Goal: Task Accomplishment & Management: Manage account settings

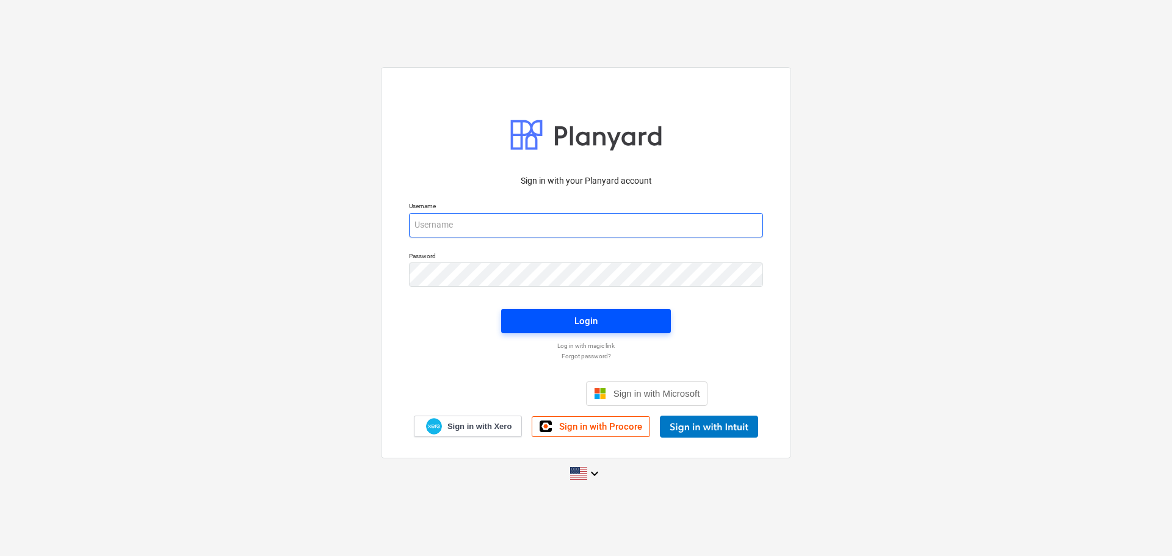
type input "[EMAIL_ADDRESS][DOMAIN_NAME]"
click at [573, 315] on span "Login" at bounding box center [586, 321] width 140 height 16
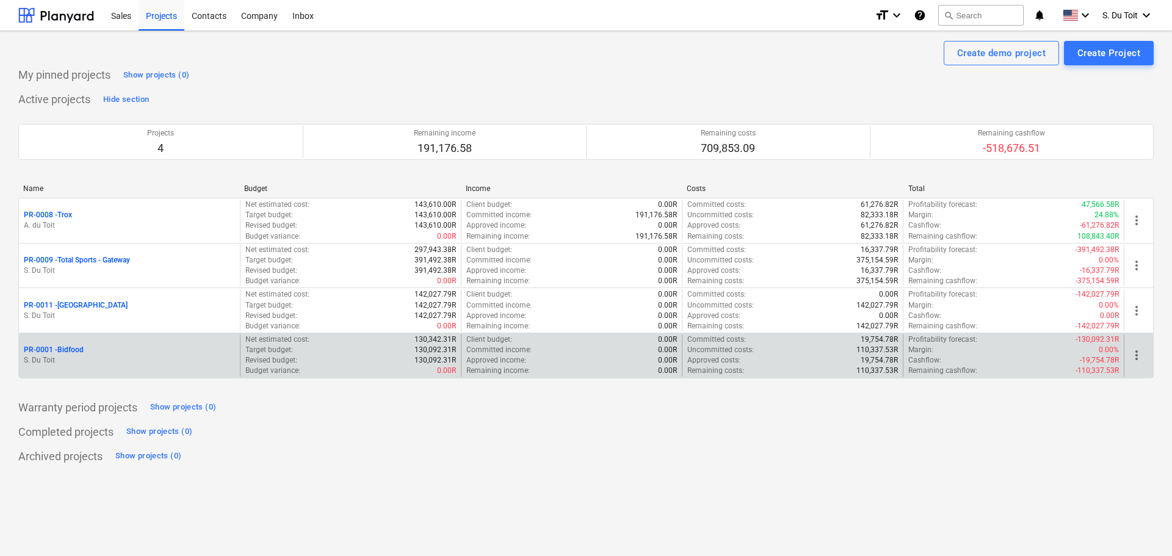
click at [62, 348] on p "PR-0001 - Bidfood" at bounding box center [54, 350] width 60 height 10
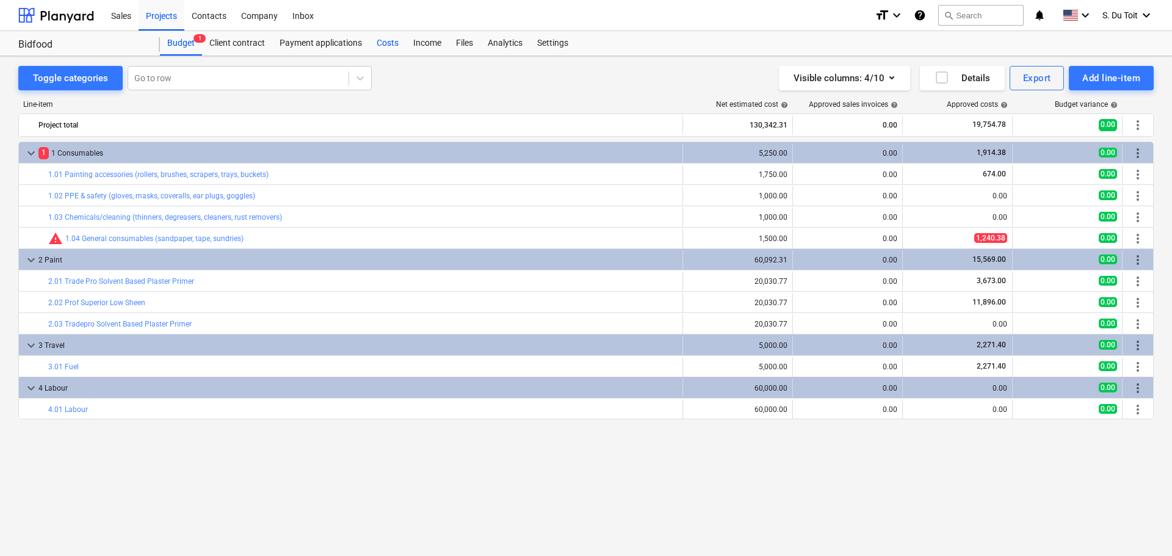
click at [379, 38] on div "Costs" at bounding box center [387, 43] width 37 height 24
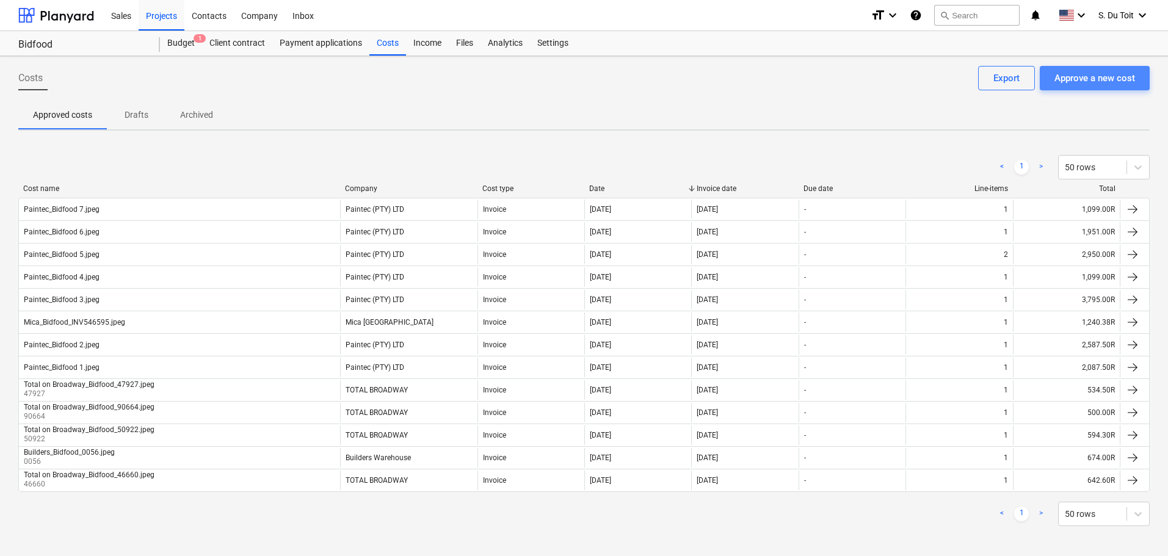
click at [1079, 79] on div "Approve a new cost" at bounding box center [1094, 78] width 81 height 16
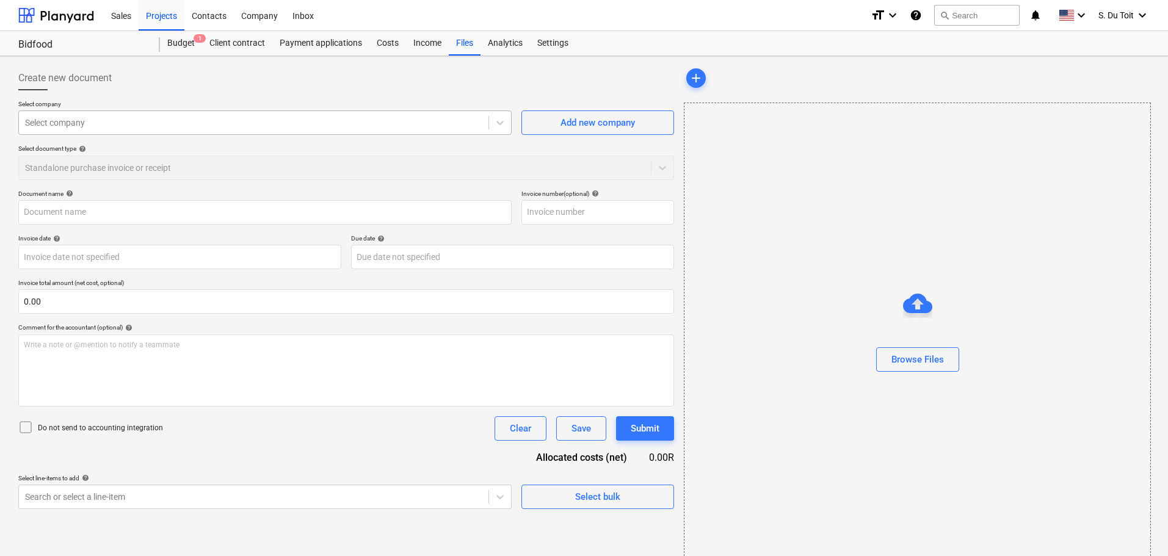
click at [330, 128] on div at bounding box center [253, 123] width 457 height 12
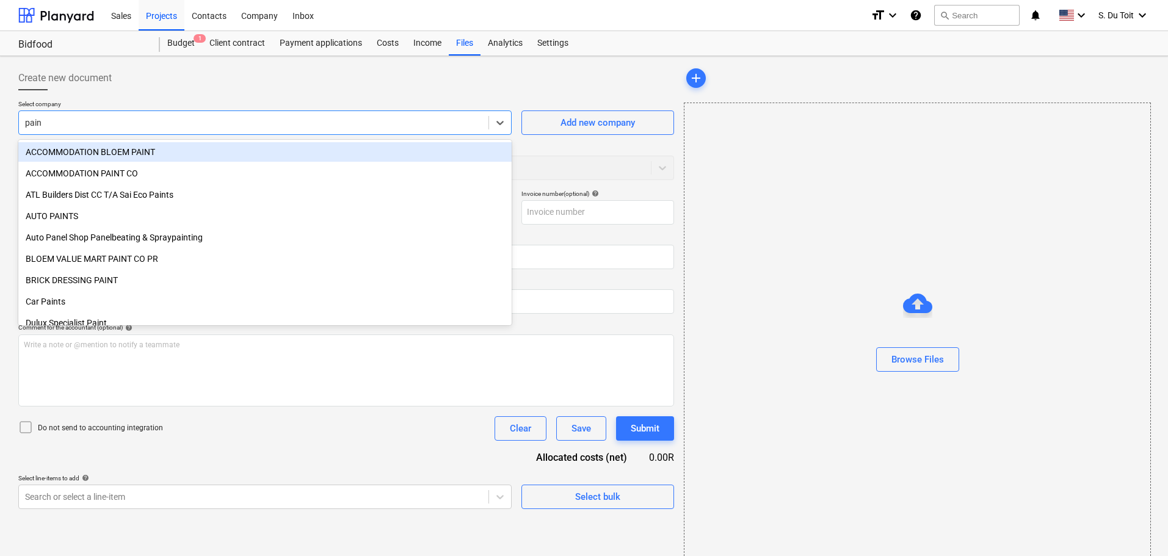
type input "paint"
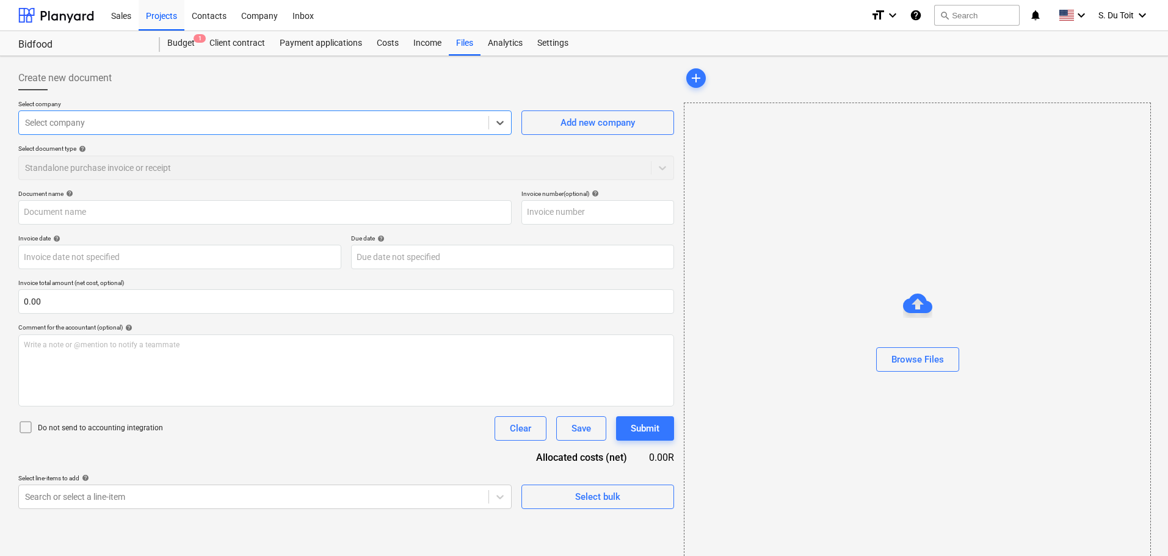
drag, startPoint x: 225, startPoint y: 123, endPoint x: 1, endPoint y: 157, distance: 227.2
click at [0, 157] on div "Create new document Select company Select is focused ,type to refine list, pres…" at bounding box center [584, 317] width 1168 height 522
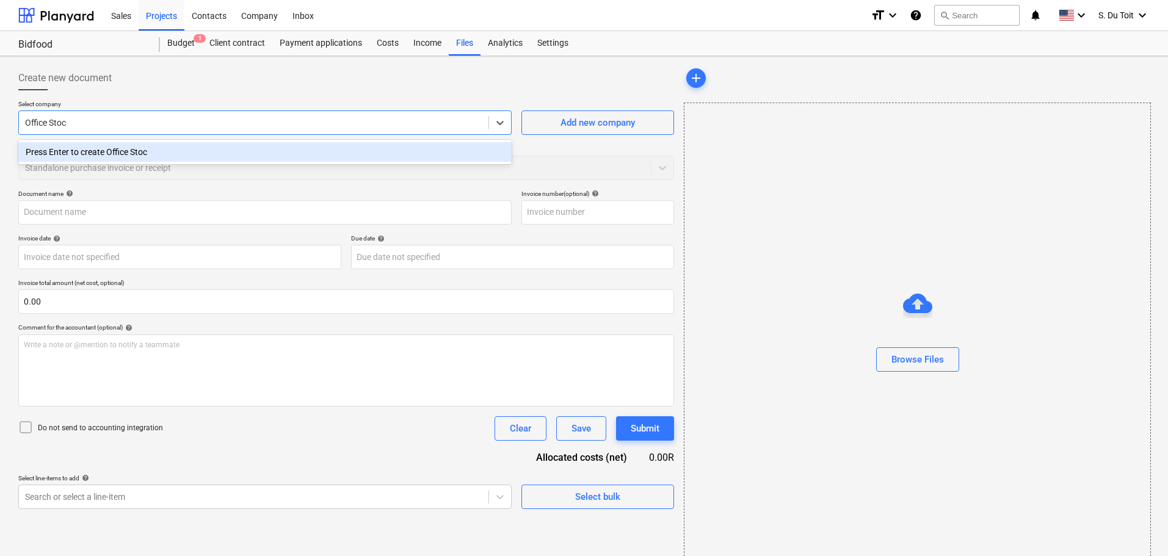
type input "Office Stock"
click at [169, 158] on div "Press Enter to create Office Stock" at bounding box center [264, 152] width 493 height 20
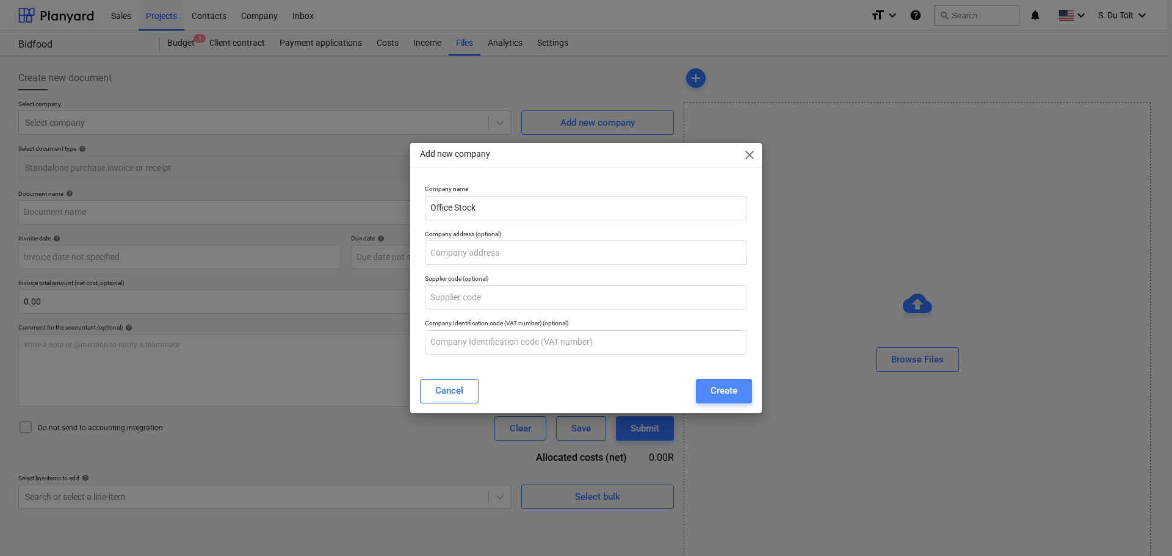
click at [720, 390] on div "Create" at bounding box center [724, 391] width 27 height 16
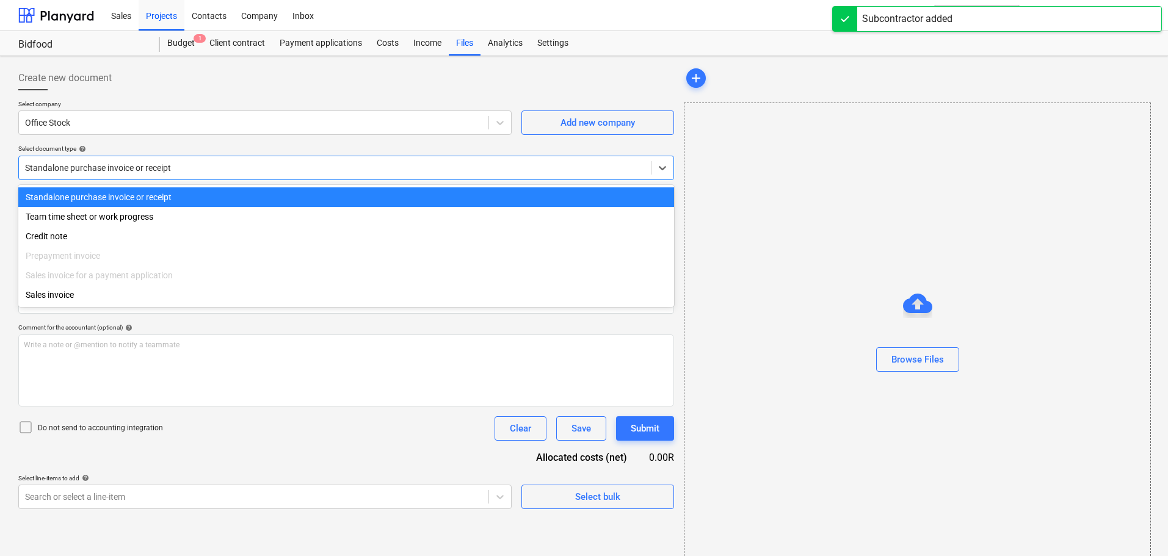
click at [248, 162] on div at bounding box center [335, 168] width 620 height 12
click at [249, 168] on div at bounding box center [335, 168] width 620 height 12
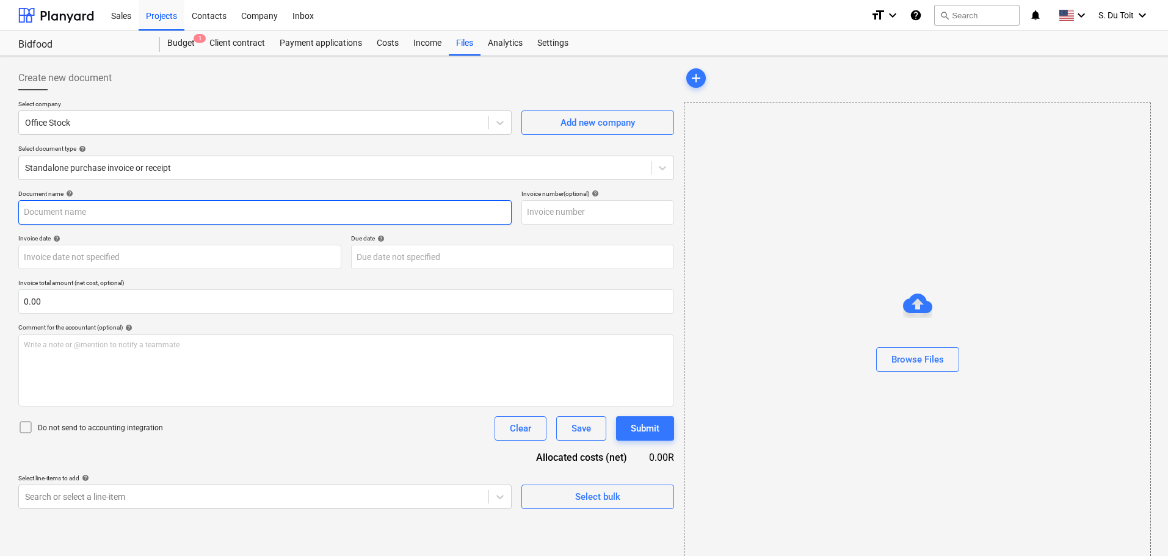
click at [249, 205] on input "text" at bounding box center [264, 212] width 493 height 24
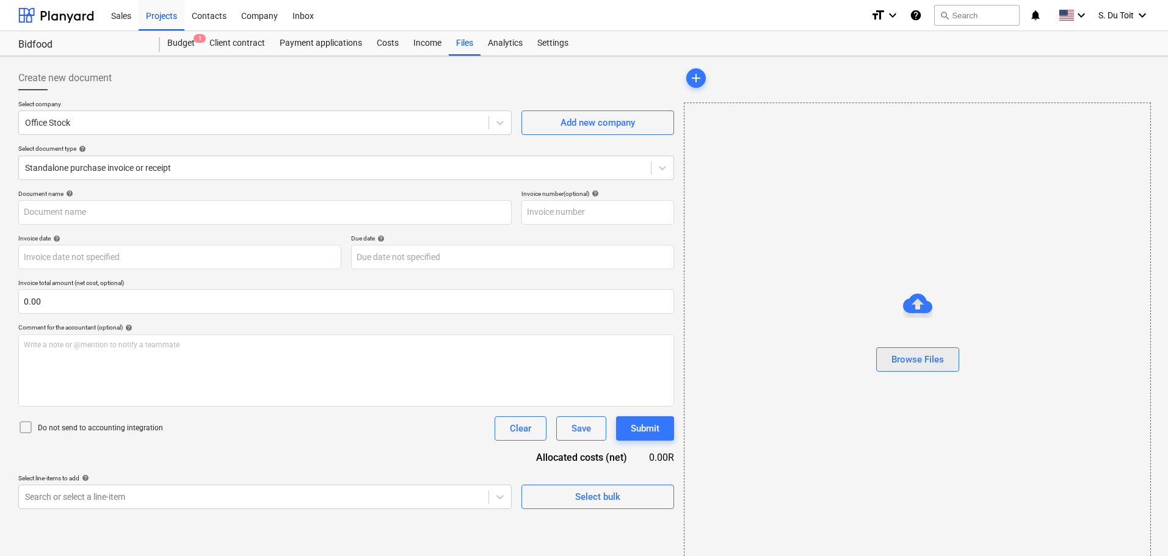
click at [920, 363] on div "Browse Files" at bounding box center [917, 360] width 53 height 16
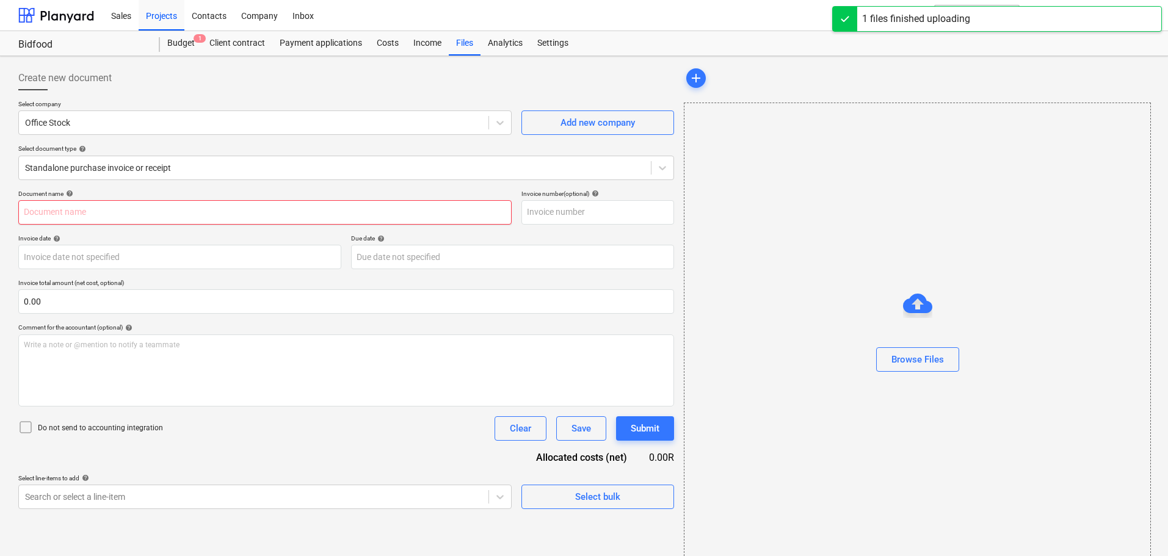
type input "Bidfood consumables.png"
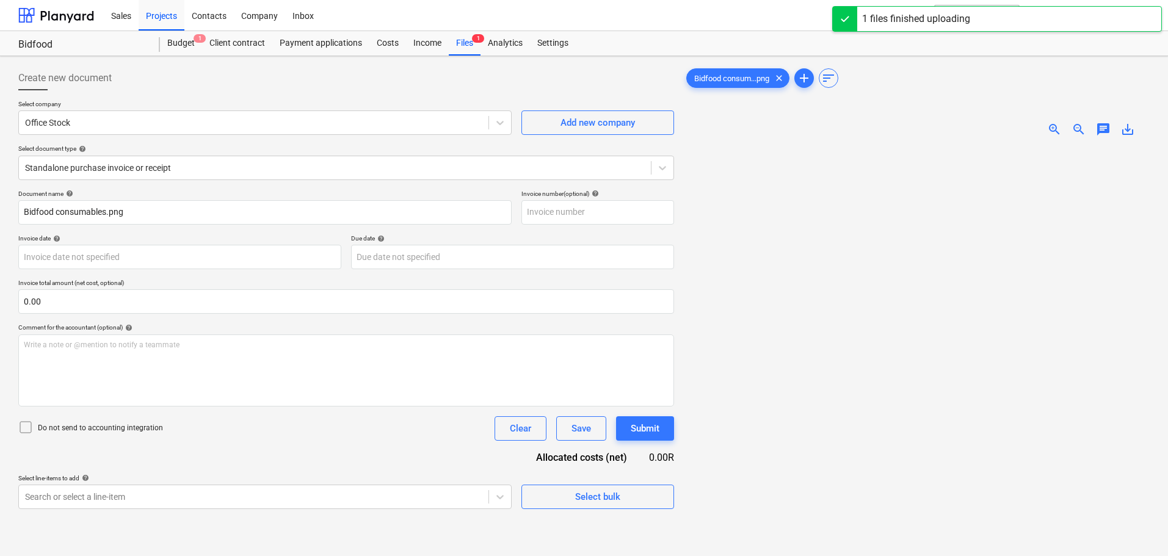
click at [980, 147] on img at bounding box center [916, 147] width 233 height 0
click at [1052, 129] on span "zoom_in" at bounding box center [1054, 129] width 15 height 15
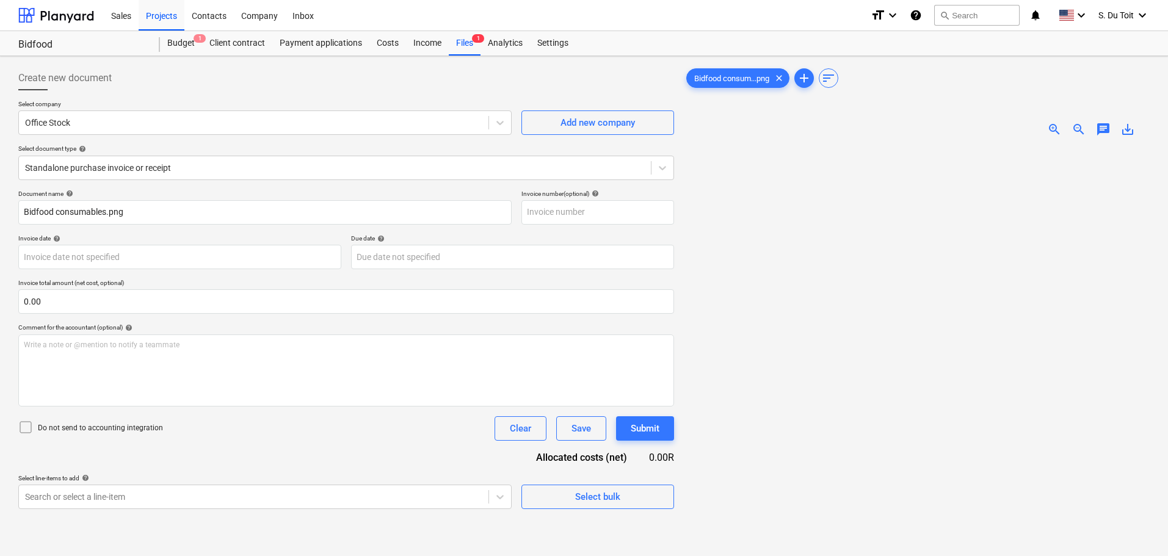
click at [1079, 132] on span "zoom_out" at bounding box center [1078, 129] width 15 height 15
drag, startPoint x: 114, startPoint y: 303, endPoint x: 0, endPoint y: 302, distance: 113.6
click at [0, 302] on div "Create new document Select company Office Stock Add new company Select document…" at bounding box center [584, 367] width 1168 height 622
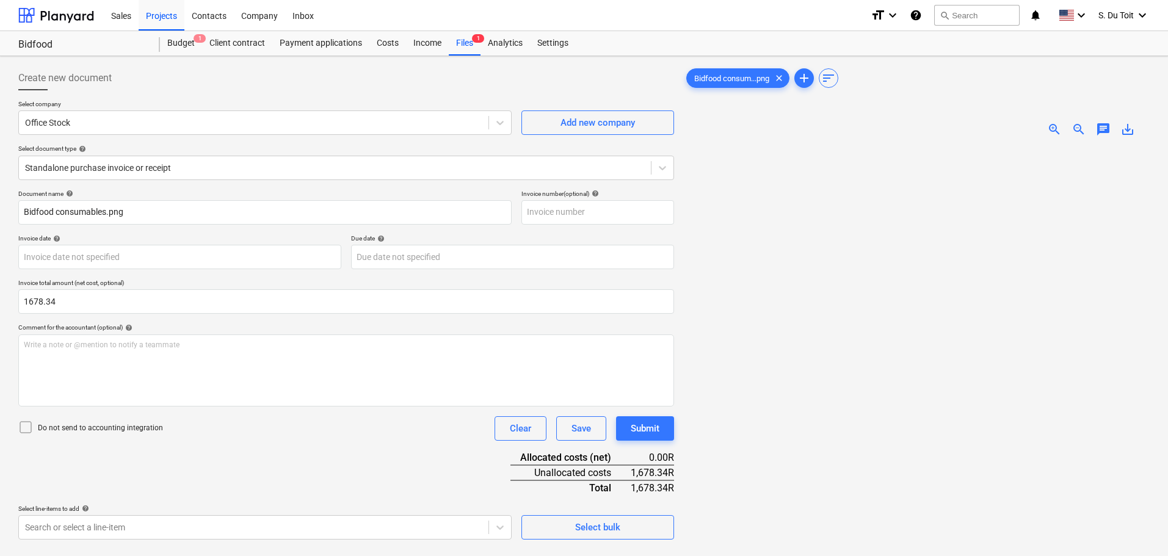
type input "1,678.34"
click at [84, 426] on p "Do not send to accounting integration" at bounding box center [100, 428] width 125 height 10
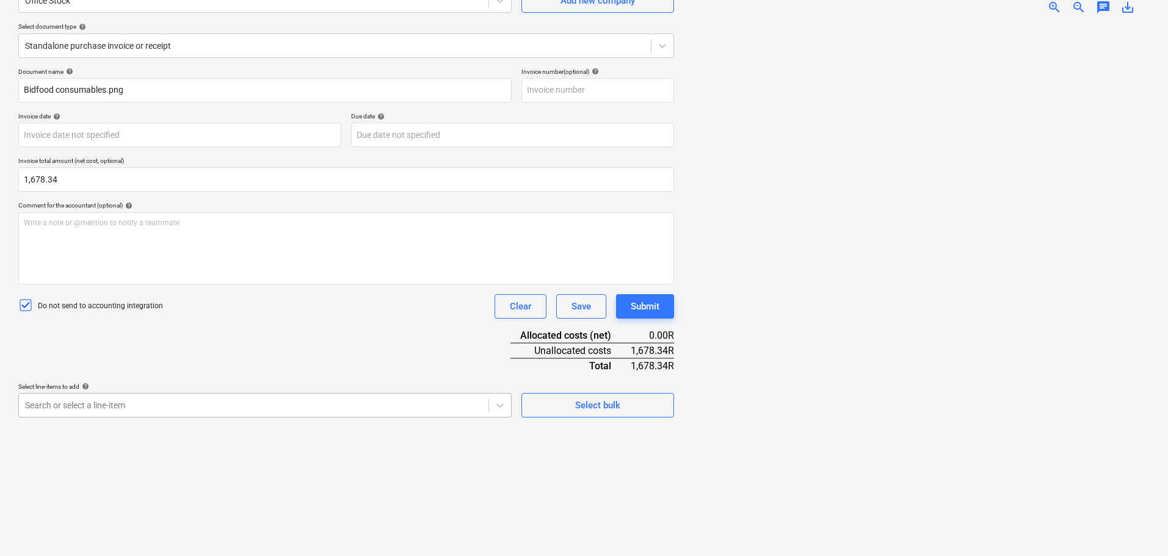
scroll to position [172, 0]
click at [283, 411] on body "Sales Projects Contacts Company Inbox format_size keyboard_arrow_down help sear…" at bounding box center [584, 156] width 1168 height 556
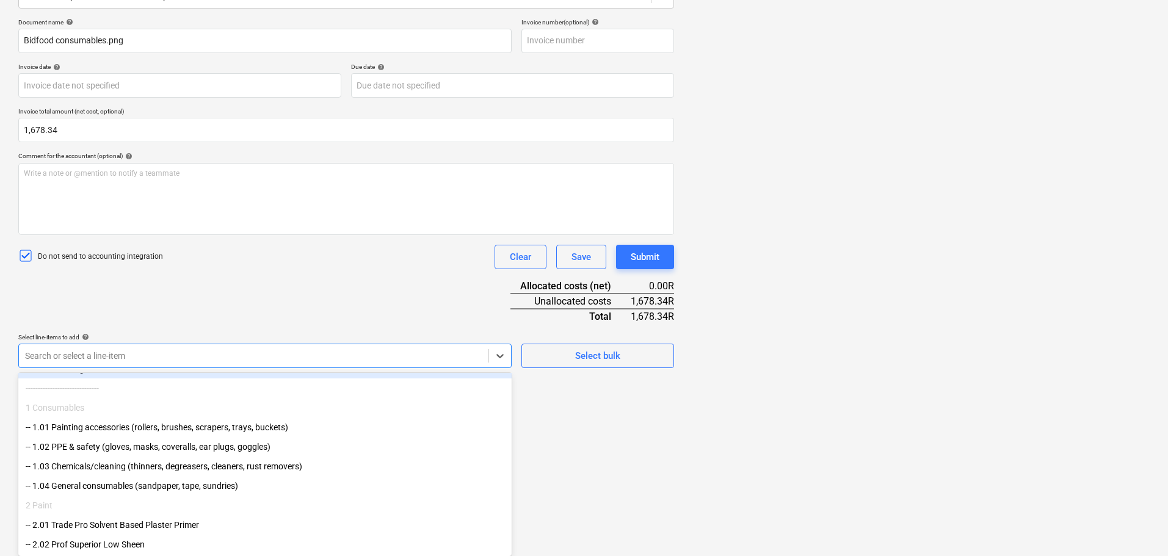
scroll to position [61, 0]
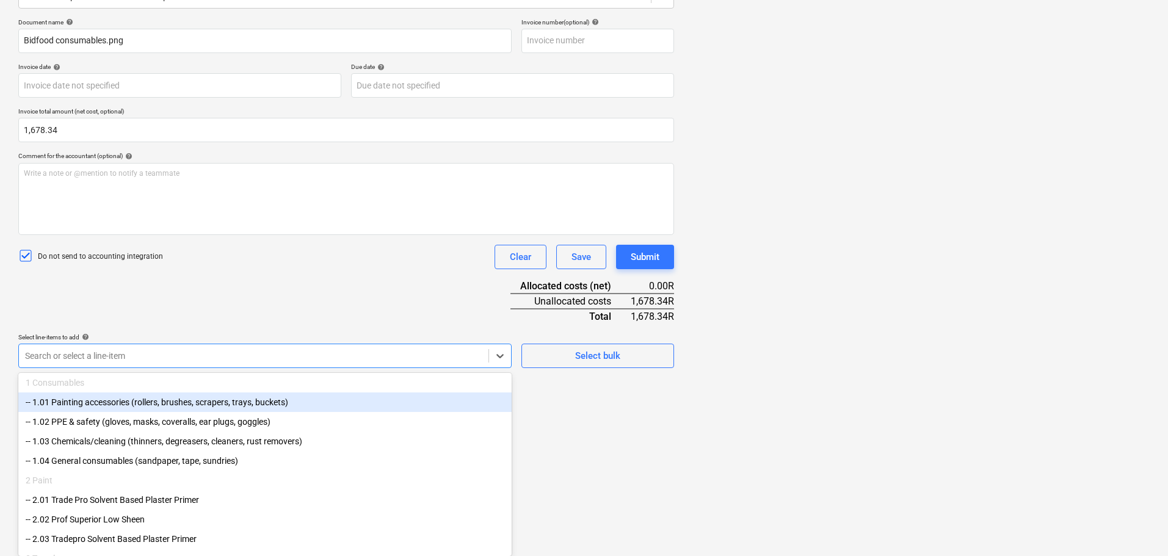
click at [262, 401] on div "-- 1.01 Painting accessories (rollers, brushes, scrapers, trays, buckets)" at bounding box center [264, 403] width 493 height 20
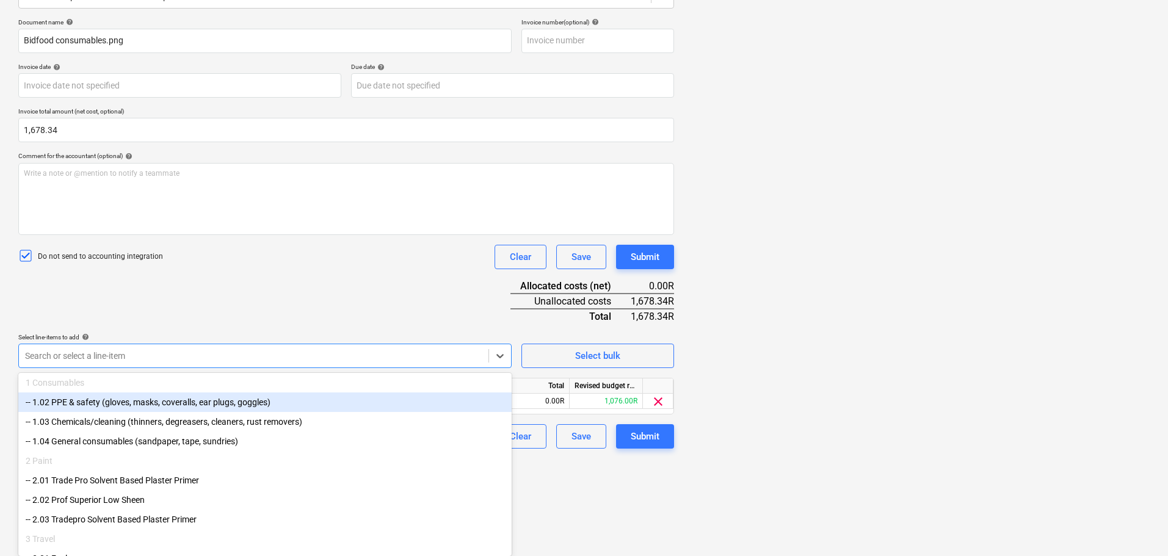
click at [339, 409] on div "-- 1.02 PPE & safety (gloves, masks, coveralls, ear plugs, goggles)" at bounding box center [264, 403] width 493 height 20
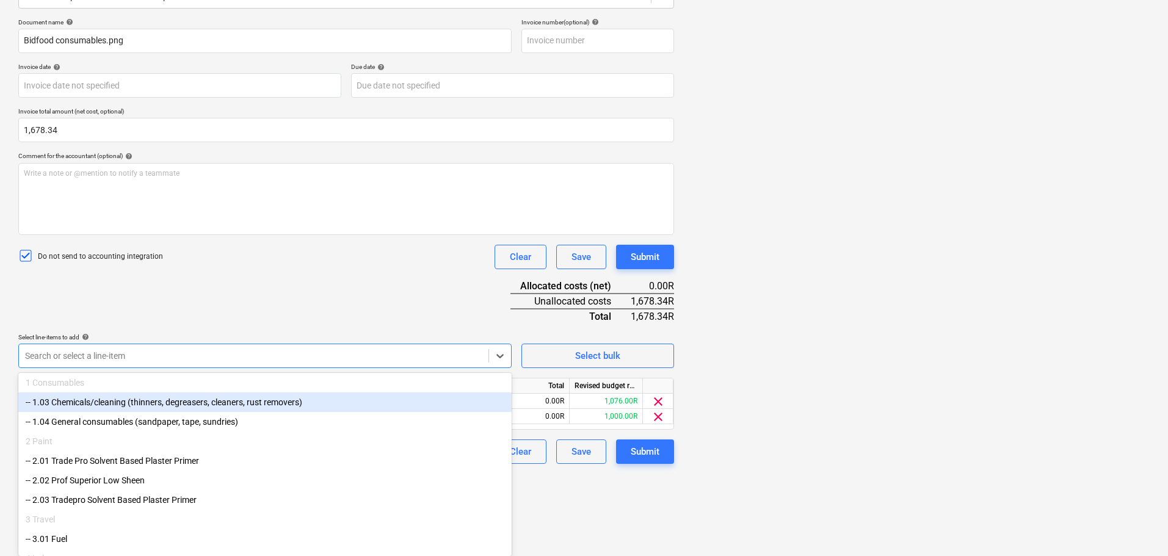
click at [335, 410] on div "-- 1.03 Chemicals/cleaning (thinners, degreasers, cleaners, rust removers)" at bounding box center [264, 403] width 493 height 20
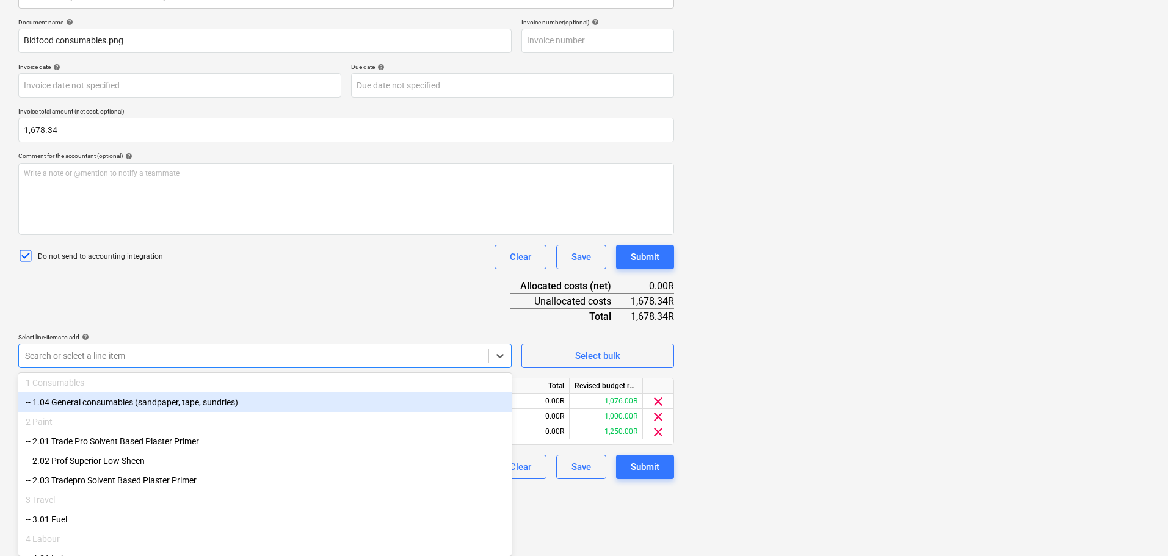
click at [331, 412] on div "-- 1.04 General consumables (sandpaper, tape, sundries)" at bounding box center [264, 403] width 493 height 20
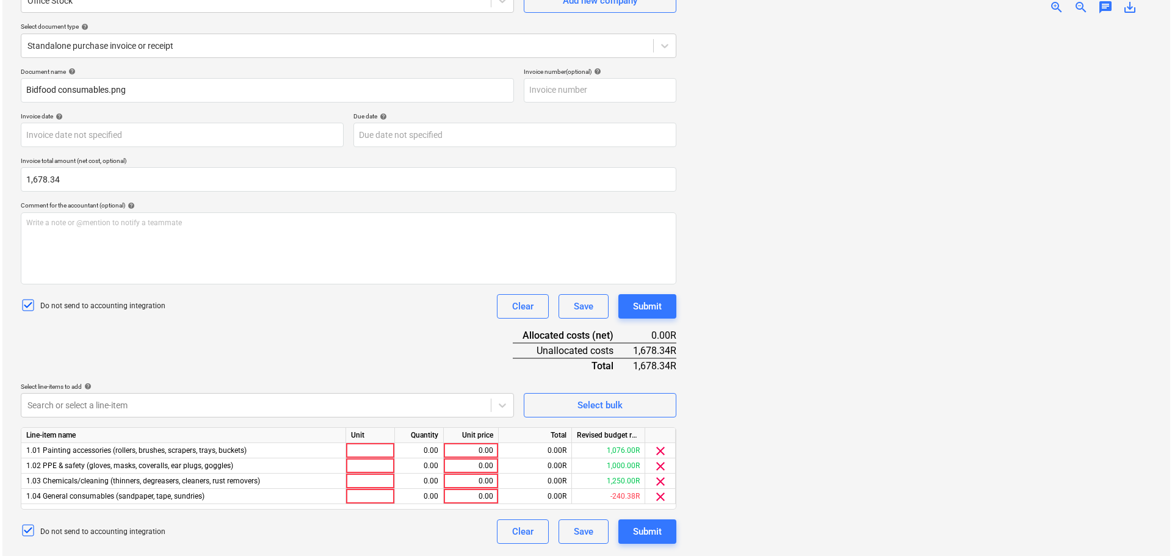
scroll to position [122, 0]
click at [774, 433] on div at bounding box center [917, 285] width 466 height 522
click at [659, 495] on span "clear" at bounding box center [658, 497] width 15 height 15
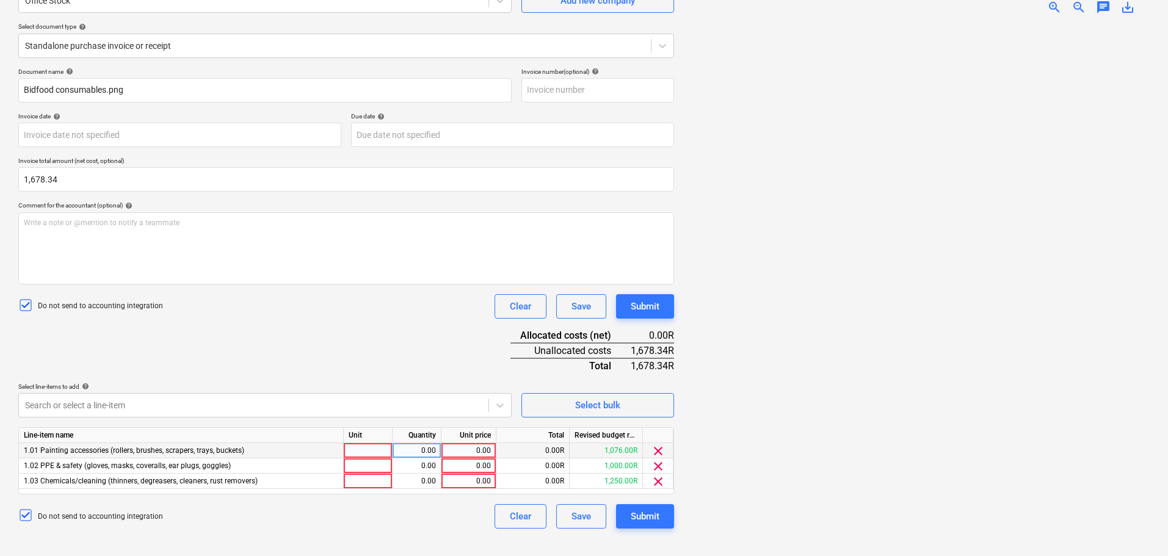
click at [453, 453] on div "0.00" at bounding box center [468, 450] width 45 height 15
type input "559.45"
click at [463, 468] on div "0.00" at bounding box center [468, 466] width 45 height 15
type input "559.45"
click at [445, 509] on div "Do not send to accounting integration Clear Save Submit" at bounding box center [346, 516] width 656 height 24
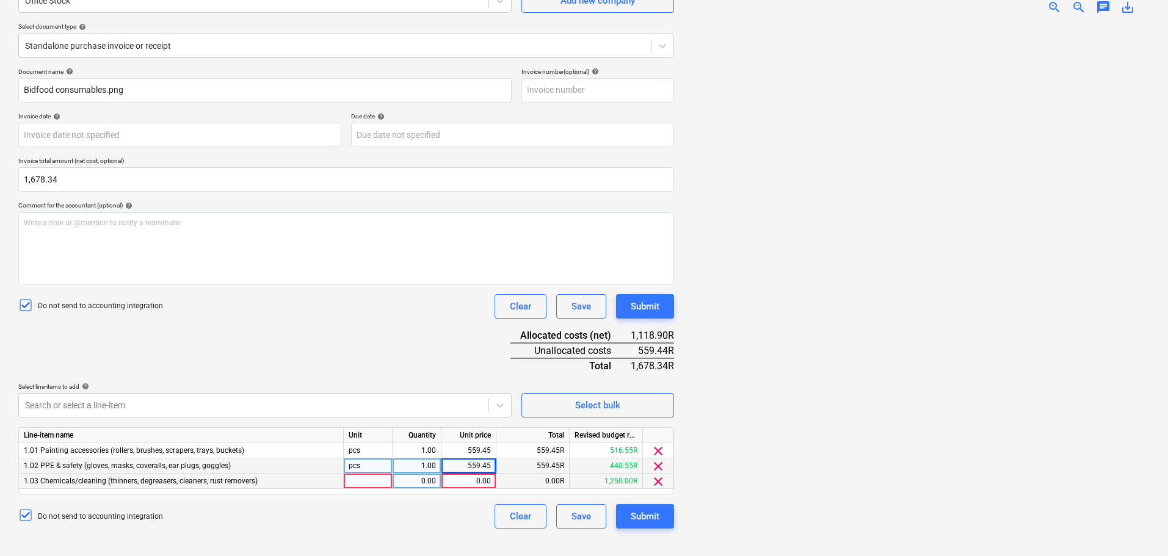
click at [477, 482] on div "0.00" at bounding box center [468, 481] width 45 height 15
type input "2"
type input "559.44"
click at [406, 526] on div "Do not send to accounting integration Clear Save Submit" at bounding box center [346, 516] width 656 height 24
click at [656, 517] on div "Submit" at bounding box center [645, 517] width 29 height 16
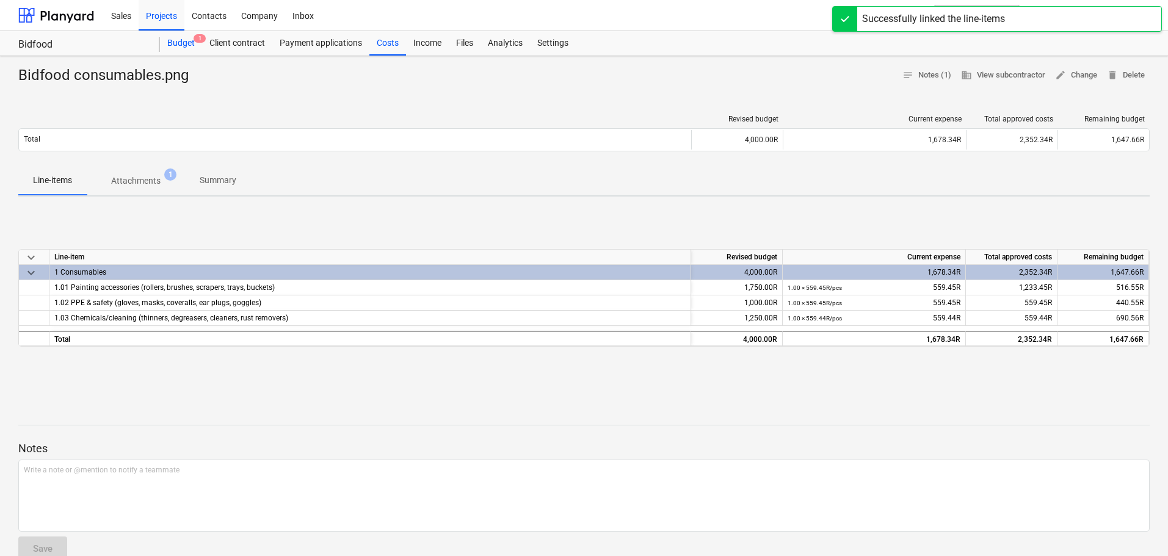
click at [178, 41] on div "Budget 1" at bounding box center [181, 43] width 42 height 24
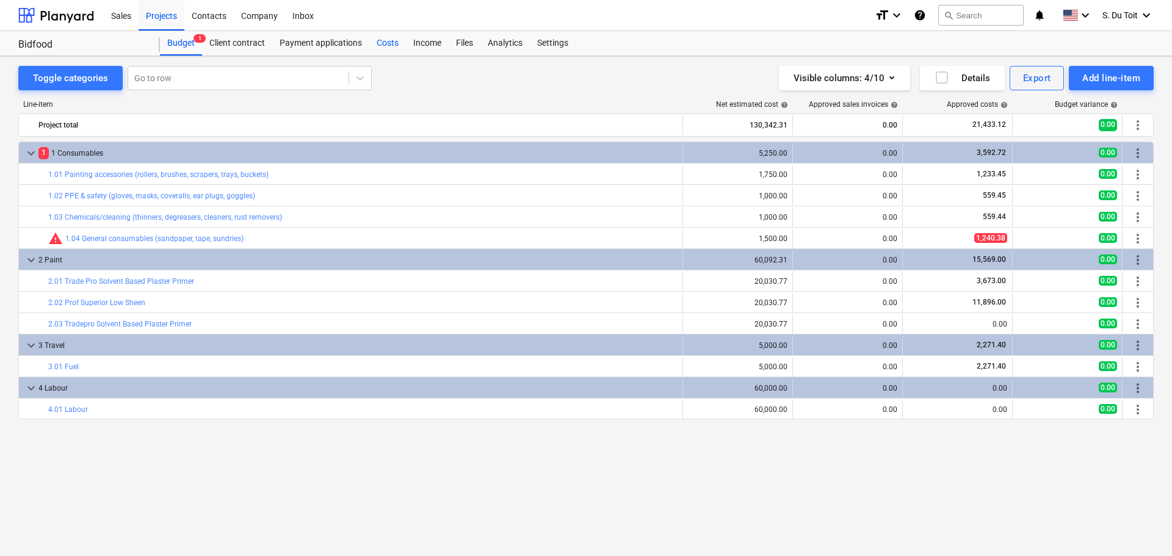
click at [387, 52] on div "Costs" at bounding box center [387, 43] width 37 height 24
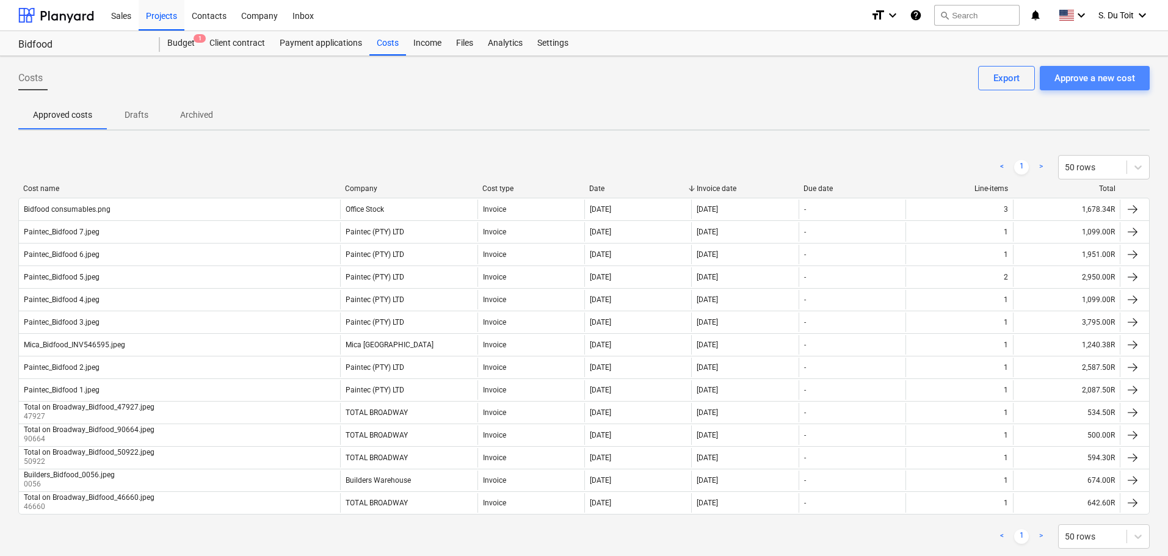
click at [1137, 72] on button "Approve a new cost" at bounding box center [1095, 78] width 110 height 24
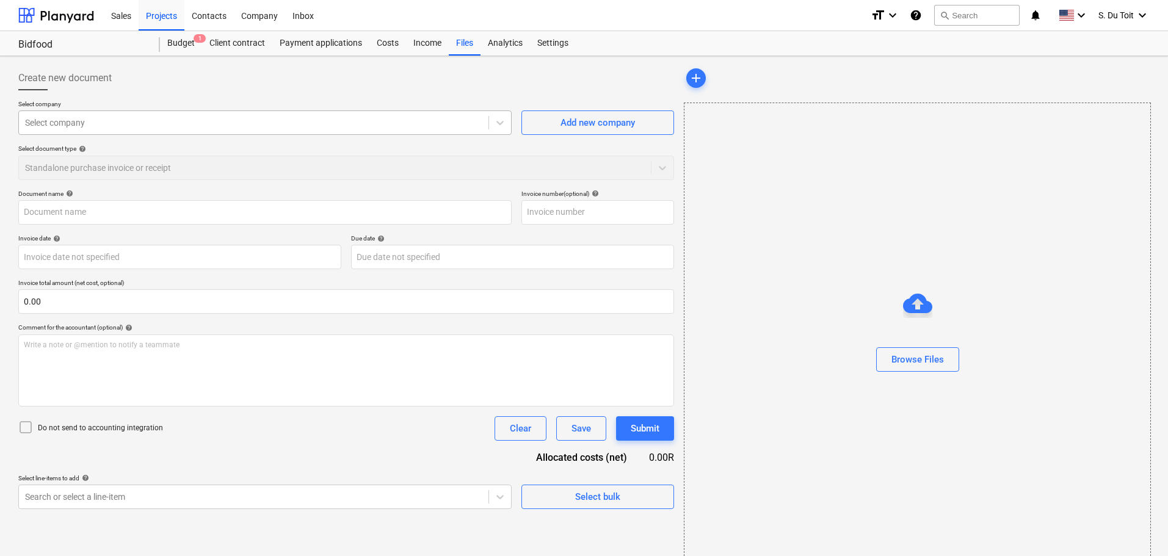
click at [135, 121] on div at bounding box center [253, 123] width 457 height 12
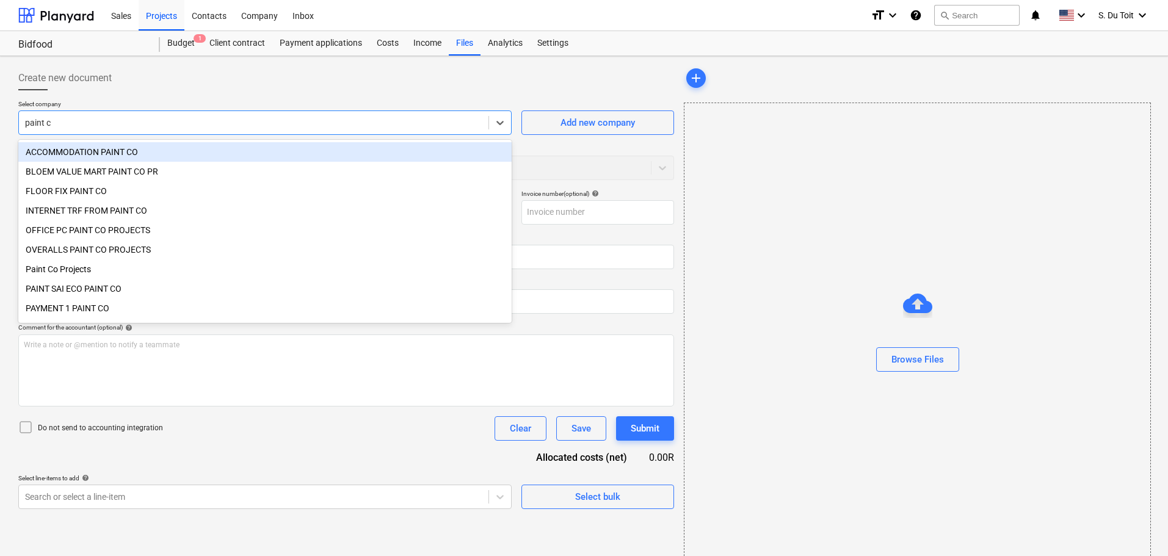
type input "paint co"
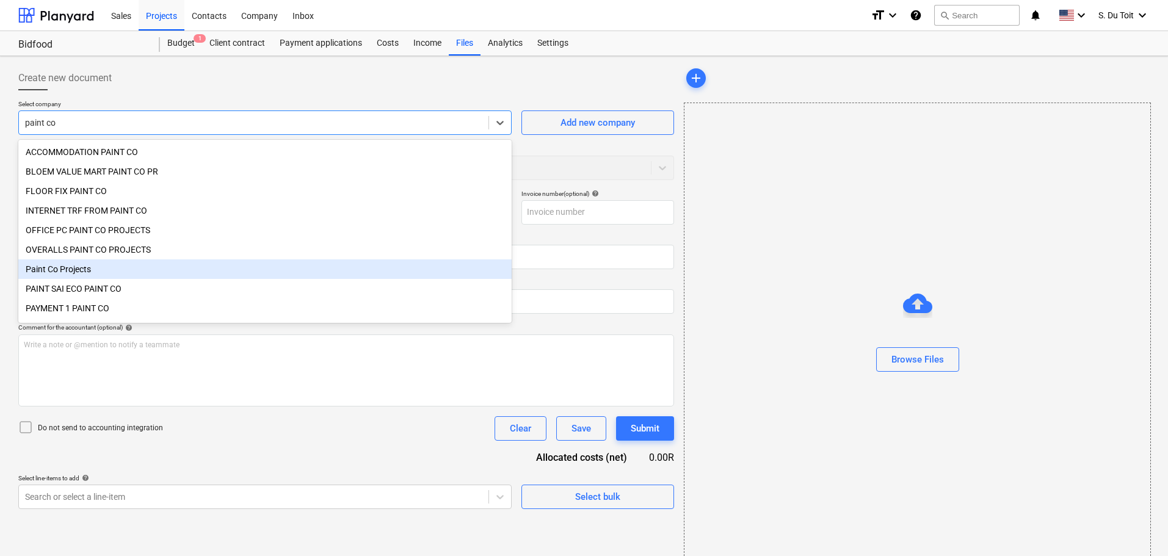
click at [98, 270] on div "Paint Co Projects" at bounding box center [264, 269] width 493 height 20
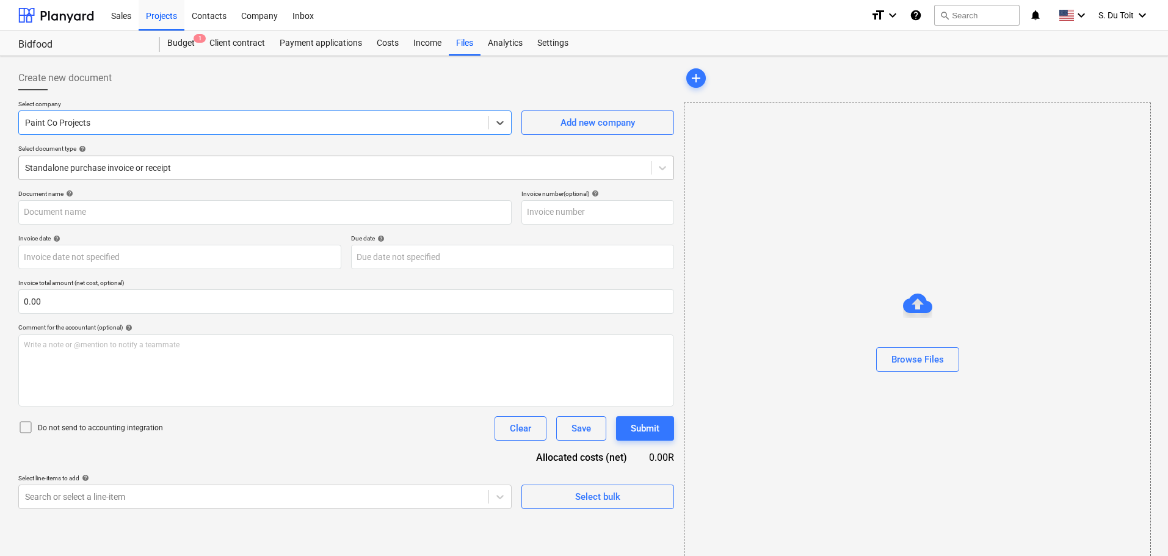
click at [107, 165] on div at bounding box center [335, 168] width 620 height 12
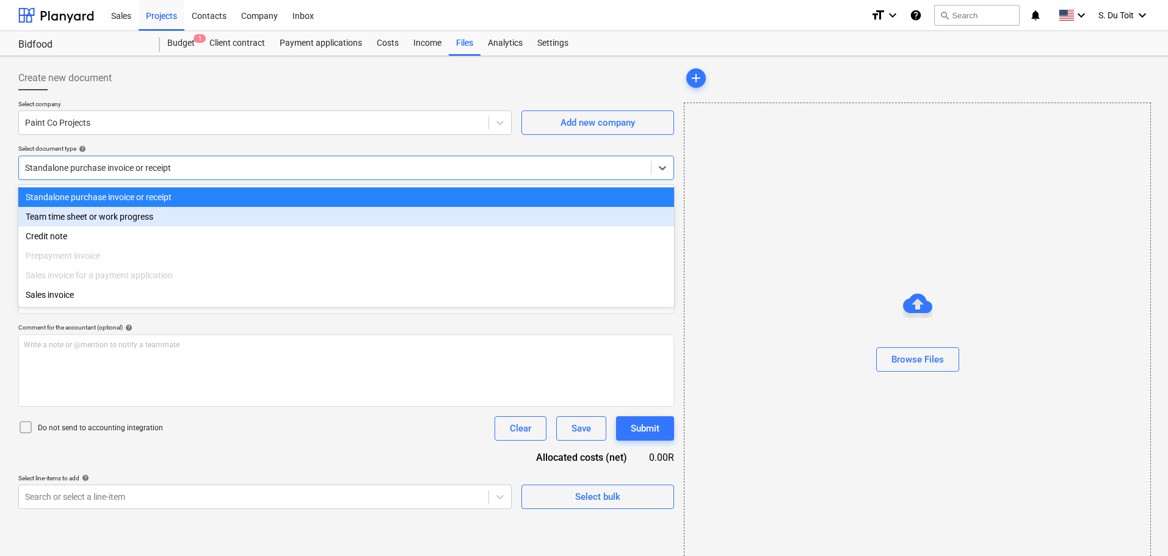
click at [101, 219] on div "Team time sheet or work progress" at bounding box center [346, 217] width 656 height 20
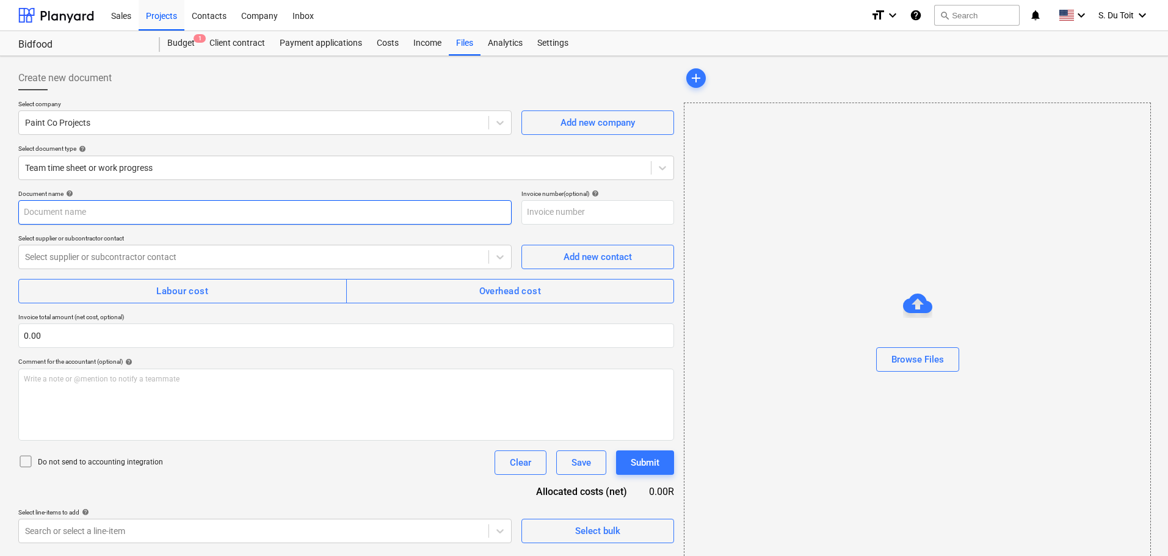
click at [98, 206] on input "text" at bounding box center [264, 212] width 493 height 24
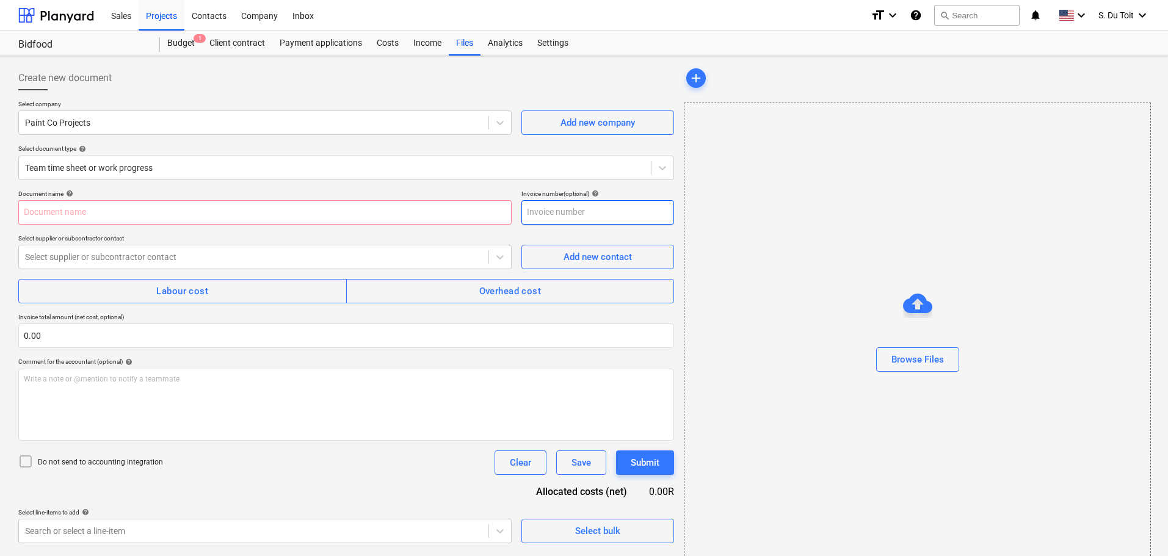
click at [596, 211] on input "text" at bounding box center [597, 212] width 153 height 24
click at [341, 217] on input "text" at bounding box center [264, 212] width 493 height 24
click at [237, 163] on div at bounding box center [335, 168] width 620 height 12
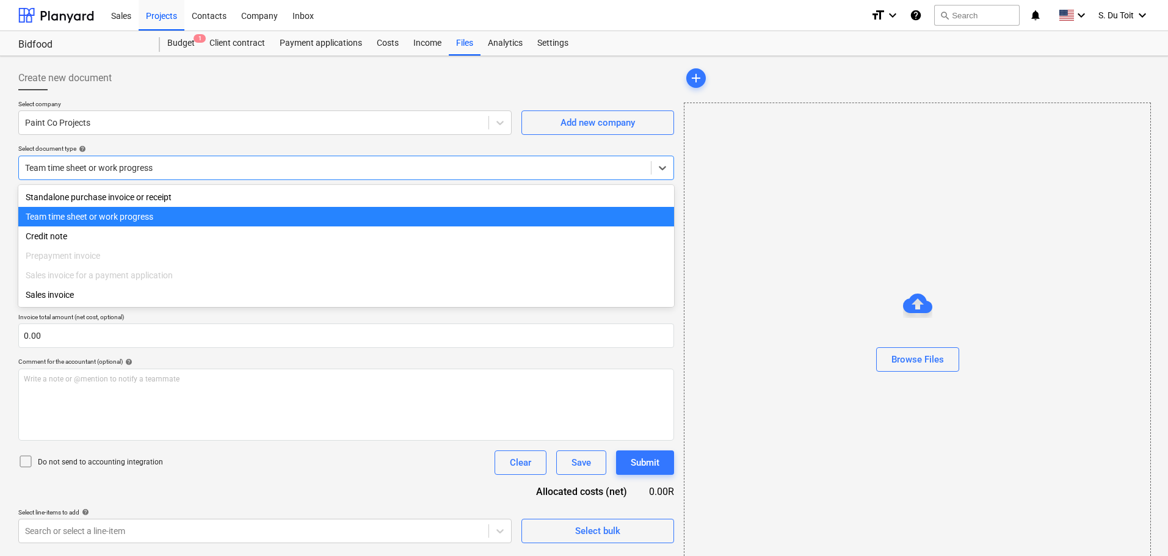
click at [236, 173] on div at bounding box center [335, 168] width 620 height 12
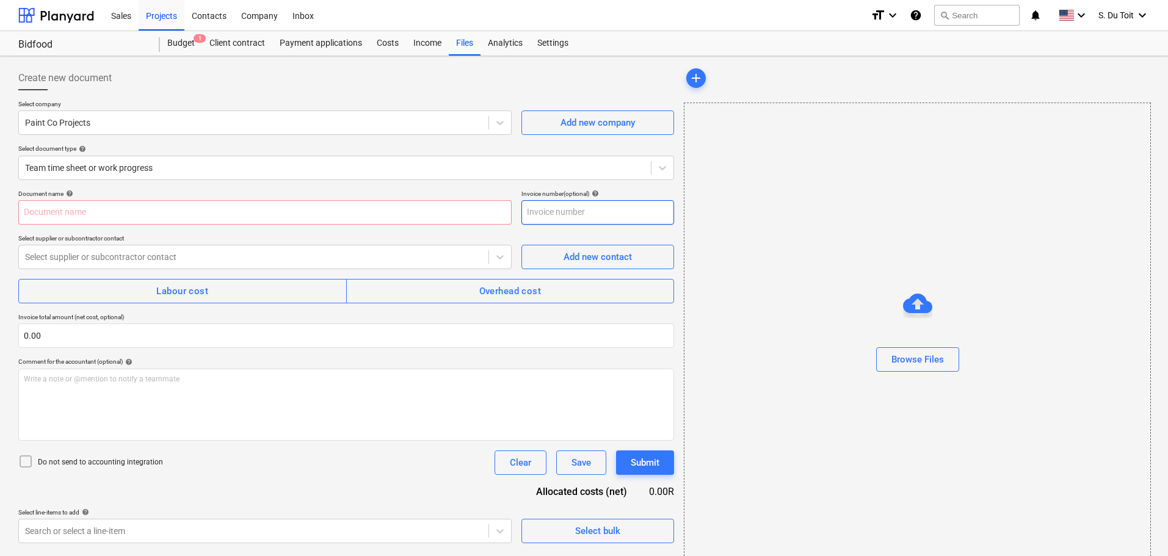
click at [606, 210] on input "text" at bounding box center [597, 212] width 153 height 24
click at [375, 236] on p "Select supplier or subcontractor contact" at bounding box center [264, 239] width 493 height 10
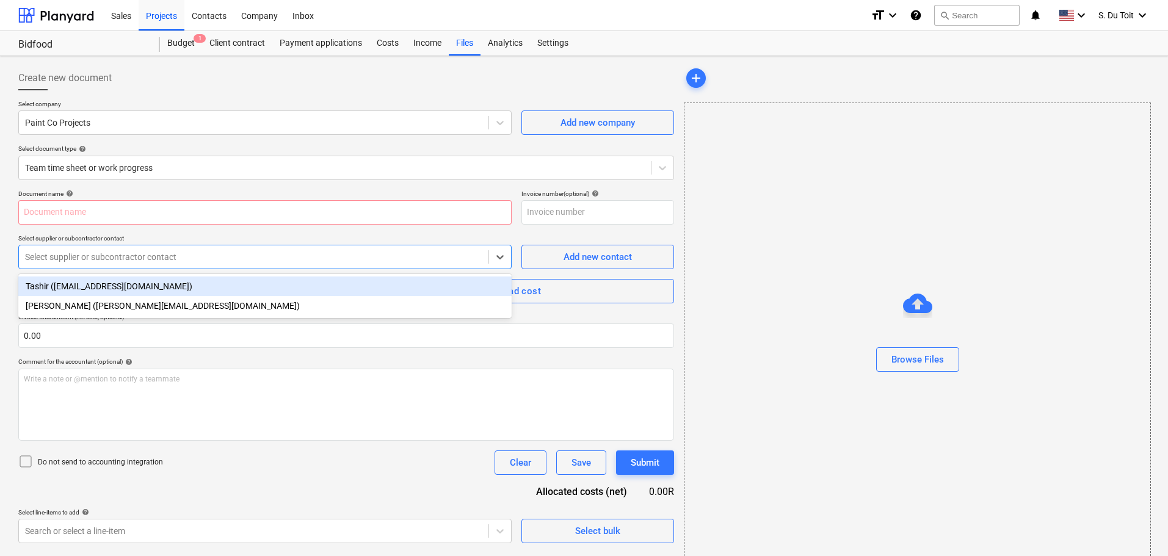
click at [343, 253] on div at bounding box center [253, 257] width 457 height 12
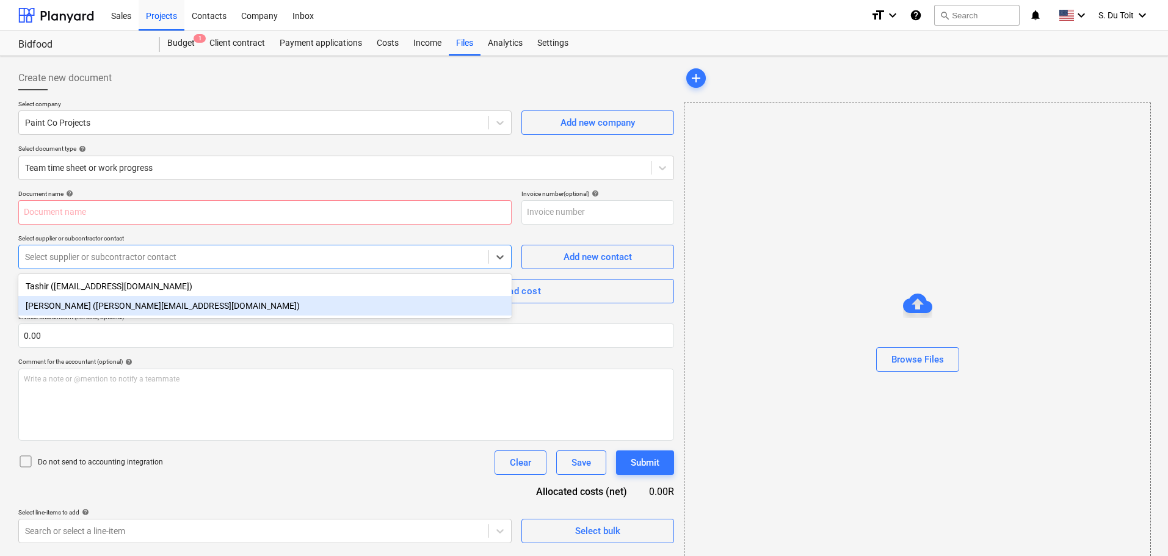
click at [309, 303] on div "[PERSON_NAME] ([PERSON_NAME][EMAIL_ADDRESS][DOMAIN_NAME])" at bounding box center [264, 306] width 493 height 20
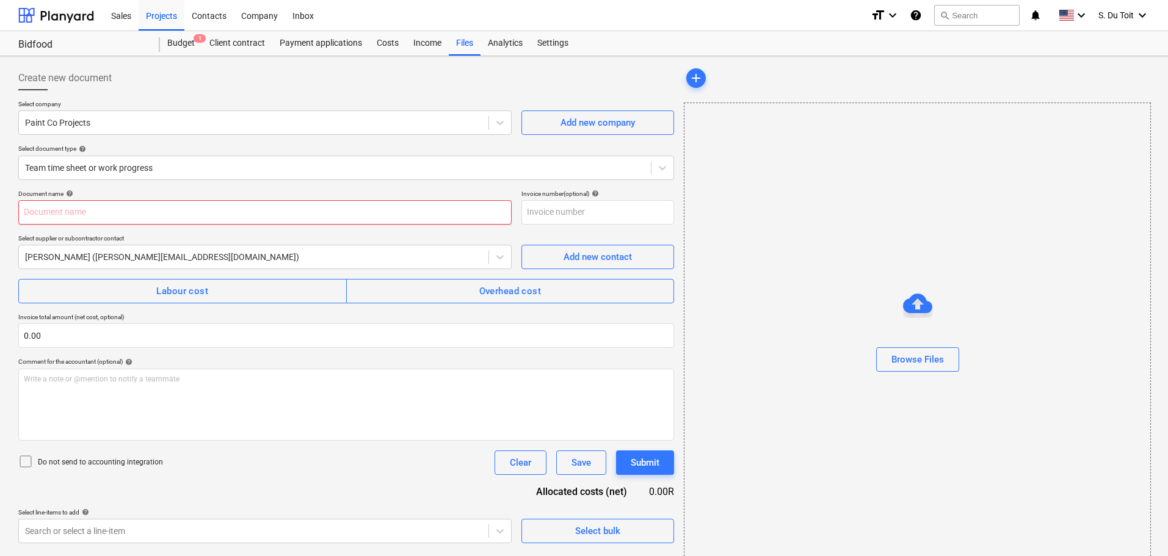
click at [280, 219] on input "text" at bounding box center [264, 212] width 493 height 24
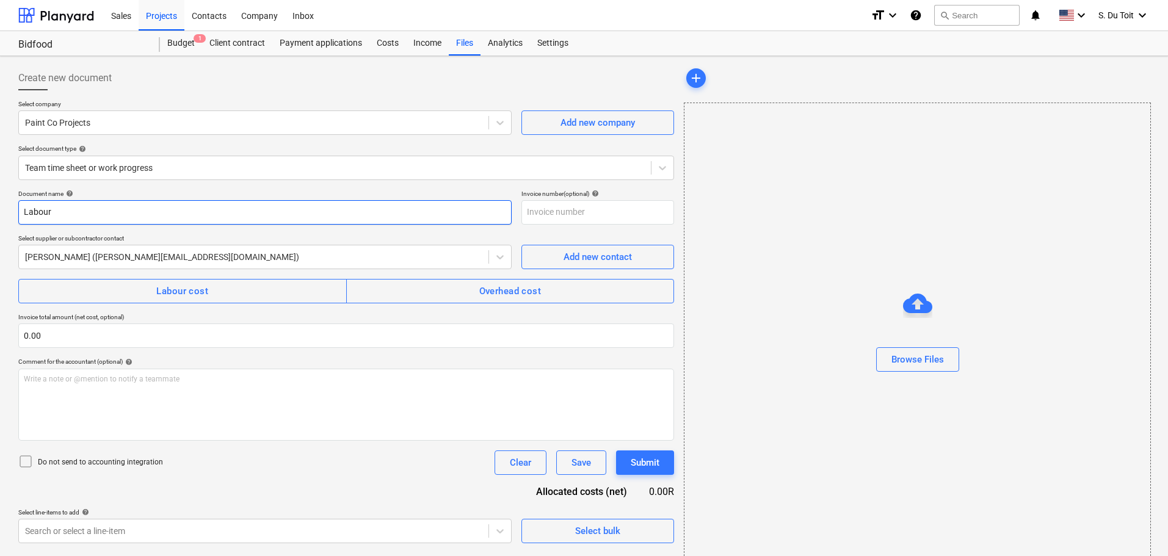
type input "Labour"
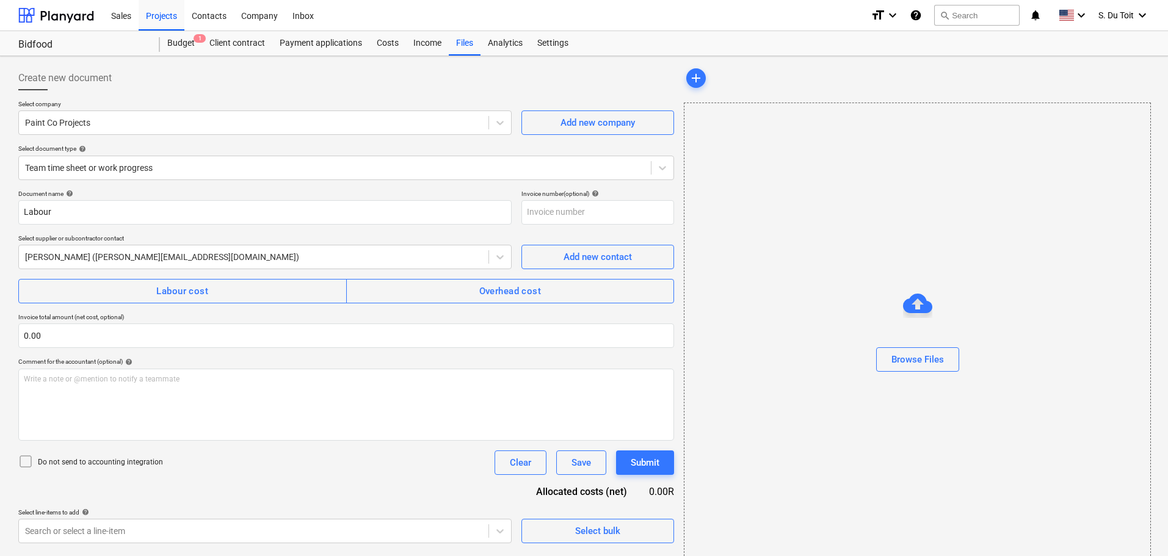
click at [241, 349] on div "Document name help Labour Invoice number (optional) help Select supplier or sub…" at bounding box center [346, 367] width 656 height 354
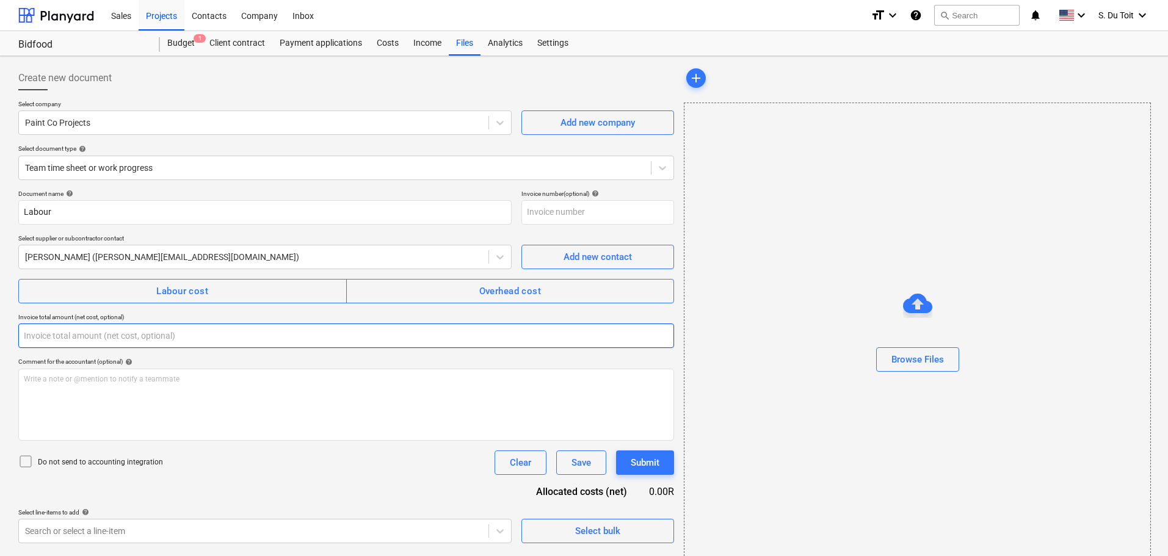
click at [240, 336] on input "text" at bounding box center [346, 336] width 656 height 24
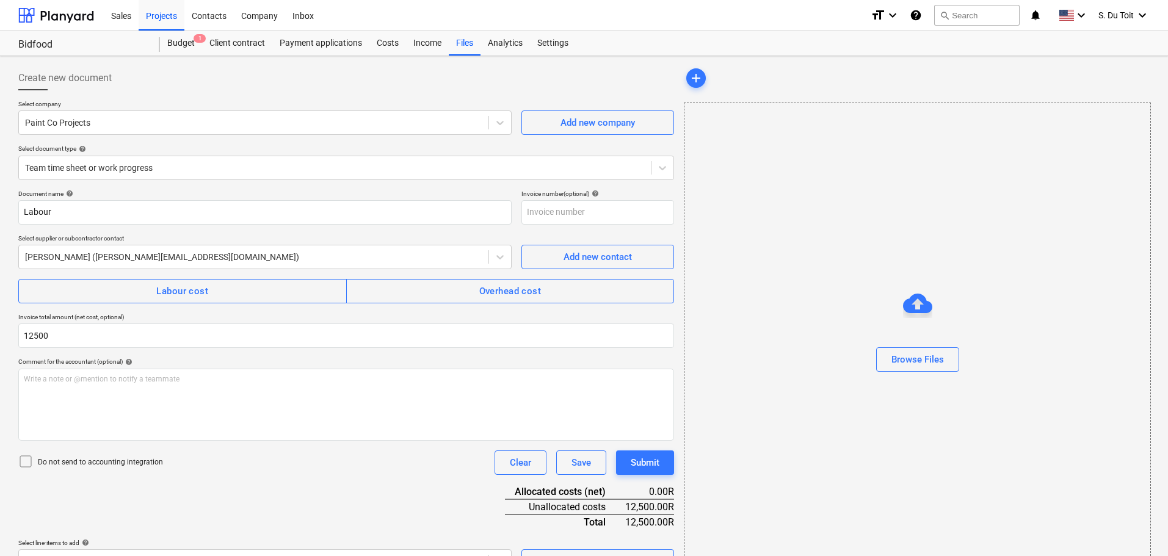
type input "12,500.00"
click at [104, 459] on p "Do not send to accounting integration" at bounding box center [100, 462] width 125 height 10
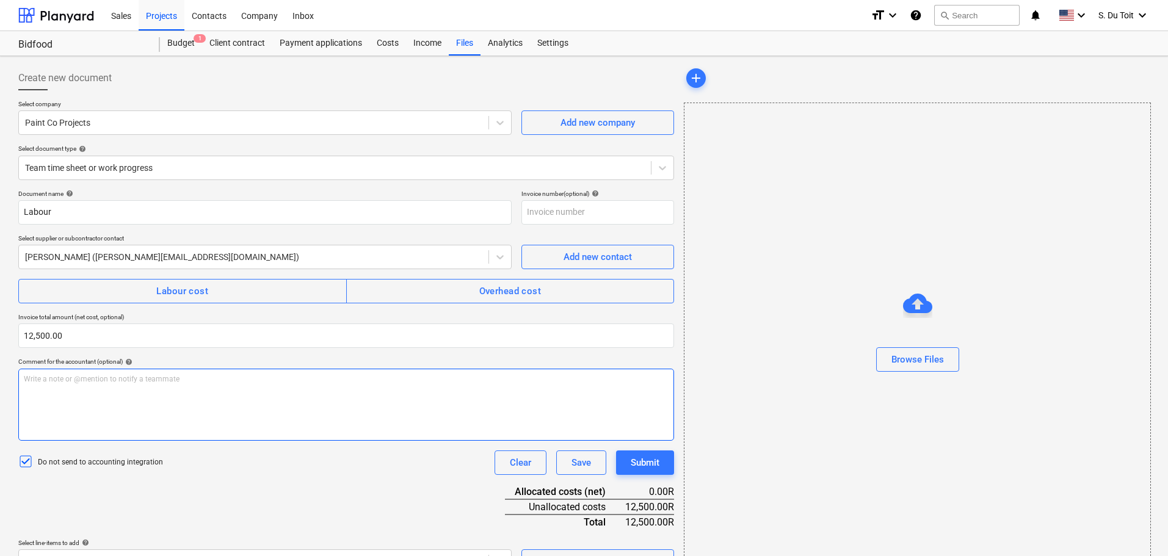
click at [154, 383] on p "Write a note or @mention to notify a teammate [PERSON_NAME]" at bounding box center [346, 379] width 645 height 10
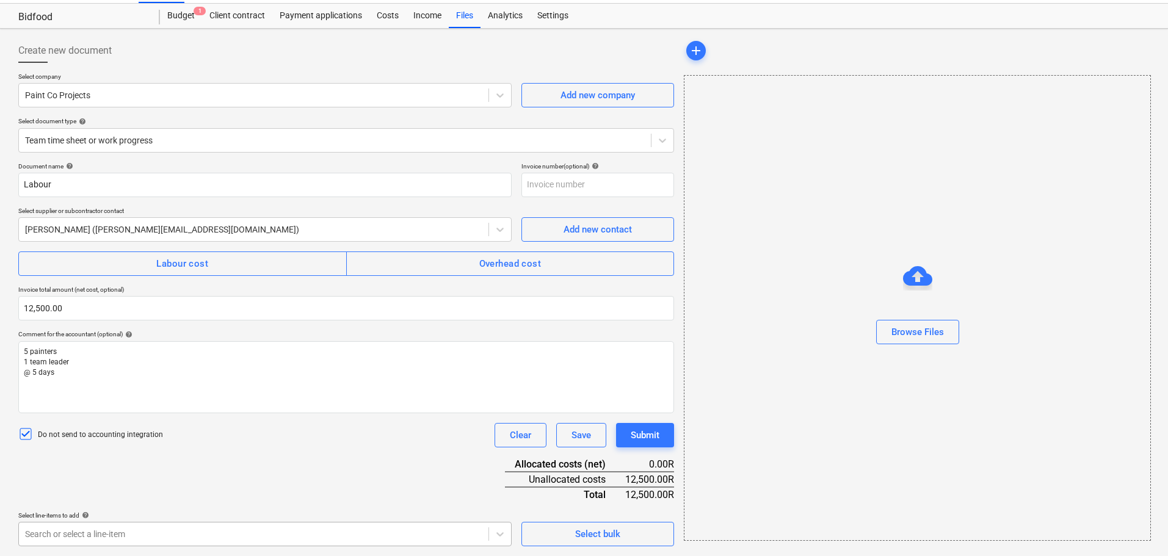
click at [263, 529] on body "Sales Projects Contacts Company Inbox format_size keyboard_arrow_down help sear…" at bounding box center [584, 251] width 1168 height 556
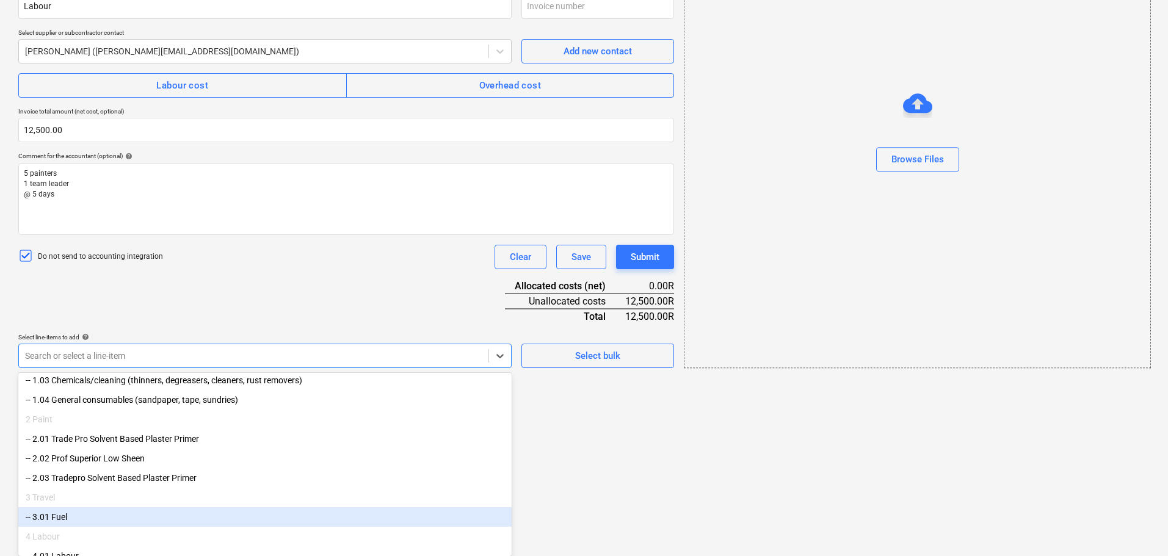
scroll to position [144, 0]
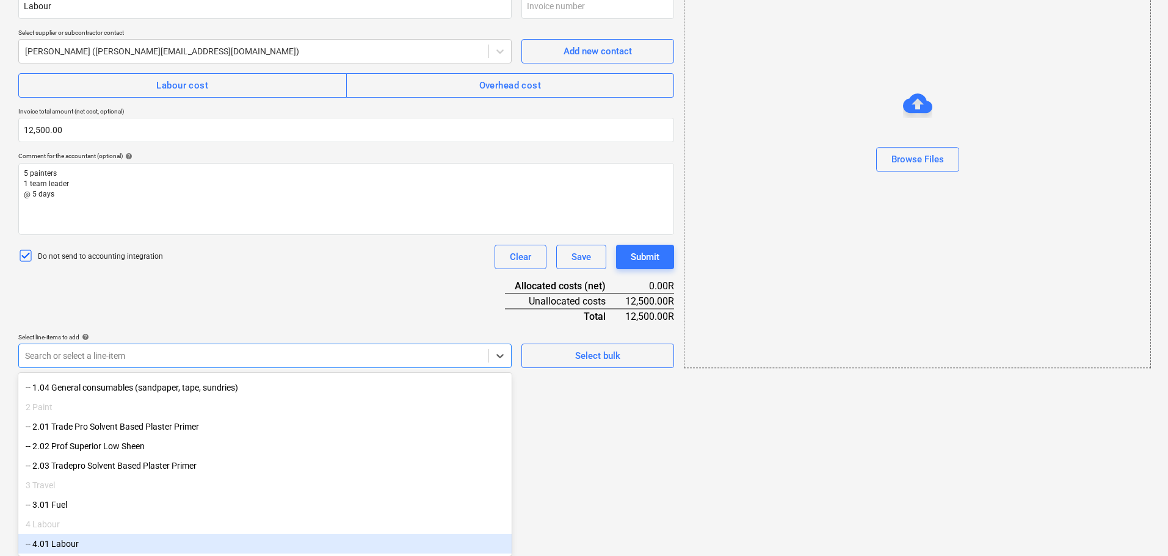
click at [207, 537] on div "-- 4.01 Labour" at bounding box center [264, 544] width 493 height 20
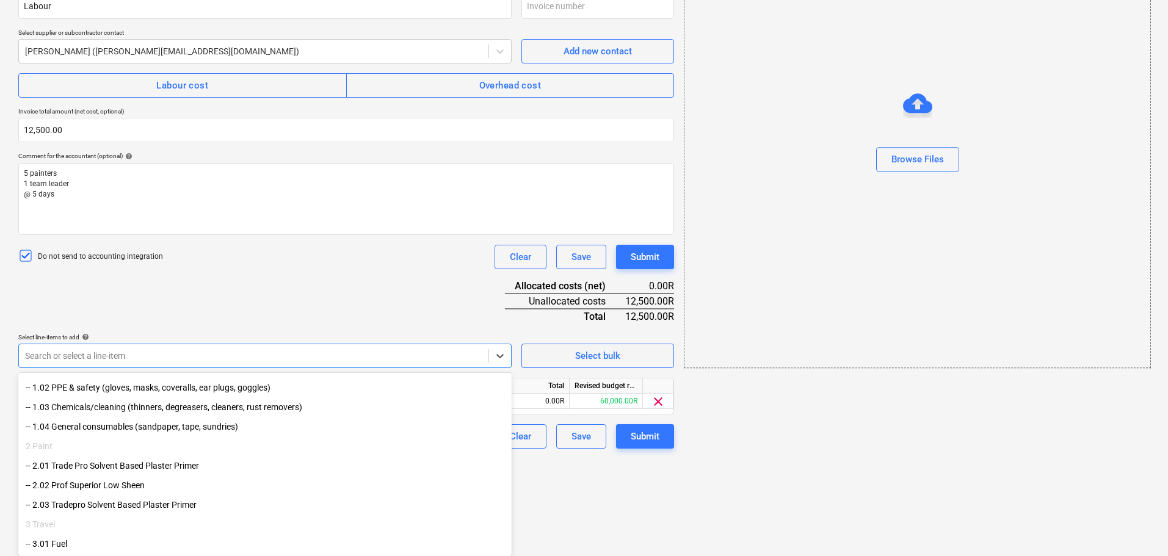
scroll to position [104, 0]
click at [612, 350] on html "Sales Projects Contacts Company Inbox format_size keyboard_arrow_down help sear…" at bounding box center [584, 72] width 1168 height 556
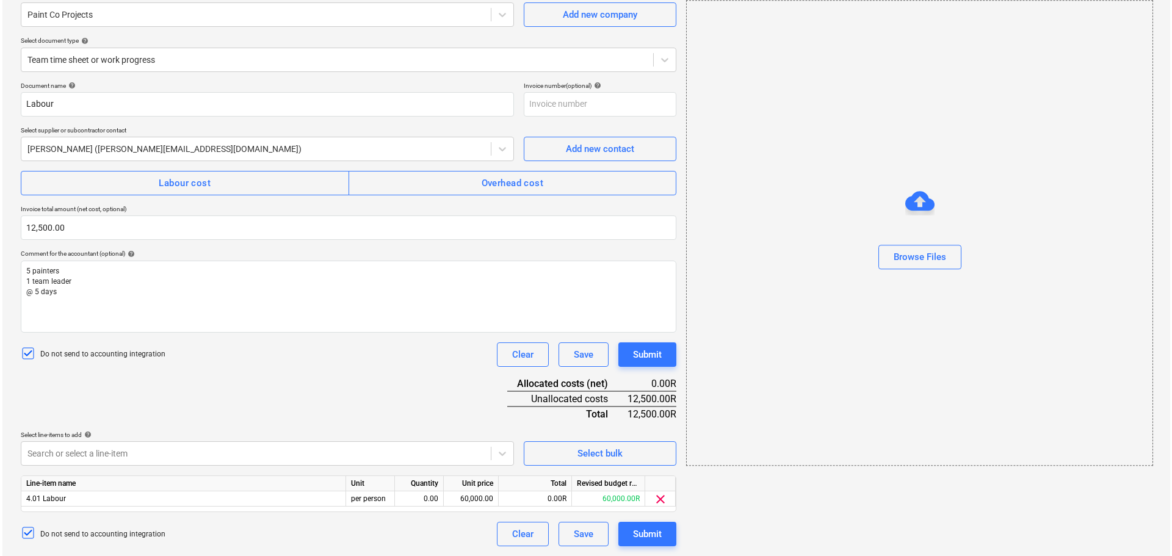
scroll to position [108, 0]
click at [415, 498] on div "0.00" at bounding box center [416, 498] width 38 height 15
type input "1"
click at [462, 496] on div "60,000.00" at bounding box center [468, 498] width 45 height 15
type input "12500"
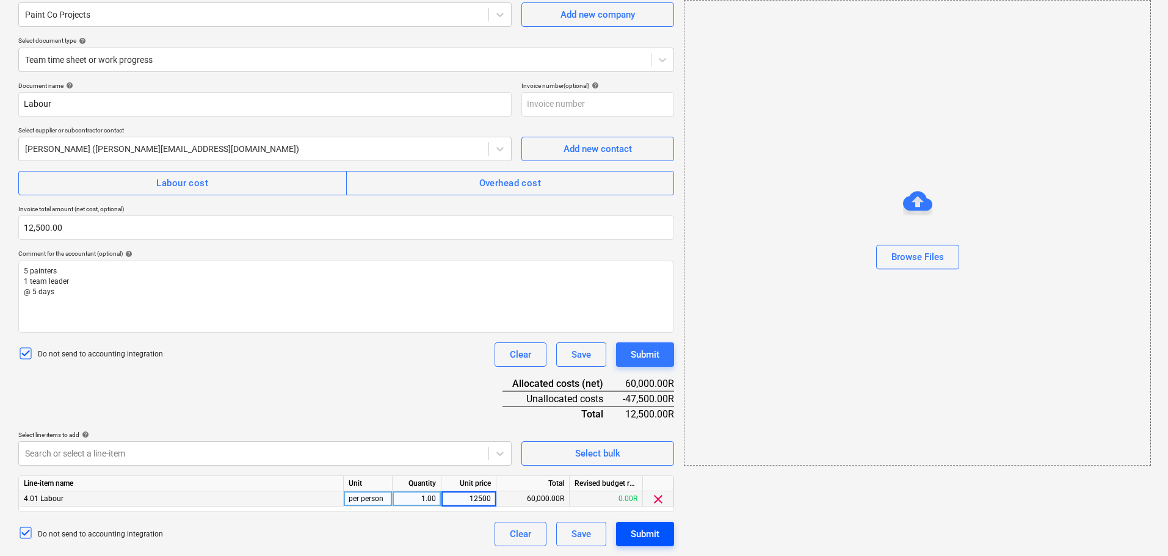
click at [643, 534] on div "Submit" at bounding box center [645, 534] width 29 height 16
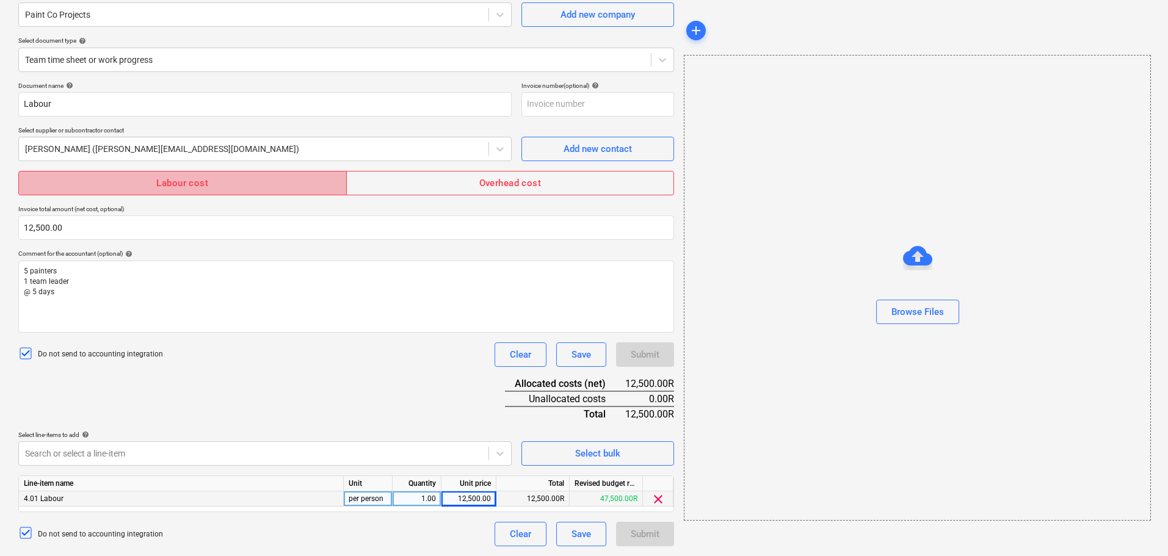
click at [294, 188] on span "Labour cost" at bounding box center [183, 183] width 302 height 16
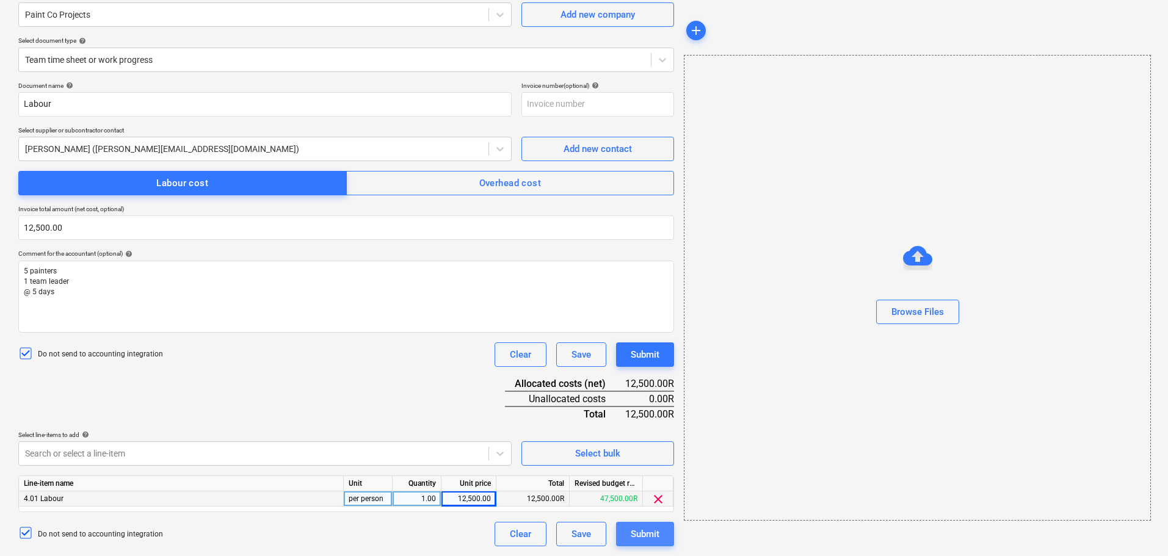
click at [641, 537] on div "Submit" at bounding box center [645, 534] width 29 height 16
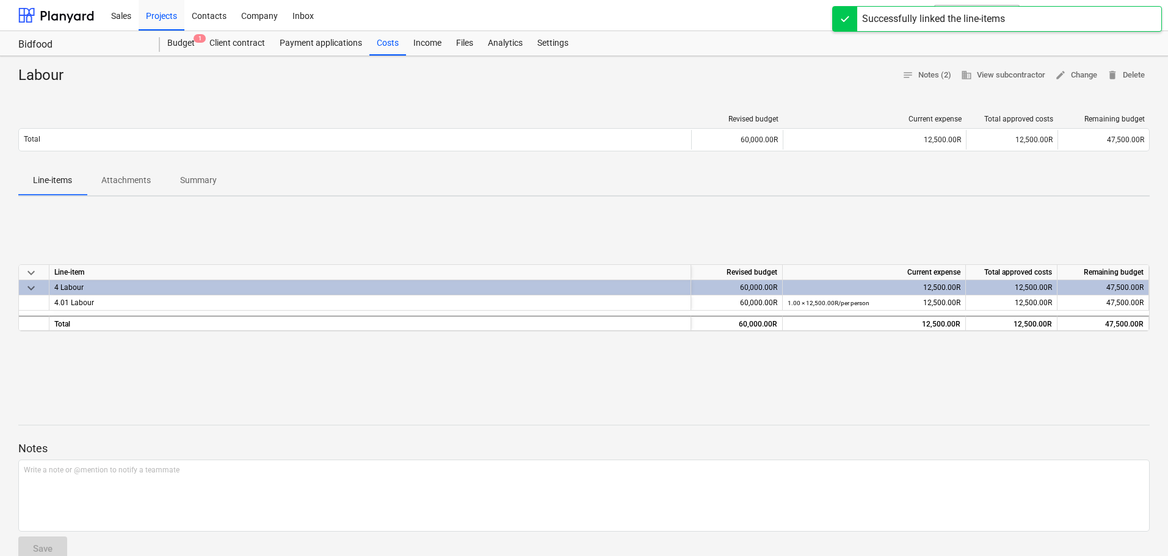
drag, startPoint x: 310, startPoint y: 93, endPoint x: 477, endPoint y: 66, distance: 169.5
click at [310, 94] on div at bounding box center [583, 90] width 1131 height 10
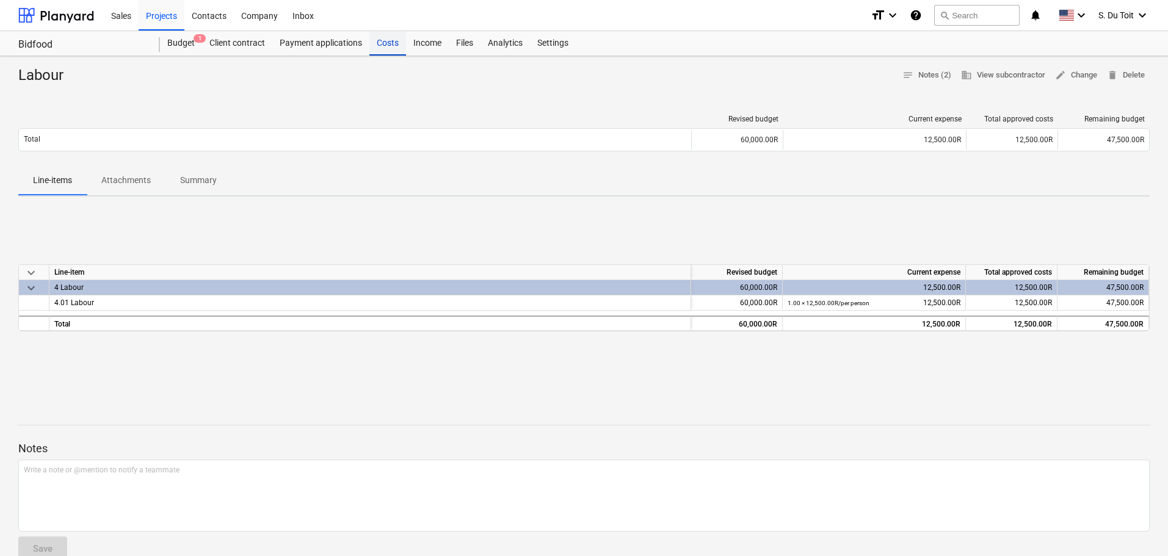
click at [399, 47] on div "Costs" at bounding box center [387, 43] width 37 height 24
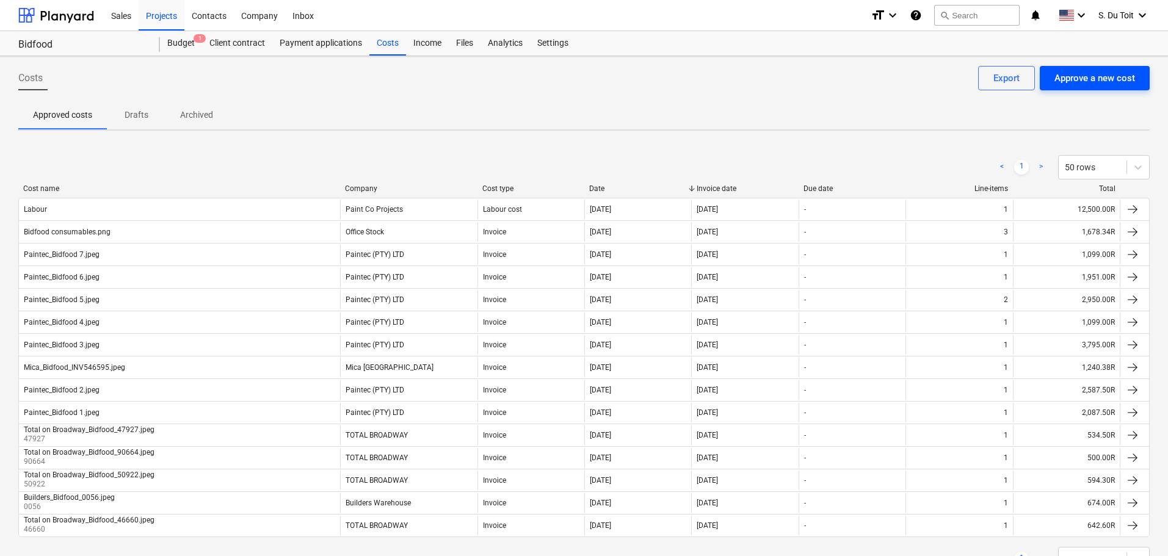
click at [1095, 82] on div "Approve a new cost" at bounding box center [1094, 78] width 81 height 16
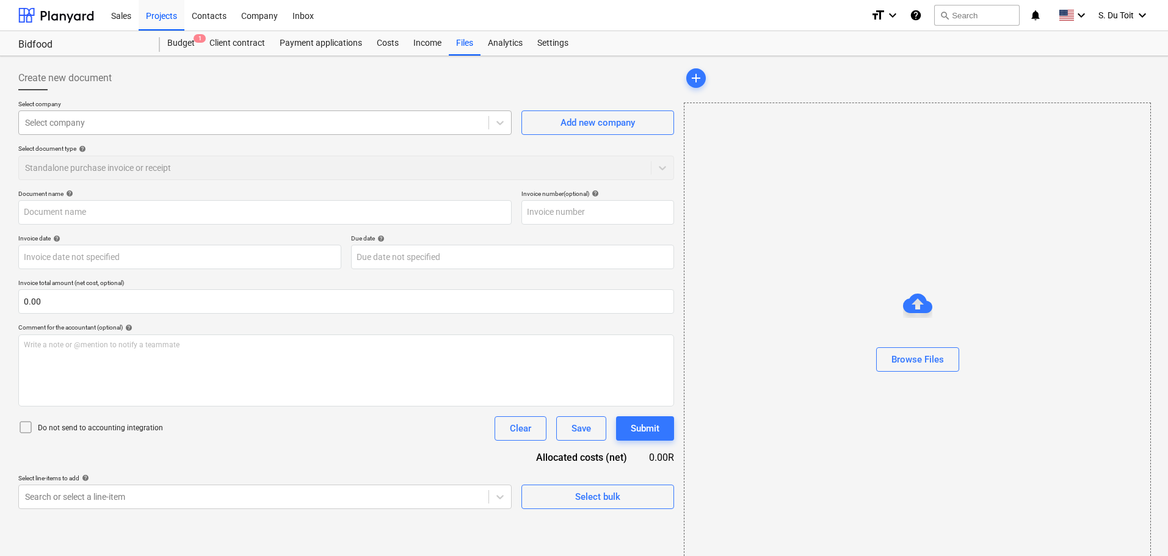
click at [367, 128] on div at bounding box center [253, 123] width 457 height 12
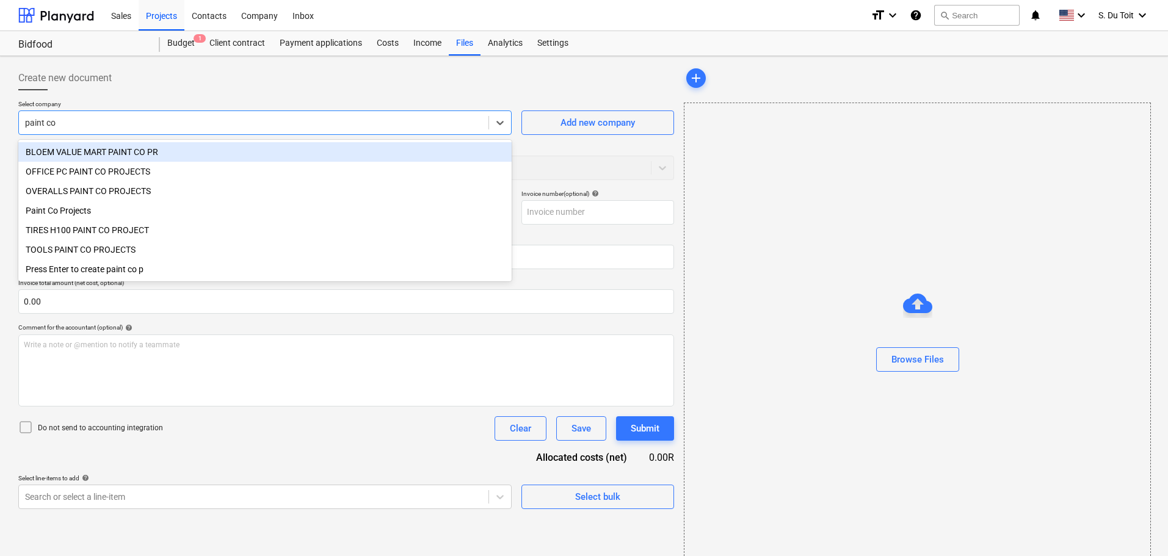
type input "paint co p"
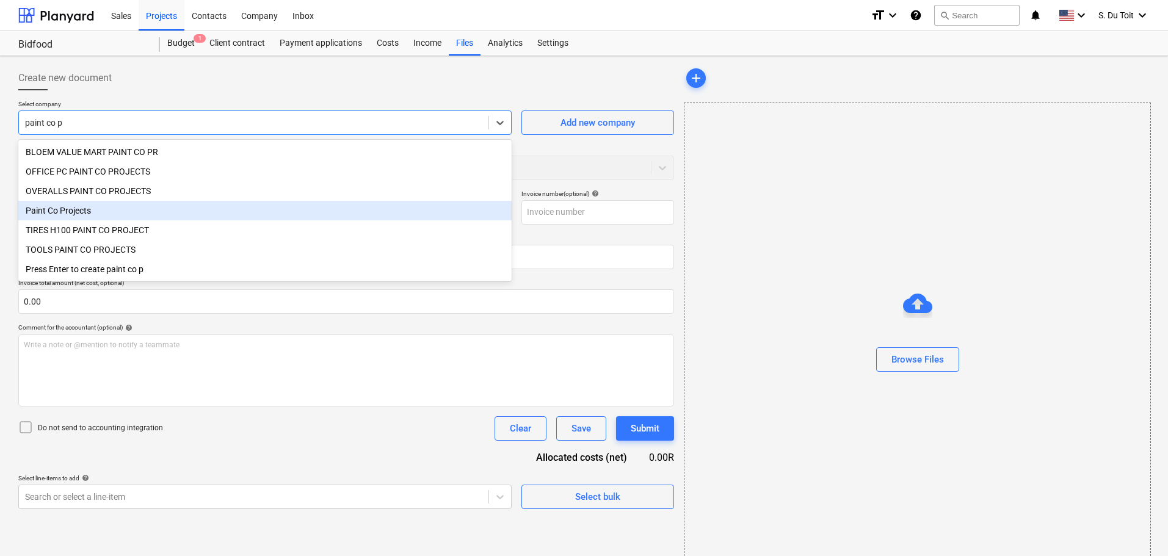
click at [224, 212] on div "Paint Co Projects" at bounding box center [264, 211] width 493 height 20
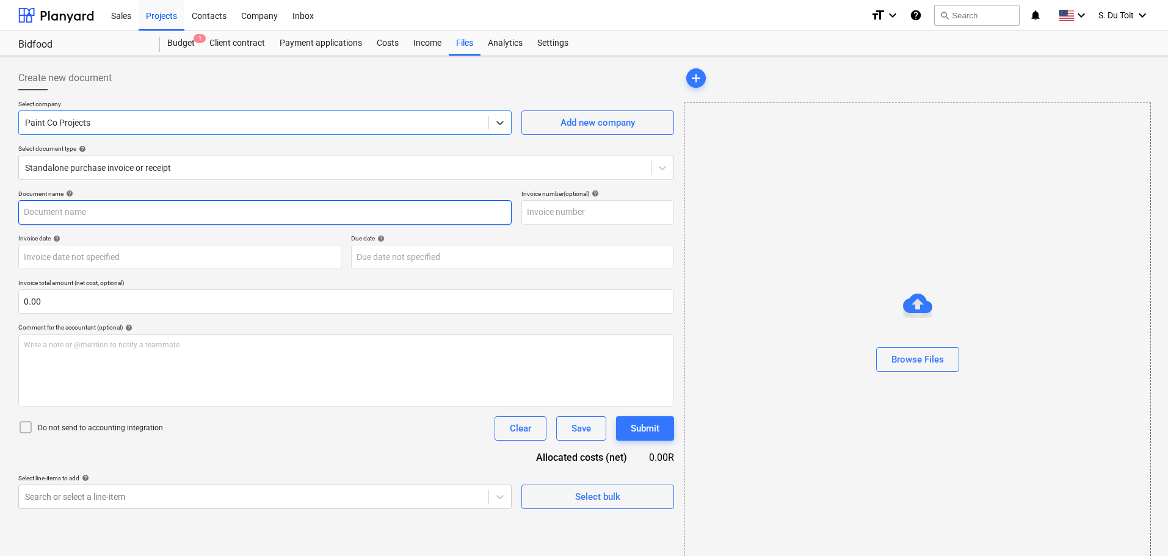
click at [106, 216] on input "text" at bounding box center [264, 212] width 493 height 24
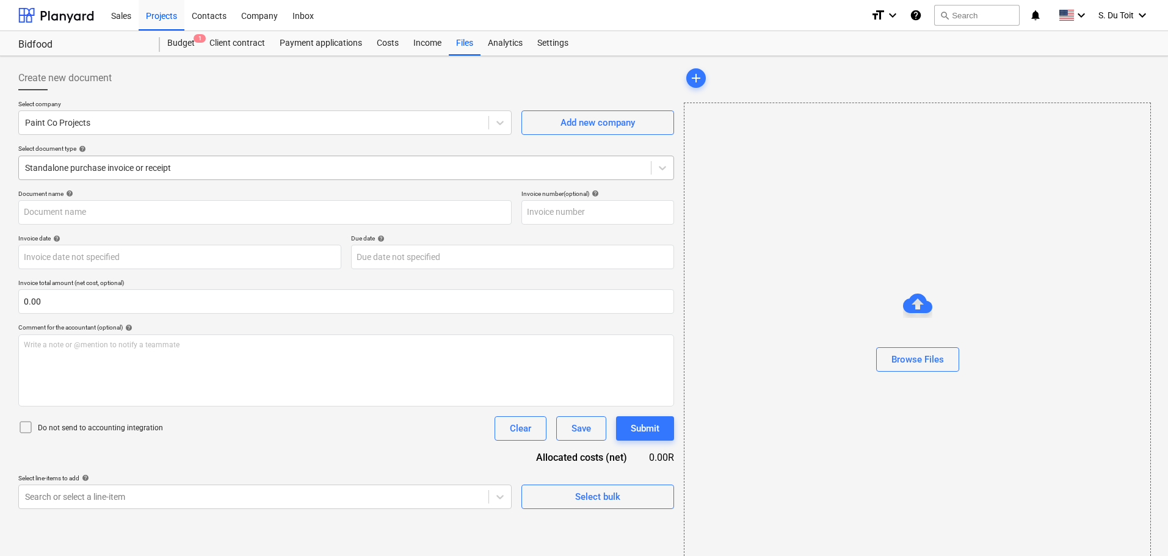
click at [124, 165] on div at bounding box center [335, 168] width 620 height 12
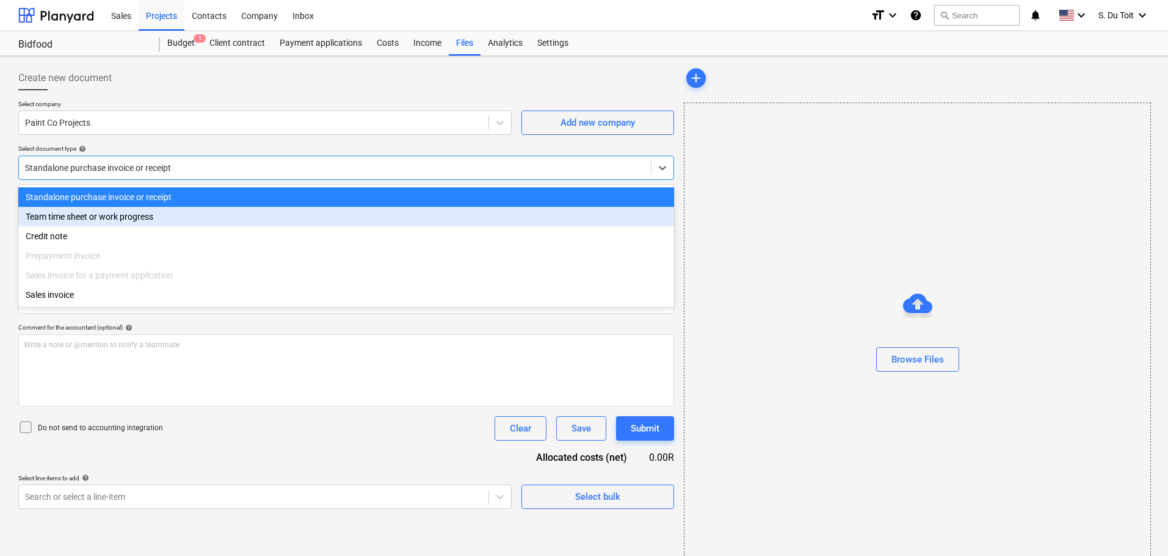
click at [139, 211] on div "Team time sheet or work progress" at bounding box center [346, 217] width 656 height 20
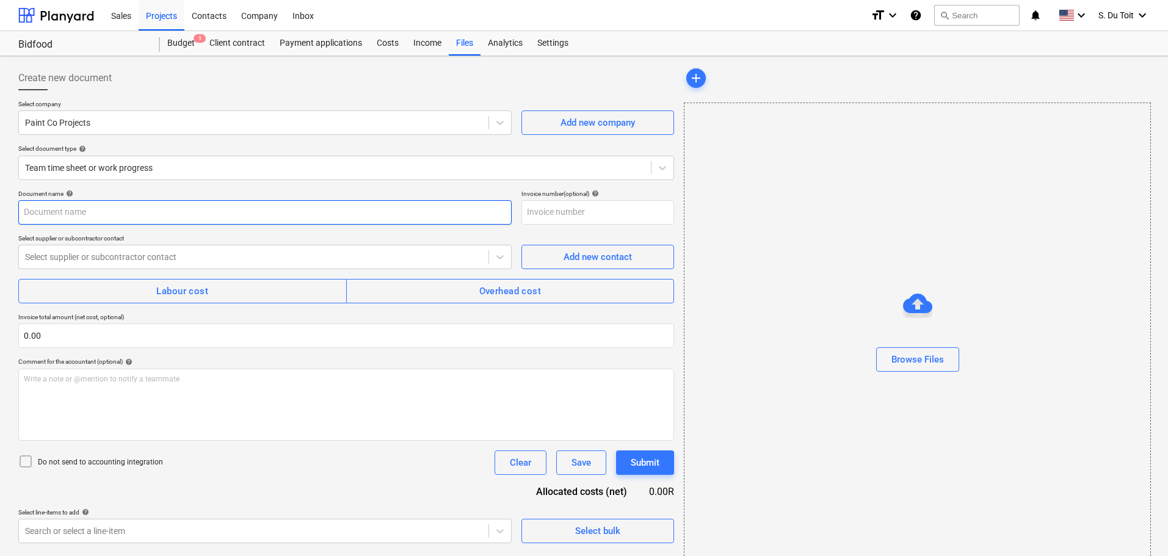
click at [112, 221] on input "text" at bounding box center [264, 212] width 493 height 24
type input "Labour"
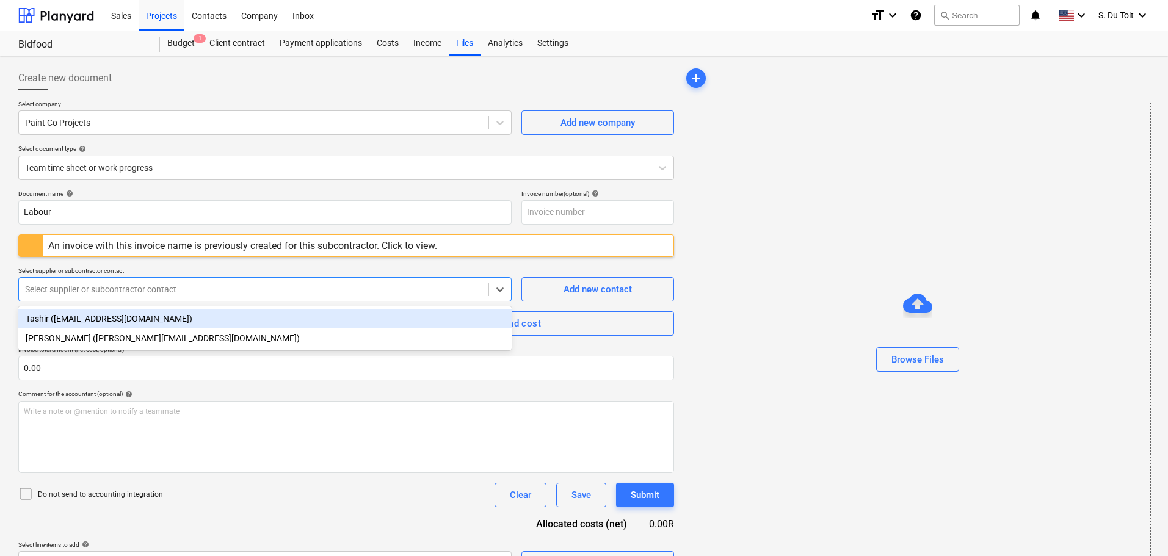
click at [122, 293] on div at bounding box center [253, 289] width 457 height 12
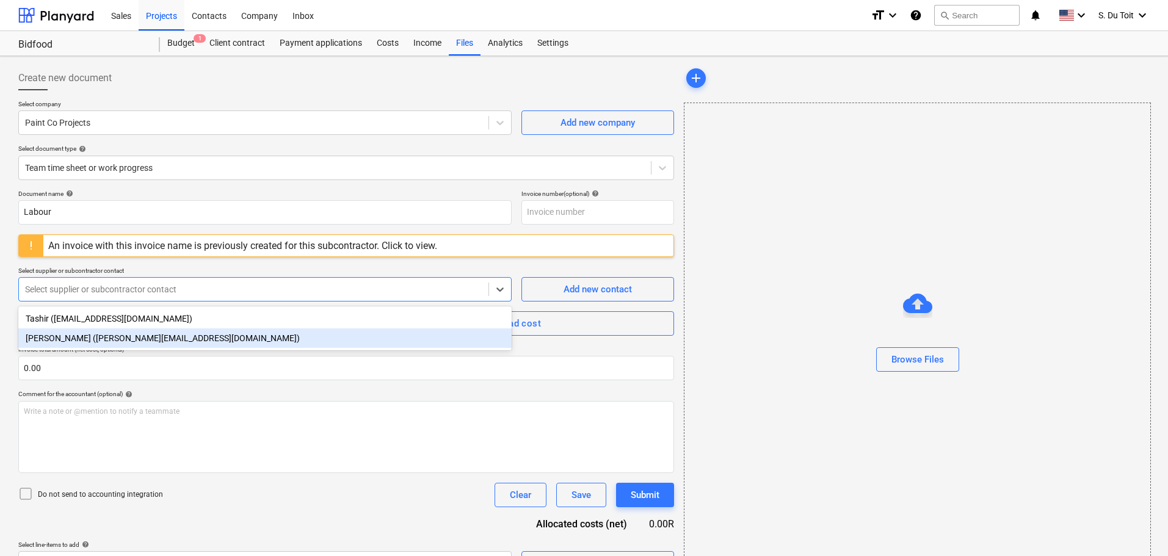
click at [131, 332] on div "[PERSON_NAME] ([PERSON_NAME][EMAIL_ADDRESS][DOMAIN_NAME])" at bounding box center [264, 338] width 493 height 20
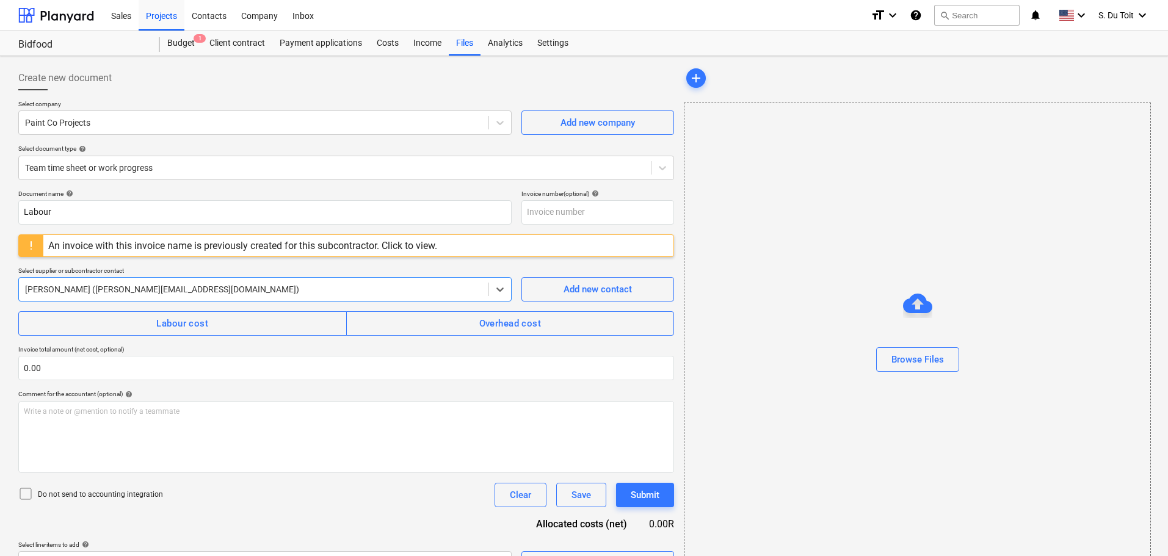
click at [134, 288] on div at bounding box center [253, 289] width 457 height 12
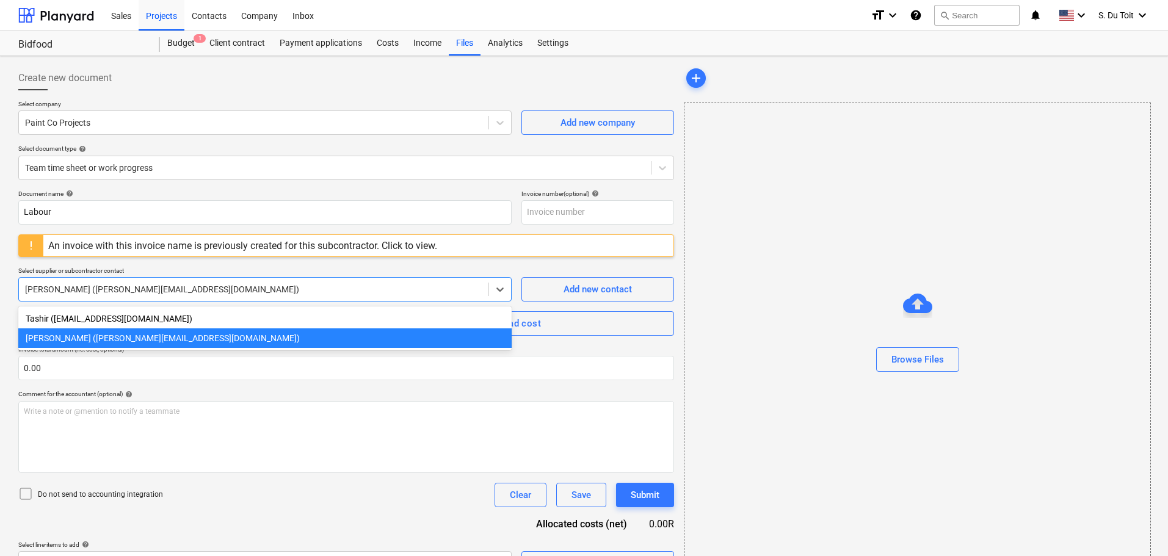
click at [364, 265] on div "Document name help Labour Invoice number (optional) help An invoice with this i…" at bounding box center [346, 383] width 656 height 386
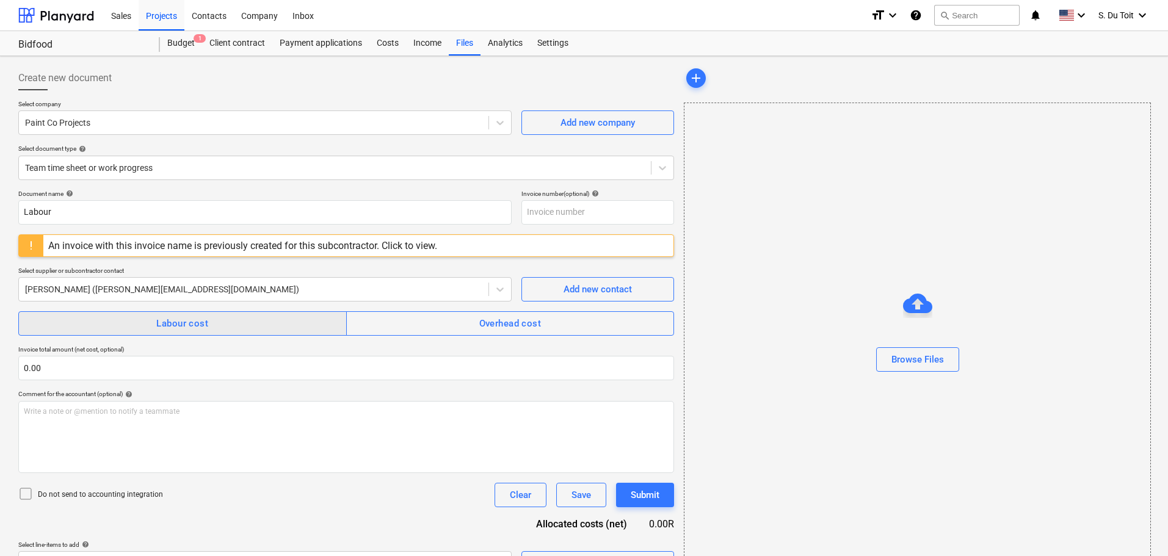
click at [199, 326] on div "Labour cost" at bounding box center [182, 324] width 52 height 16
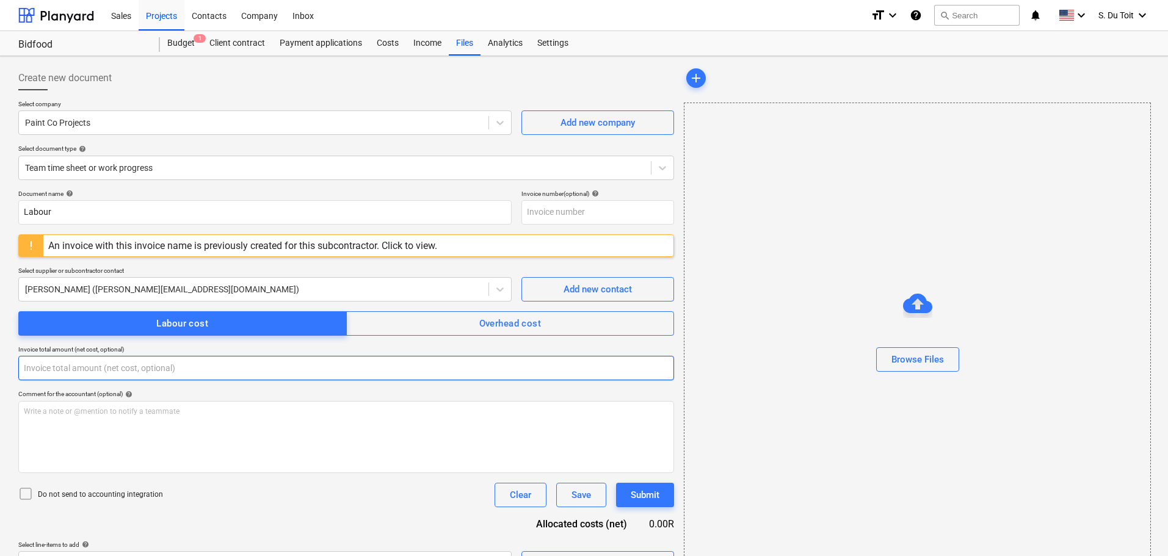
click at [140, 369] on input "text" at bounding box center [346, 368] width 656 height 24
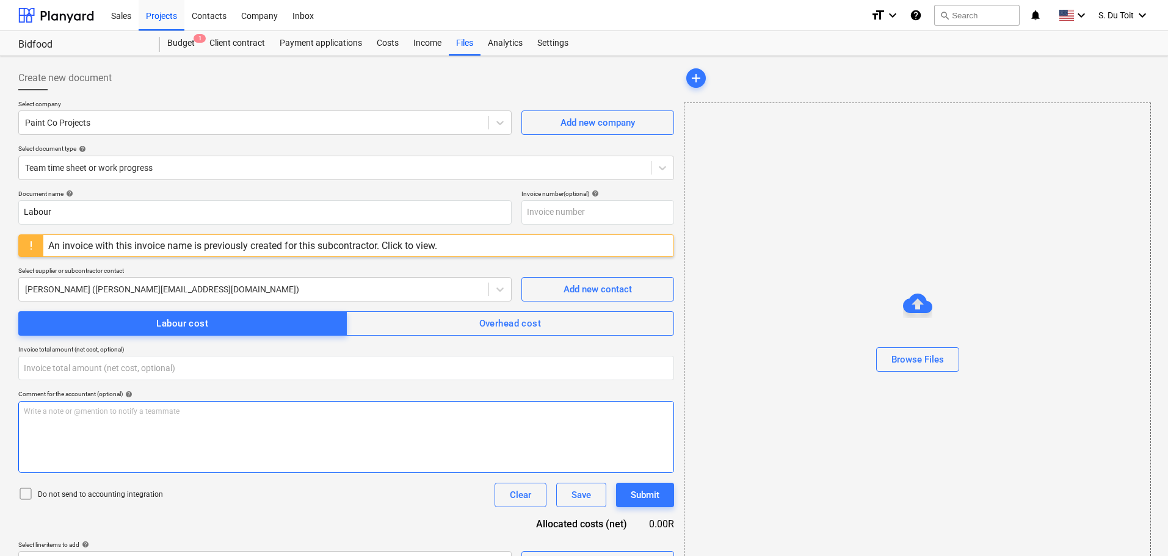
type input "0.00"
click at [118, 437] on div "Write a note or @mention to notify a teammate [PERSON_NAME]" at bounding box center [346, 437] width 656 height 72
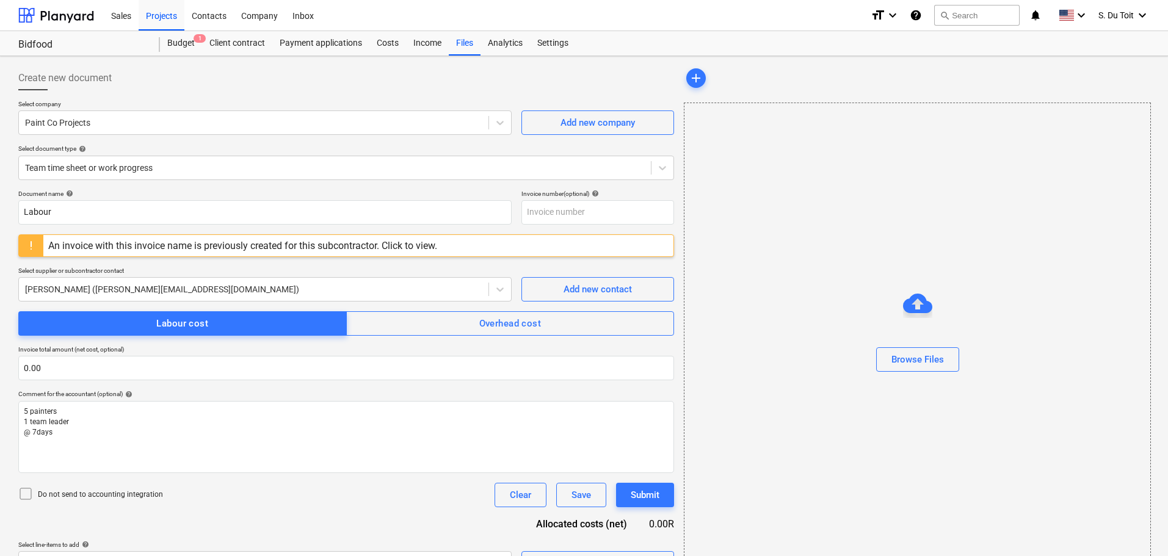
click at [95, 503] on div "Do not send to accounting integration" at bounding box center [90, 495] width 145 height 17
click at [98, 495] on p "Do not send to accounting integration" at bounding box center [100, 495] width 125 height 10
click at [94, 490] on p "Do not send to accounting integration" at bounding box center [100, 495] width 125 height 10
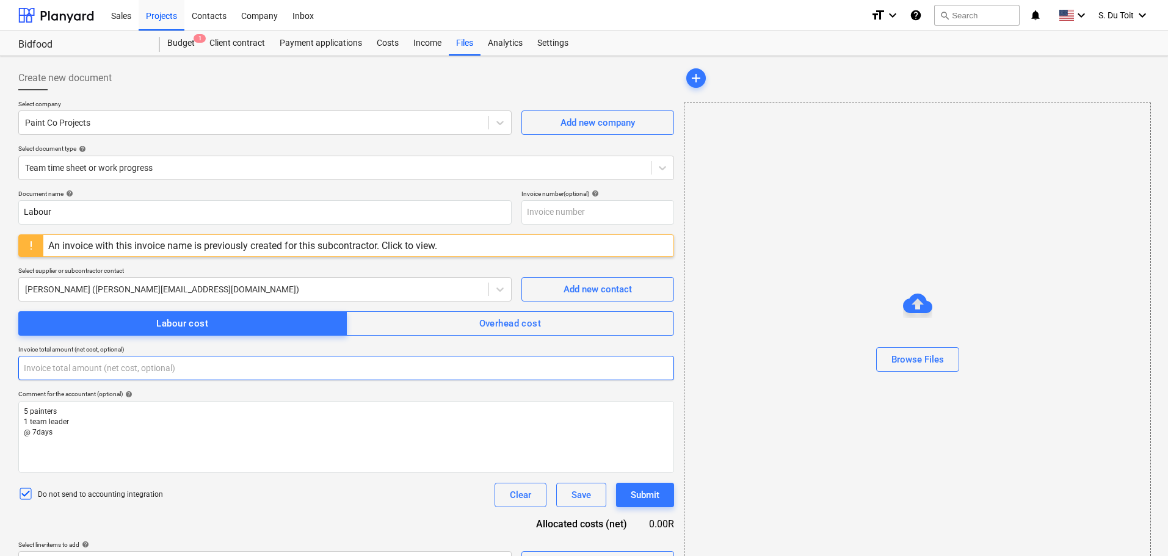
click at [84, 366] on input "text" at bounding box center [346, 368] width 656 height 24
click at [70, 371] on input "text" at bounding box center [346, 368] width 656 height 24
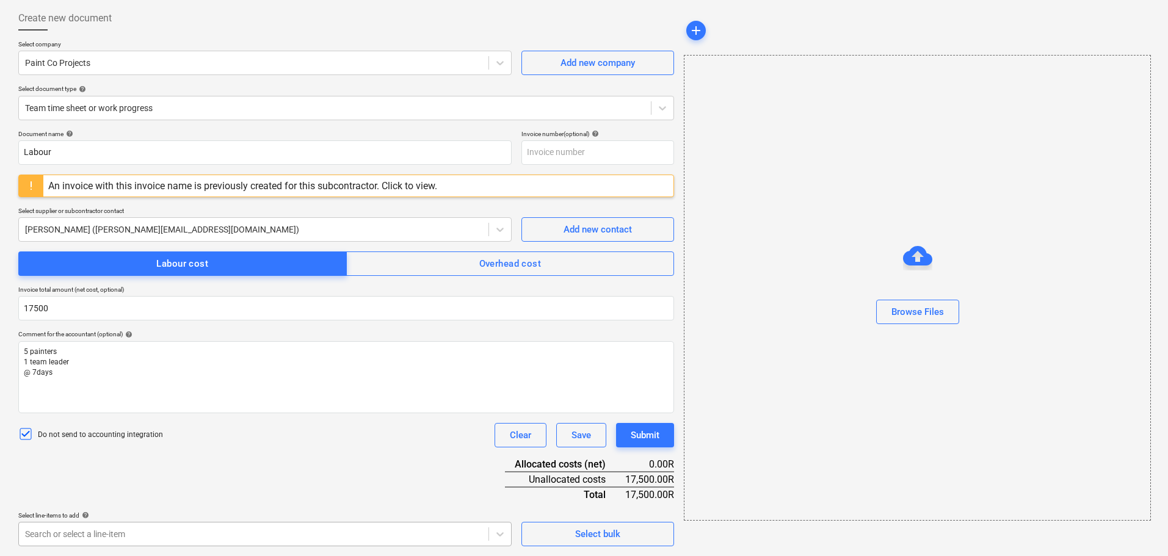
type input "17,500.00"
click at [154, 496] on body "Sales Projects Contacts Company Inbox format_size keyboard_arrow_down help sear…" at bounding box center [584, 218] width 1168 height 556
click at [459, 357] on div "Document name help Labour Invoice number (optional) help An invoice with this i…" at bounding box center [346, 338] width 656 height 416
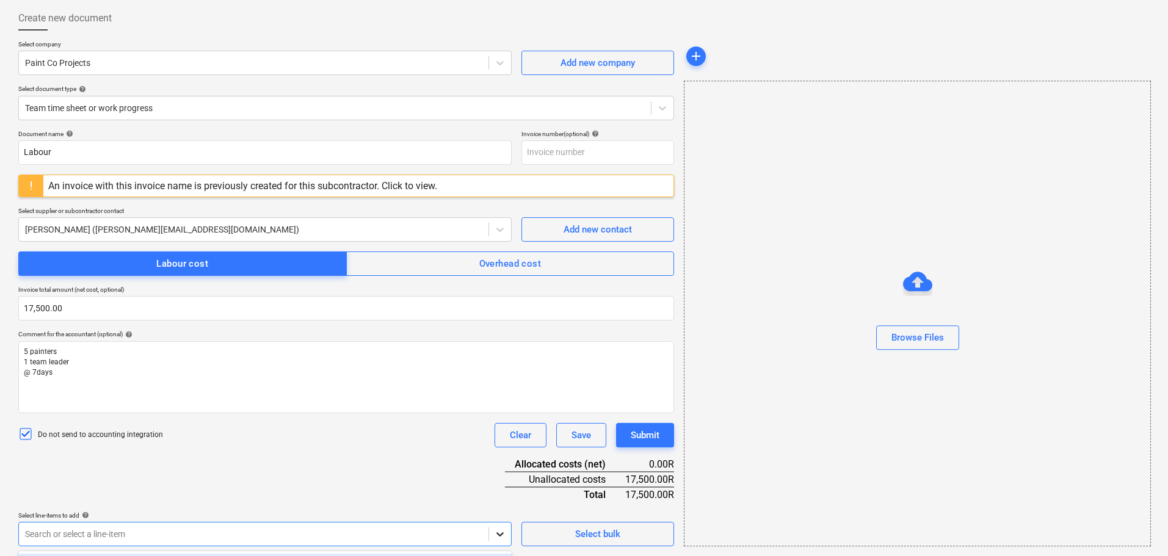
scroll to position [238, 0]
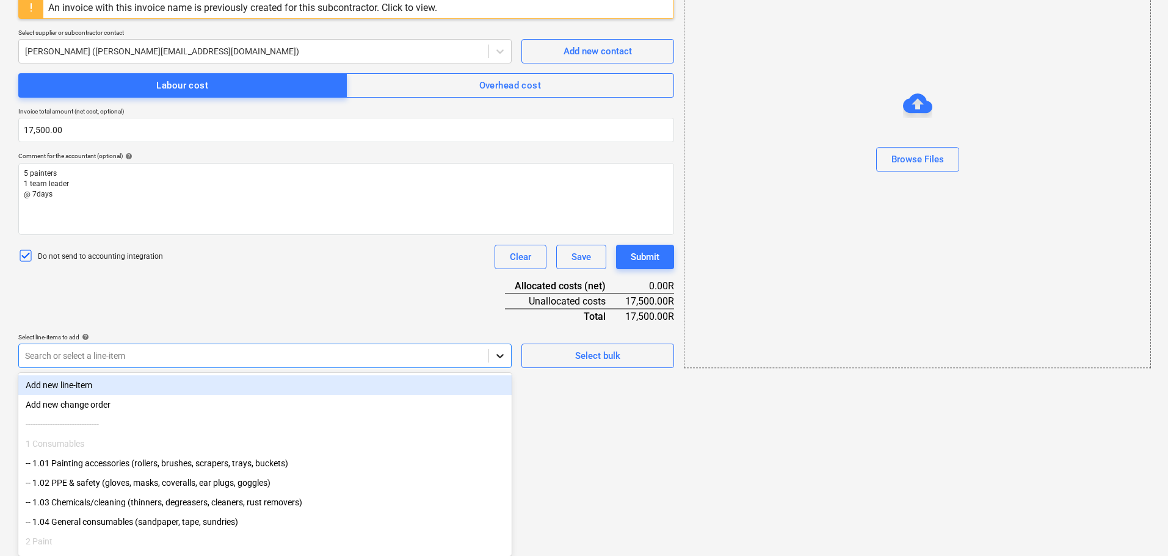
click at [496, 318] on body "Sales Projects Contacts Company Inbox format_size keyboard_arrow_down help sear…" at bounding box center [584, 40] width 1168 height 556
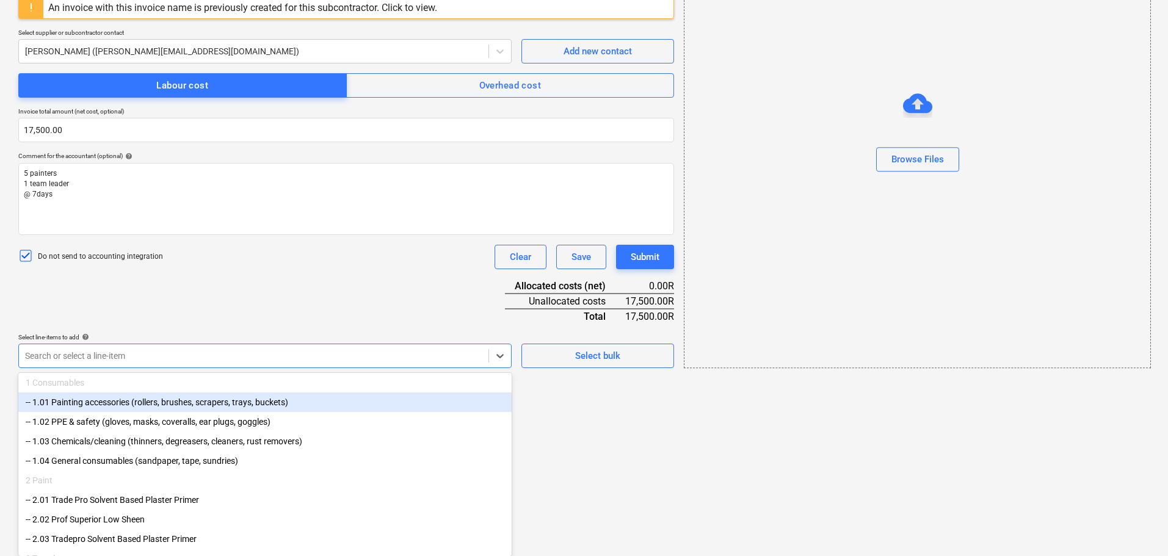
scroll to position [144, 0]
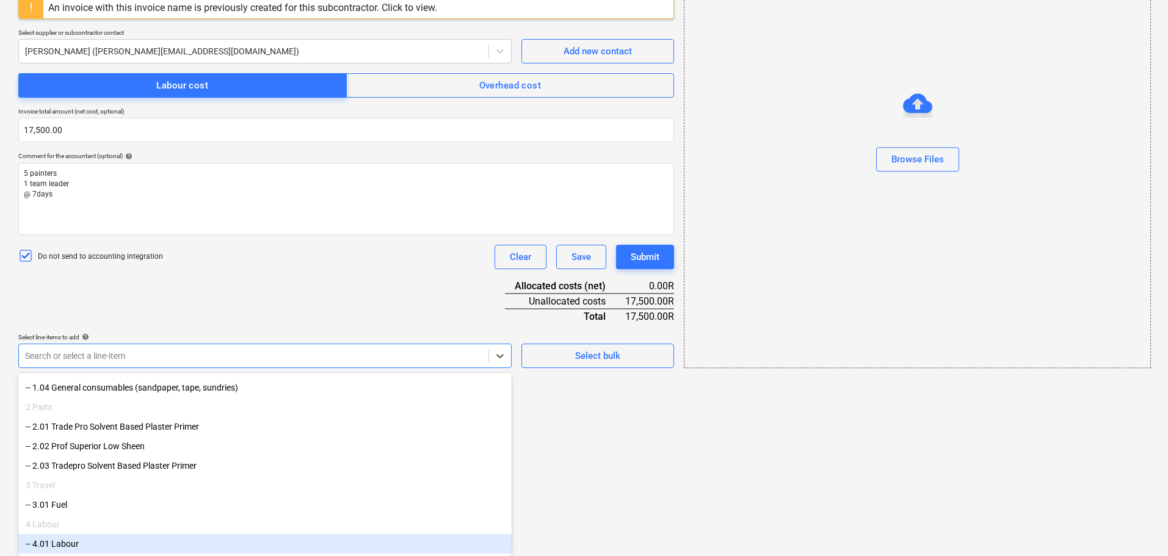
click at [219, 537] on div "-- 4.01 Labour" at bounding box center [264, 544] width 493 height 20
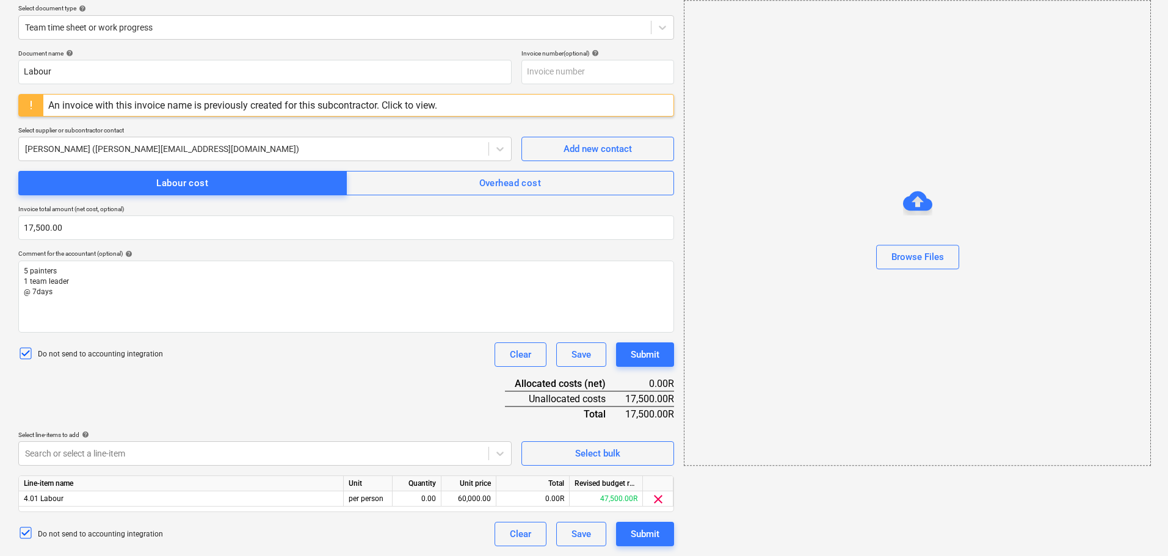
click at [586, 416] on html "Sales Projects Contacts Company Inbox format_size keyboard_arrow_down help sear…" at bounding box center [584, 138] width 1168 height 556
click at [433, 499] on div "0.00" at bounding box center [416, 498] width 38 height 15
click at [482, 504] on div "60,000.00" at bounding box center [468, 498] width 45 height 15
type input "17500"
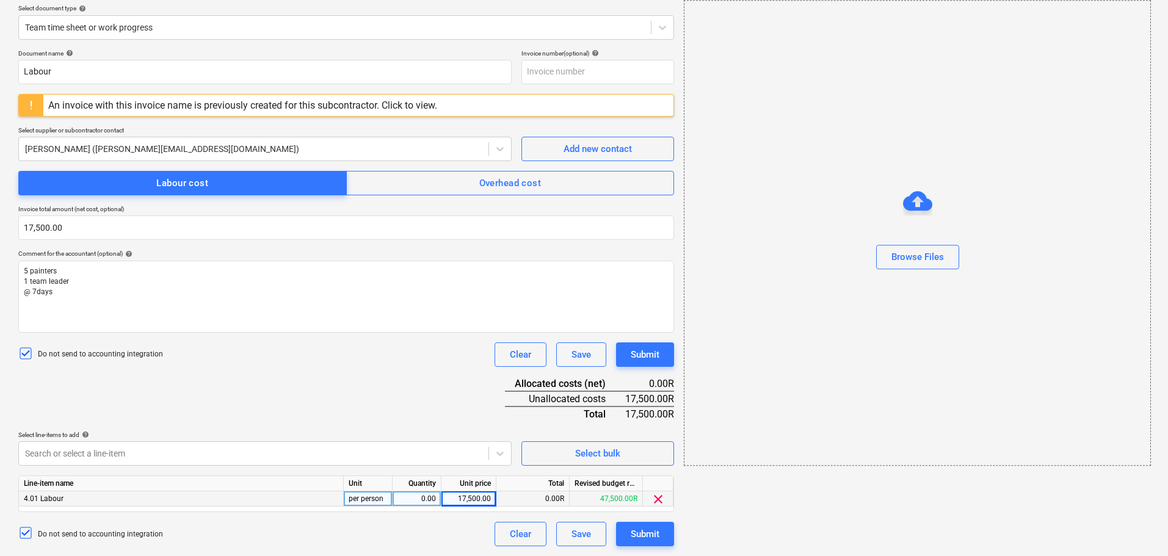
click at [420, 505] on div "0.00" at bounding box center [416, 498] width 38 height 15
type input "1"
click at [412, 431] on div "Select line-items to add help" at bounding box center [264, 435] width 493 height 8
click at [642, 531] on div "Submit" at bounding box center [645, 534] width 29 height 16
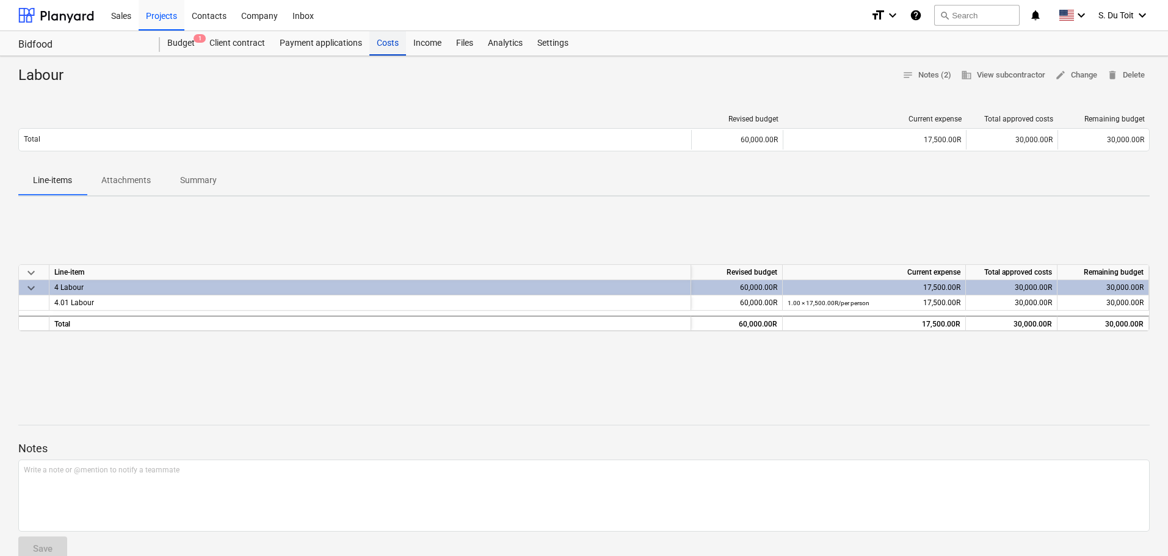
click at [384, 44] on div "Costs" at bounding box center [387, 43] width 37 height 24
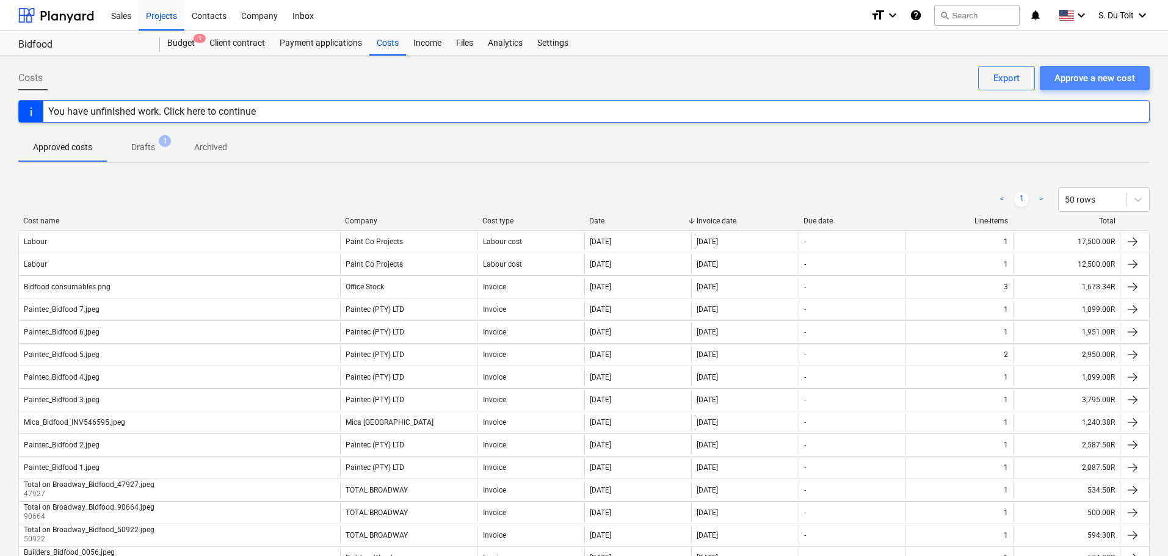
click at [1119, 68] on button "Approve a new cost" at bounding box center [1095, 78] width 110 height 24
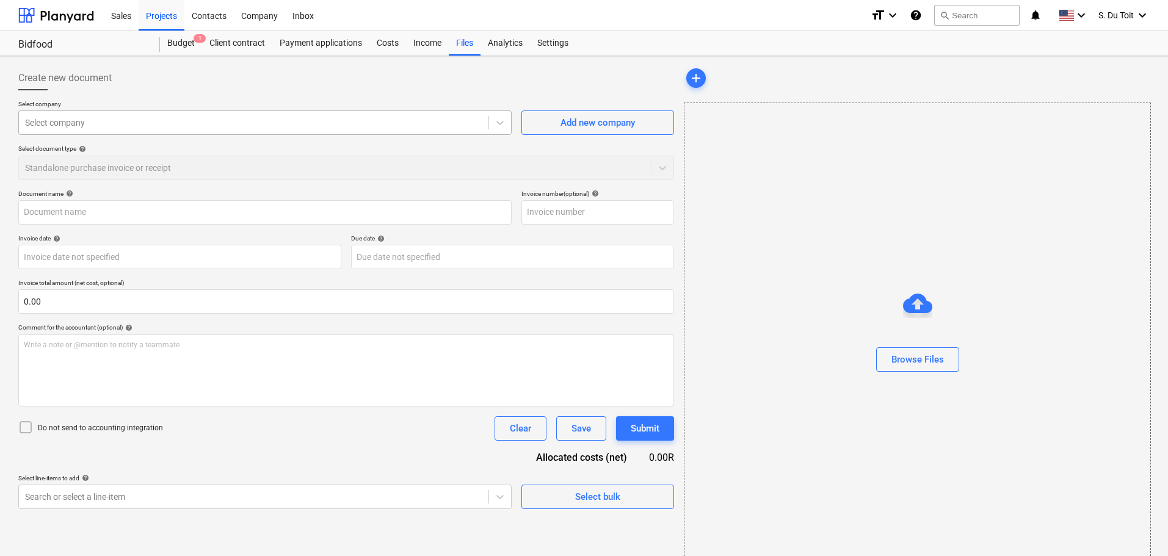
click at [248, 120] on div at bounding box center [253, 123] width 457 height 12
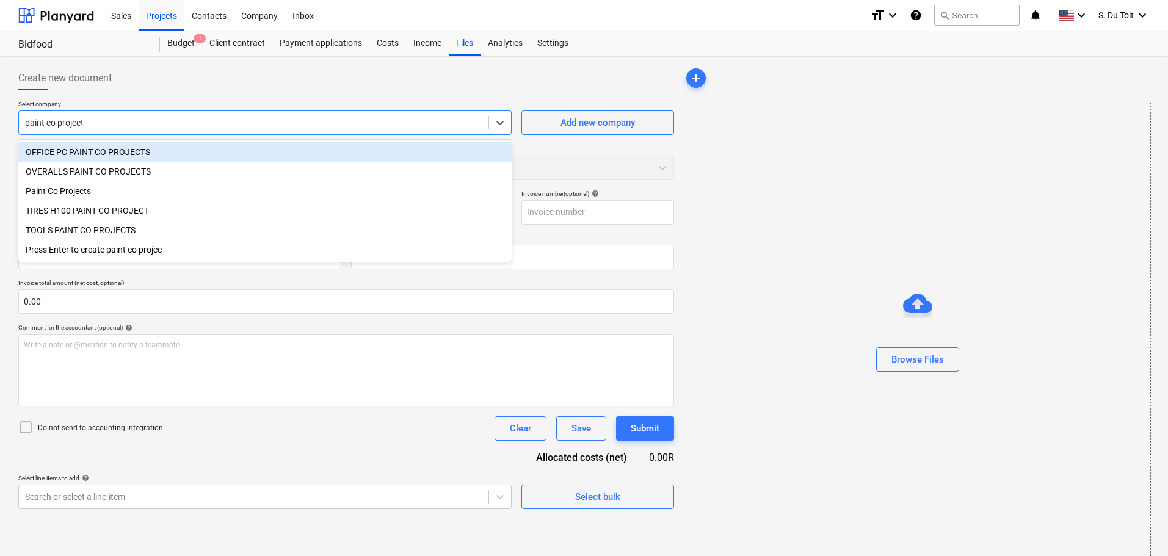
type input "paint co projects"
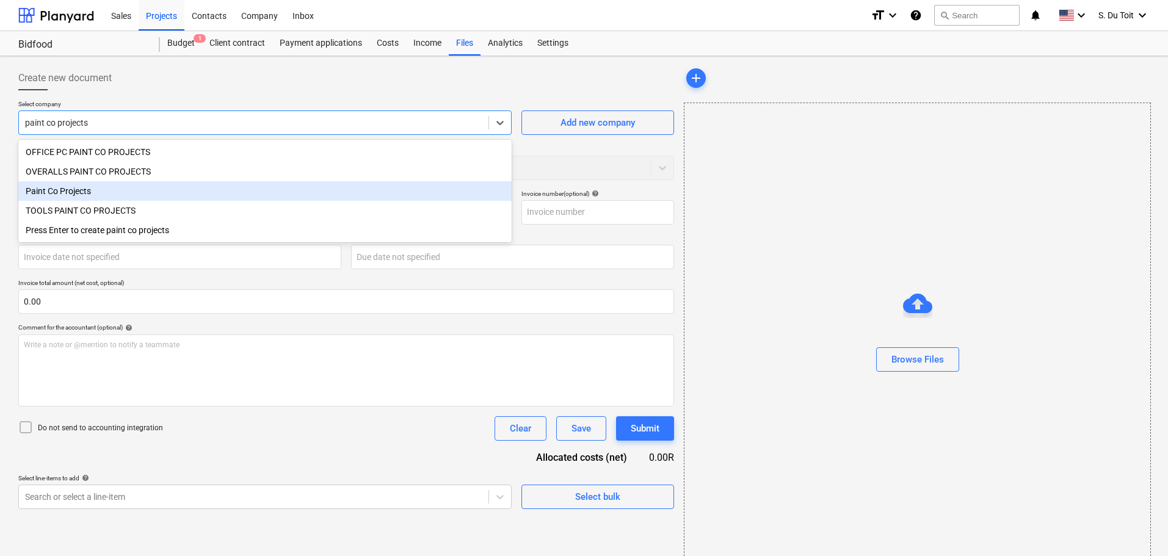
click at [220, 194] on div "Paint Co Projects" at bounding box center [264, 191] width 493 height 20
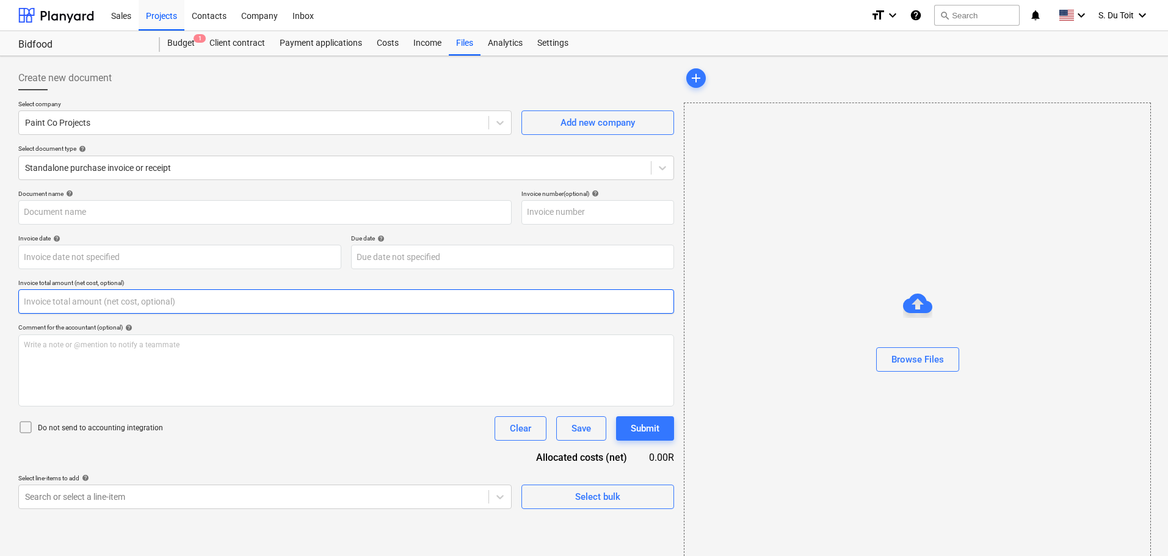
click at [164, 304] on input "text" at bounding box center [346, 301] width 656 height 24
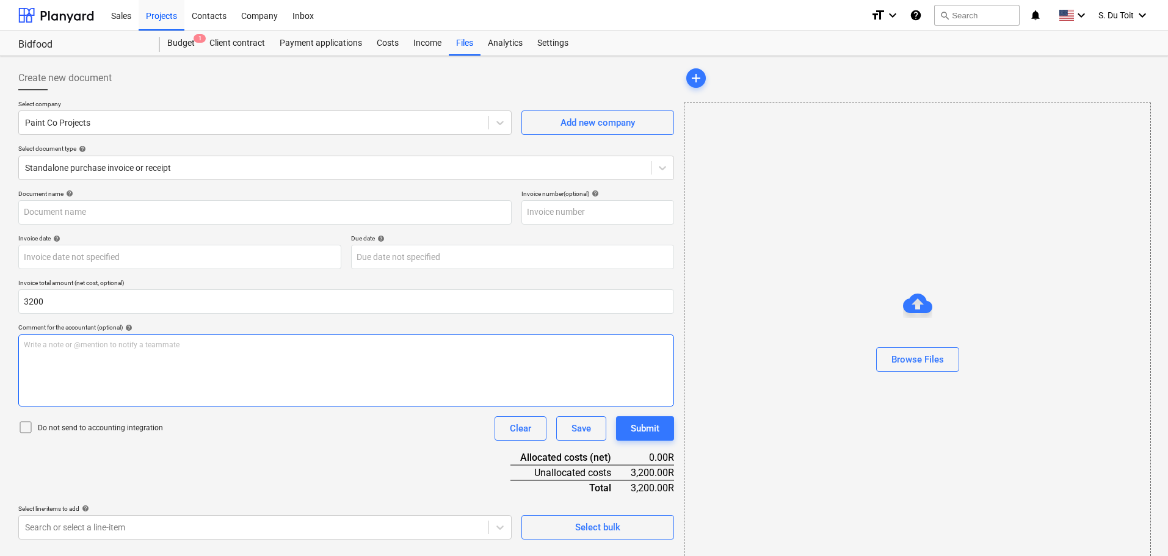
type input "3,200.00"
click at [154, 338] on div "Write a note or @mention to notify a teammate [PERSON_NAME]" at bounding box center [346, 371] width 656 height 72
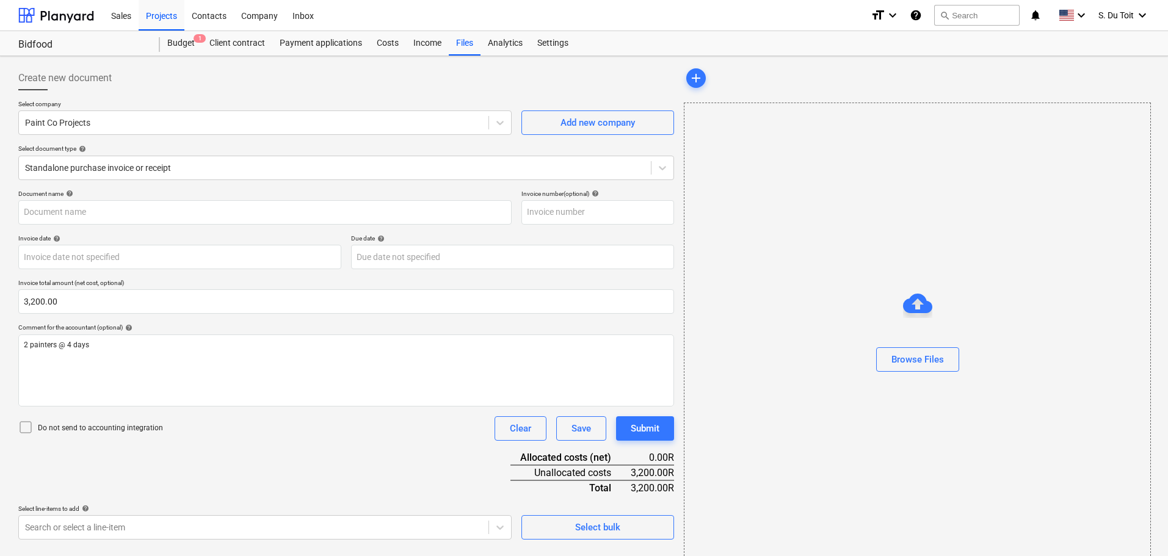
click at [143, 427] on p "Do not send to accounting integration" at bounding box center [100, 428] width 125 height 10
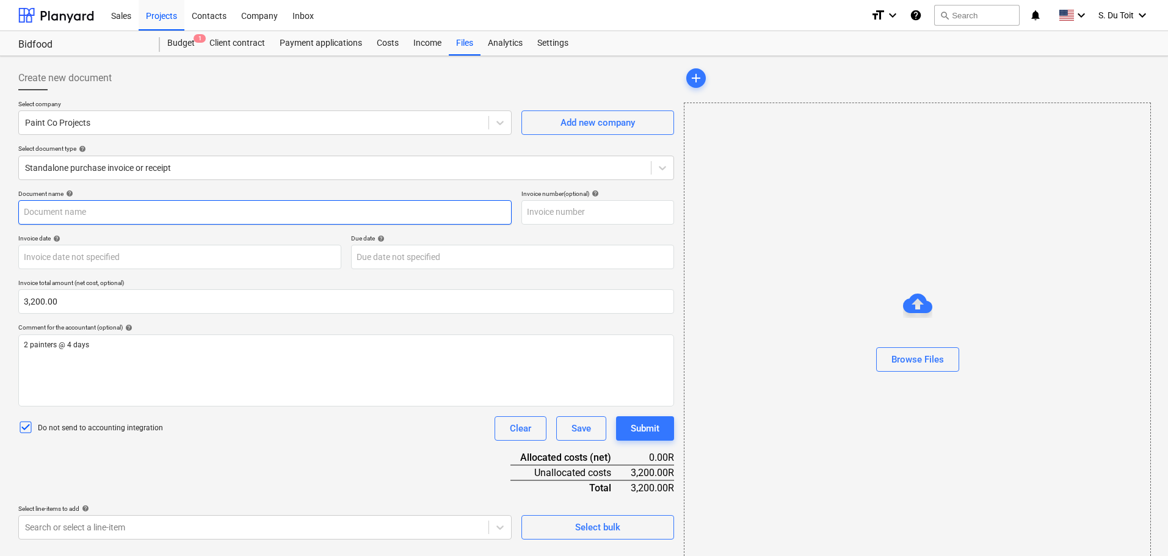
click at [123, 209] on input "text" at bounding box center [264, 212] width 493 height 24
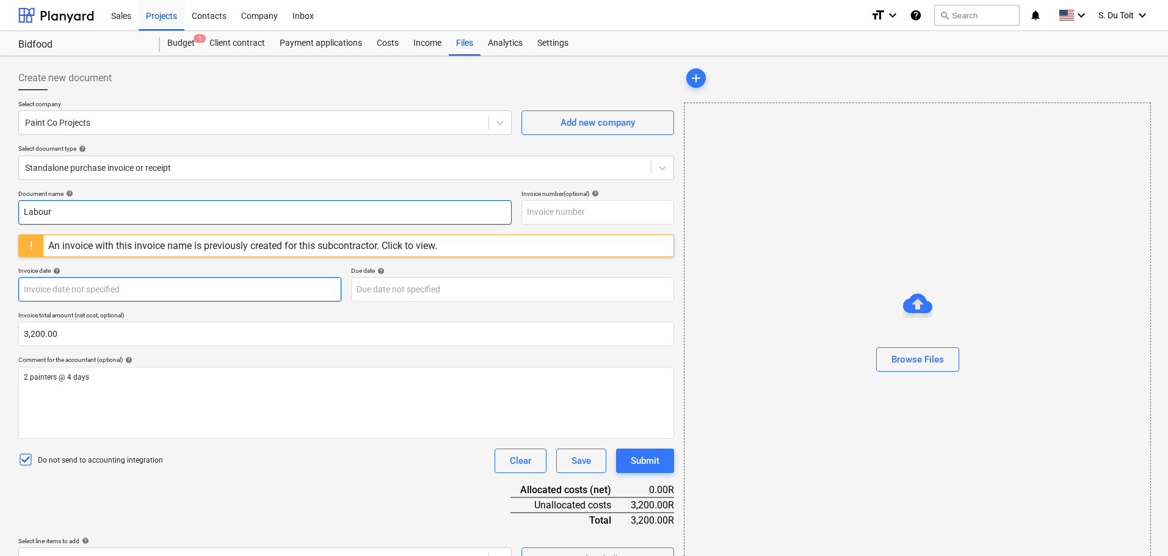
type input "Labour"
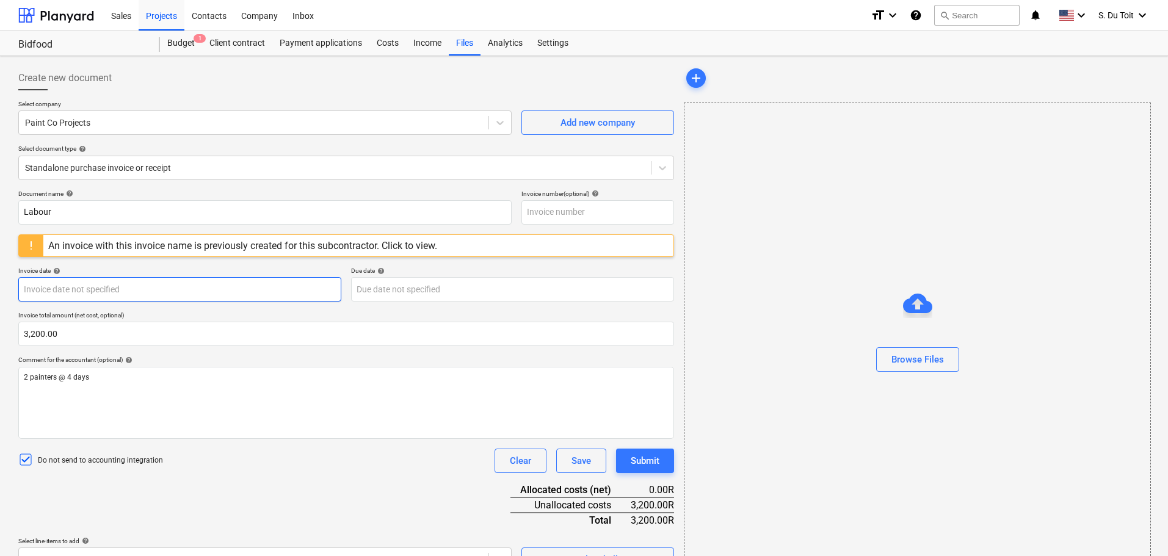
click at [147, 288] on body "Sales Projects Contacts Company Inbox format_size keyboard_arrow_down help sear…" at bounding box center [584, 278] width 1168 height 556
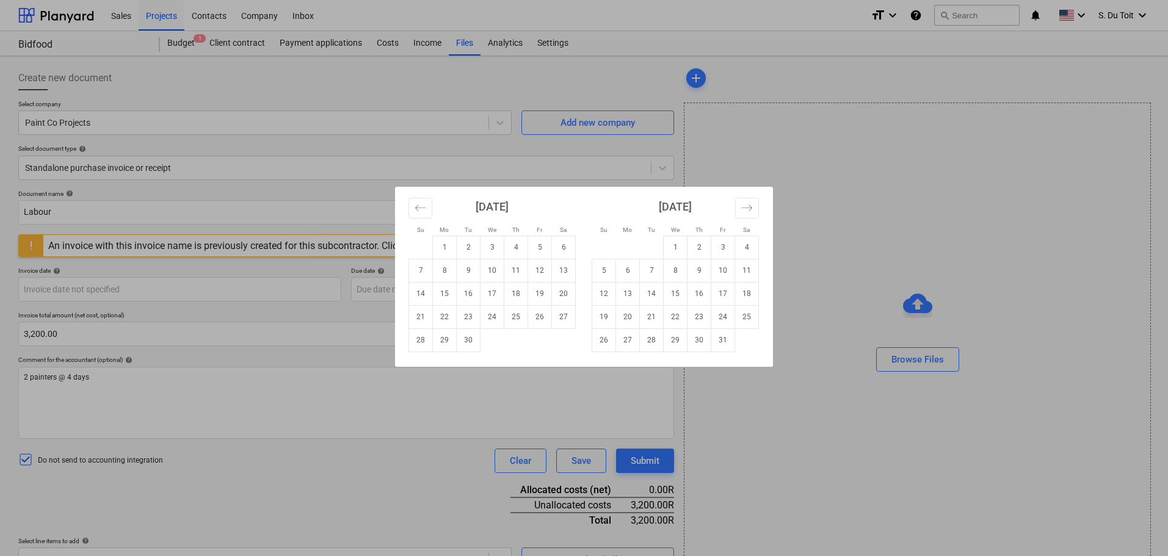
click at [760, 173] on div "Su Mo Tu We Th Fr Sa Su Mo Tu We Th Fr Sa [DATE] 1 2 3 4 5 6 7 8 9 10 11 12 13 …" at bounding box center [584, 278] width 1168 height 556
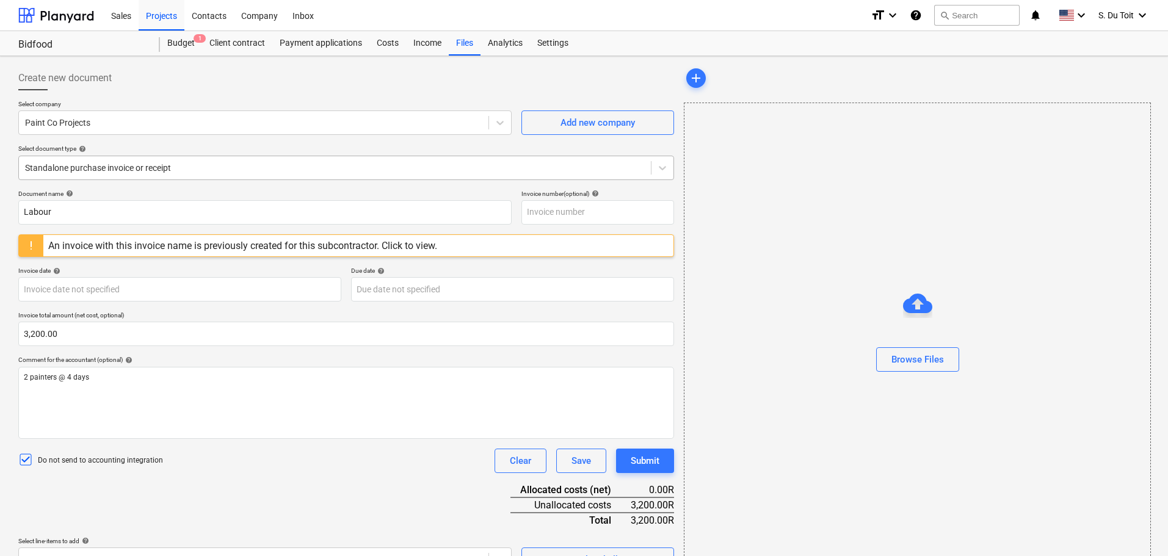
click at [282, 159] on div "Standalone purchase invoice or receipt" at bounding box center [335, 167] width 632 height 17
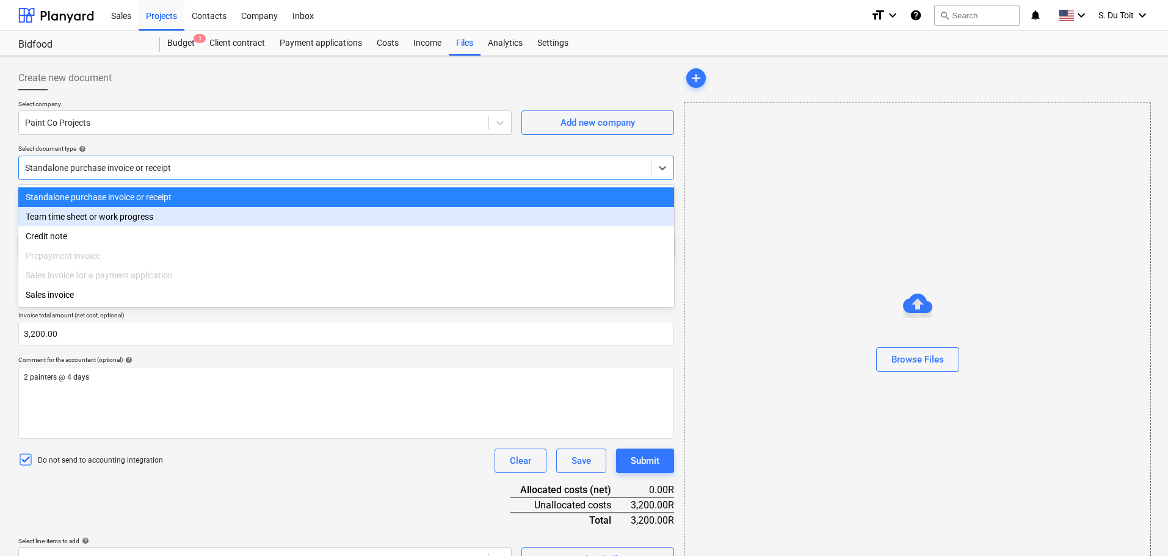
click at [265, 216] on div "Team time sheet or work progress" at bounding box center [346, 217] width 656 height 20
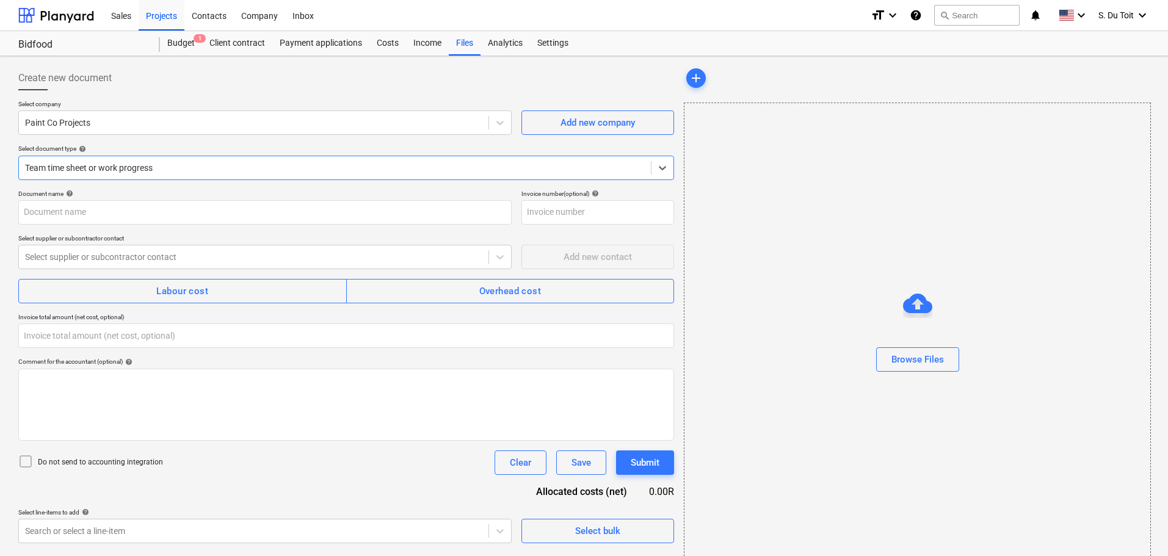
type input "0.00"
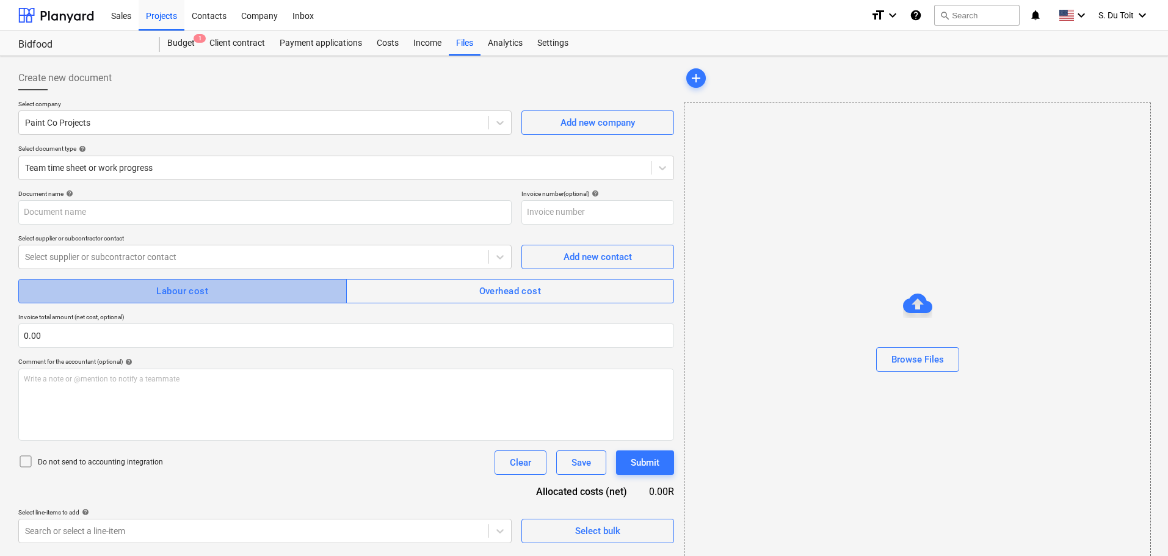
click at [229, 286] on span "Labour cost" at bounding box center [183, 291] width 302 height 16
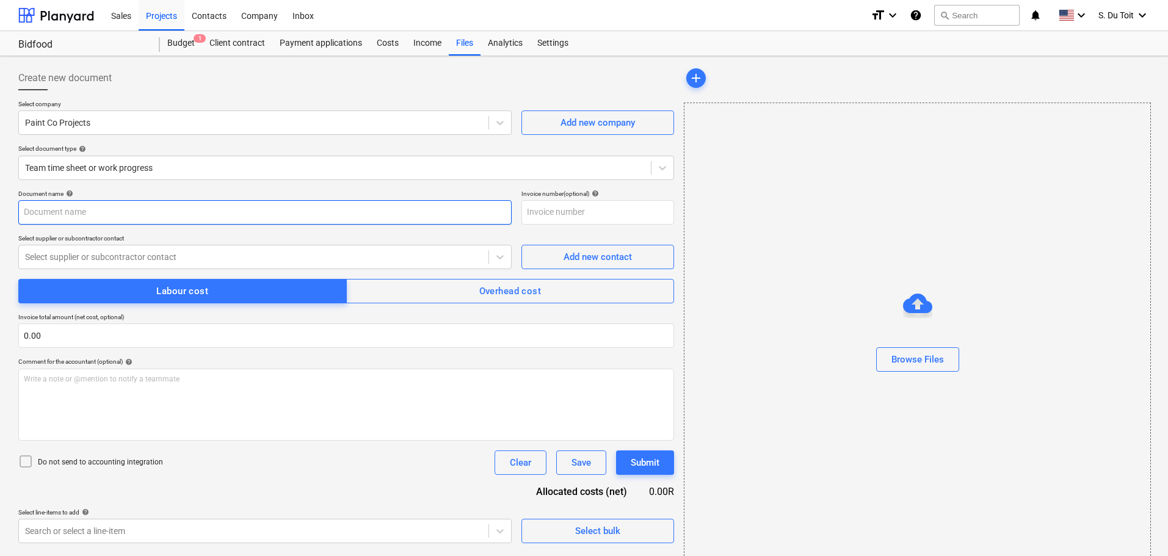
click at [214, 217] on input "text" at bounding box center [264, 212] width 493 height 24
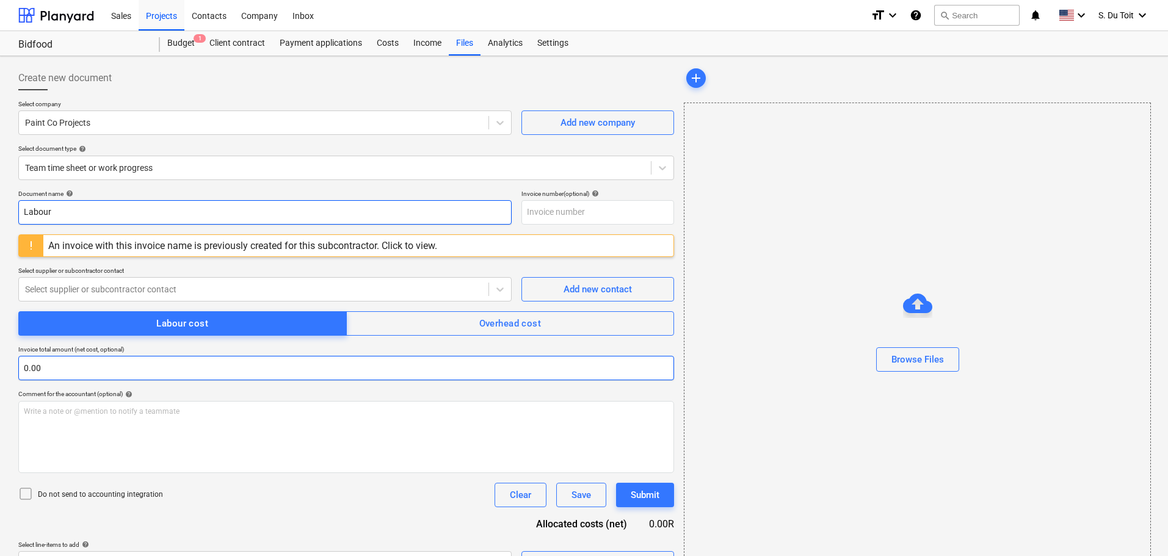
type input "Labour"
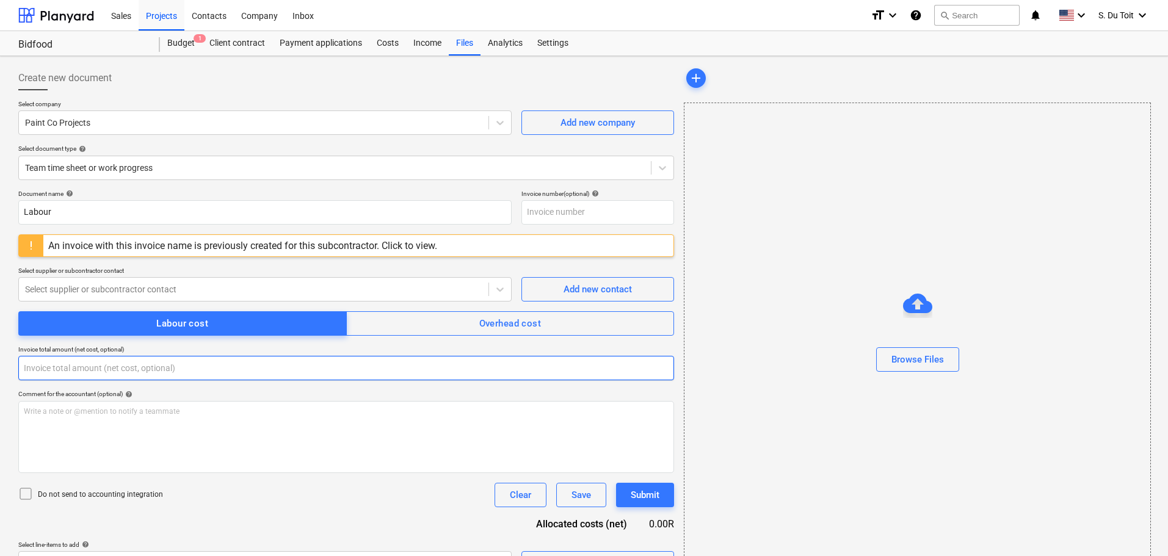
click at [197, 364] on input "text" at bounding box center [346, 368] width 656 height 24
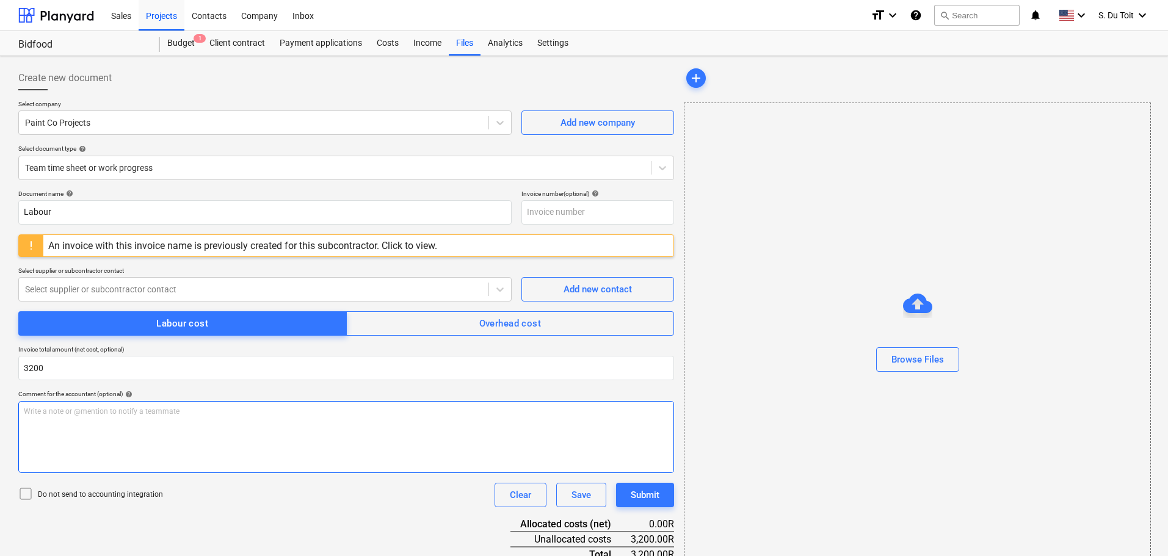
type input "3,200.00"
click at [211, 407] on p "Write a note or @mention to notify a teammate [PERSON_NAME]" at bounding box center [346, 412] width 645 height 10
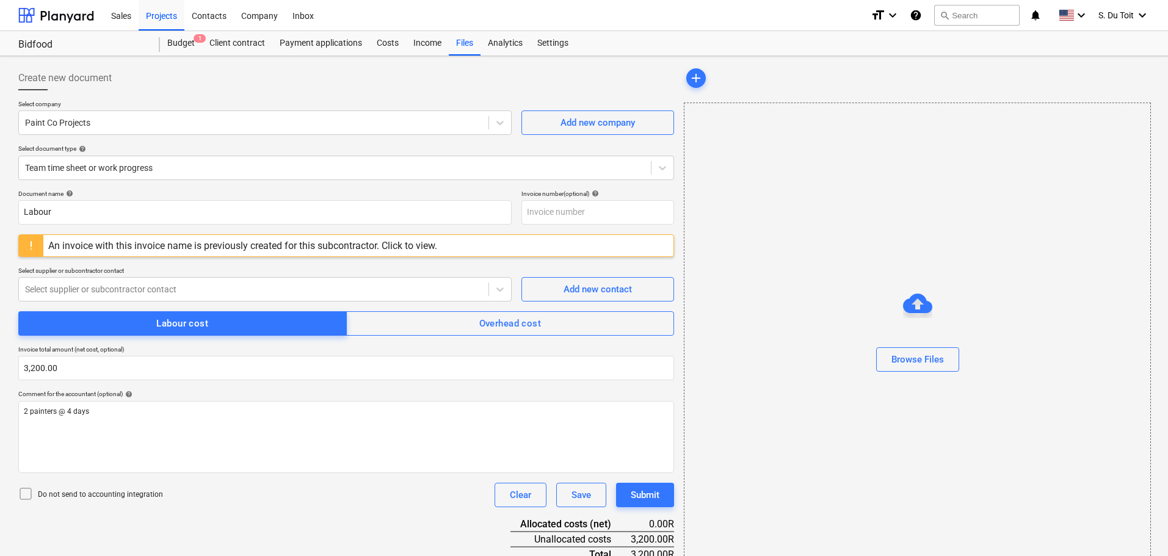
click at [110, 492] on p "Do not send to accounting integration" at bounding box center [100, 495] width 125 height 10
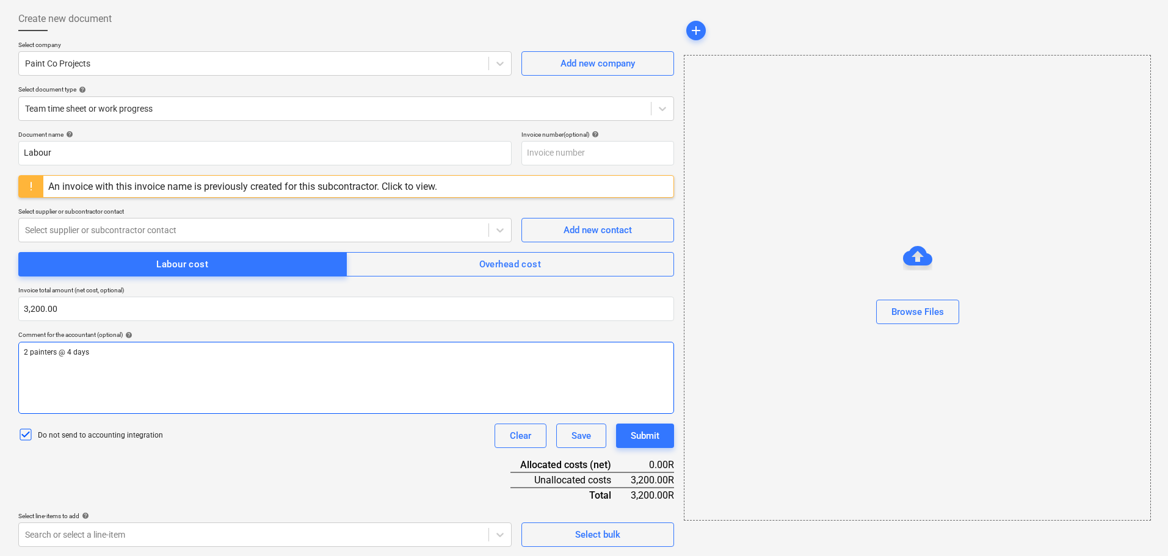
scroll to position [60, 0]
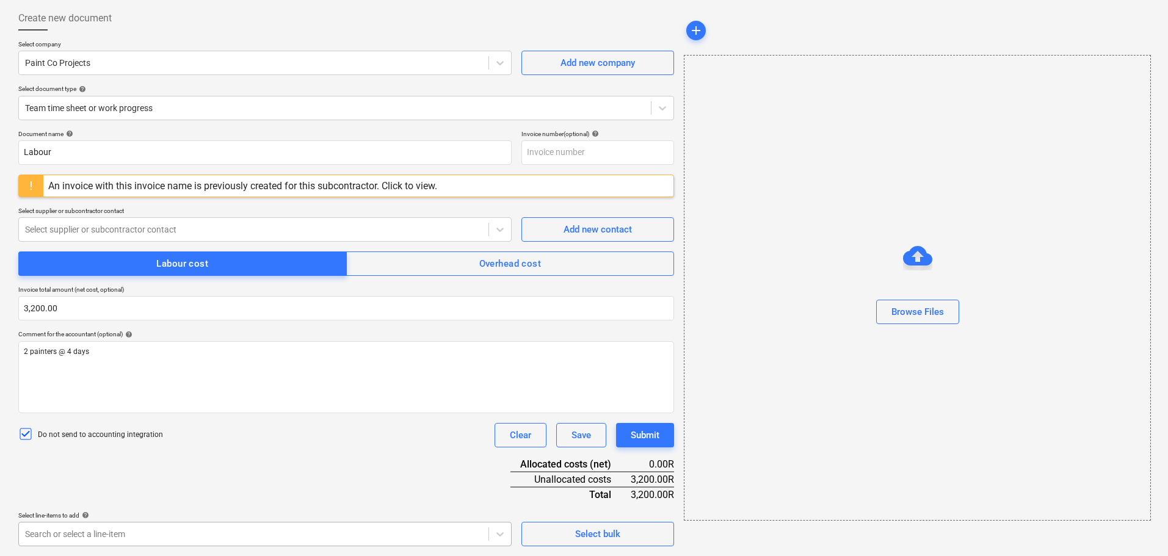
click at [313, 496] on body "Sales Projects Contacts Company Inbox format_size keyboard_arrow_down help sear…" at bounding box center [584, 218] width 1168 height 556
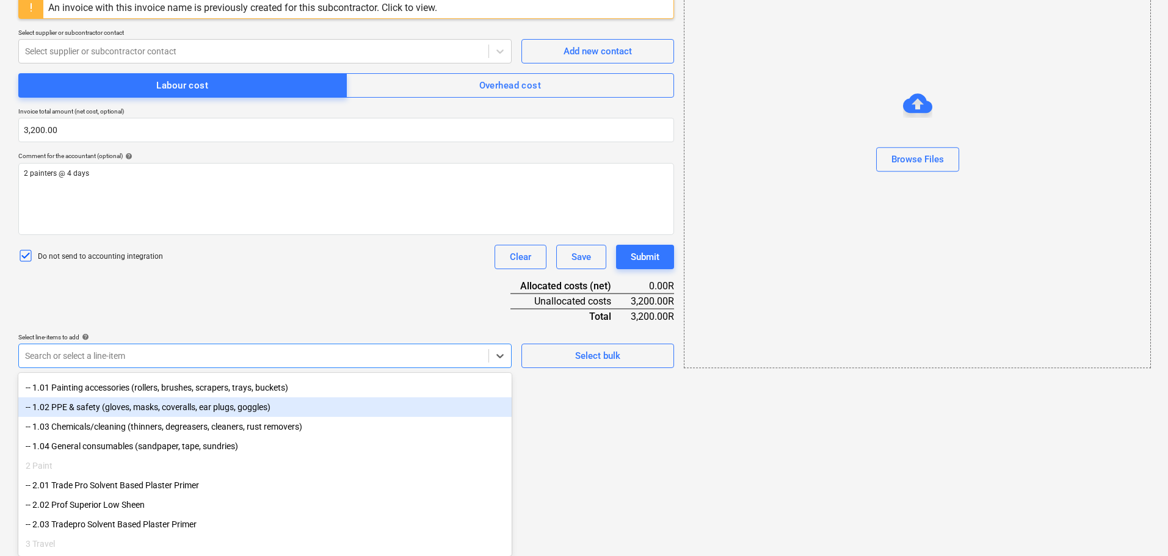
scroll to position [144, 0]
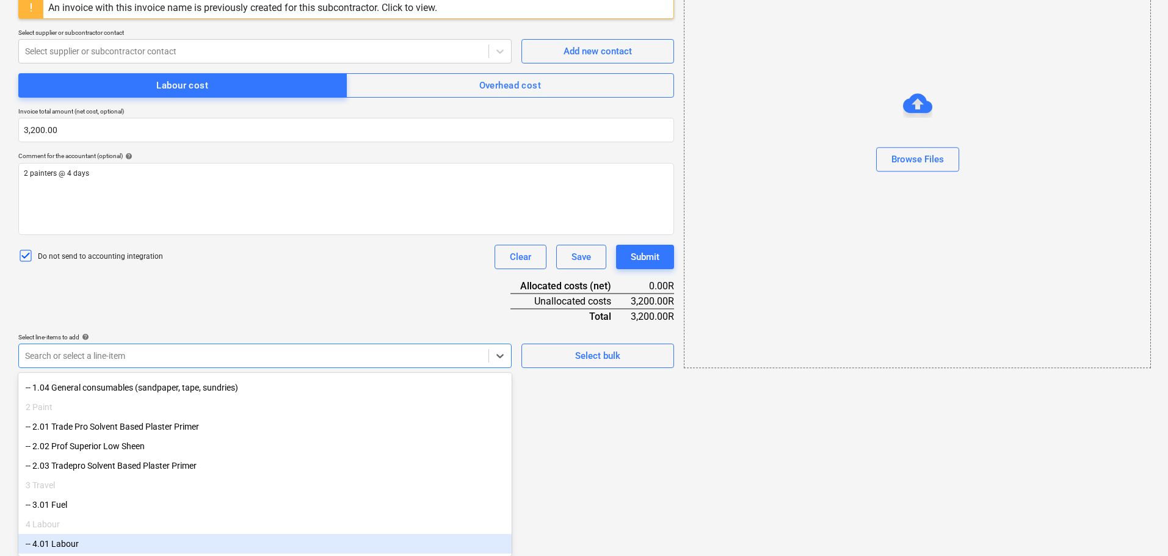
click at [159, 537] on div "-- 4.01 Labour" at bounding box center [264, 544] width 493 height 20
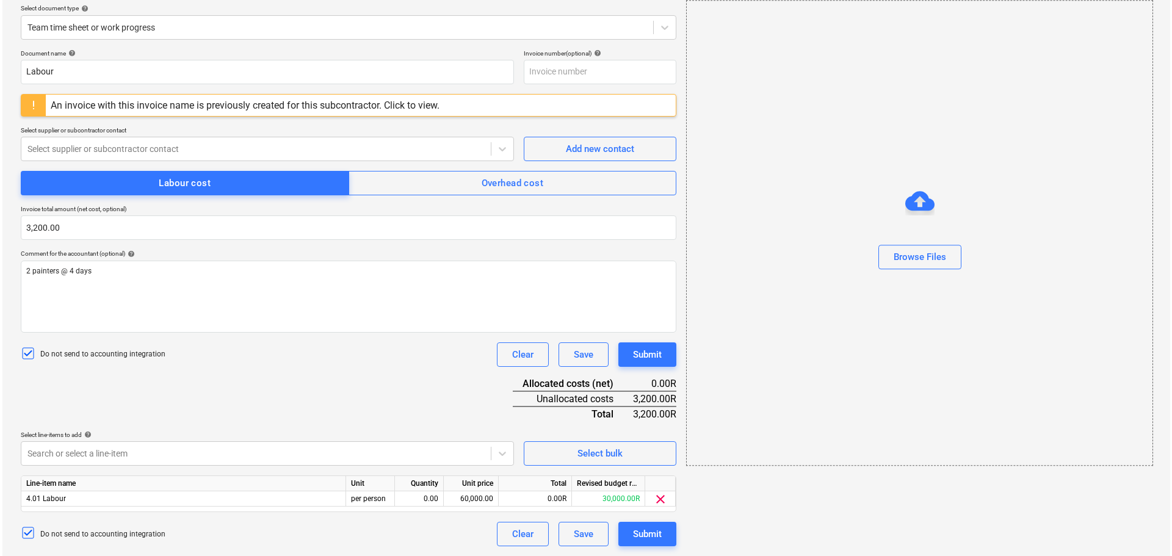
scroll to position [140, 0]
click at [532, 397] on div "Document name help Labour Invoice number (optional) help An invoice with this i…" at bounding box center [346, 297] width 656 height 497
click at [472, 496] on div "60,000.00" at bounding box center [468, 498] width 45 height 15
type input "3200"
click at [478, 422] on div "Document name help Labour Invoice number (optional) help An invoice with this i…" at bounding box center [346, 297] width 656 height 497
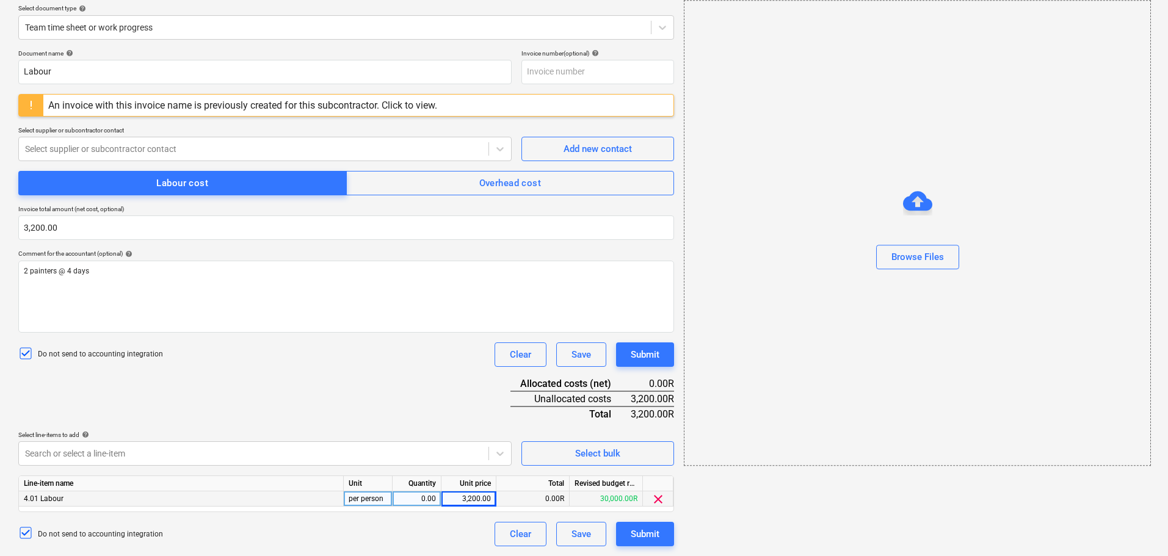
click at [409, 498] on div "0.00" at bounding box center [416, 498] width 38 height 15
type input "1"
click at [380, 432] on div "Select line-items to add help" at bounding box center [264, 435] width 493 height 8
click at [659, 536] on div "Submit" at bounding box center [645, 534] width 29 height 16
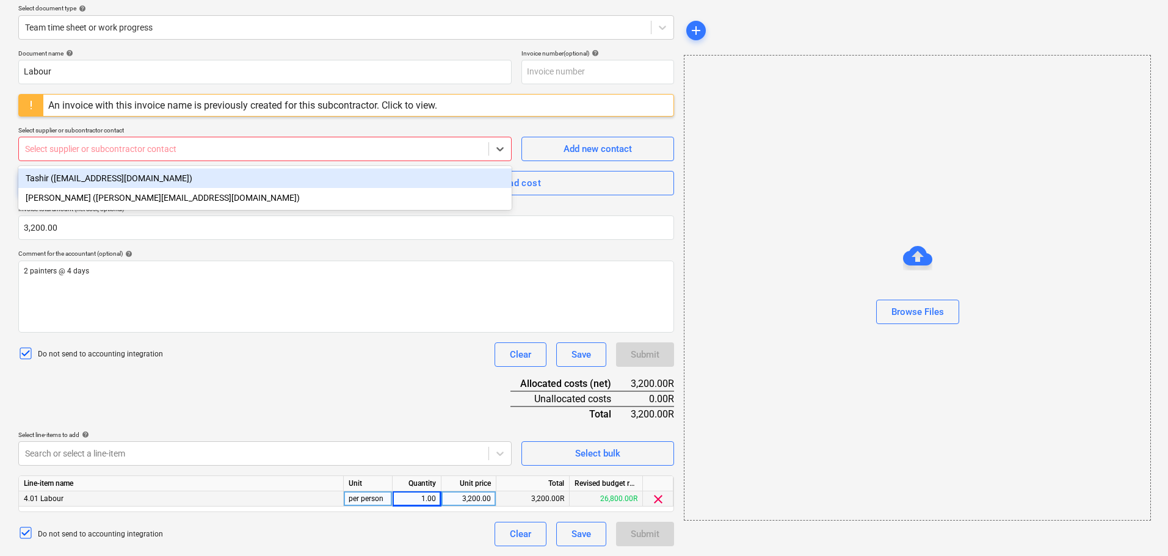
click at [149, 154] on div at bounding box center [253, 149] width 457 height 12
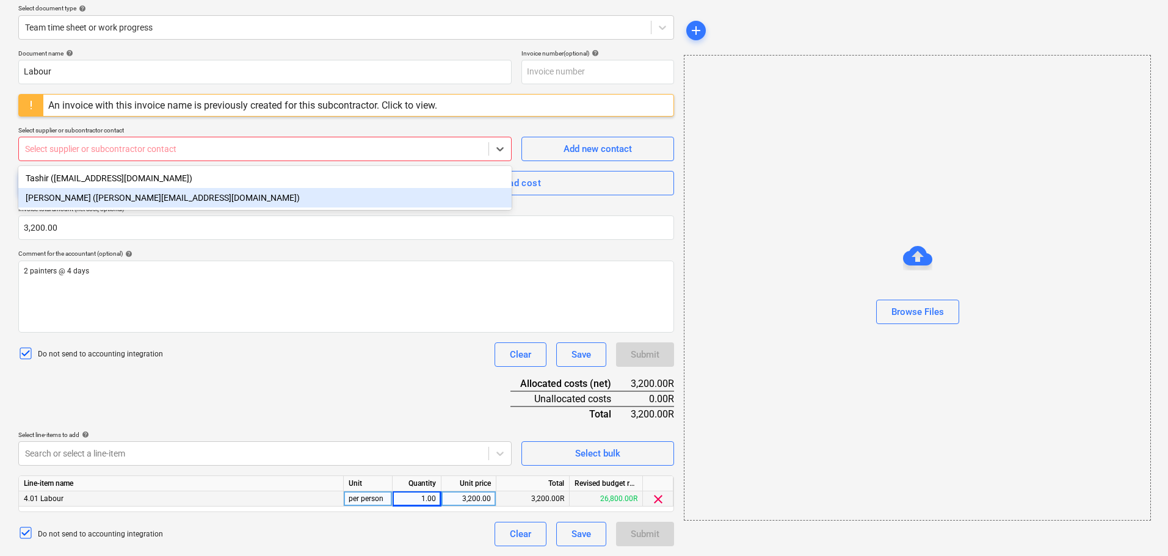
click at [150, 200] on div "[PERSON_NAME] ([PERSON_NAME][EMAIL_ADDRESS][DOMAIN_NAME])" at bounding box center [264, 198] width 493 height 20
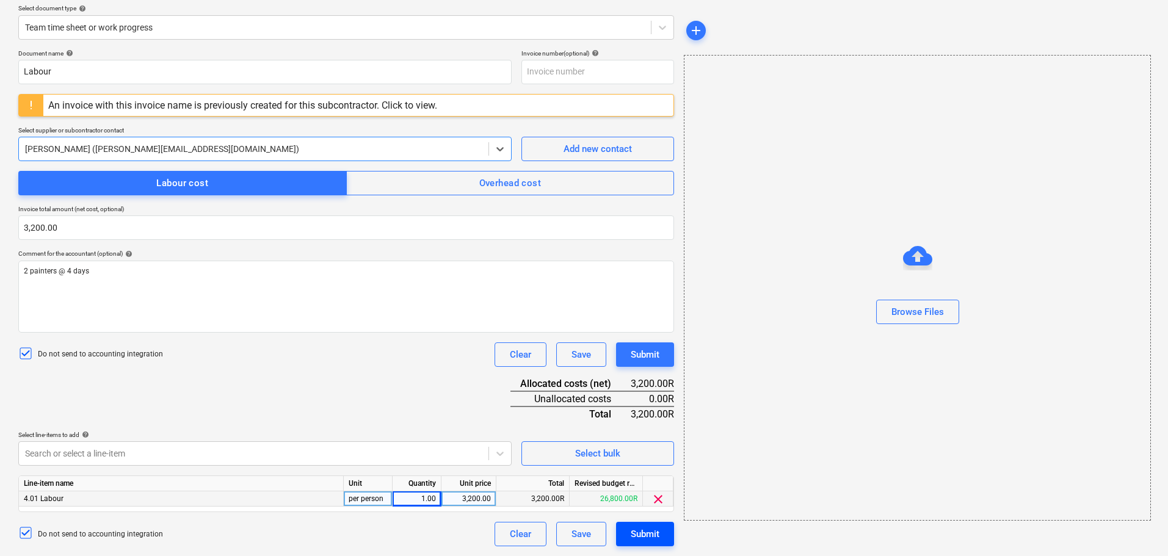
click at [654, 543] on button "Submit" at bounding box center [645, 534] width 58 height 24
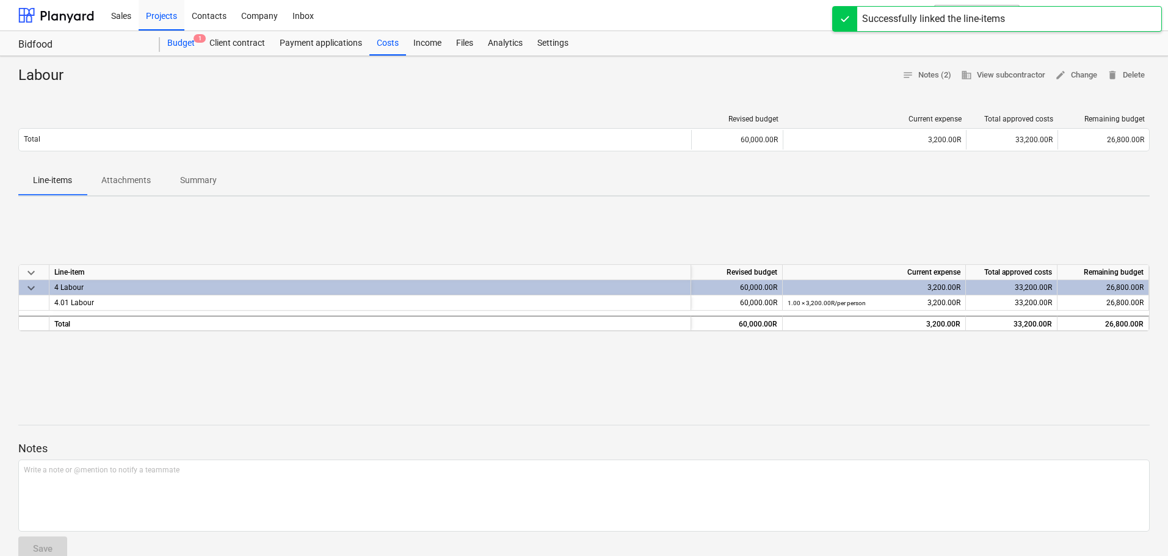
click at [200, 43] on span "1" at bounding box center [200, 38] width 12 height 9
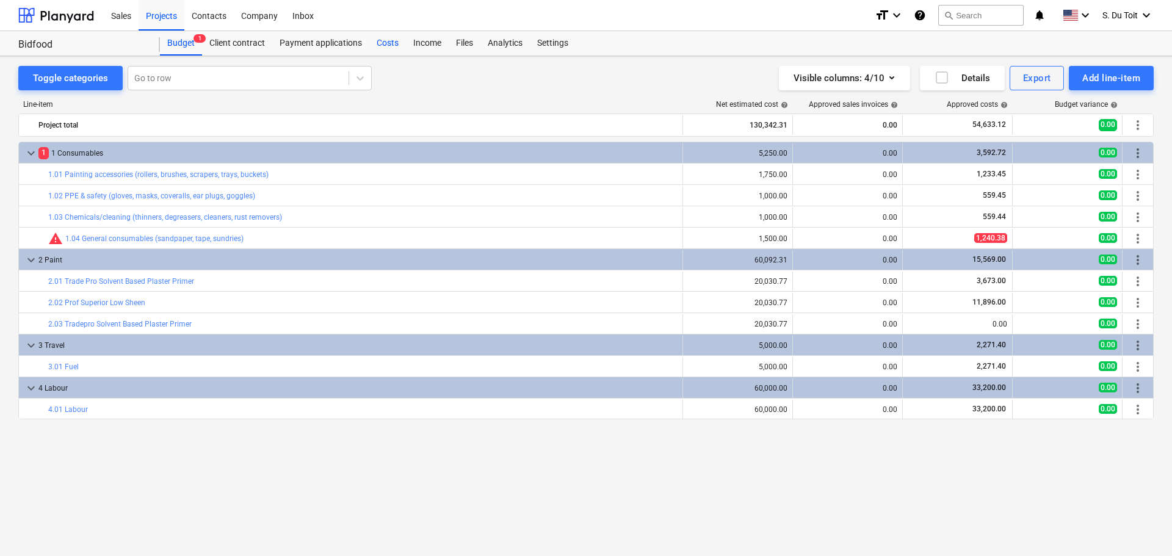
click at [393, 45] on div "Costs" at bounding box center [387, 43] width 37 height 24
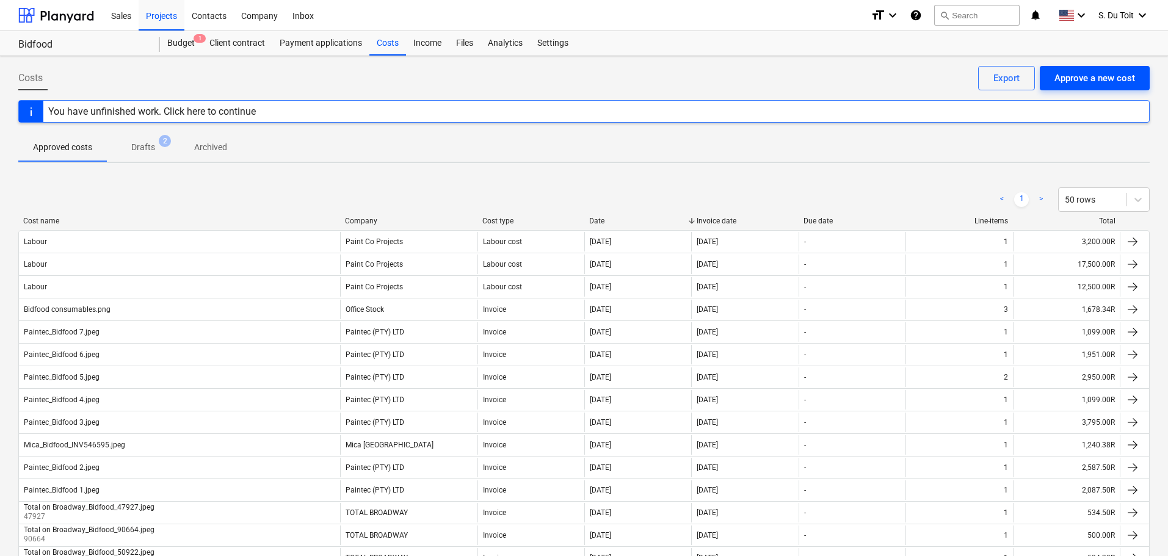
click at [1073, 85] on div "Approve a new cost" at bounding box center [1094, 78] width 81 height 16
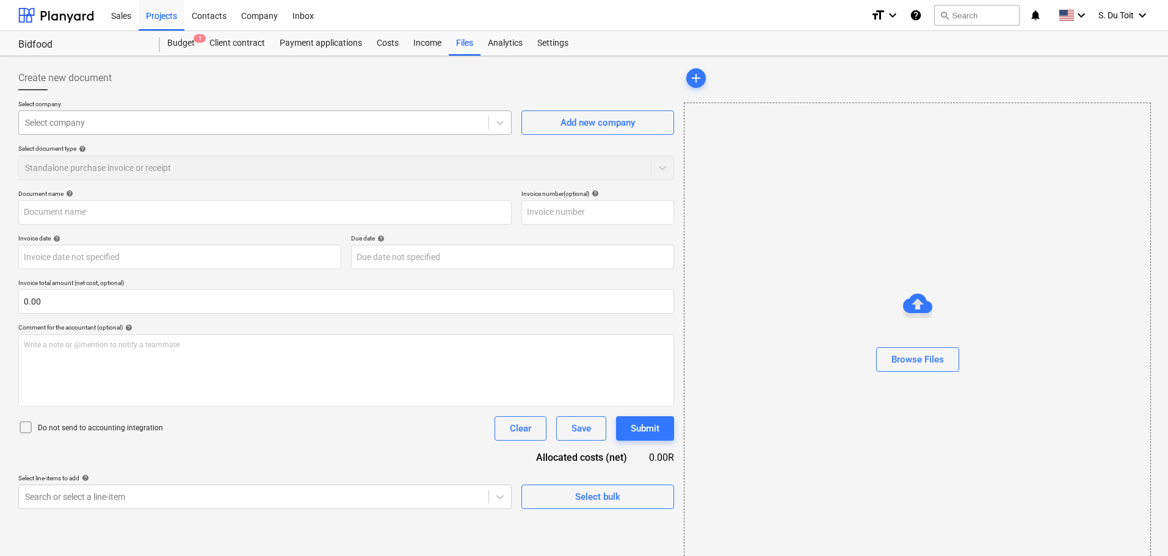
click at [96, 121] on div at bounding box center [253, 123] width 457 height 12
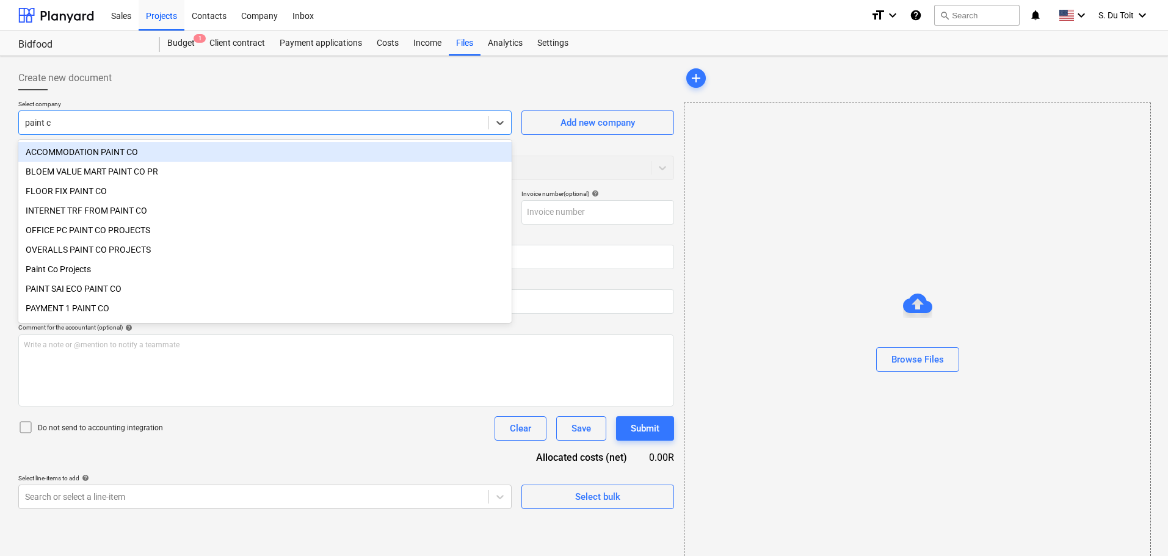
type input "paint co"
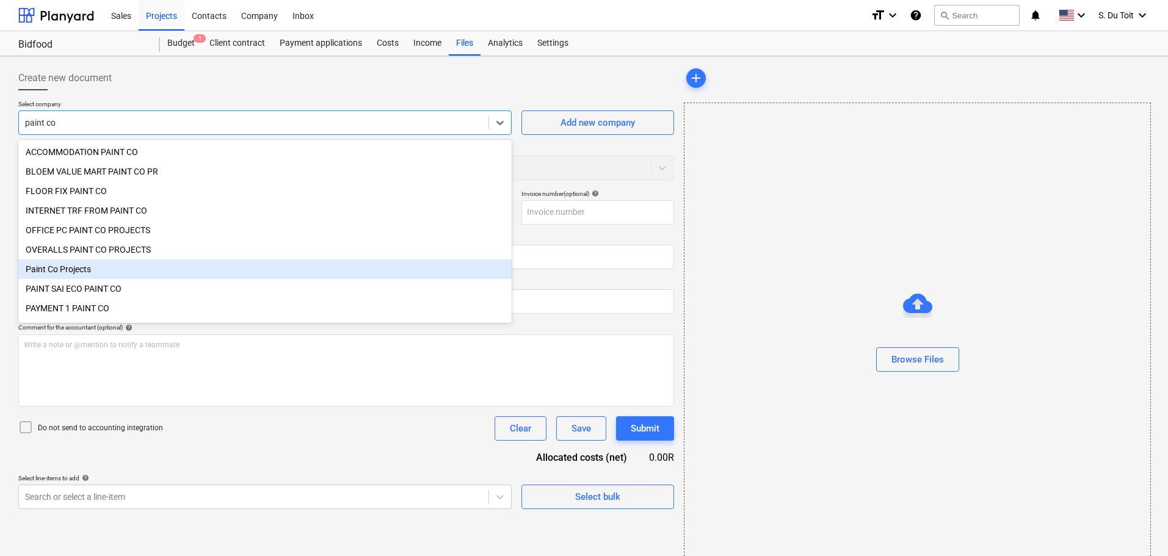
click at [145, 275] on div "Paint Co Projects" at bounding box center [264, 269] width 493 height 20
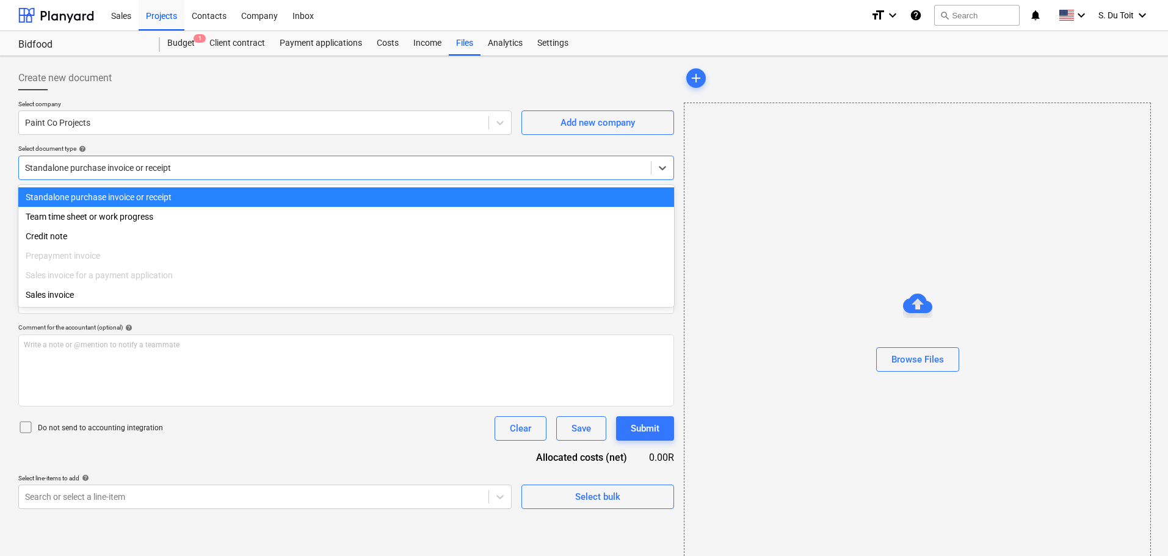
click at [112, 172] on div at bounding box center [335, 168] width 620 height 12
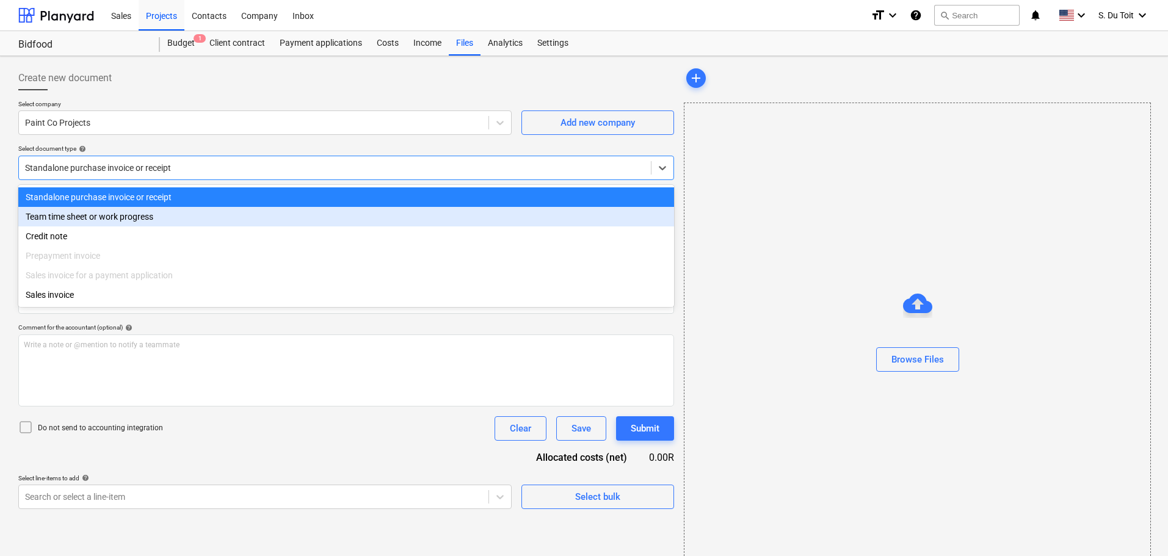
click at [132, 222] on div "Team time sheet or work progress" at bounding box center [346, 217] width 656 height 20
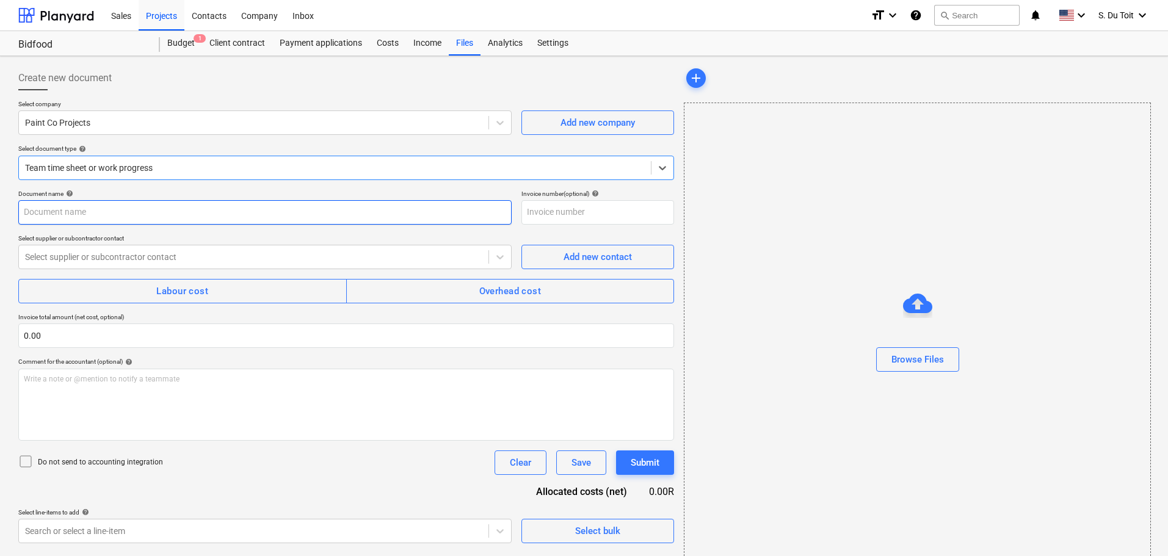
click at [120, 215] on input "text" at bounding box center [264, 212] width 493 height 24
type input "Labour 26/08"
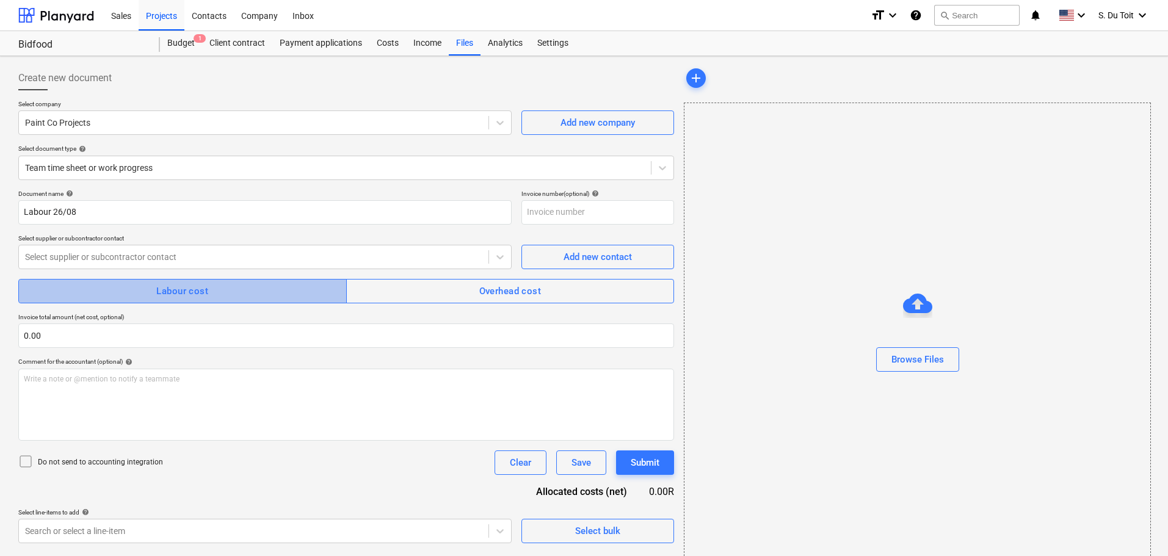
click at [122, 288] on span "Labour cost" at bounding box center [183, 291] width 302 height 16
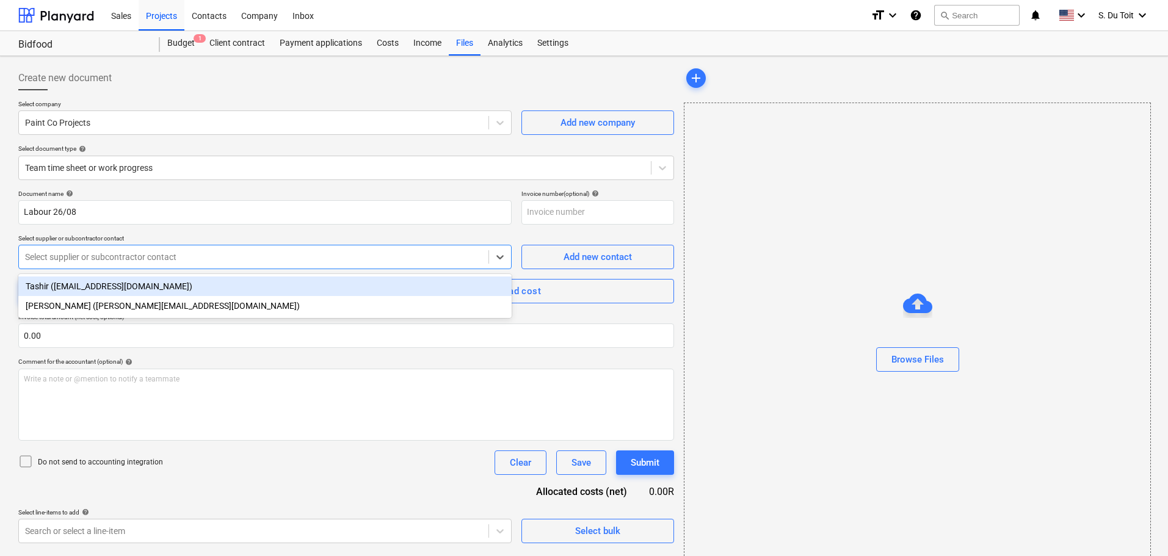
click at [134, 261] on div at bounding box center [253, 257] width 457 height 12
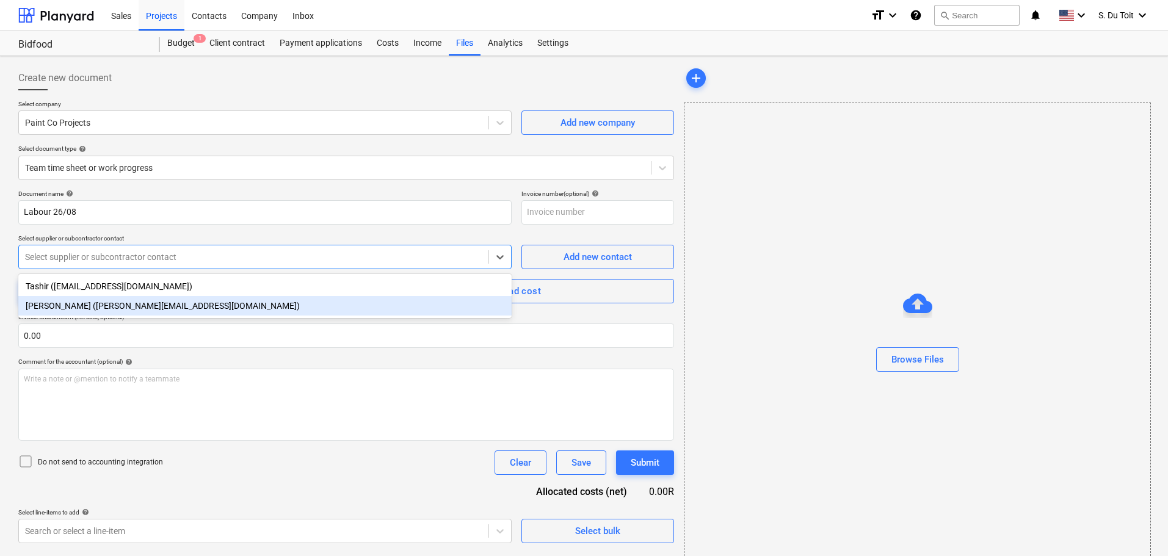
click at [115, 311] on div "[PERSON_NAME] ([PERSON_NAME][EMAIL_ADDRESS][DOMAIN_NAME])" at bounding box center [264, 306] width 493 height 20
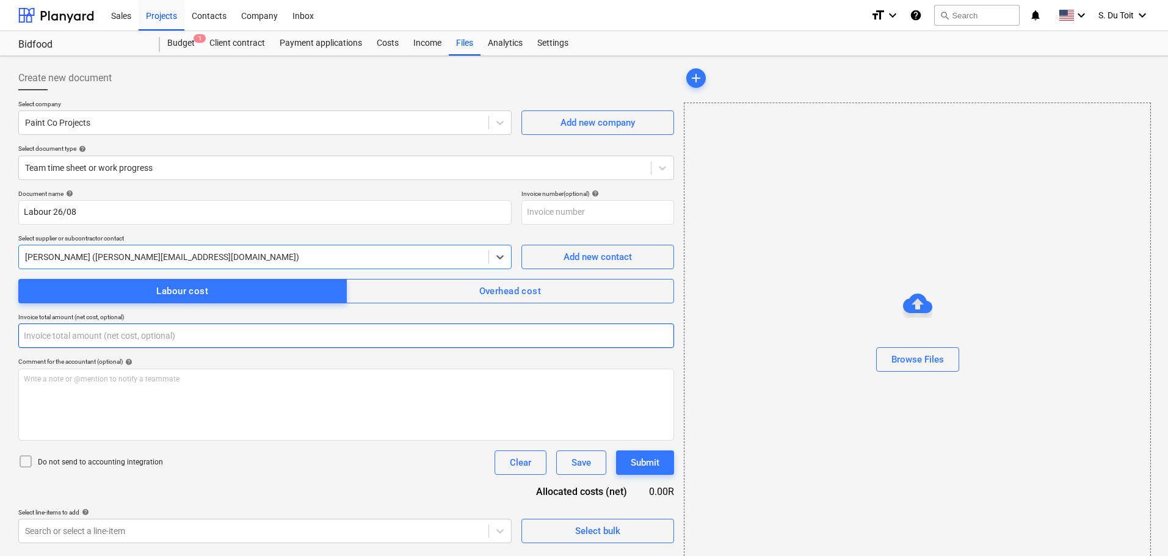
click at [64, 336] on input "text" at bounding box center [346, 336] width 656 height 24
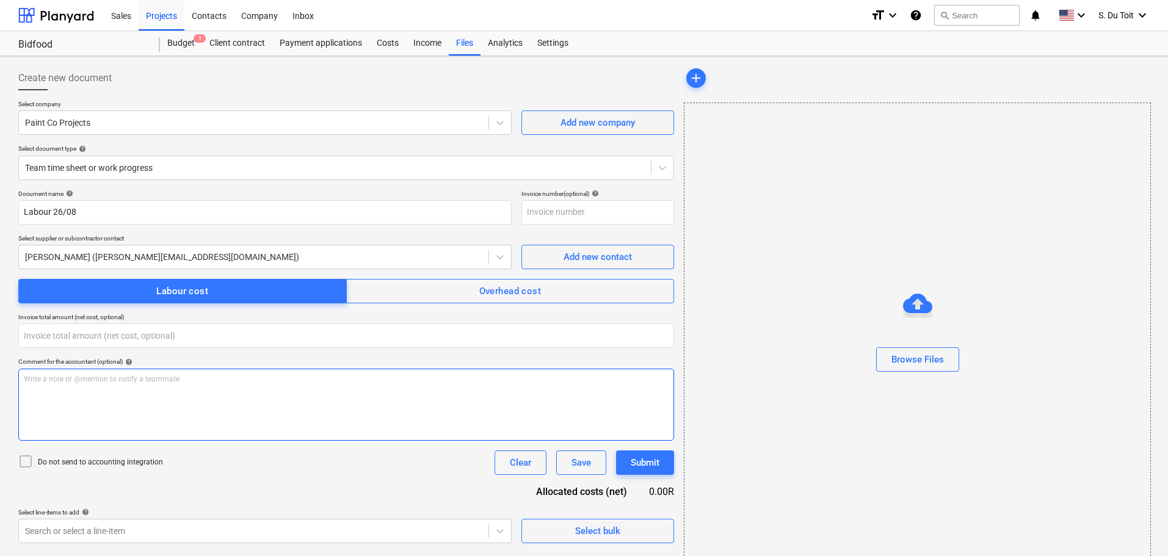
type input "0.00"
click at [82, 392] on div "Write a note or @mention to notify a teammate [PERSON_NAME]" at bounding box center [346, 405] width 656 height 72
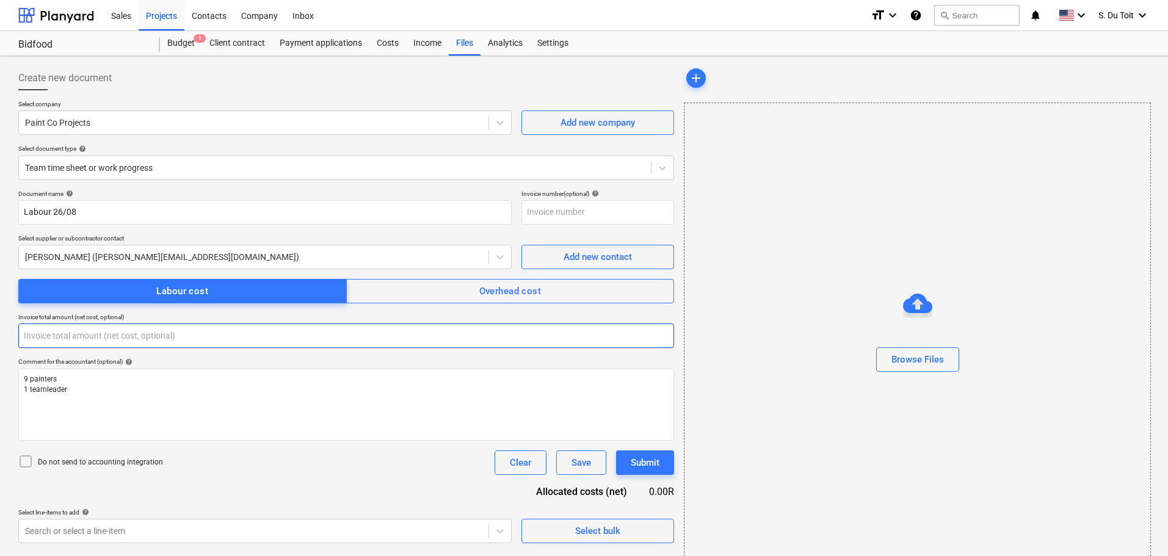
drag, startPoint x: 84, startPoint y: 336, endPoint x: 38, endPoint y: 333, distance: 45.9
click at [38, 333] on input "text" at bounding box center [346, 336] width 656 height 24
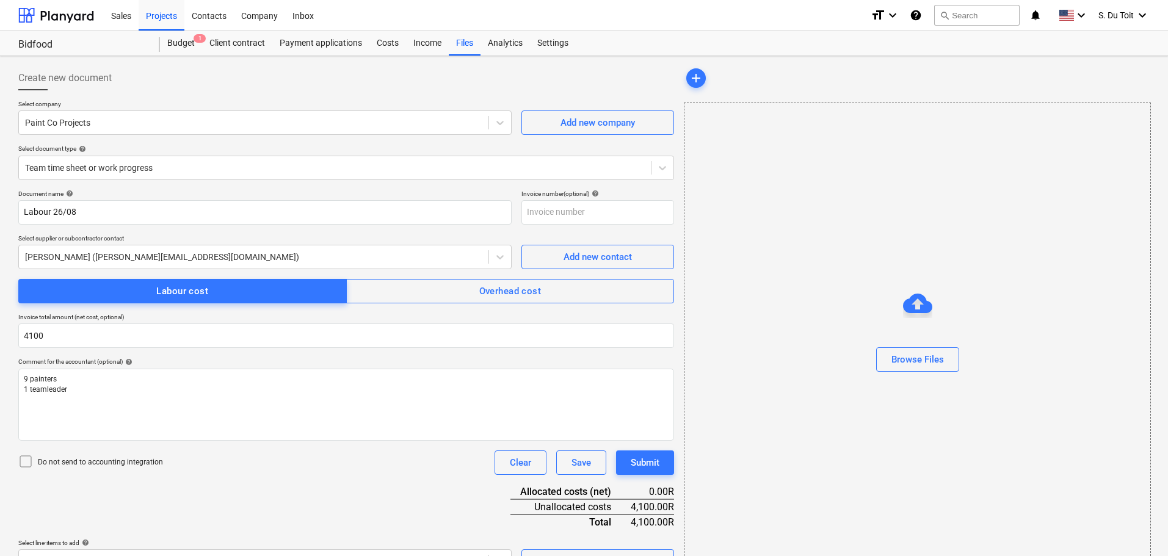
type input "4,100.00"
click at [92, 460] on p "Do not send to accounting integration" at bounding box center [100, 462] width 125 height 10
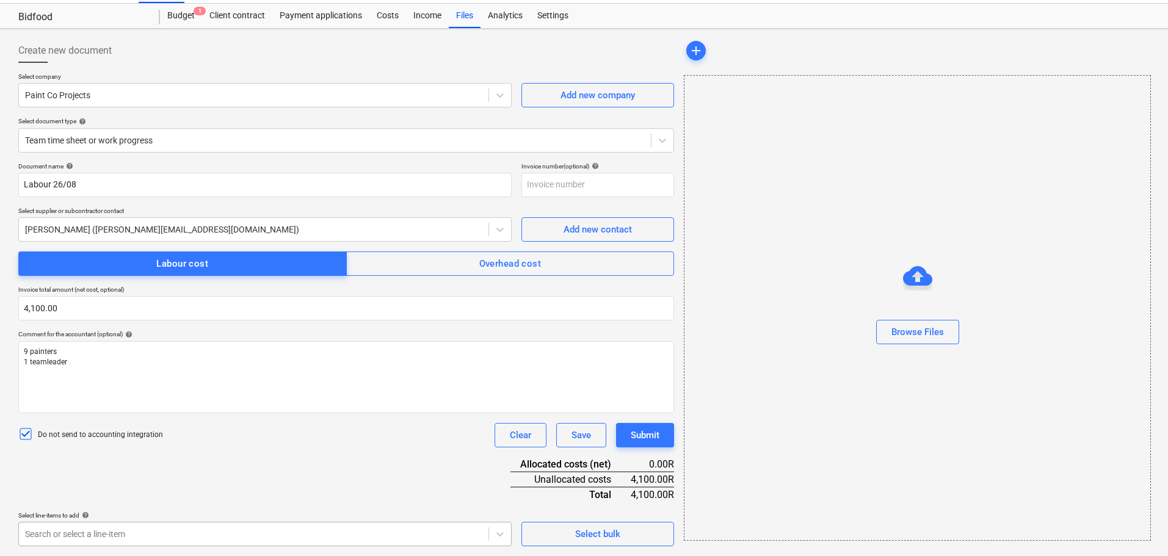
scroll to position [206, 0]
click at [117, 529] on body "Sales Projects Contacts Company Inbox format_size keyboard_arrow_down help sear…" at bounding box center [584, 251] width 1168 height 556
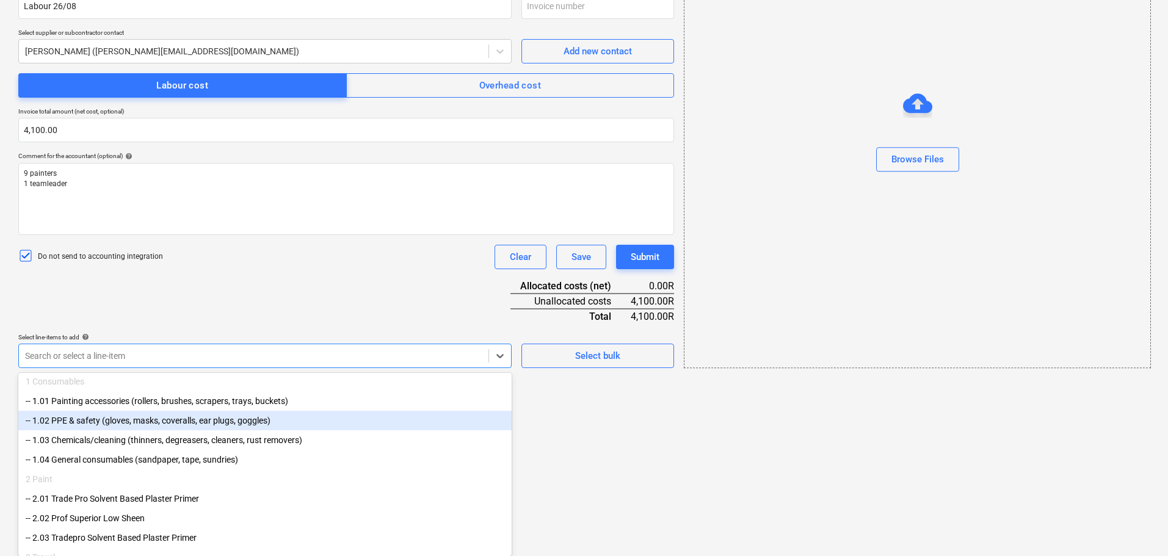
scroll to position [144, 0]
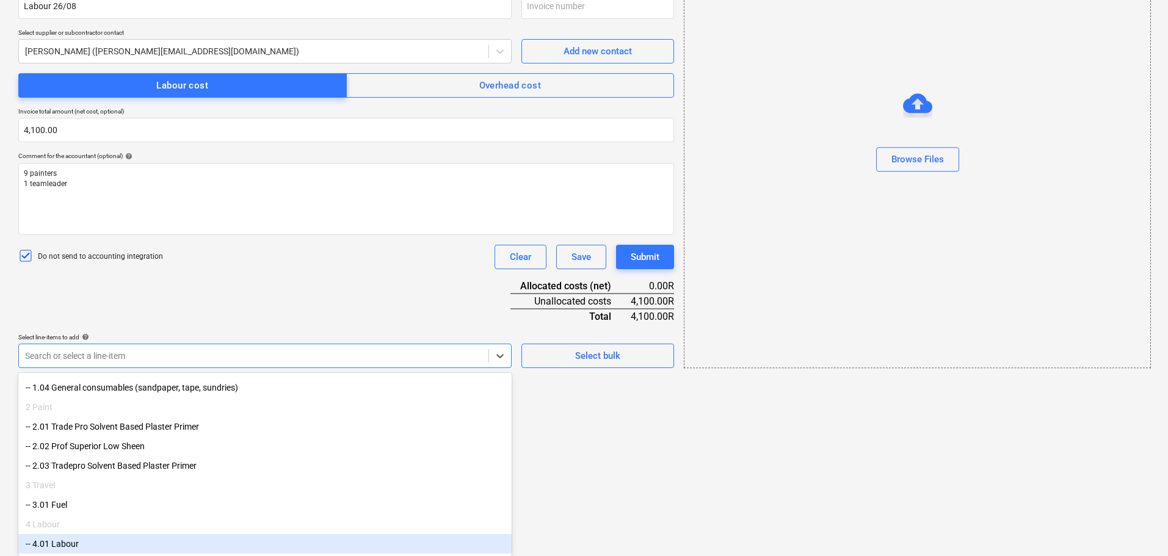
click at [62, 546] on div "-- 4.01 Labour" at bounding box center [264, 544] width 493 height 20
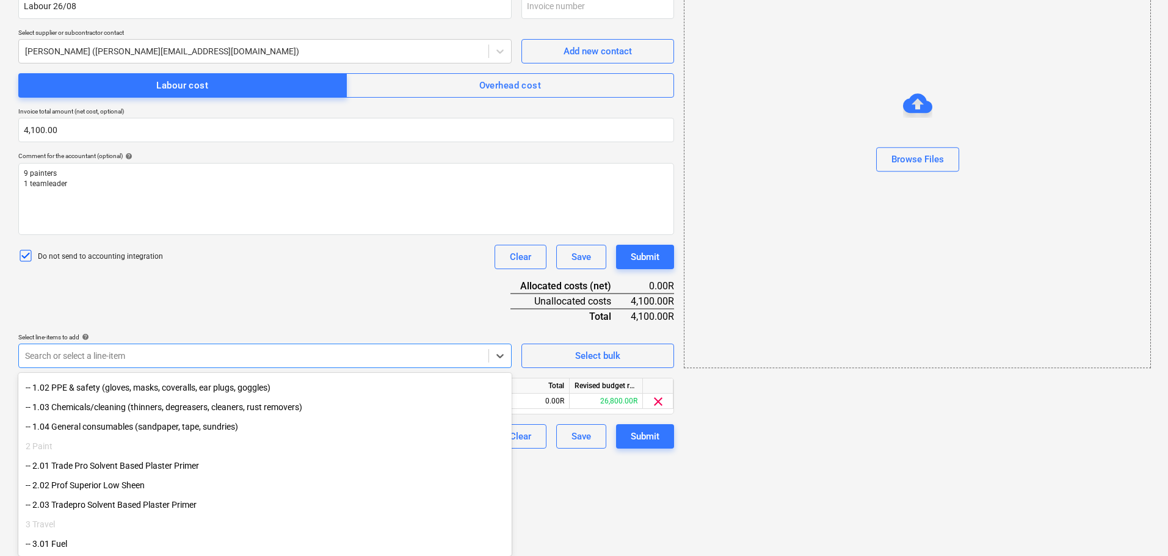
scroll to position [104, 0]
click at [550, 350] on html "Sales Projects Contacts Company Inbox format_size keyboard_arrow_down help sear…" at bounding box center [584, 72] width 1168 height 556
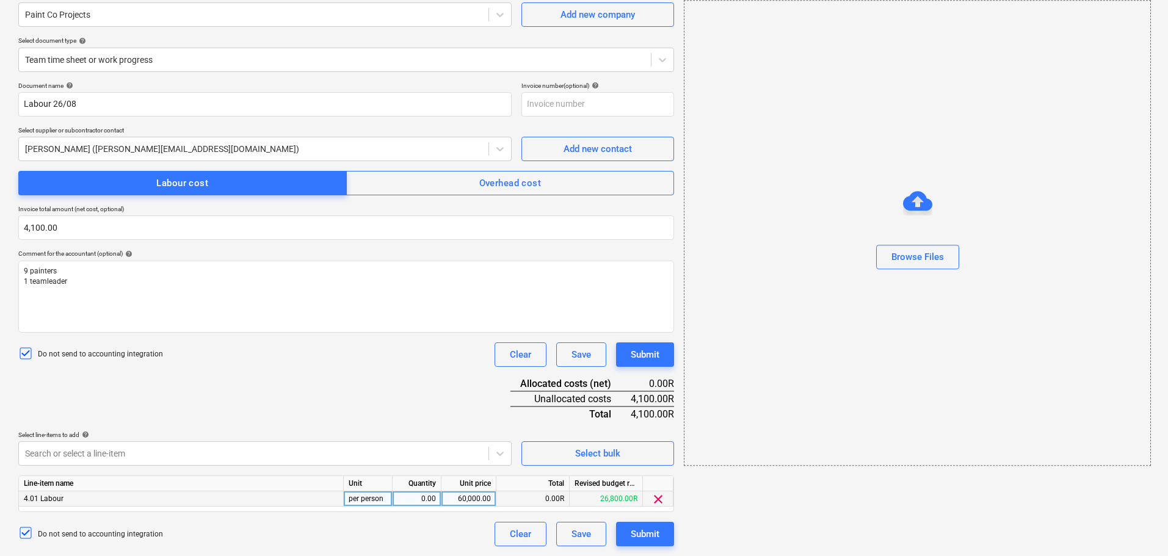
click at [414, 502] on div "0.00" at bounding box center [416, 498] width 38 height 15
type input "1"
click at [473, 498] on div "60,000.00" at bounding box center [468, 498] width 45 height 15
type input "4100"
click at [653, 537] on div "Submit" at bounding box center [645, 534] width 29 height 16
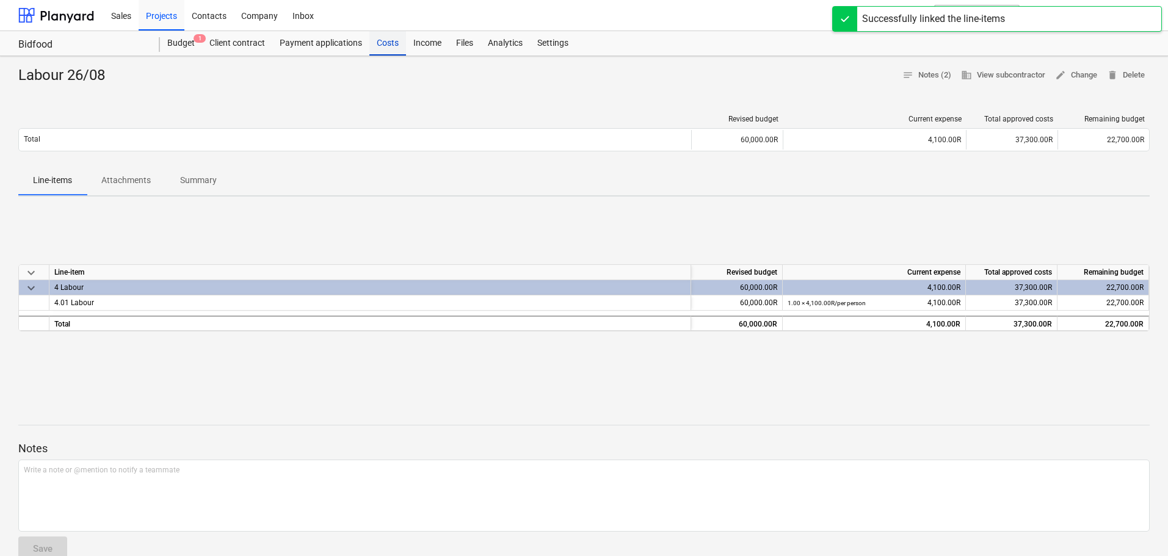
click at [383, 40] on div "Costs" at bounding box center [387, 43] width 37 height 24
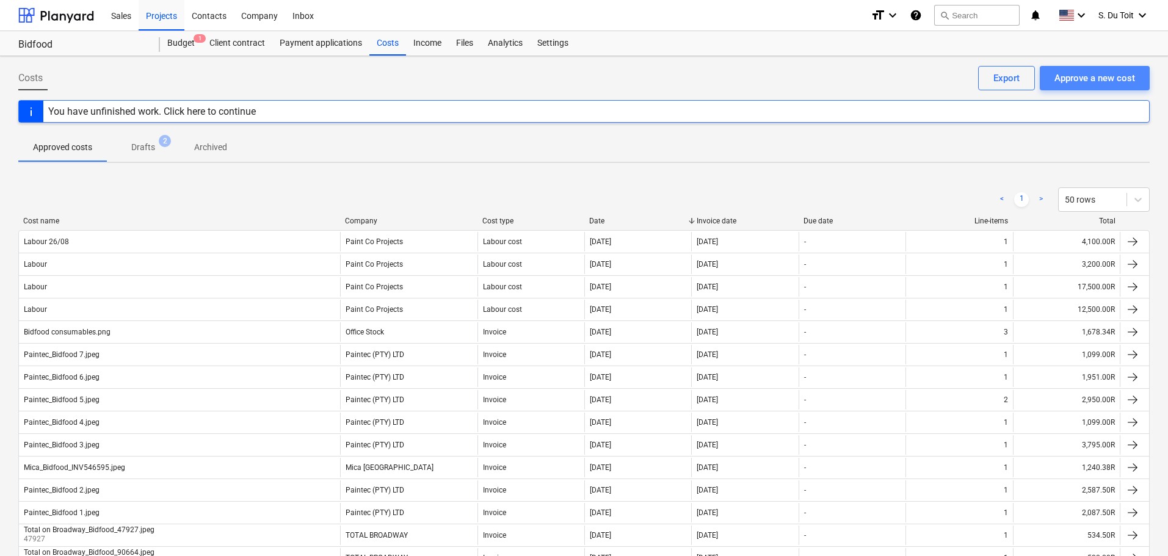
click at [1070, 76] on div "Approve a new cost" at bounding box center [1094, 78] width 81 height 16
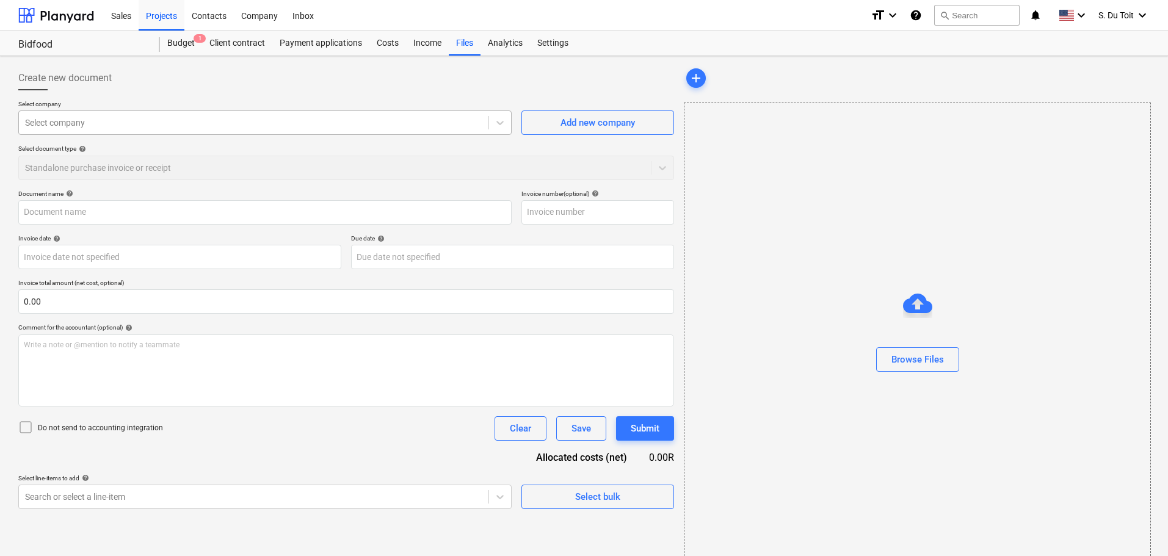
click at [188, 119] on div at bounding box center [253, 123] width 457 height 12
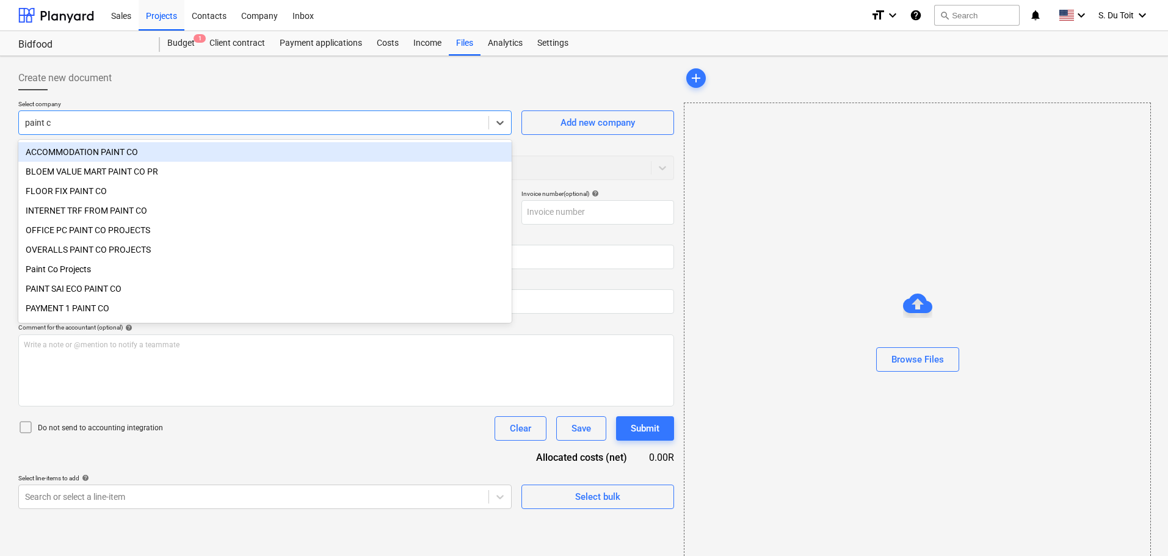
type input "paint co"
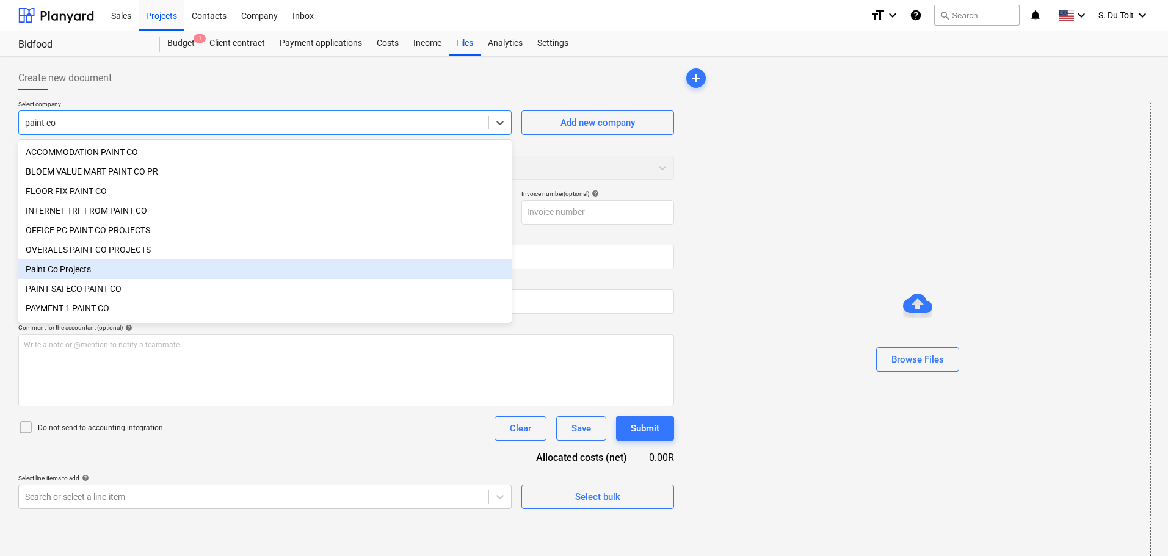
click at [178, 271] on div "Paint Co Projects" at bounding box center [264, 269] width 493 height 20
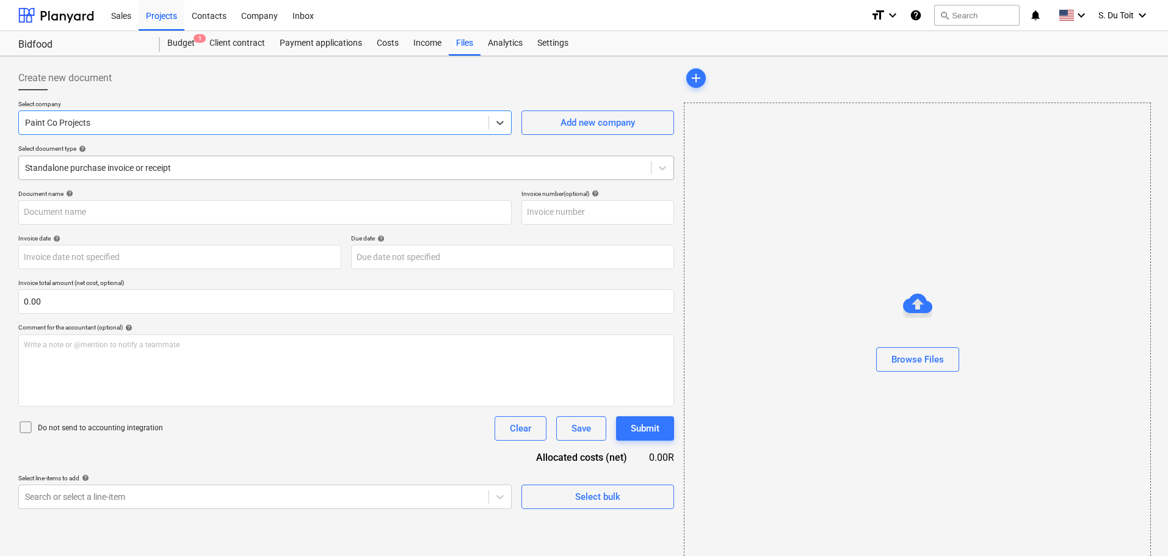
click at [129, 164] on div at bounding box center [335, 168] width 620 height 12
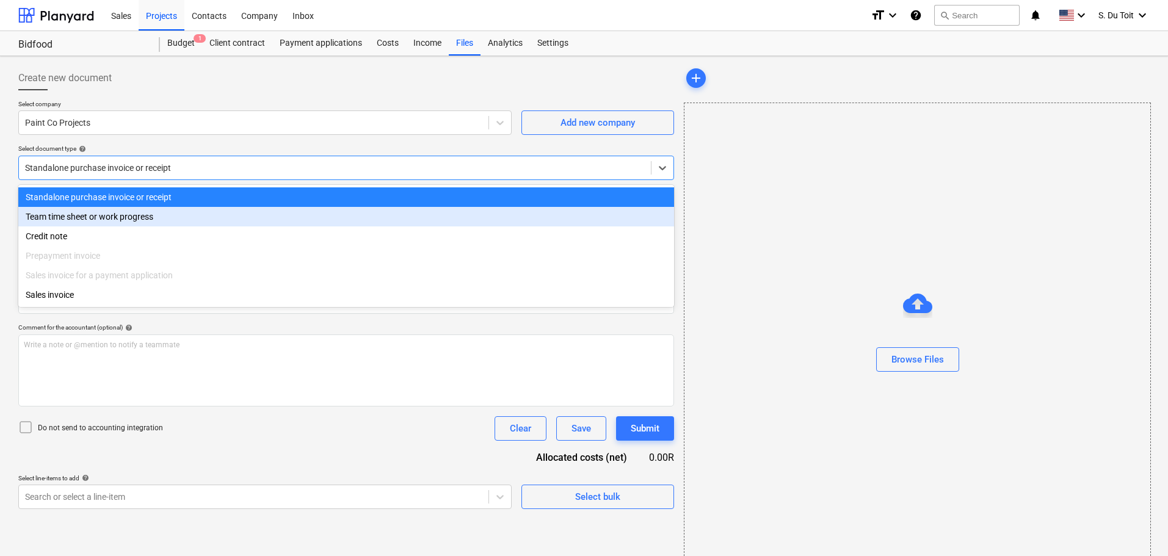
click at [131, 216] on div "Team time sheet or work progress" at bounding box center [346, 217] width 656 height 20
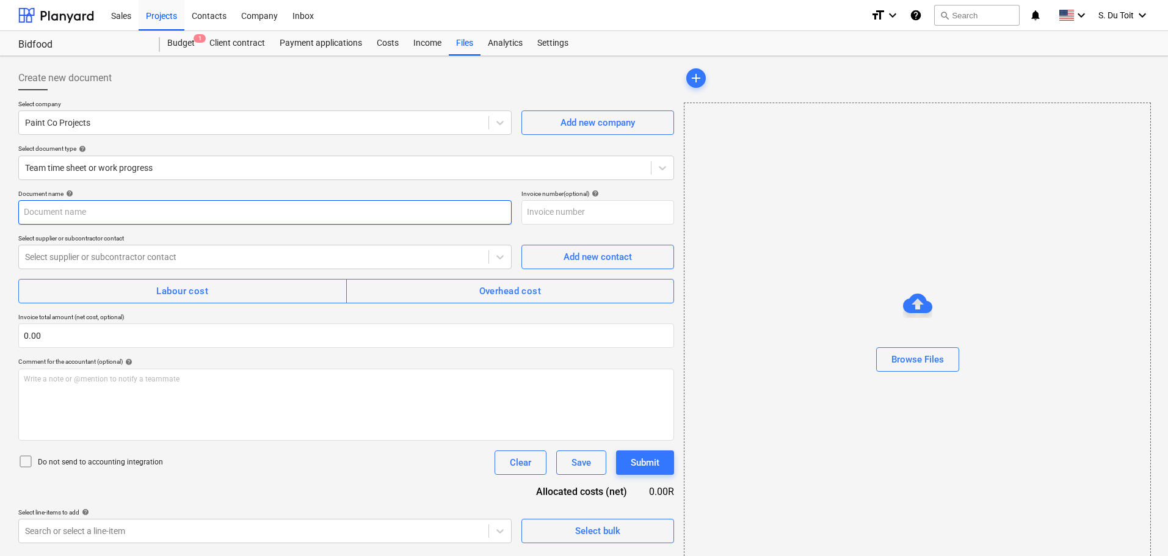
click at [96, 213] on input "text" at bounding box center [264, 212] width 493 height 24
type input "Labour 27/08"
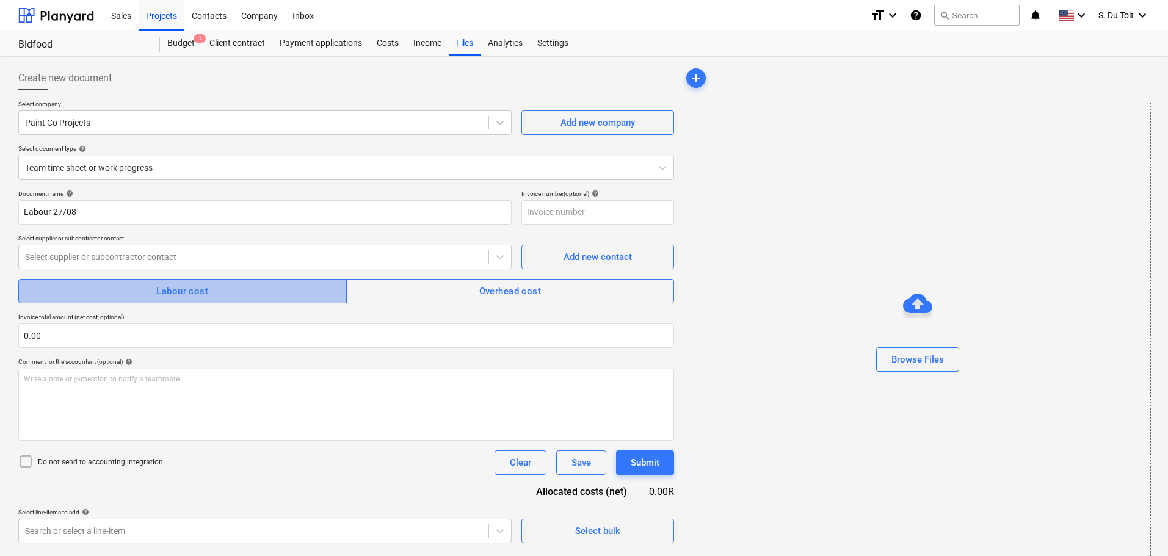
click at [154, 289] on span "Labour cost" at bounding box center [183, 291] width 302 height 16
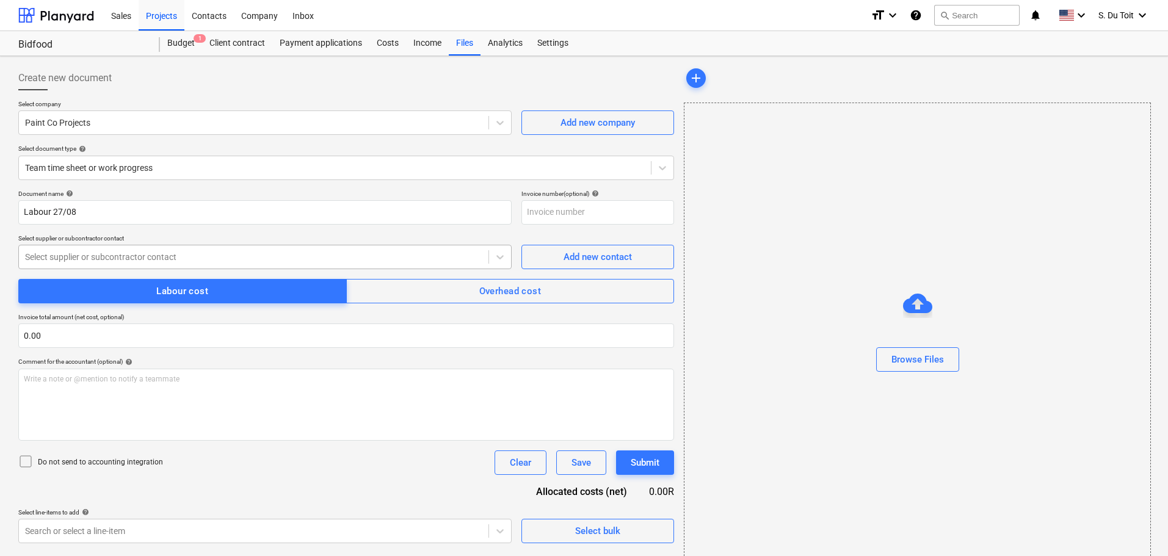
click at [169, 252] on div at bounding box center [253, 257] width 457 height 12
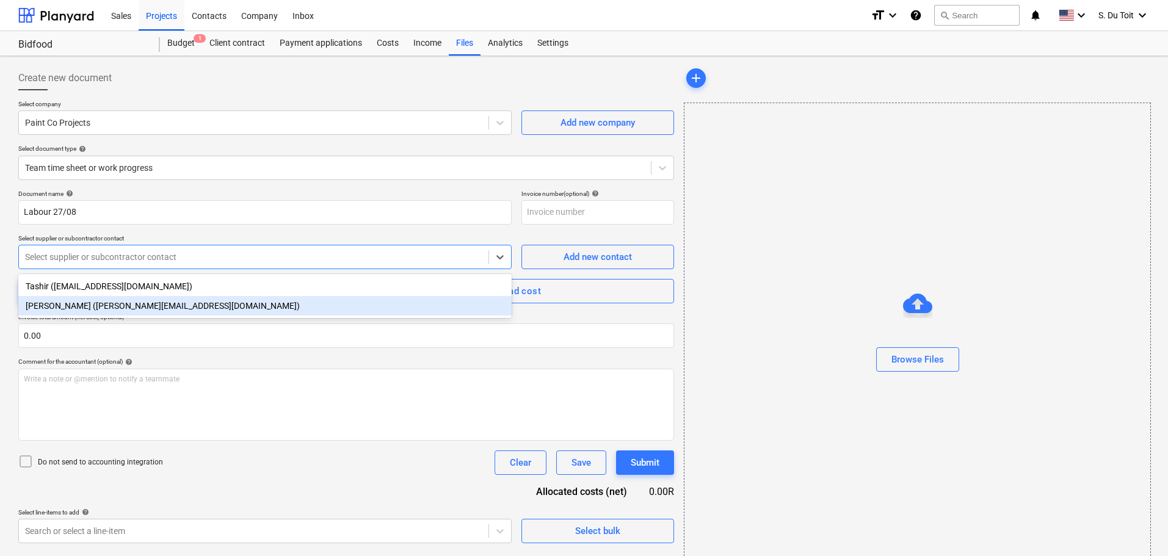
click at [164, 299] on div "[PERSON_NAME] ([PERSON_NAME][EMAIL_ADDRESS][DOMAIN_NAME])" at bounding box center [264, 306] width 493 height 20
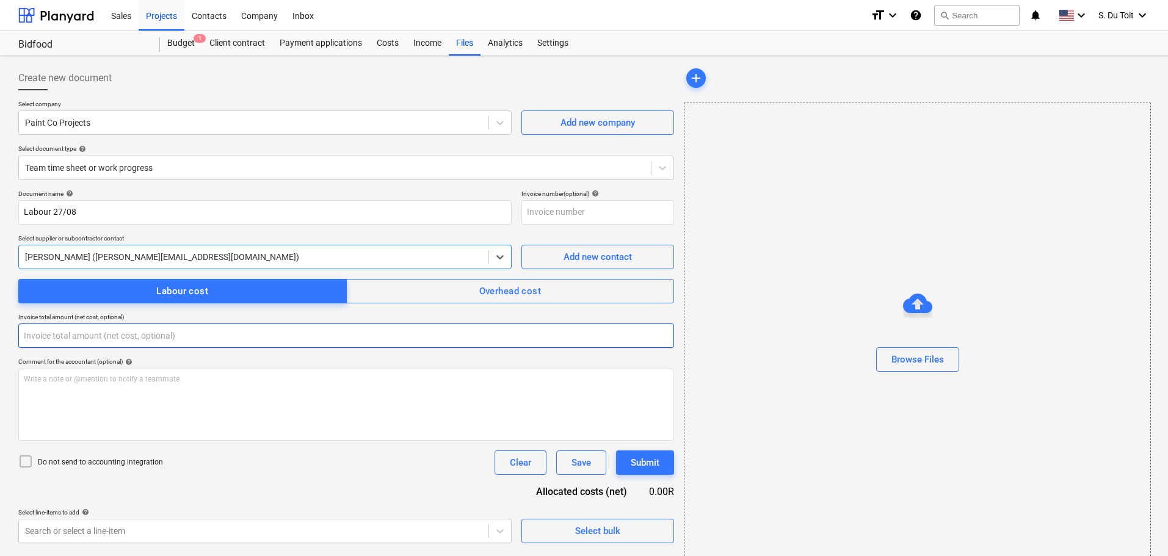
click at [134, 333] on input "text" at bounding box center [346, 336] width 656 height 24
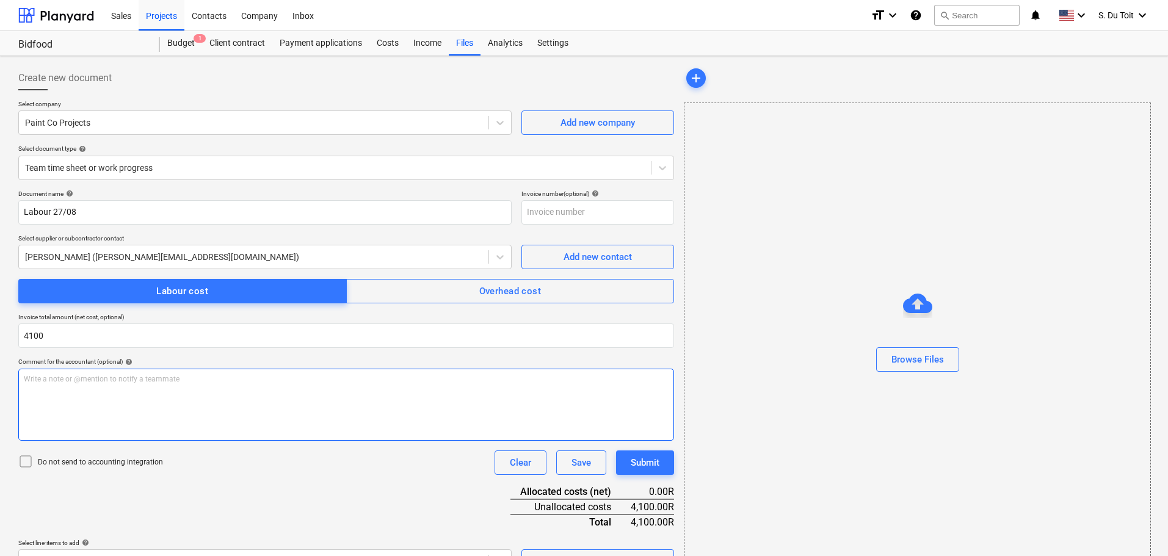
type input "4,100.00"
click at [131, 398] on div "Write a note or @mention to notify a teammate [PERSON_NAME]" at bounding box center [346, 405] width 656 height 72
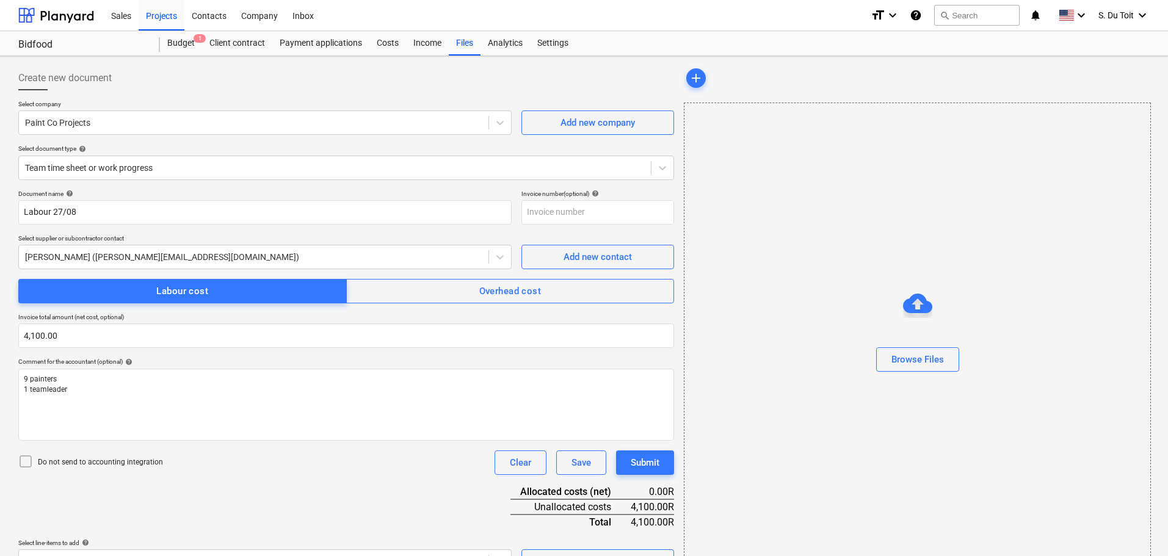
click at [119, 454] on div "Do not send to accounting integration" at bounding box center [90, 462] width 145 height 17
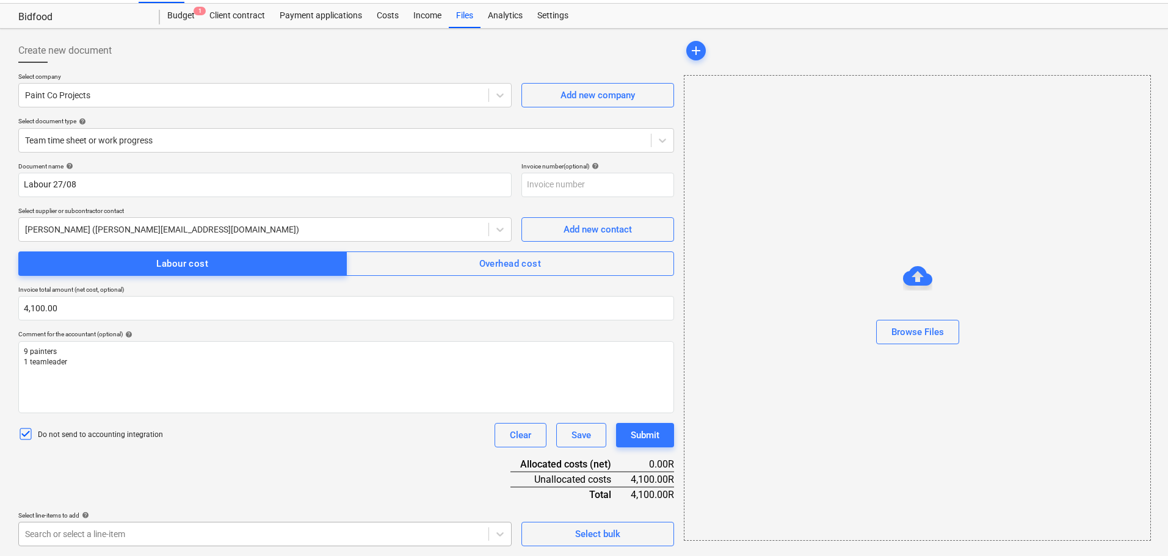
scroll to position [206, 0]
click at [310, 529] on body "Sales Projects Contacts Company Inbox format_size keyboard_arrow_down help sear…" at bounding box center [584, 251] width 1168 height 556
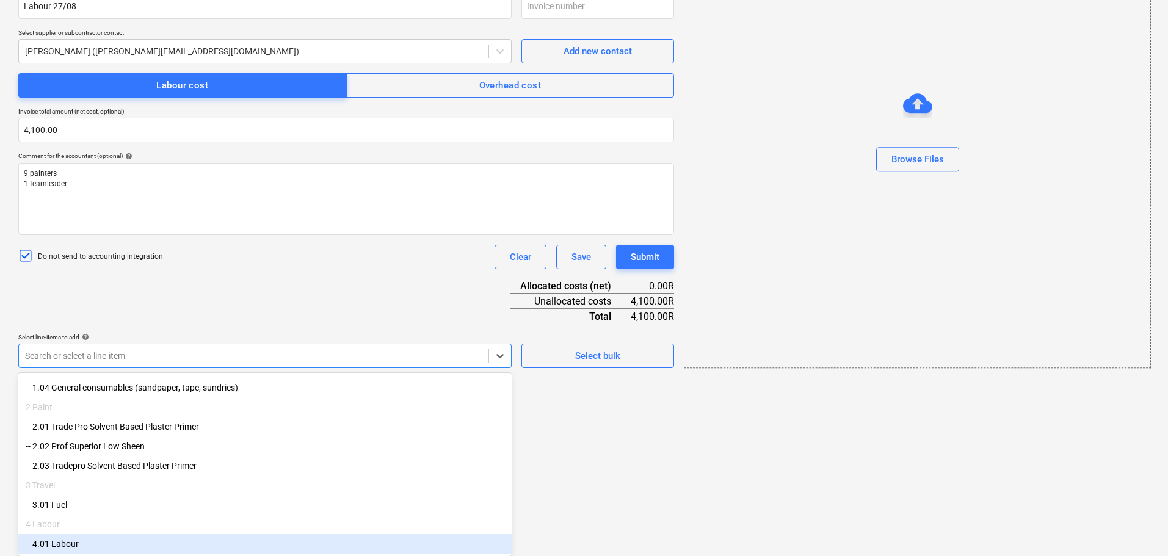
click at [192, 537] on div "-- 4.01 Labour" at bounding box center [264, 544] width 493 height 20
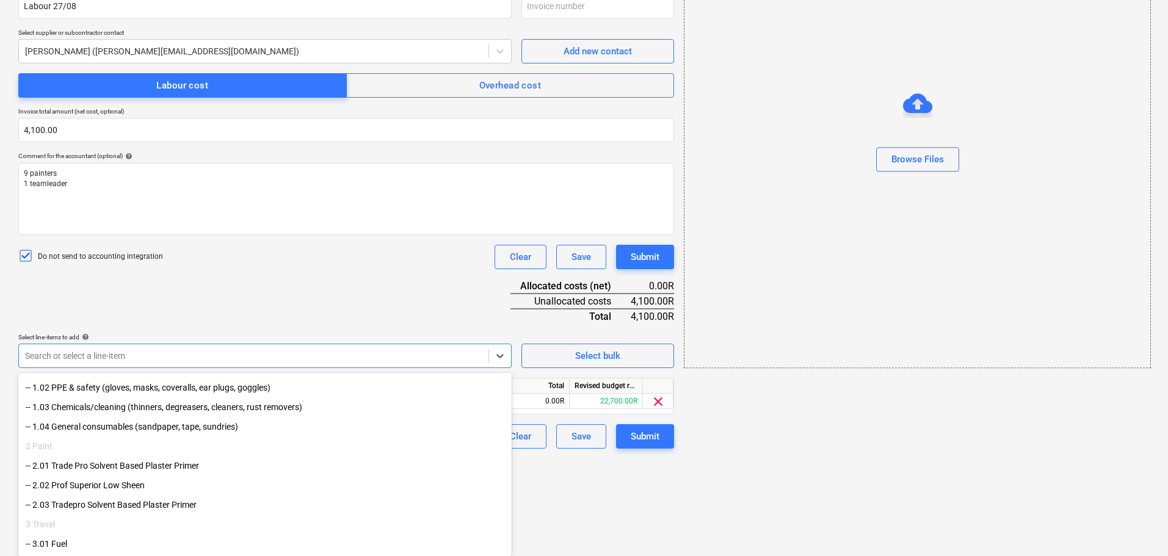
scroll to position [104, 0]
click at [571, 350] on html "Sales Projects Contacts Company Inbox format_size keyboard_arrow_down help sear…" at bounding box center [584, 72] width 1168 height 556
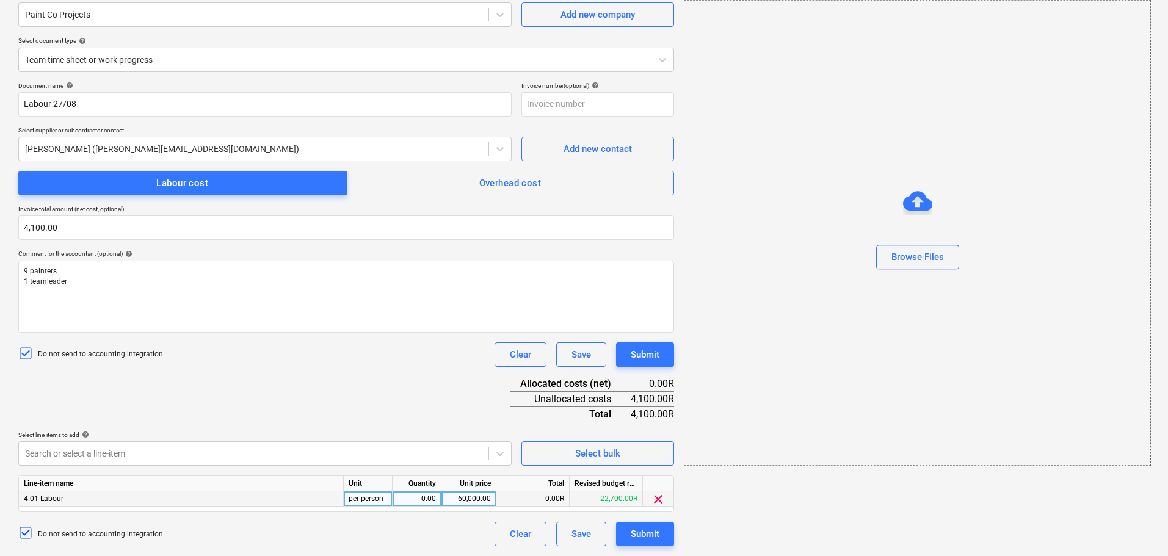
click at [412, 496] on div "0.00" at bounding box center [416, 498] width 38 height 15
type input "1"
click at [465, 499] on div "60,000.00" at bounding box center [468, 498] width 45 height 15
type input "4100"
click at [639, 535] on div "Submit" at bounding box center [645, 534] width 29 height 16
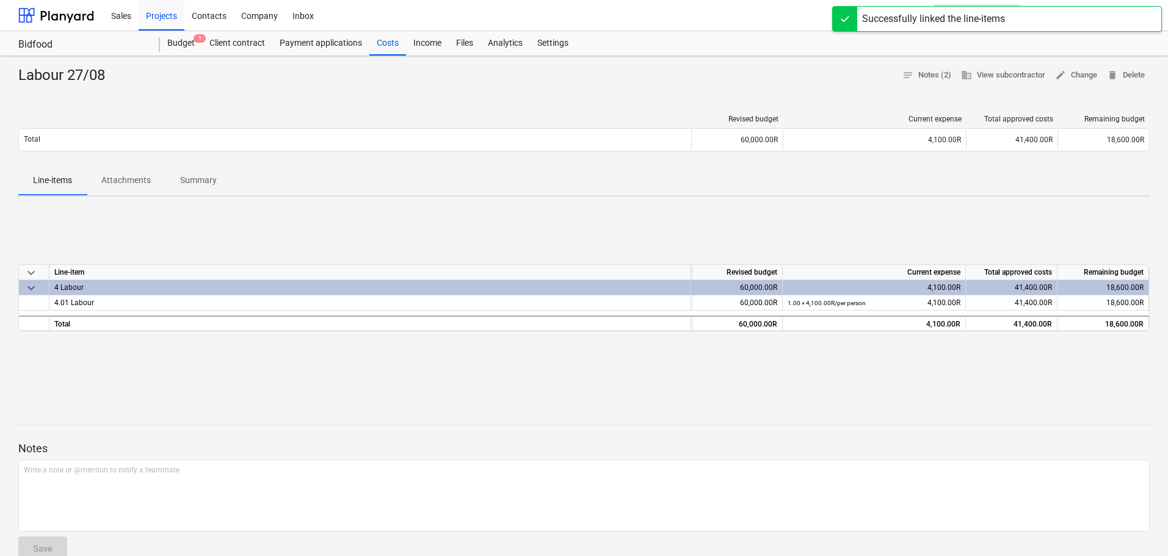
drag, startPoint x: 576, startPoint y: 118, endPoint x: 565, endPoint y: 113, distance: 11.7
click at [572, 117] on div at bounding box center [354, 119] width 673 height 9
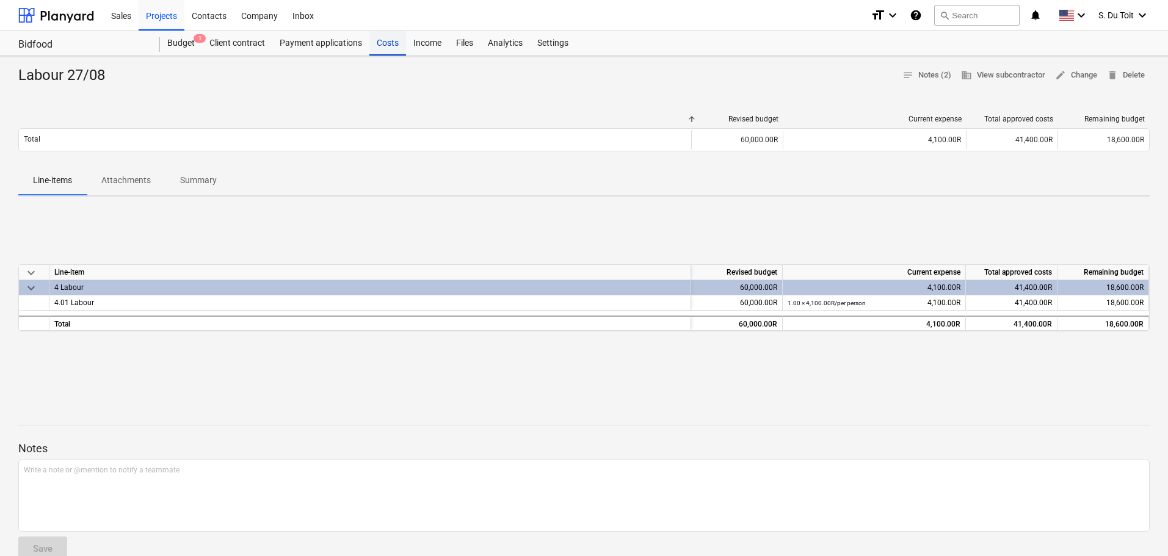
click at [391, 44] on div "Costs" at bounding box center [387, 43] width 37 height 24
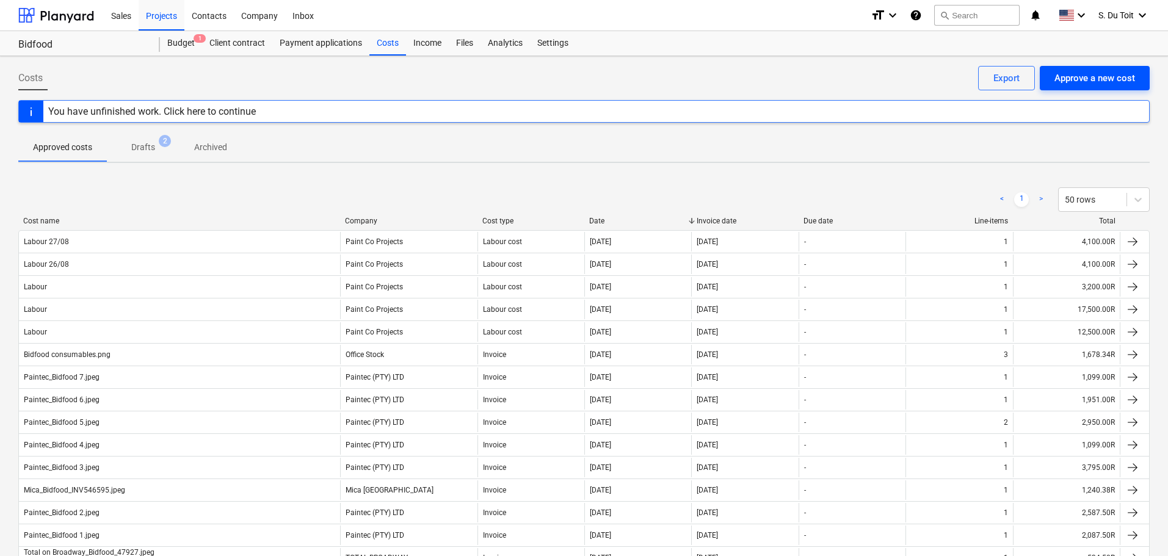
click at [1076, 74] on div "Approve a new cost" at bounding box center [1094, 78] width 81 height 16
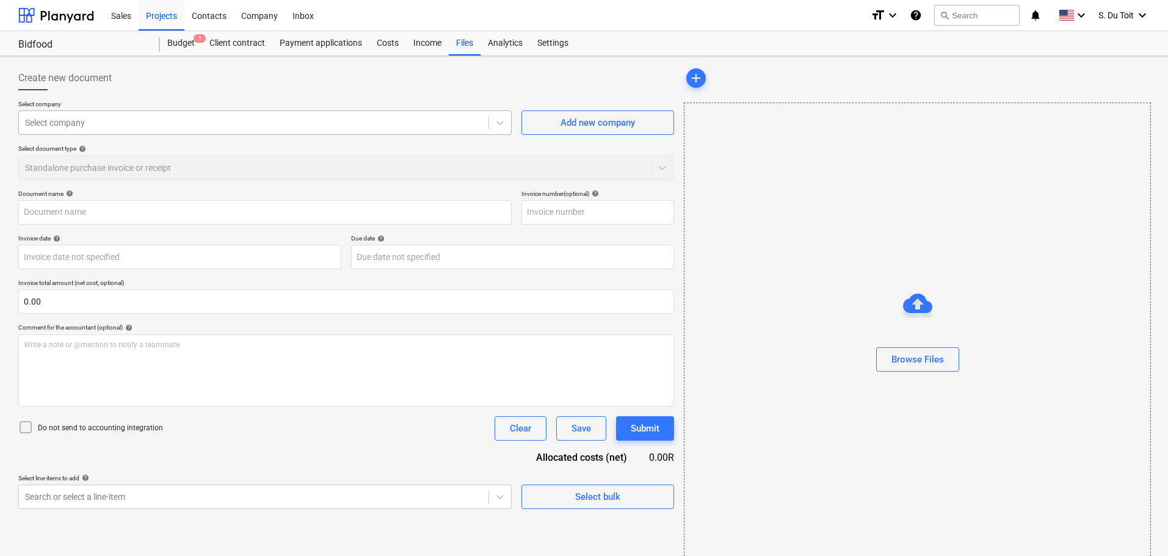
click at [125, 125] on div at bounding box center [253, 123] width 457 height 12
click at [111, 126] on div at bounding box center [253, 123] width 457 height 12
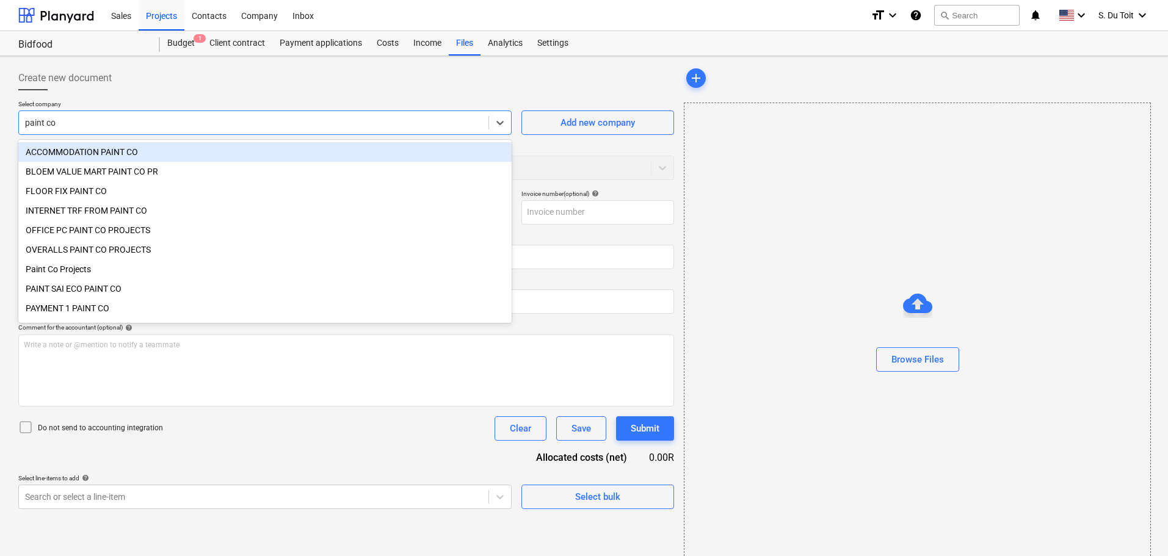
type input "paint co"
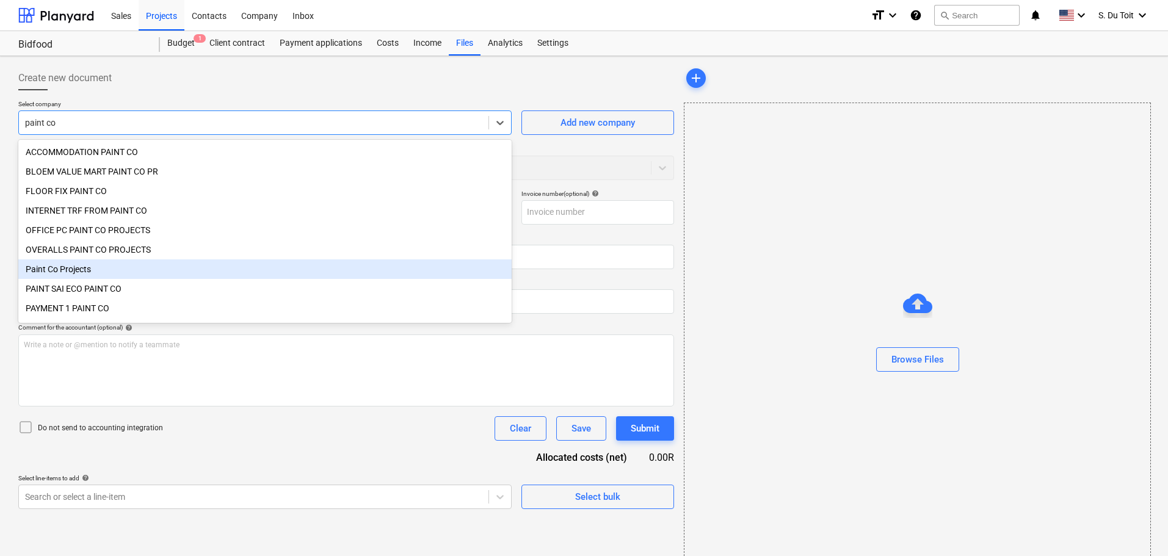
click at [96, 267] on div "Paint Co Projects" at bounding box center [264, 269] width 493 height 20
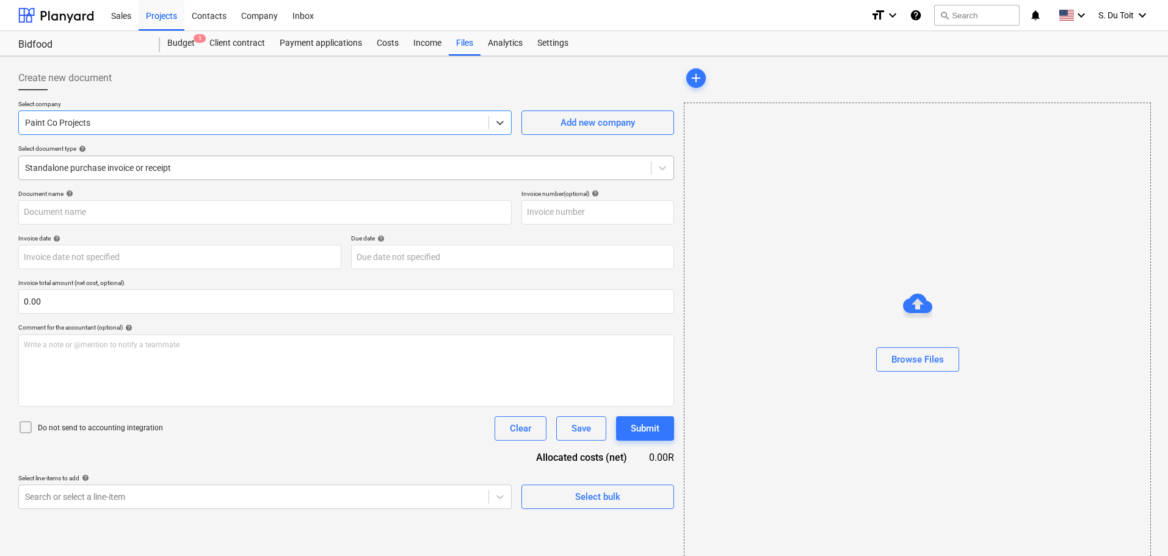
click at [95, 165] on div at bounding box center [335, 168] width 620 height 12
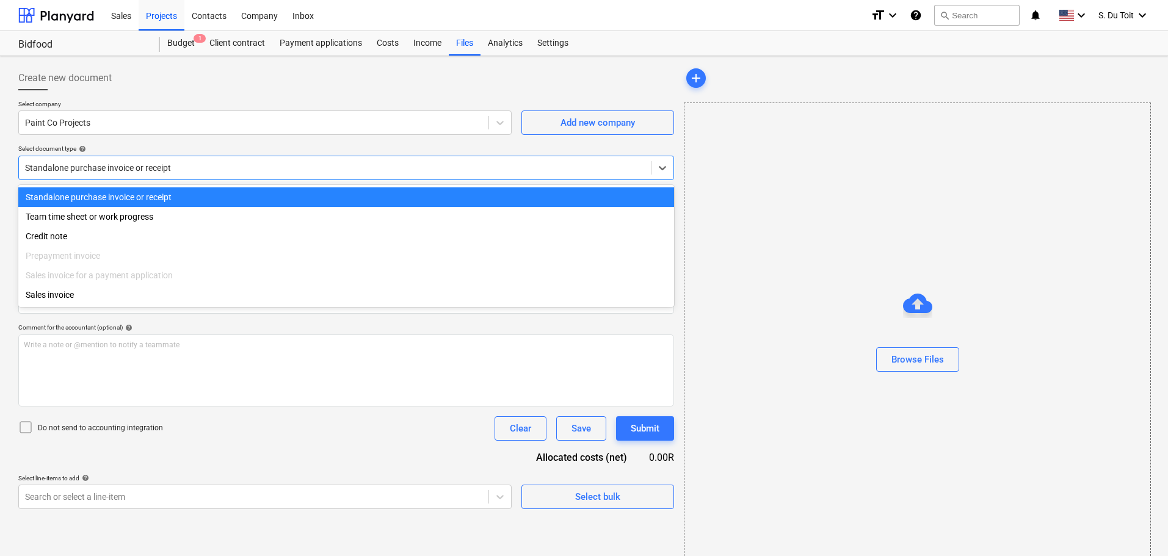
click at [95, 165] on div at bounding box center [335, 168] width 620 height 12
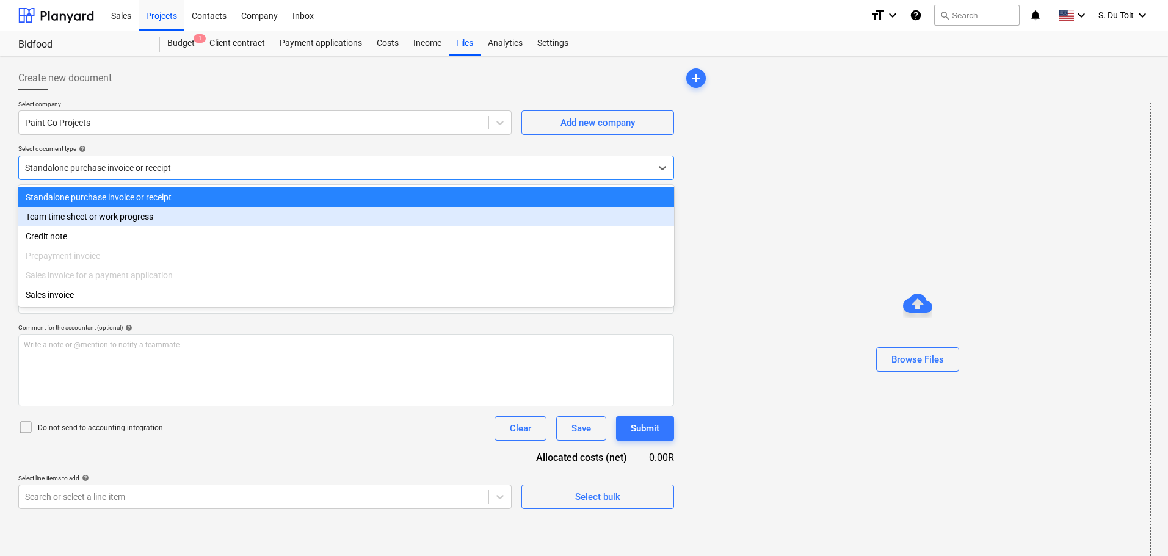
click at [96, 222] on div "Team time sheet or work progress" at bounding box center [346, 217] width 656 height 20
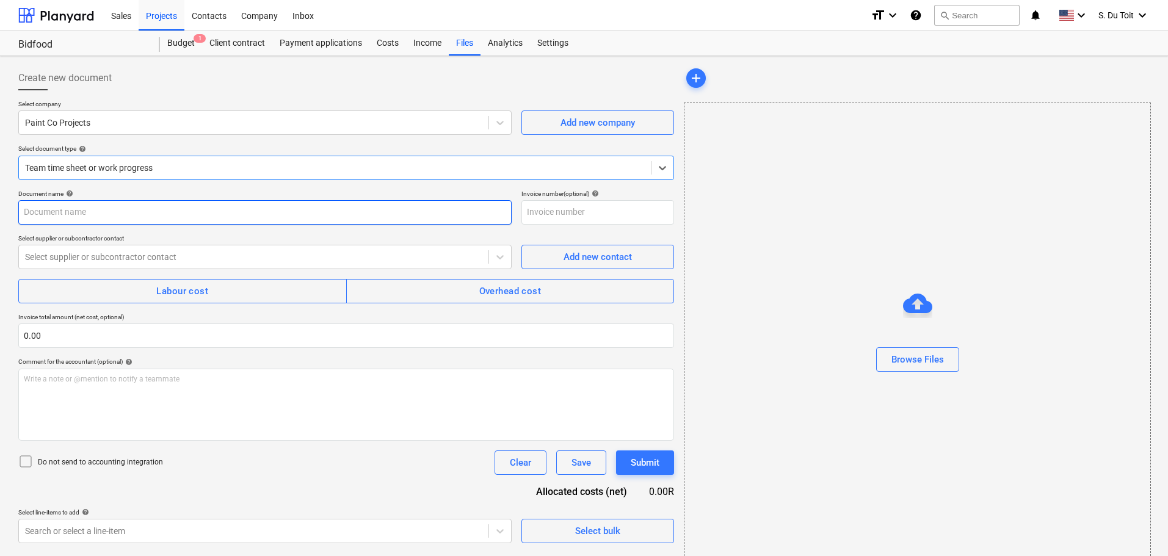
click at [92, 210] on input "text" at bounding box center [264, 212] width 493 height 24
type input "Labour 28/08"
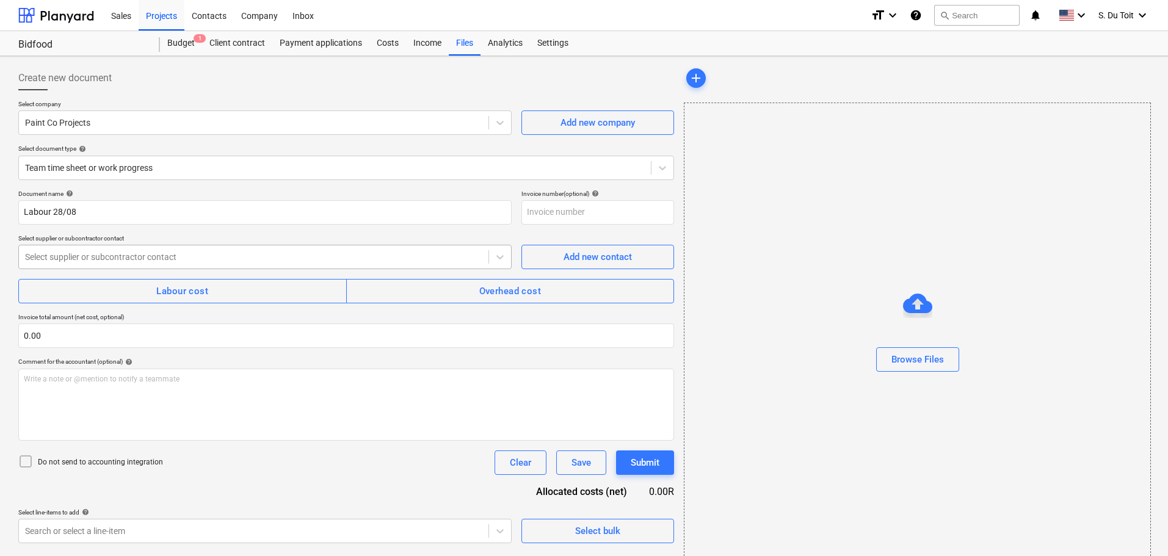
click at [99, 247] on div "Select supplier or subcontractor contact" at bounding box center [264, 257] width 493 height 24
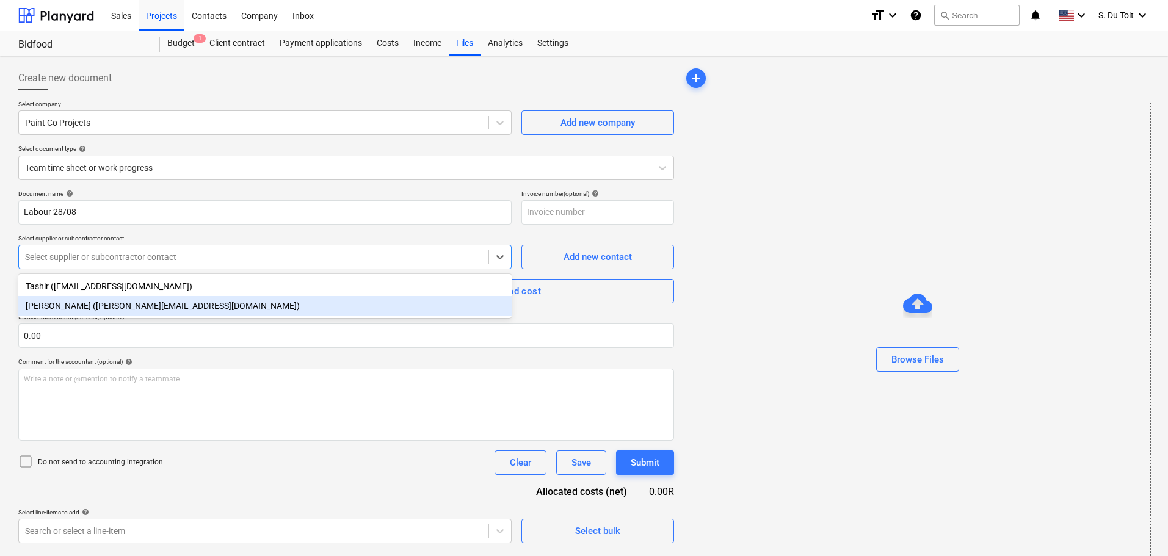
click at [98, 310] on div "[PERSON_NAME] ([PERSON_NAME][EMAIL_ADDRESS][DOMAIN_NAME])" at bounding box center [264, 306] width 493 height 20
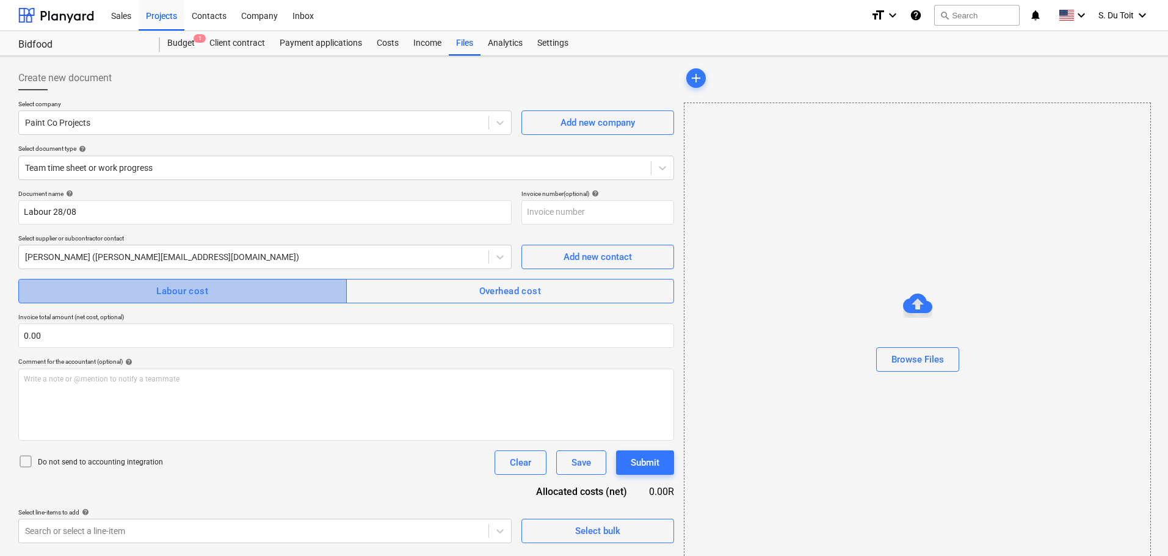
click at [157, 297] on div "Labour cost" at bounding box center [182, 291] width 52 height 16
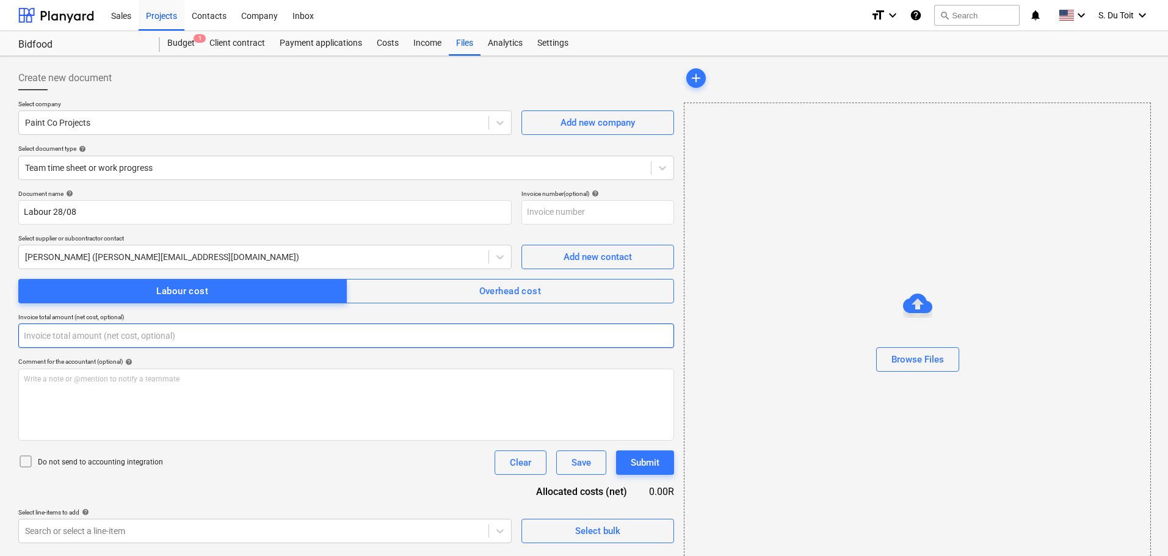
click at [109, 335] on input "text" at bounding box center [346, 336] width 656 height 24
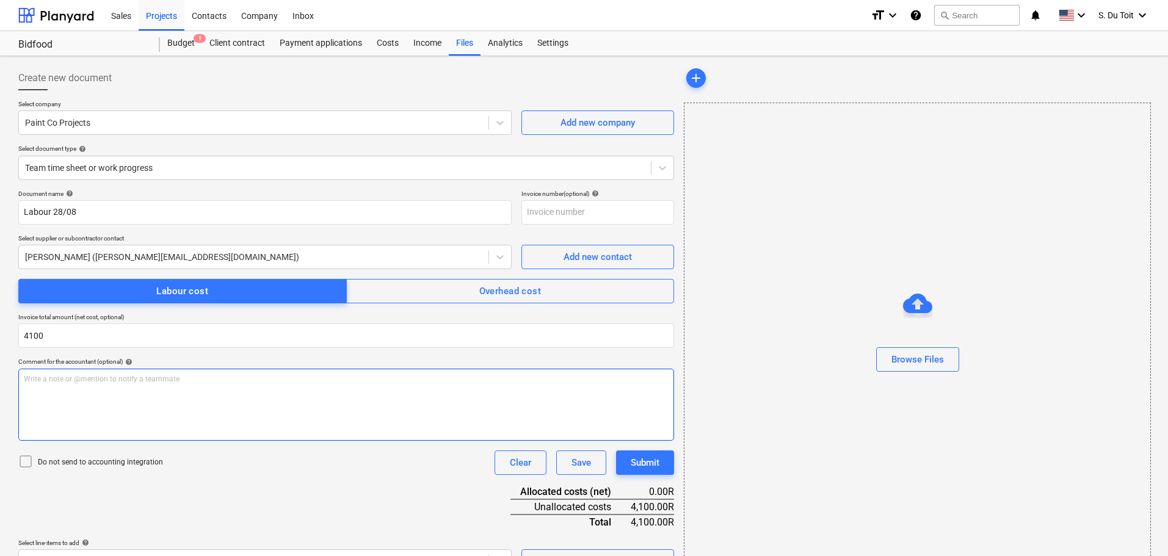
type input "4,100.00"
click at [101, 382] on p "Write a note or @mention to notify a teammate [PERSON_NAME]" at bounding box center [346, 379] width 645 height 10
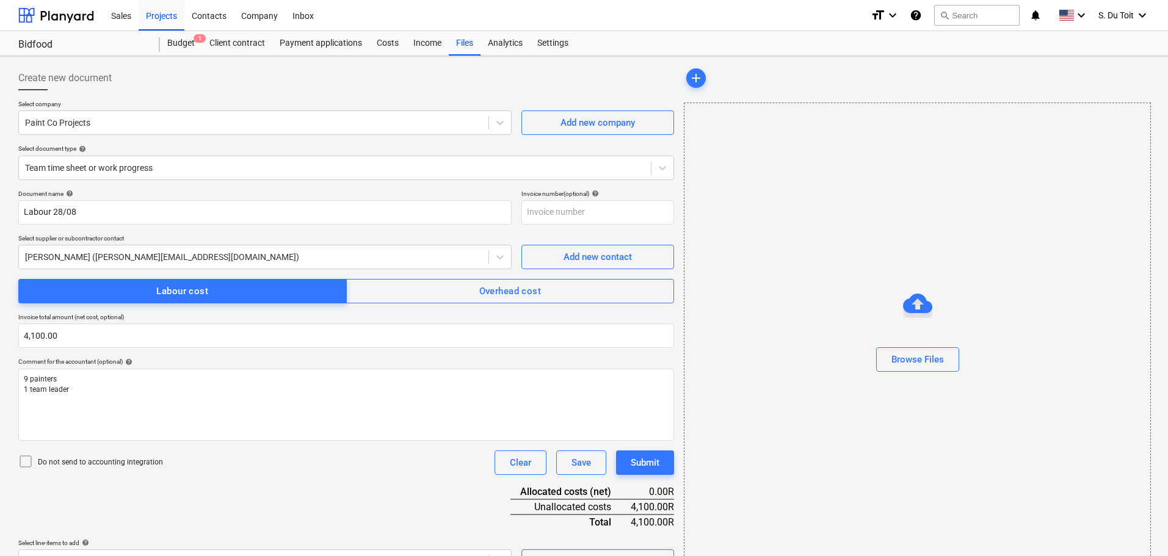
click at [110, 458] on p "Do not send to accounting integration" at bounding box center [100, 462] width 125 height 10
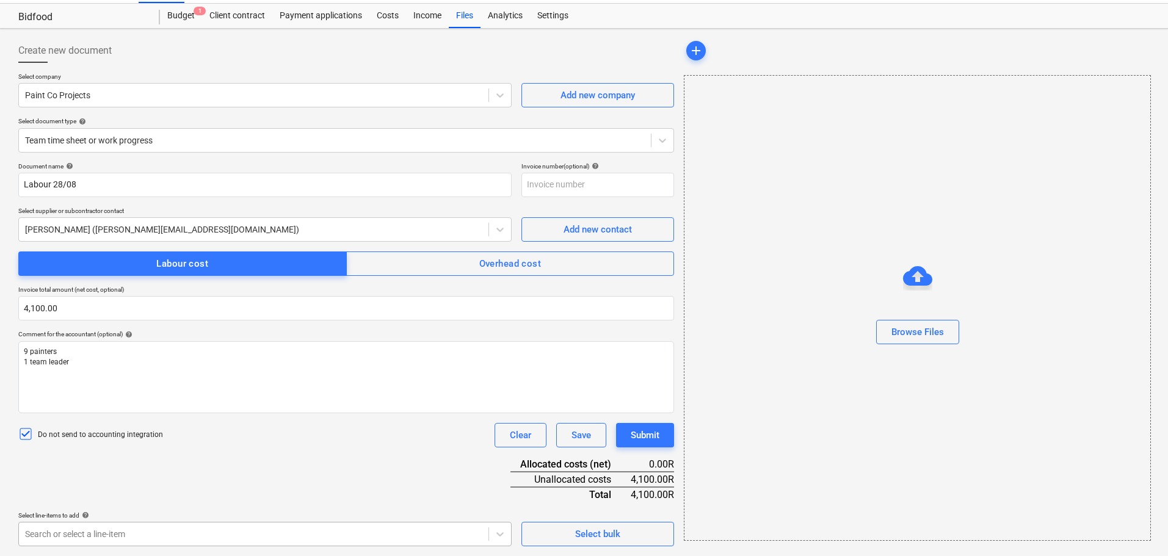
scroll to position [206, 0]
click at [122, 529] on body "Sales Projects Contacts Company Inbox format_size keyboard_arrow_down help sear…" at bounding box center [584, 251] width 1168 height 556
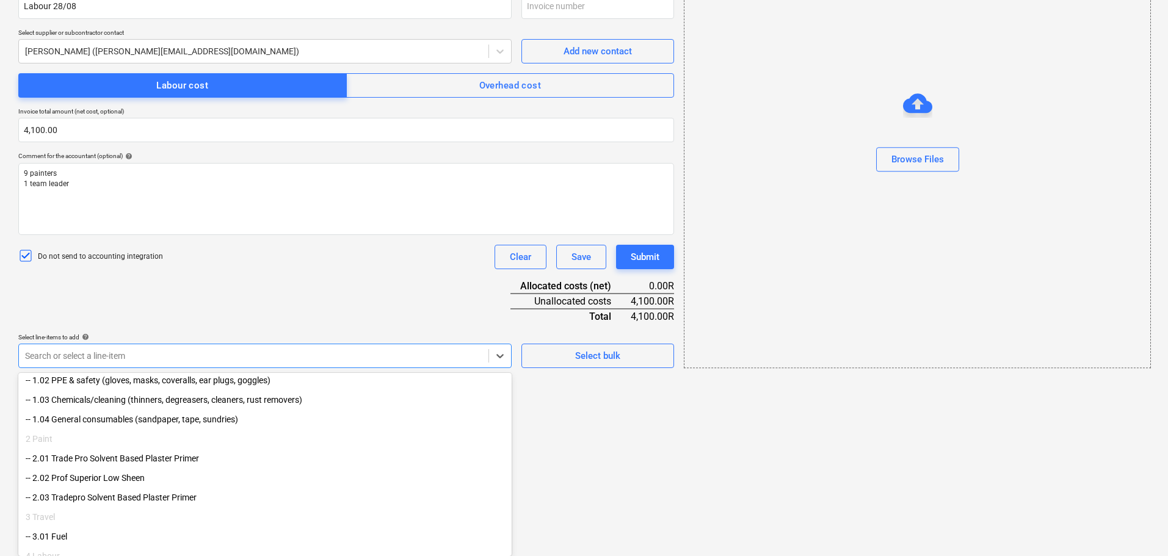
scroll to position [144, 0]
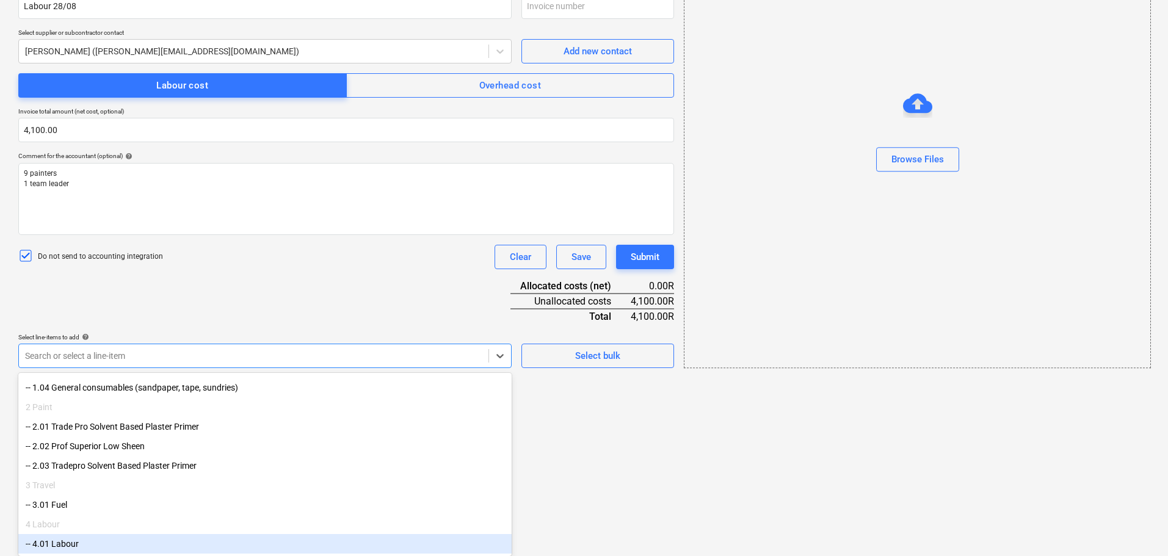
click at [116, 541] on div "-- 4.01 Labour" at bounding box center [264, 544] width 493 height 20
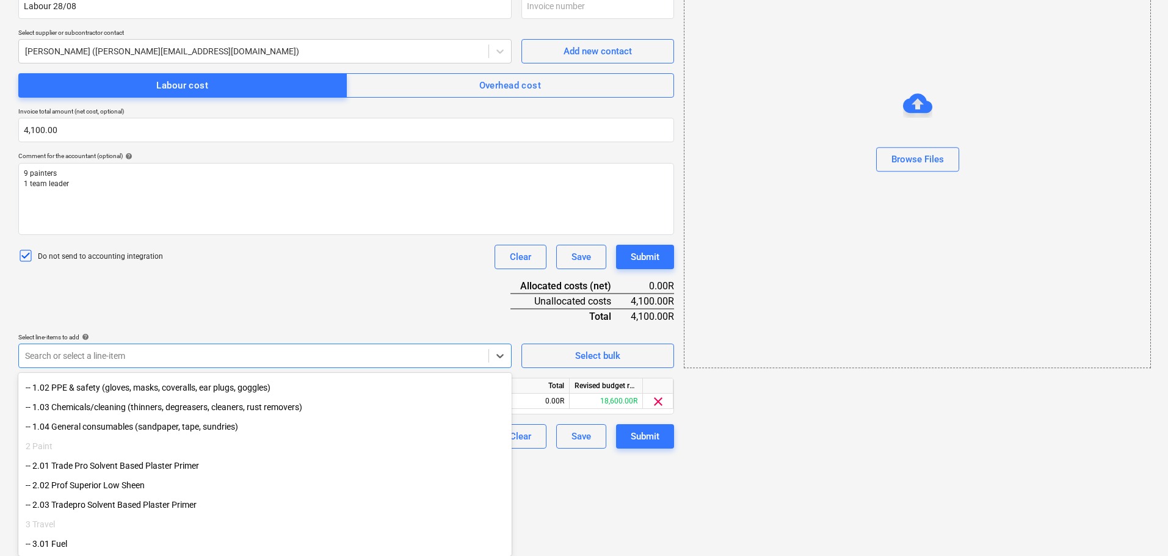
scroll to position [104, 0]
click at [528, 390] on div "Document name help Labour 28/08 Invoice number (optional) help Select supplier …" at bounding box center [346, 216] width 656 height 465
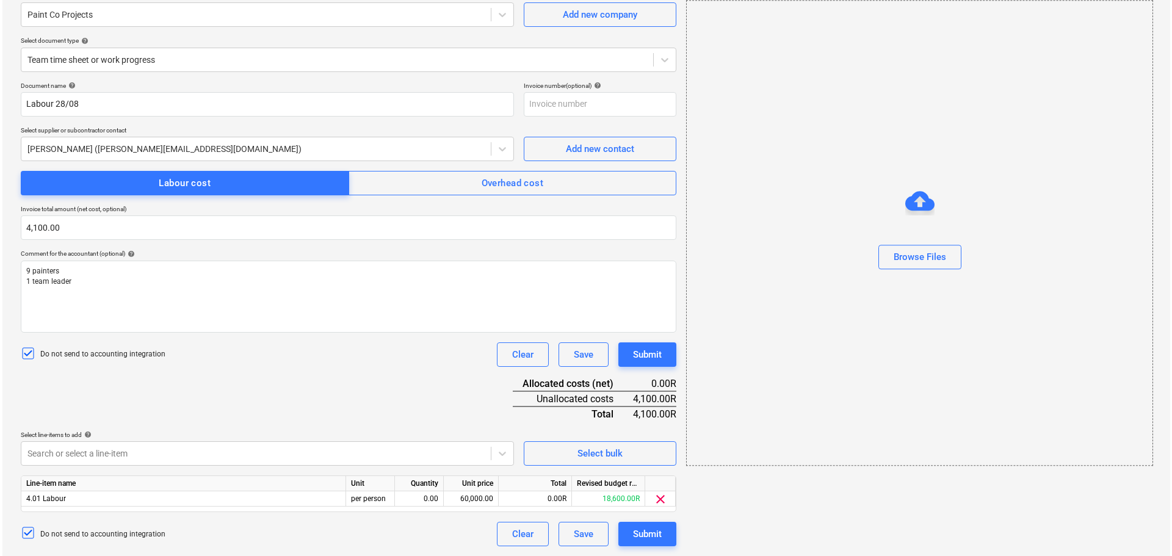
scroll to position [108, 0]
click at [433, 501] on div "0.00" at bounding box center [416, 498] width 38 height 15
type input "1"
click at [479, 499] on div "60,000.00" at bounding box center [468, 498] width 45 height 15
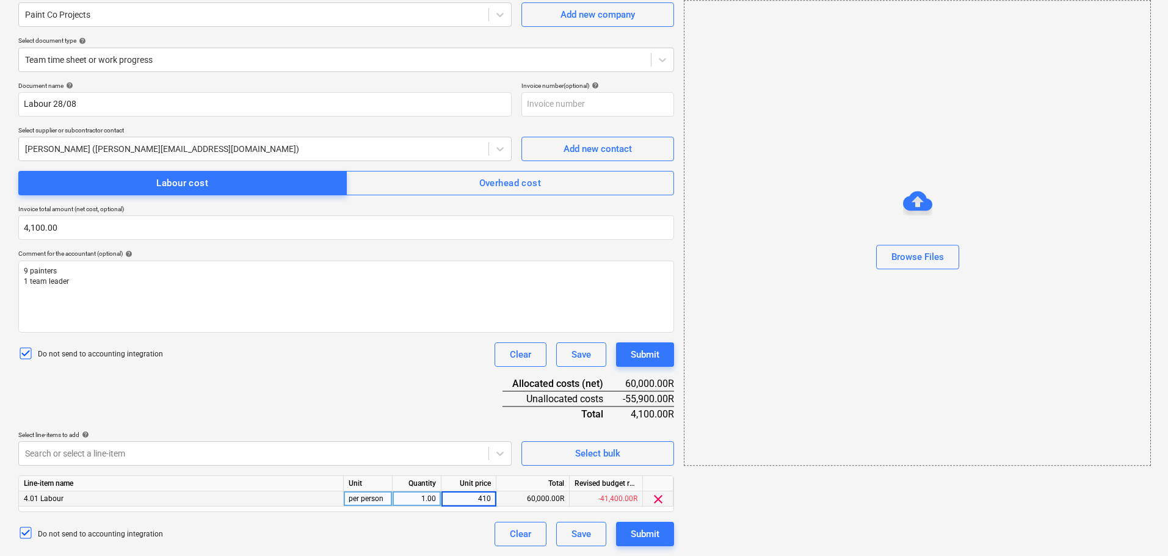
type input "4100"
click at [652, 528] on div "Submit" at bounding box center [645, 534] width 29 height 16
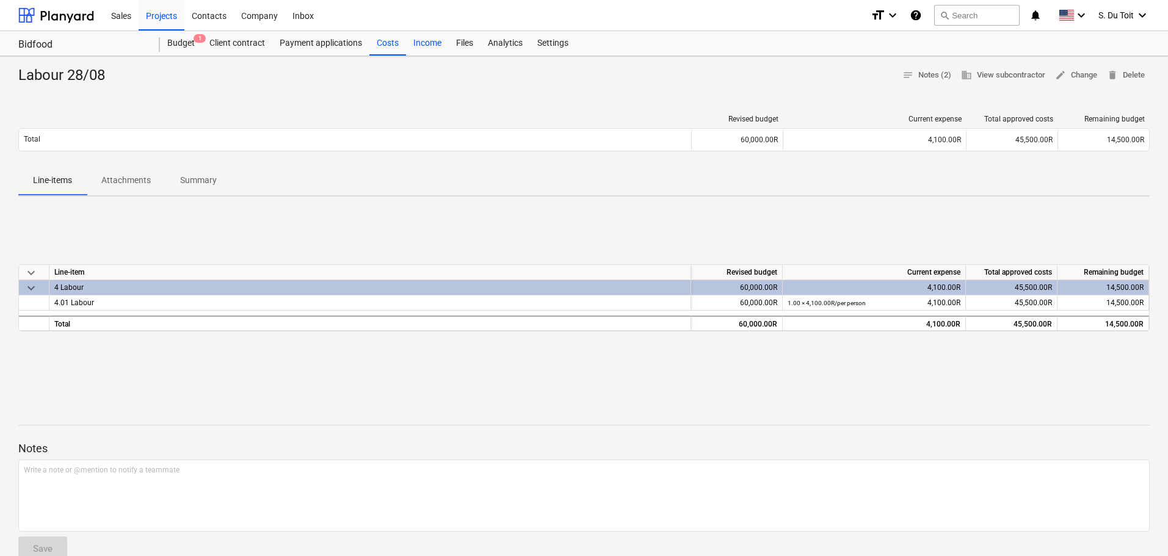
click at [416, 43] on div "Income" at bounding box center [427, 43] width 43 height 24
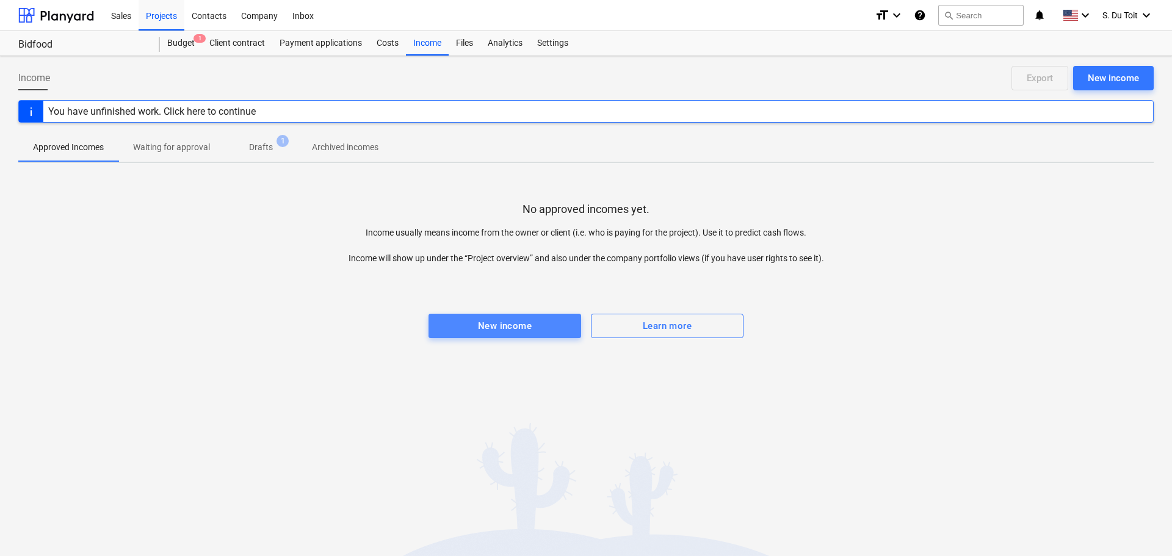
click at [512, 327] on div "New income" at bounding box center [505, 326] width 54 height 16
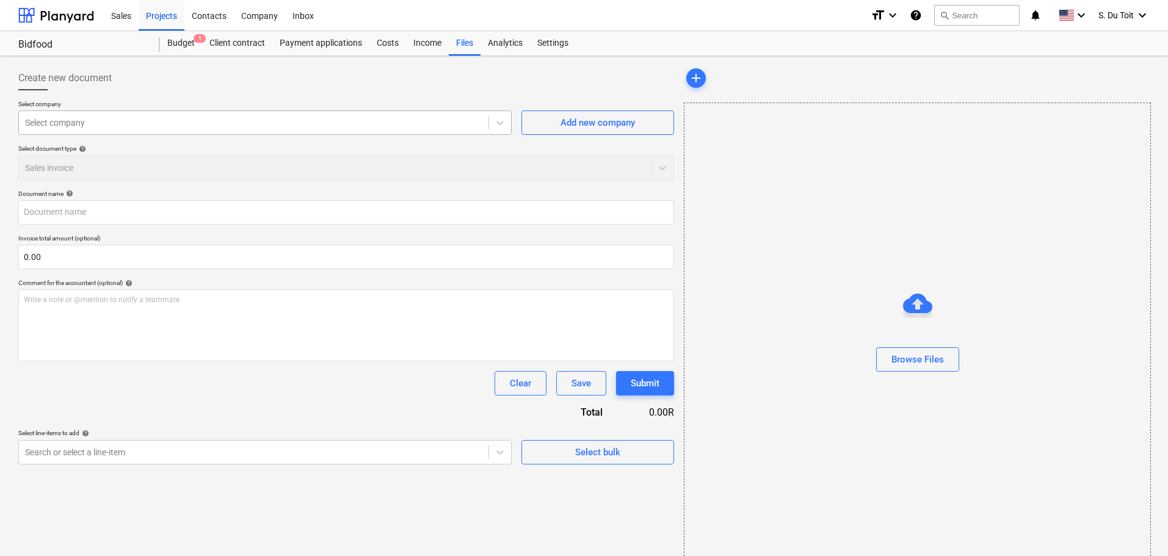
click at [183, 129] on div "Select company" at bounding box center [254, 122] width 470 height 17
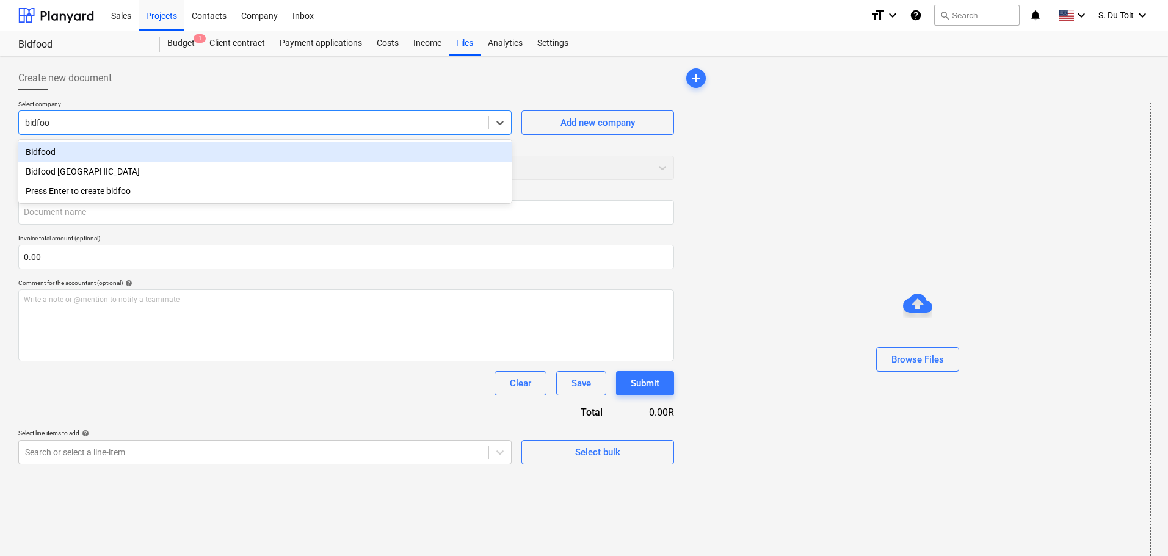
type input "bidfood"
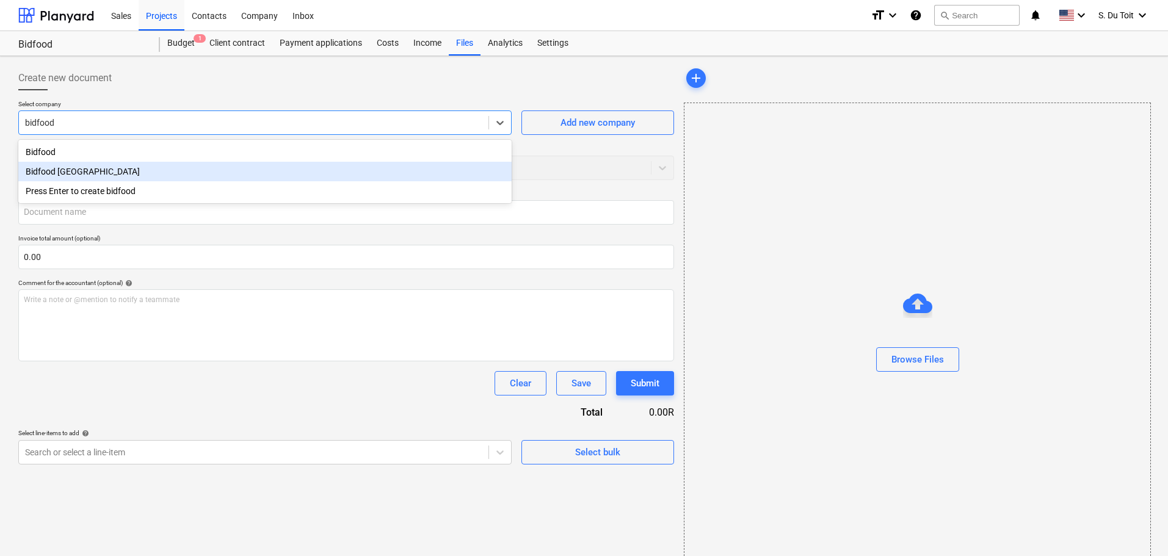
click at [158, 169] on div "Bidfood [GEOGRAPHIC_DATA]" at bounding box center [264, 172] width 493 height 20
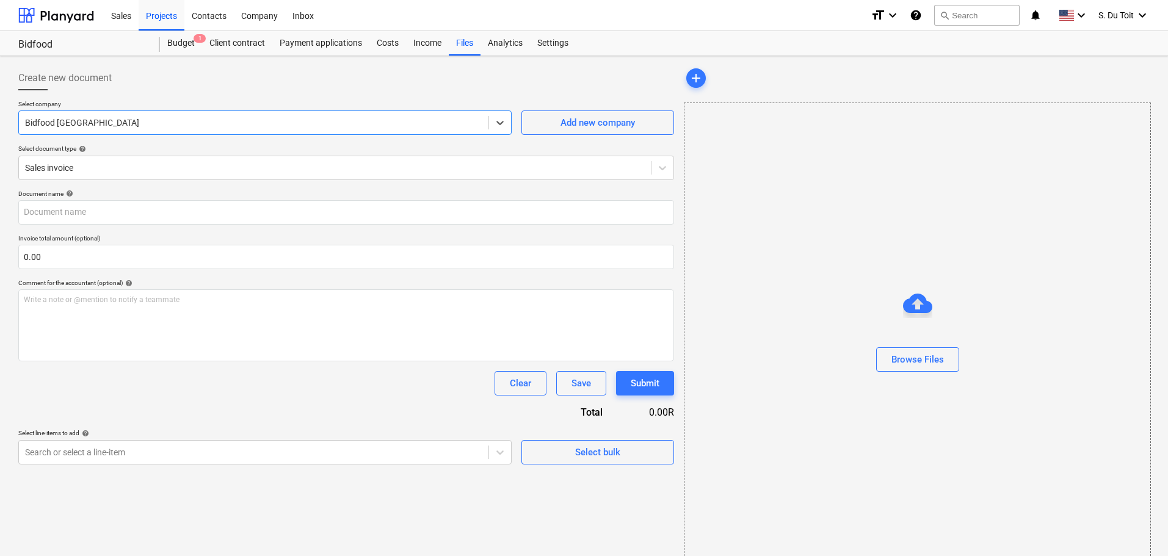
click at [158, 169] on div at bounding box center [335, 168] width 620 height 12
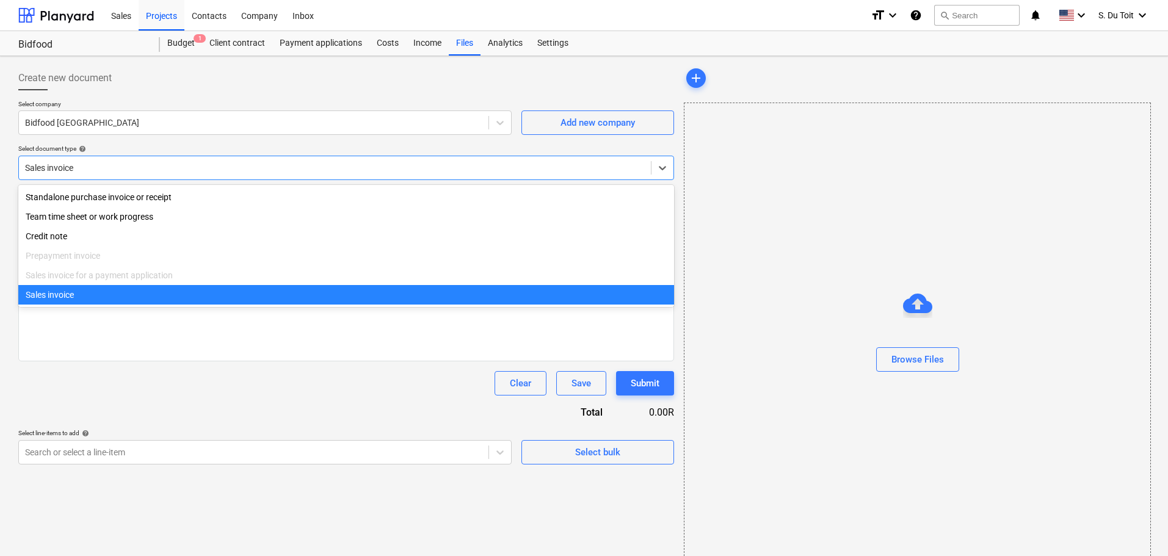
click at [133, 295] on div "Sales invoice" at bounding box center [346, 295] width 656 height 20
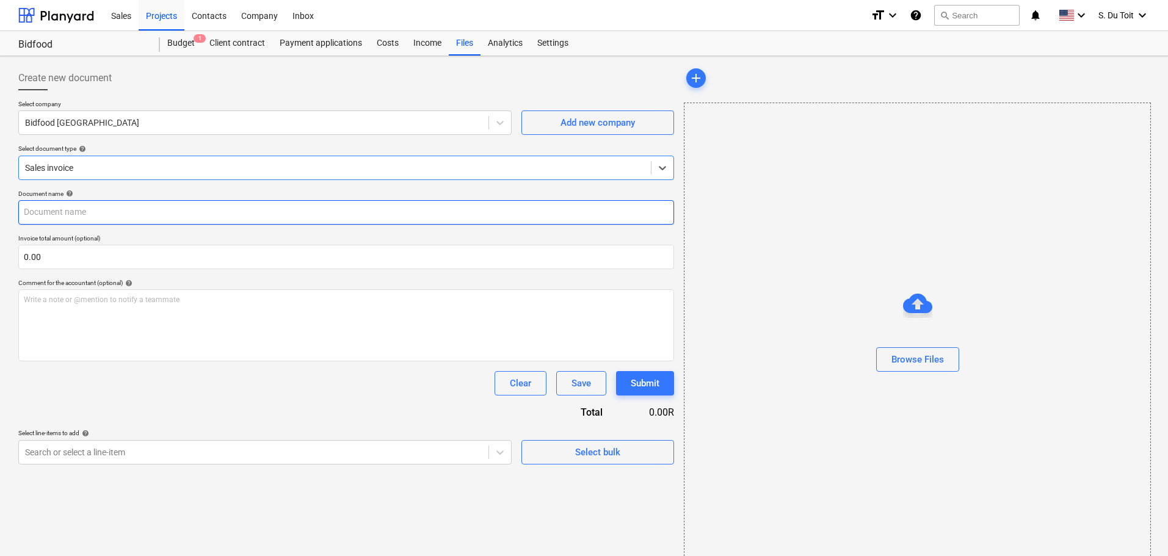
click at [89, 206] on input "text" at bounding box center [346, 212] width 656 height 24
type input "INV001168"
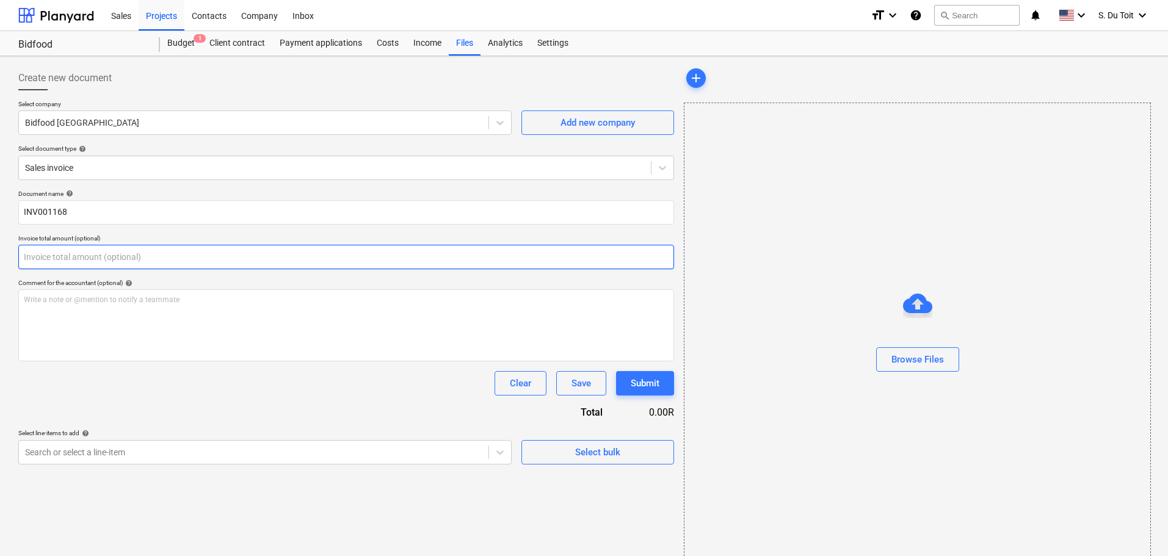
click at [82, 259] on input "text" at bounding box center [346, 257] width 656 height 24
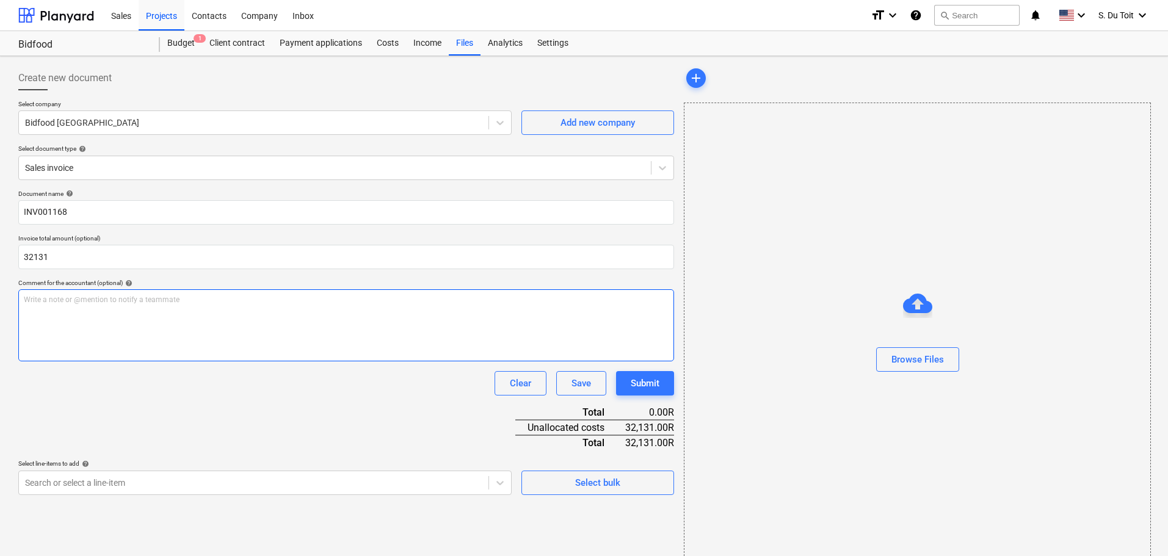
type input "32,131.00"
click at [98, 316] on div "Write a note or @mention to notify a teammate [PERSON_NAME]" at bounding box center [346, 325] width 656 height 72
click at [101, 319] on div "Write a note or @mention to notify a teammate [PERSON_NAME]" at bounding box center [346, 325] width 656 height 72
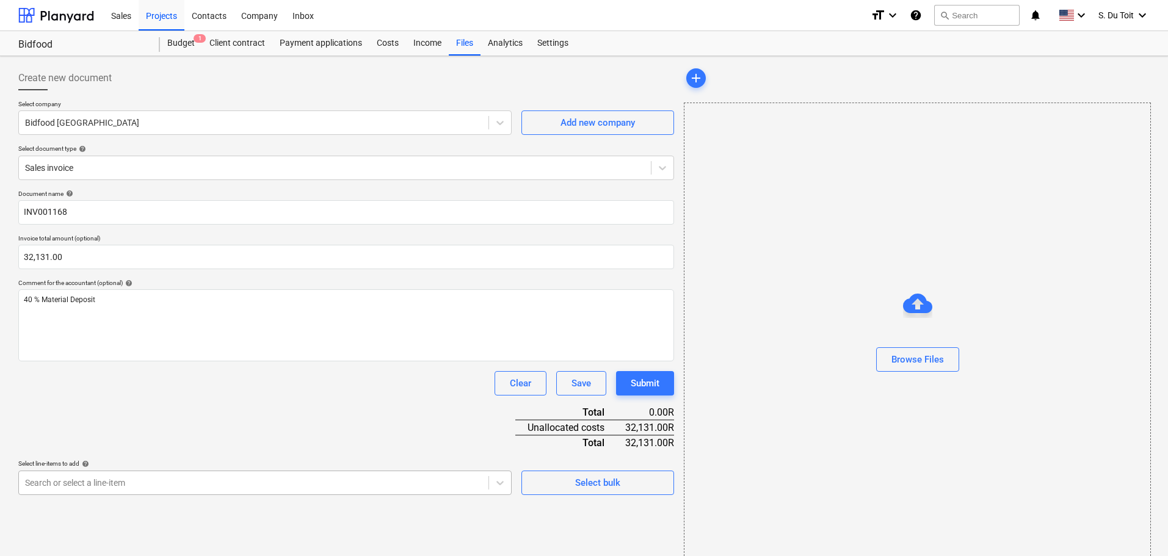
click at [146, 490] on body "Sales Projects Contacts Company Inbox format_size keyboard_arrow_down help sear…" at bounding box center [584, 278] width 1168 height 556
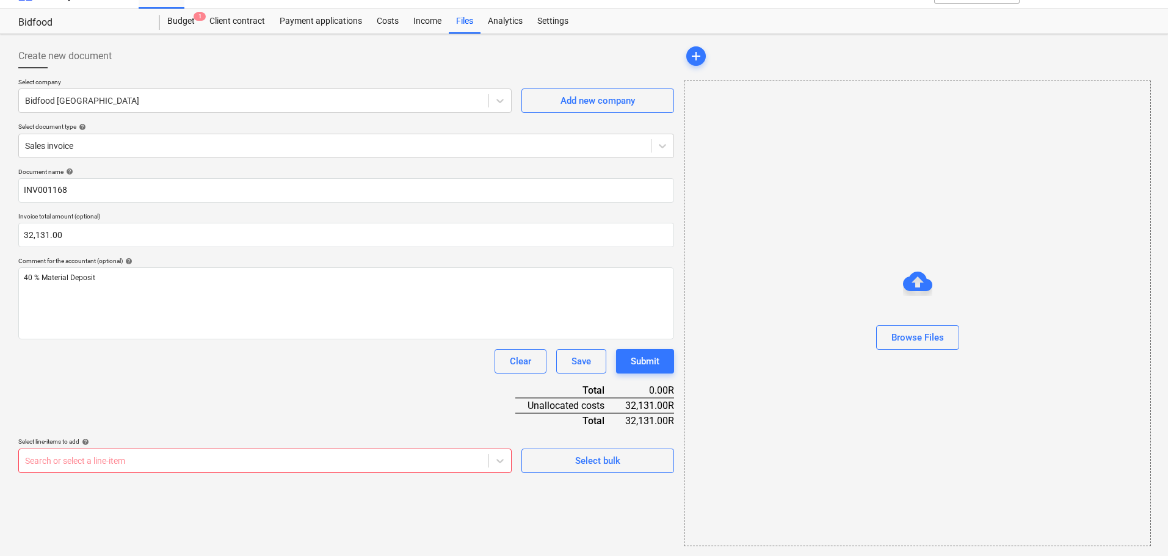
scroll to position [22, 0]
click at [159, 289] on div "Document name help INV001168 Invoice total amount (optional) 32,131.00 Comment …" at bounding box center [346, 320] width 656 height 305
click at [501, 463] on body "Sales Projects Contacts Company Inbox format_size keyboard_arrow_down help sear…" at bounding box center [584, 256] width 1168 height 556
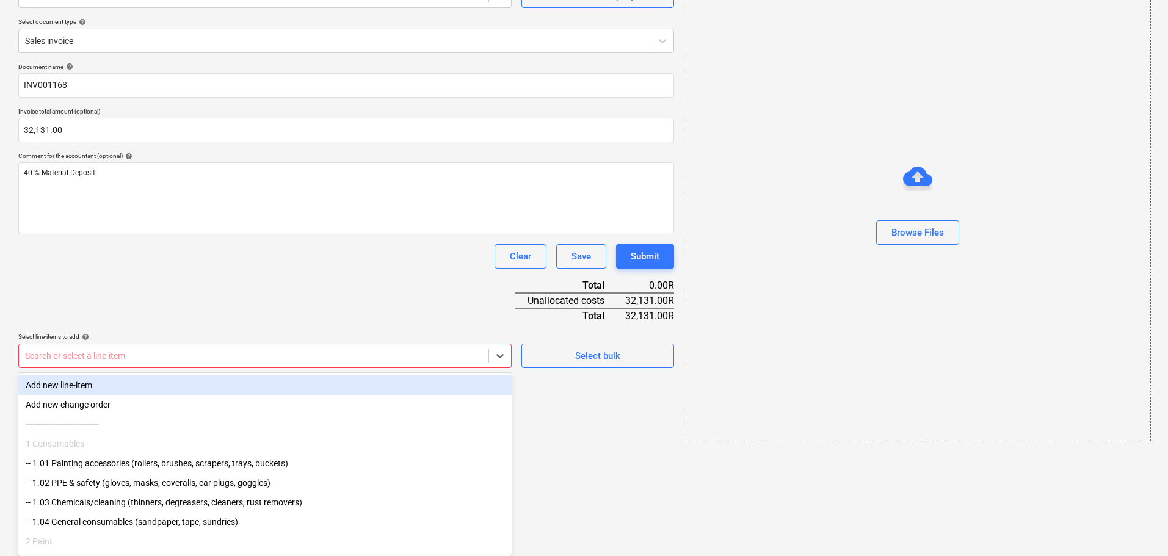
scroll to position [22, 0]
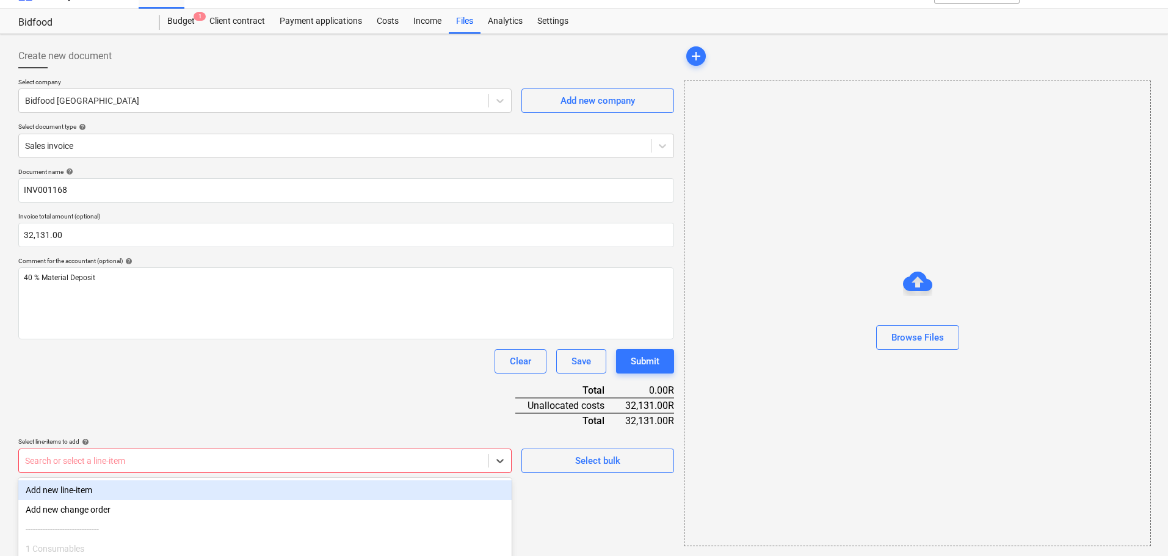
click at [228, 316] on div "Document name help INV001168 Invoice total amount (optional) 32,131.00 Comment …" at bounding box center [346, 320] width 656 height 305
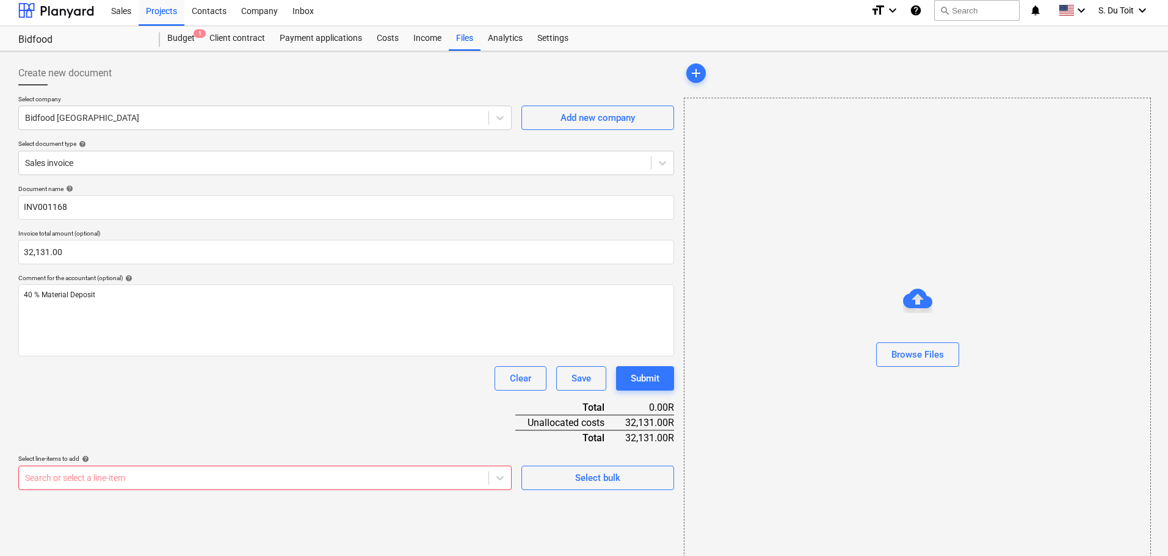
scroll to position [0, 0]
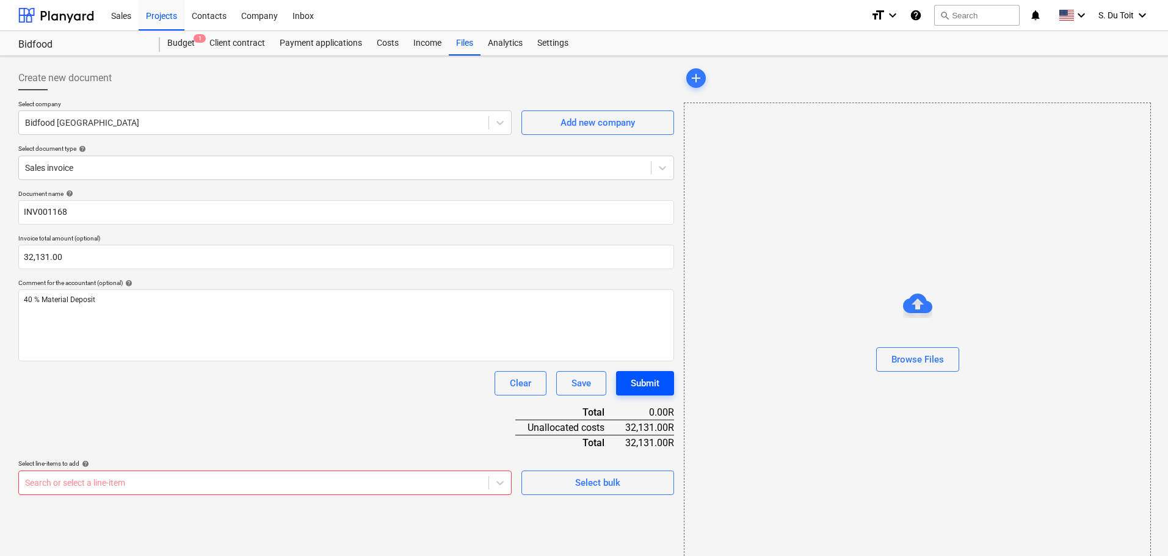
click at [645, 388] on div "Submit" at bounding box center [645, 383] width 29 height 16
click at [384, 375] on div "Clear Save Submit" at bounding box center [346, 383] width 656 height 24
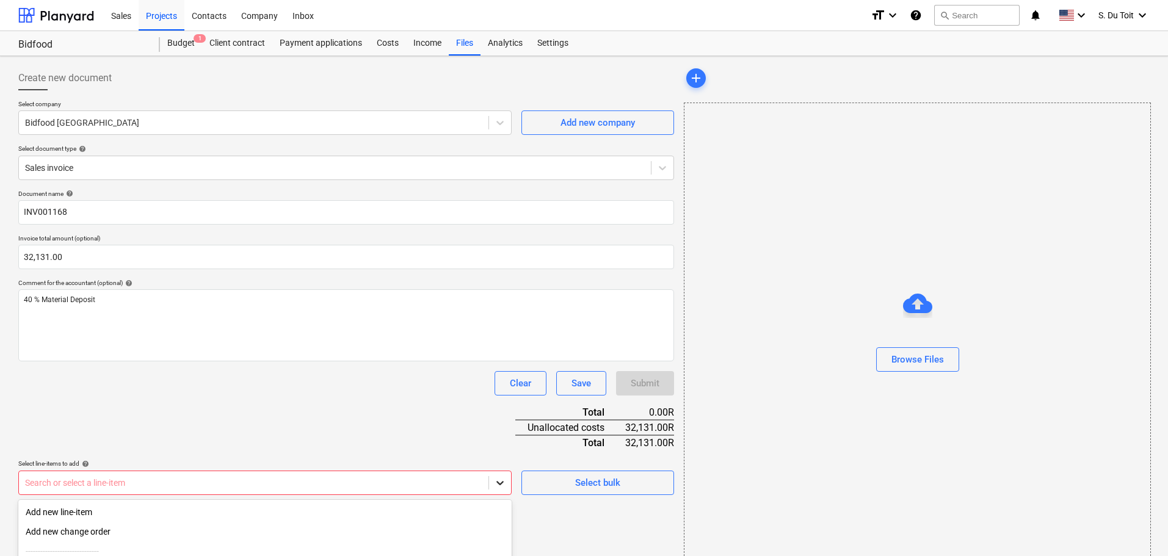
scroll to position [127, 0]
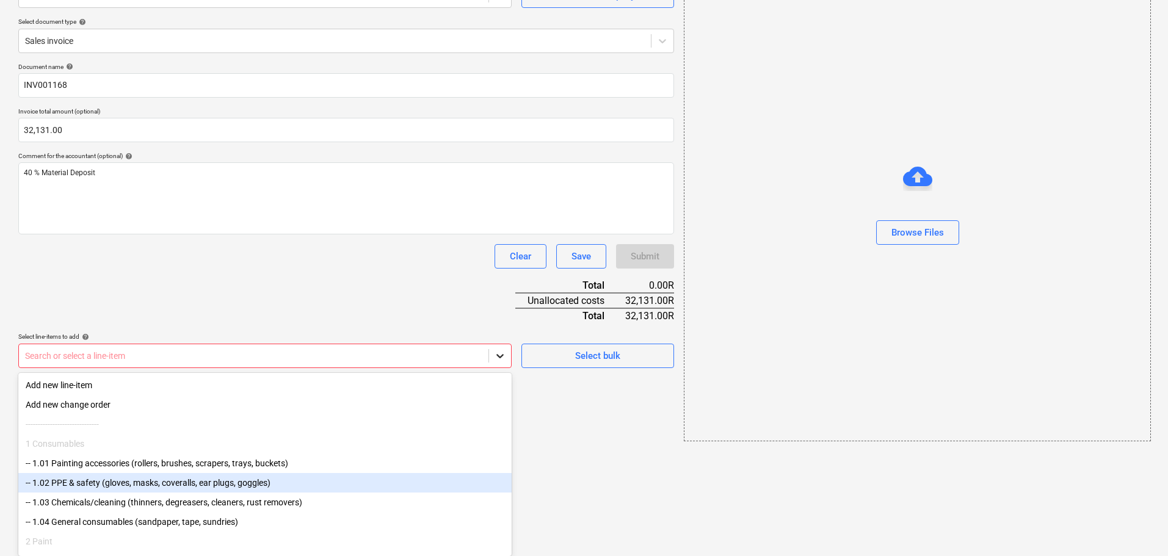
click at [496, 429] on body "Sales Projects Contacts Company Inbox format_size keyboard_arrow_down help sear…" at bounding box center [584, 151] width 1168 height 556
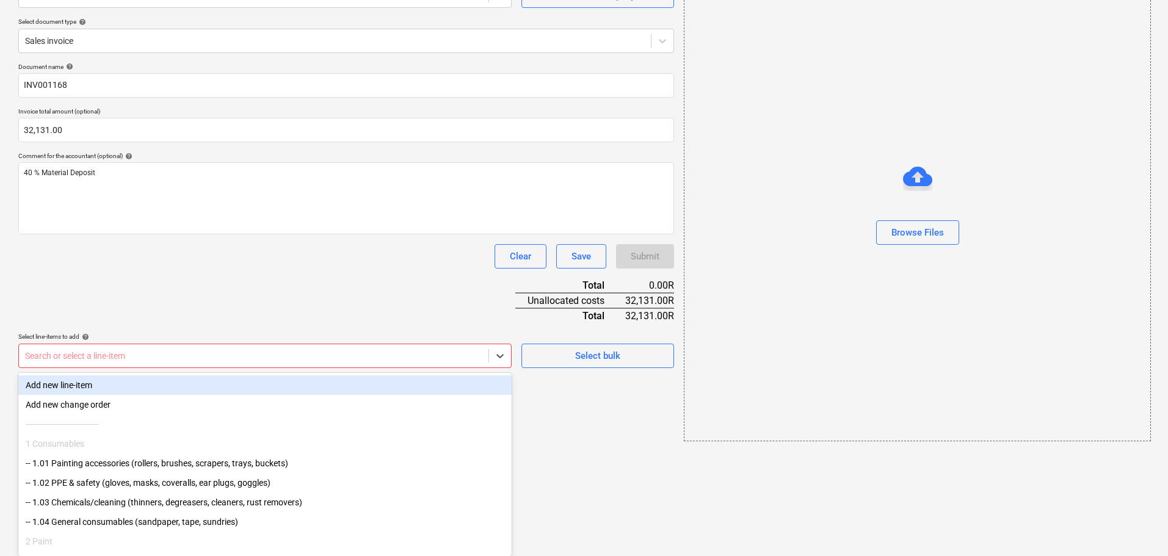
scroll to position [22, 0]
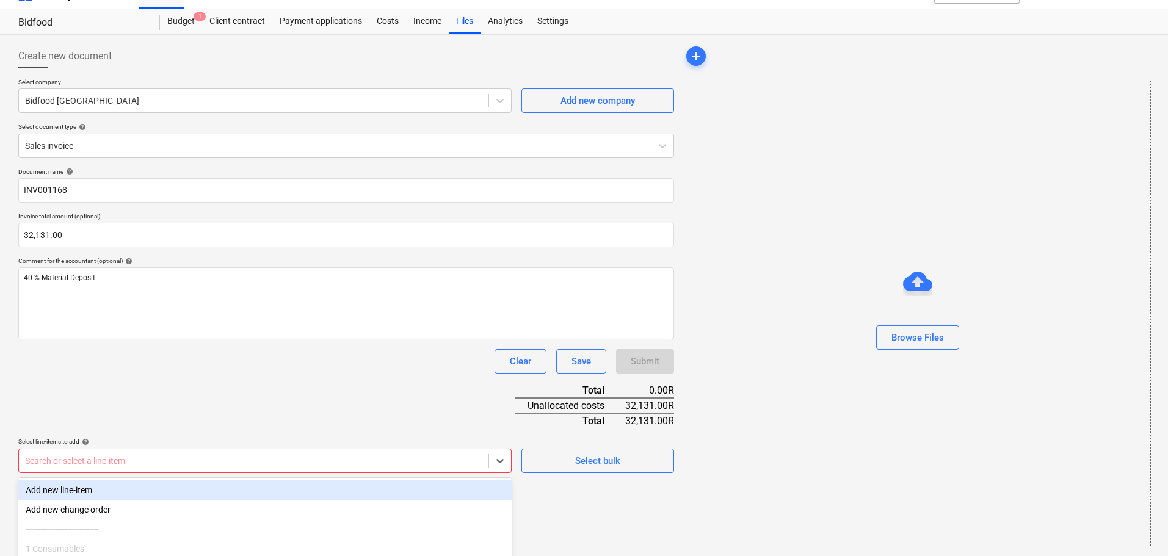
click at [302, 266] on div "Document name help INV001168 Invoice total amount (optional) 32,131.00 Comment …" at bounding box center [346, 320] width 656 height 305
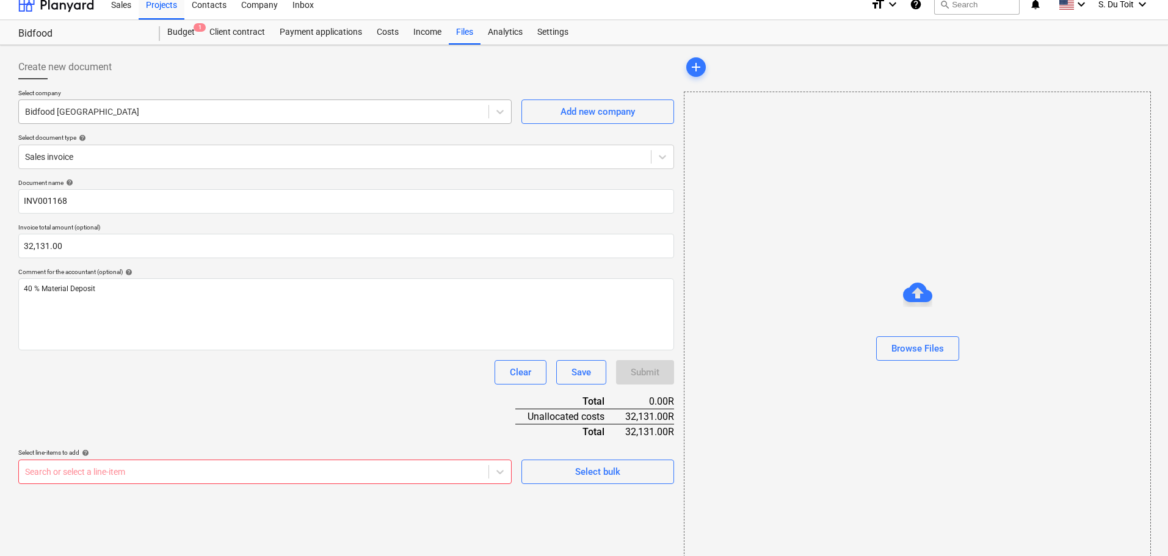
scroll to position [0, 0]
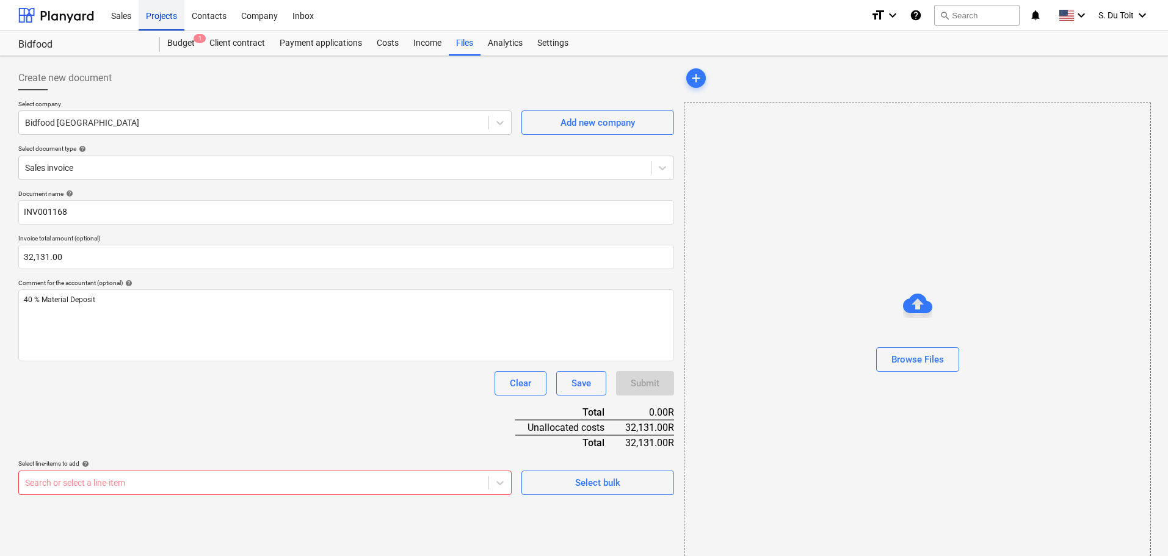
click at [172, 18] on div "Projects" at bounding box center [162, 14] width 46 height 31
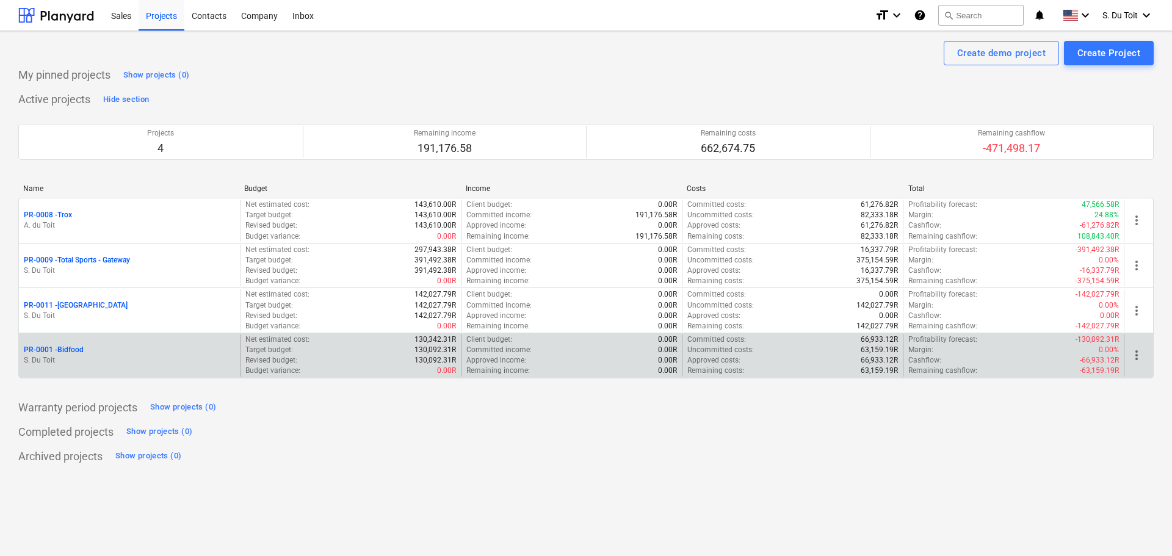
click at [71, 346] on p "PR-0001 - Bidfood" at bounding box center [54, 350] width 60 height 10
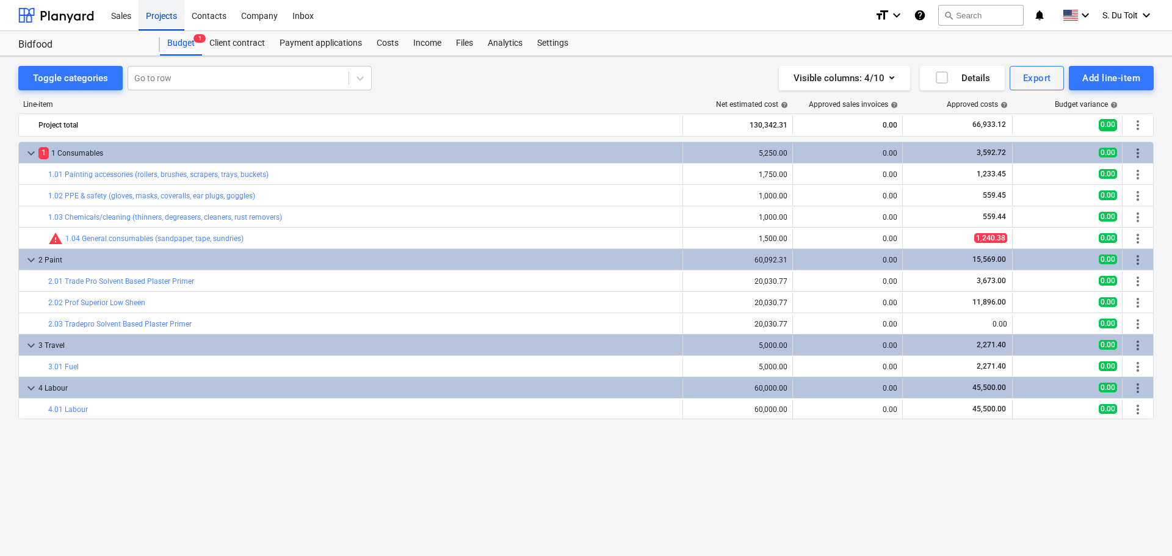
click at [167, 17] on div "Projects" at bounding box center [162, 14] width 46 height 31
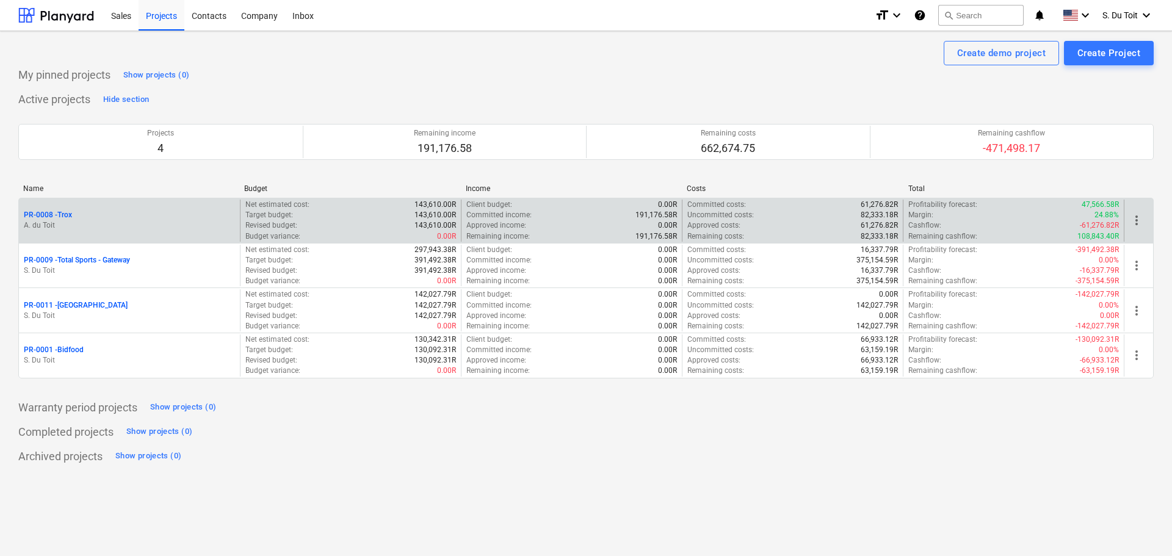
click at [244, 223] on div "Net estimated cost : 143,610.00R Target budget : 143,610.00R Revised budget : 1…" at bounding box center [350, 221] width 221 height 42
click at [57, 216] on p "PR-0008 - Trox" at bounding box center [48, 215] width 48 height 10
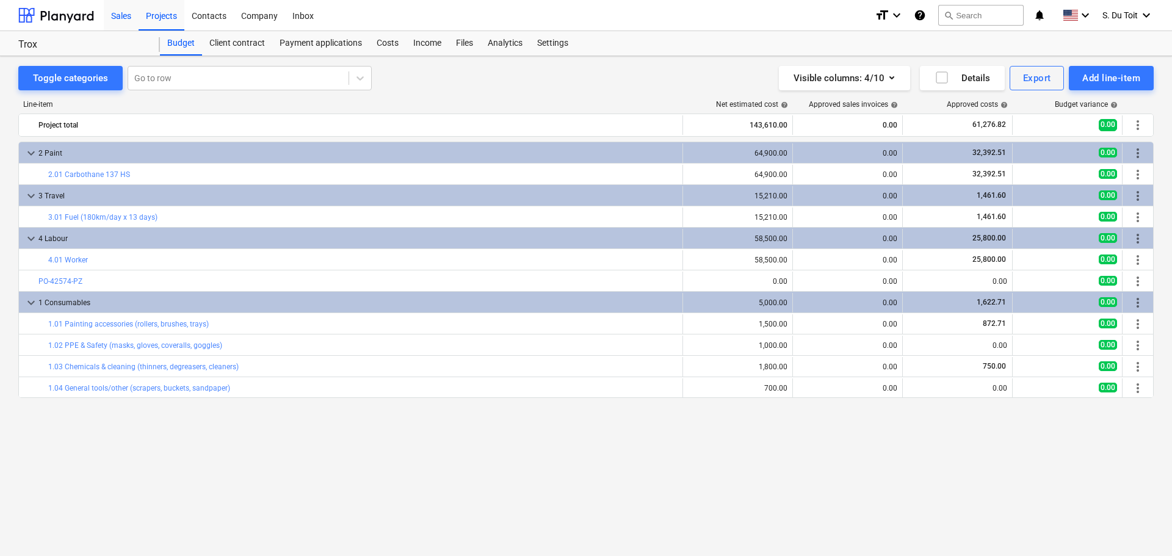
click at [135, 12] on div "Sales" at bounding box center [121, 14] width 35 height 31
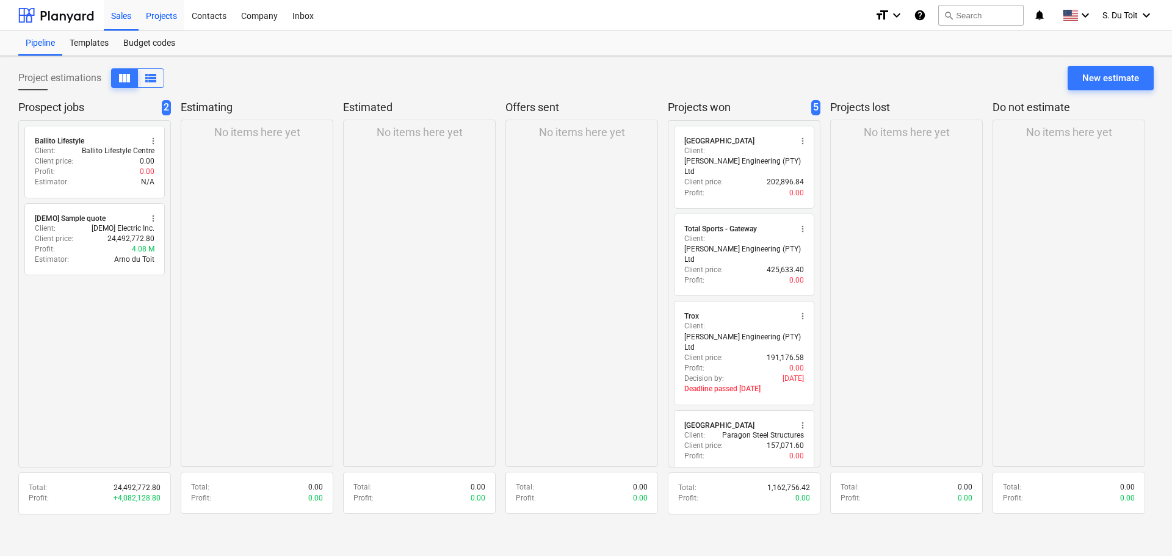
click at [170, 23] on div "Projects" at bounding box center [162, 14] width 46 height 31
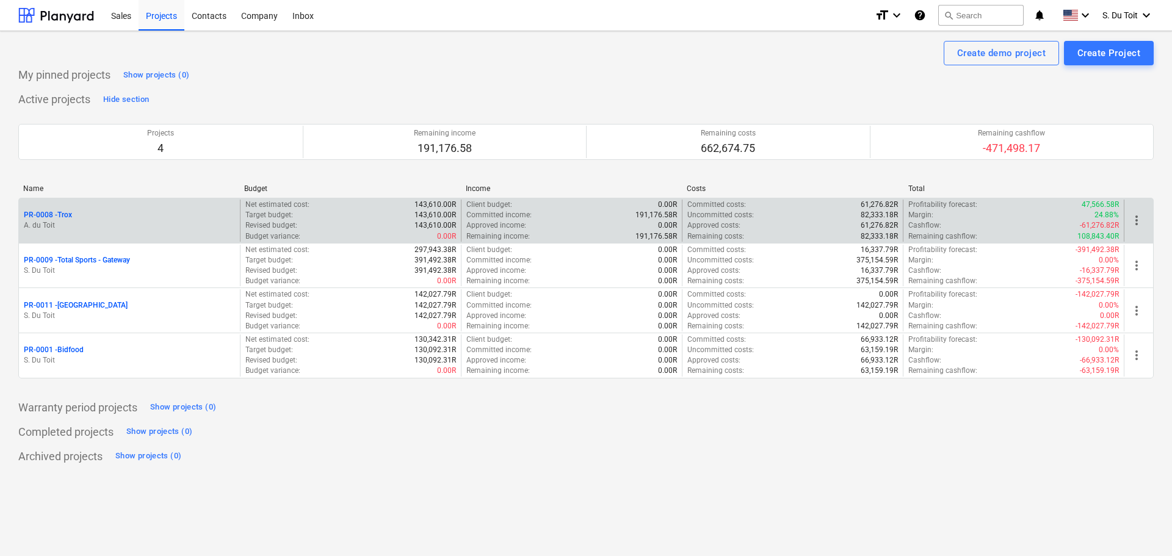
click at [44, 212] on p "PR-0008 - Trox" at bounding box center [48, 215] width 48 height 10
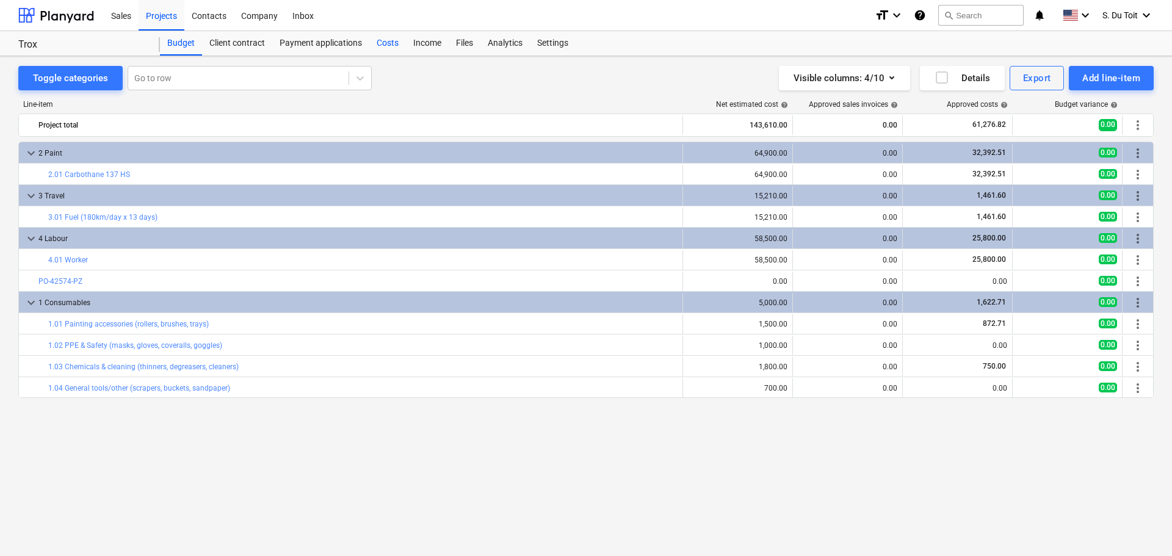
click at [399, 47] on div "Costs" at bounding box center [387, 43] width 37 height 24
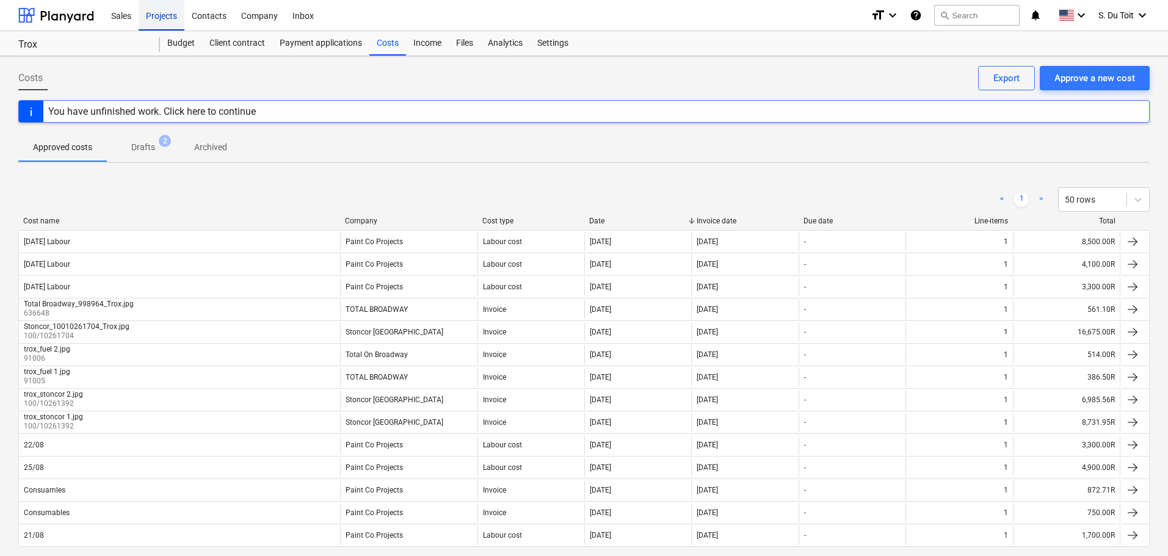
click at [156, 15] on div "Projects" at bounding box center [162, 14] width 46 height 31
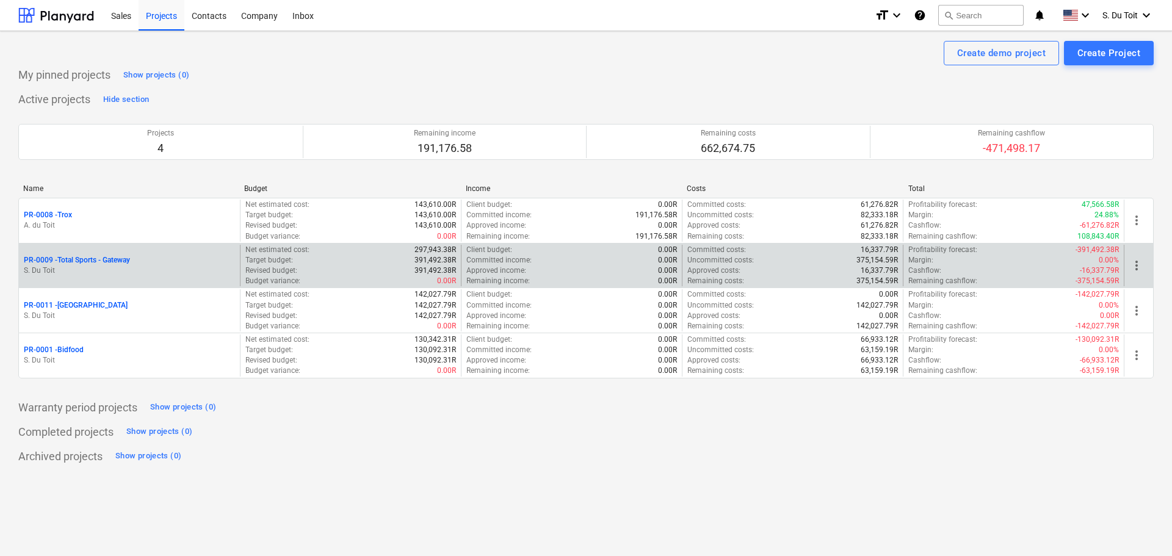
click at [84, 259] on p "PR-0009 - Total Sports - Gateway" at bounding box center [77, 260] width 106 height 10
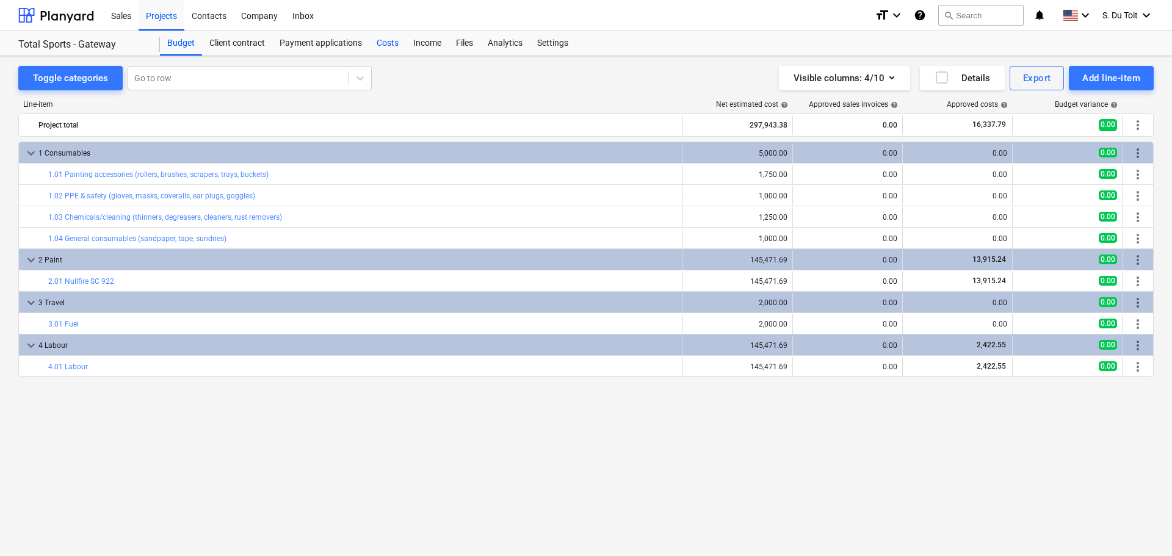
click at [372, 45] on div "Costs" at bounding box center [387, 43] width 37 height 24
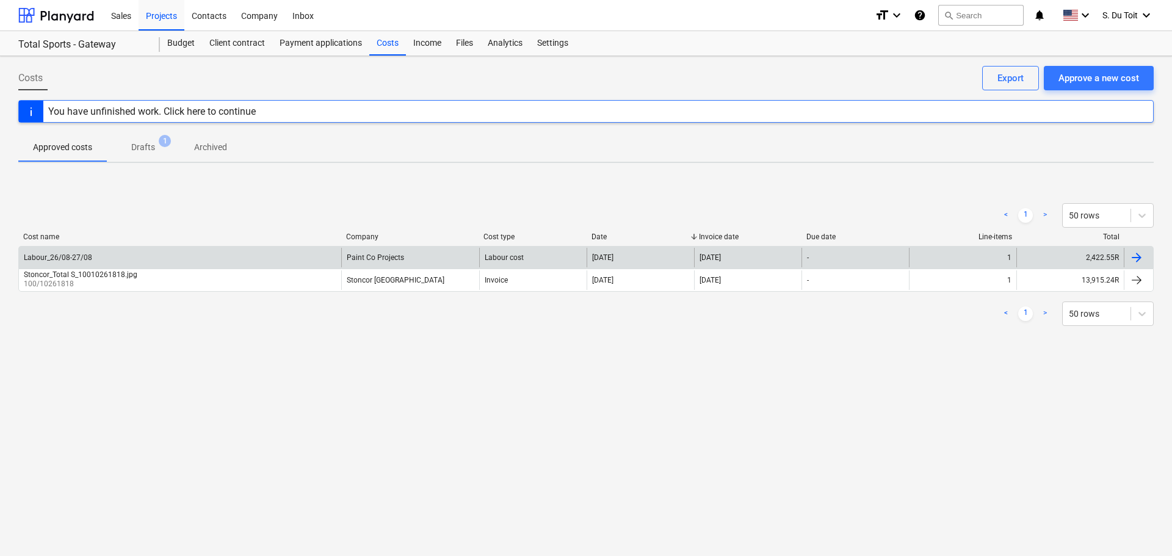
click at [335, 261] on div "Labour_26/08-27/08" at bounding box center [180, 258] width 322 height 20
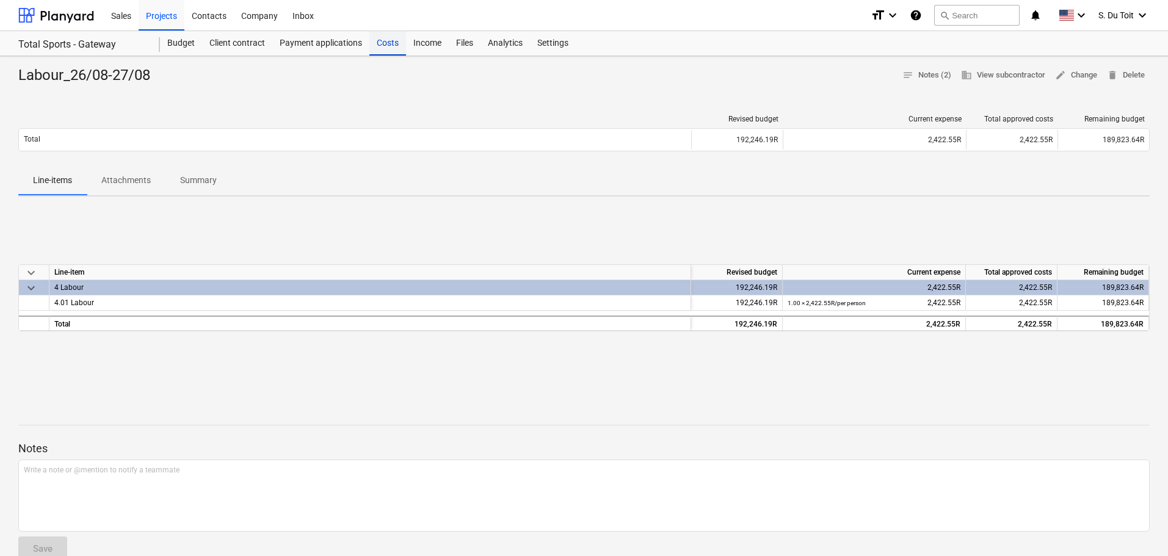
click at [385, 40] on div "Costs" at bounding box center [387, 43] width 37 height 24
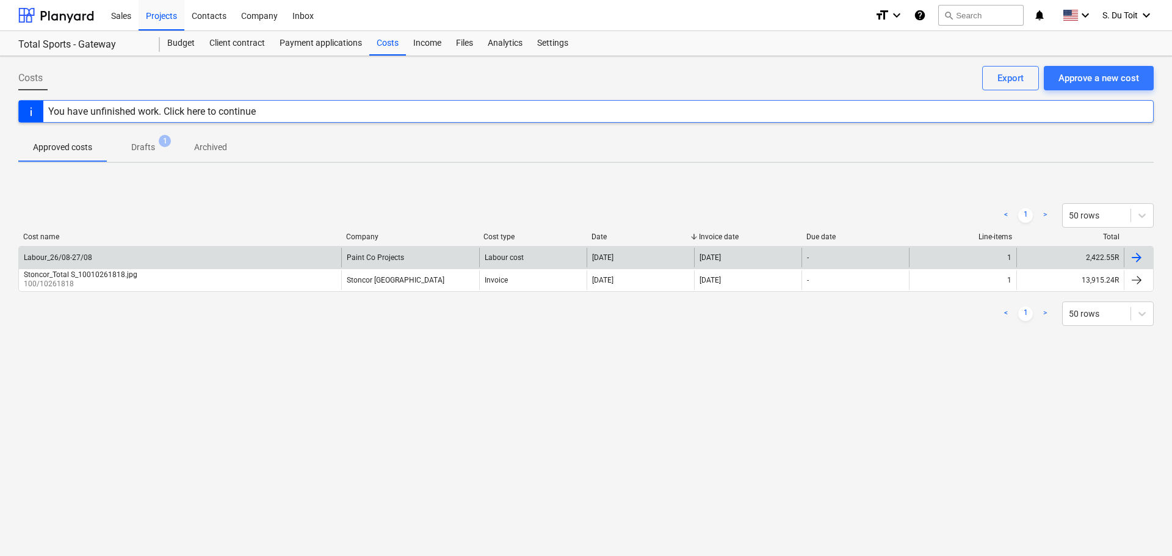
click at [85, 256] on div "Labour_26/08-27/08" at bounding box center [58, 257] width 68 height 9
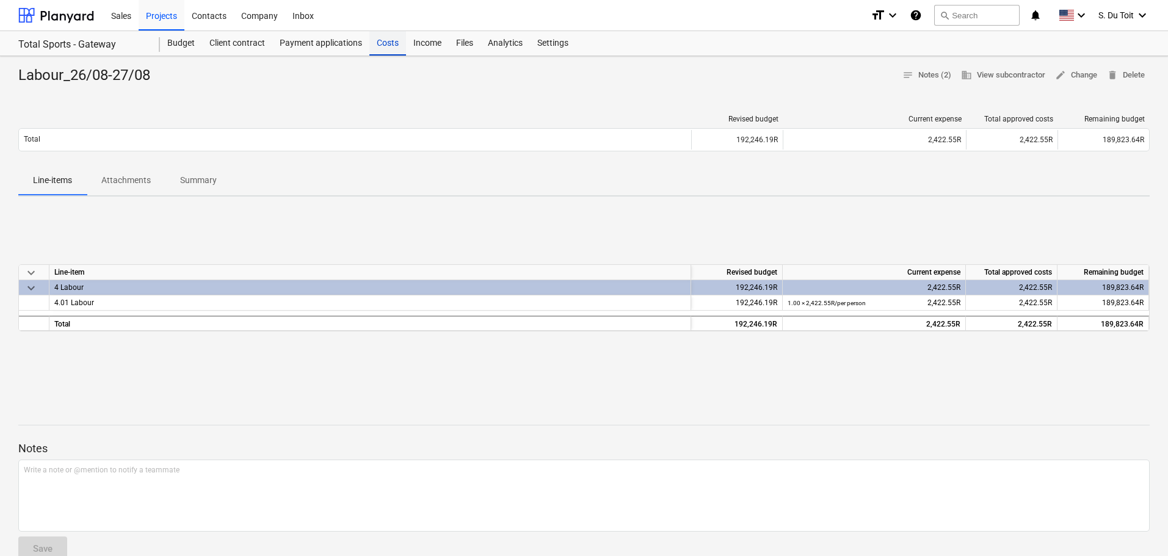
click at [390, 45] on div "Costs" at bounding box center [387, 43] width 37 height 24
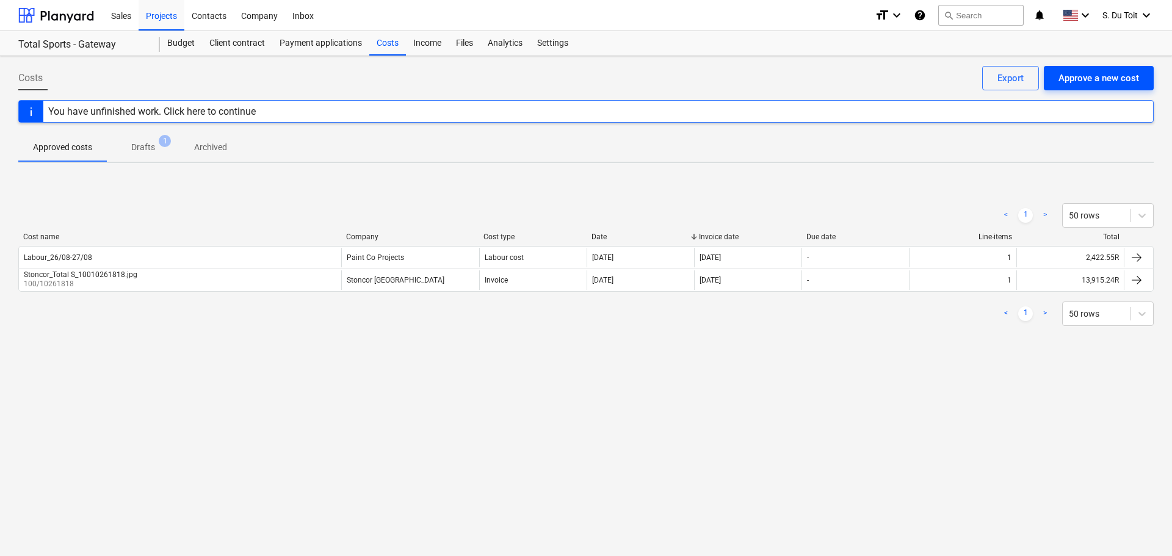
click at [1075, 83] on div "Approve a new cost" at bounding box center [1099, 78] width 81 height 16
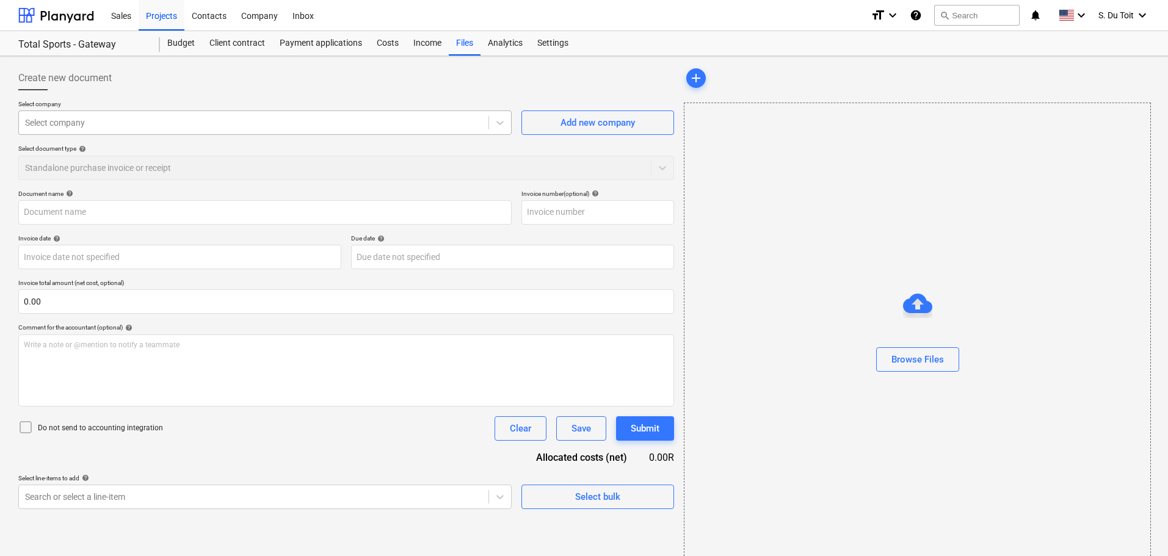
click at [241, 123] on div at bounding box center [253, 123] width 457 height 12
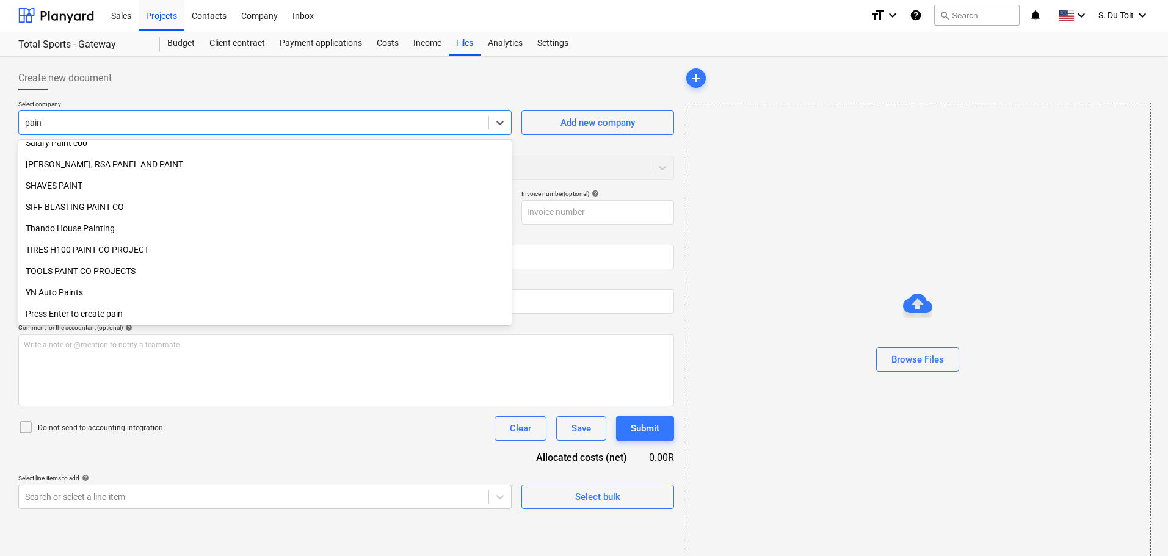
scroll to position [629, 0]
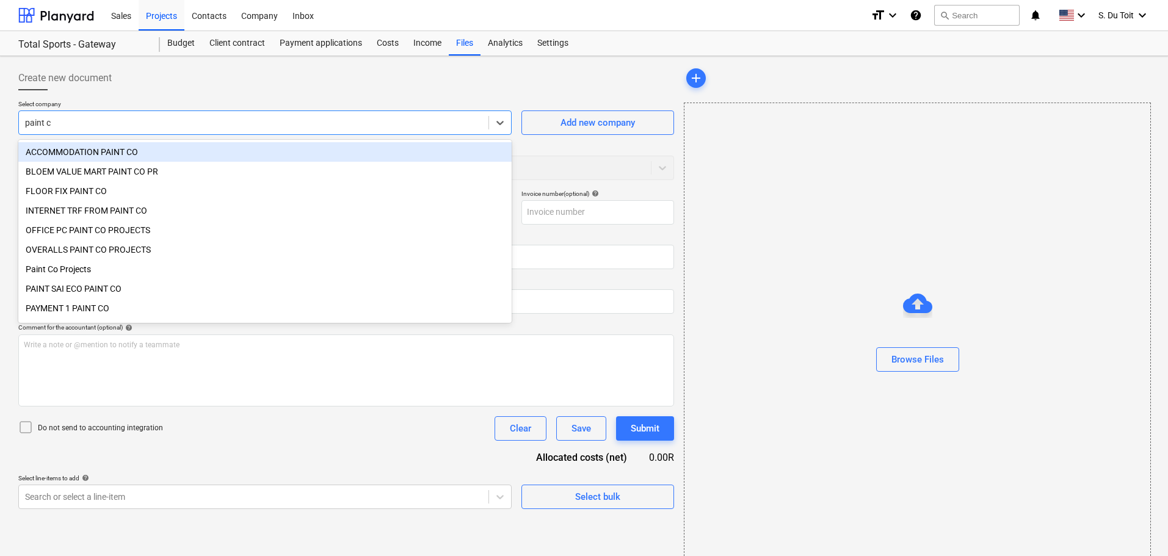
type input "paint co"
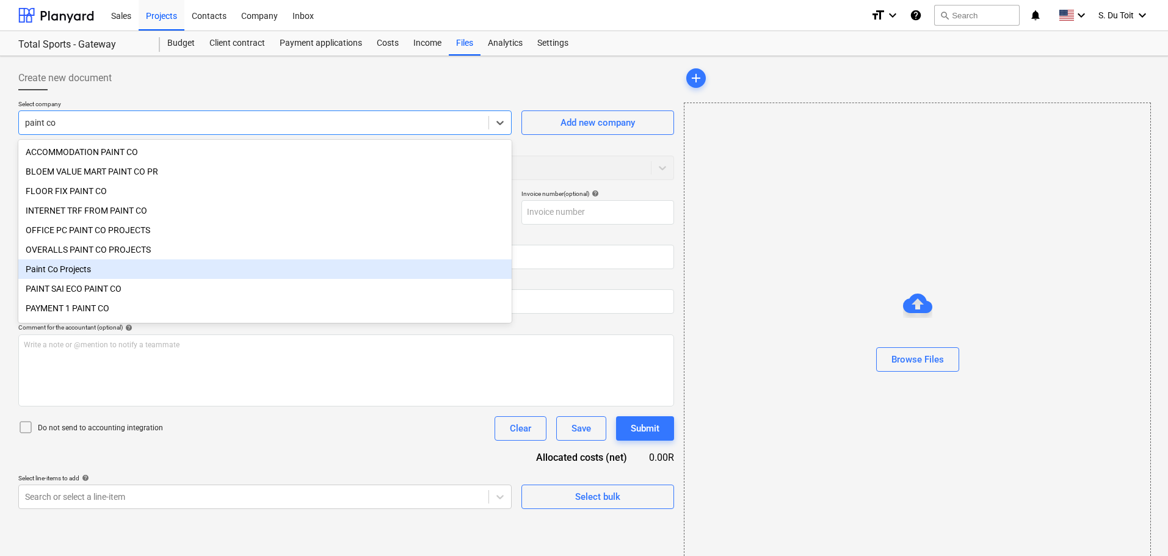
click at [207, 278] on div "Paint Co Projects" at bounding box center [264, 269] width 493 height 20
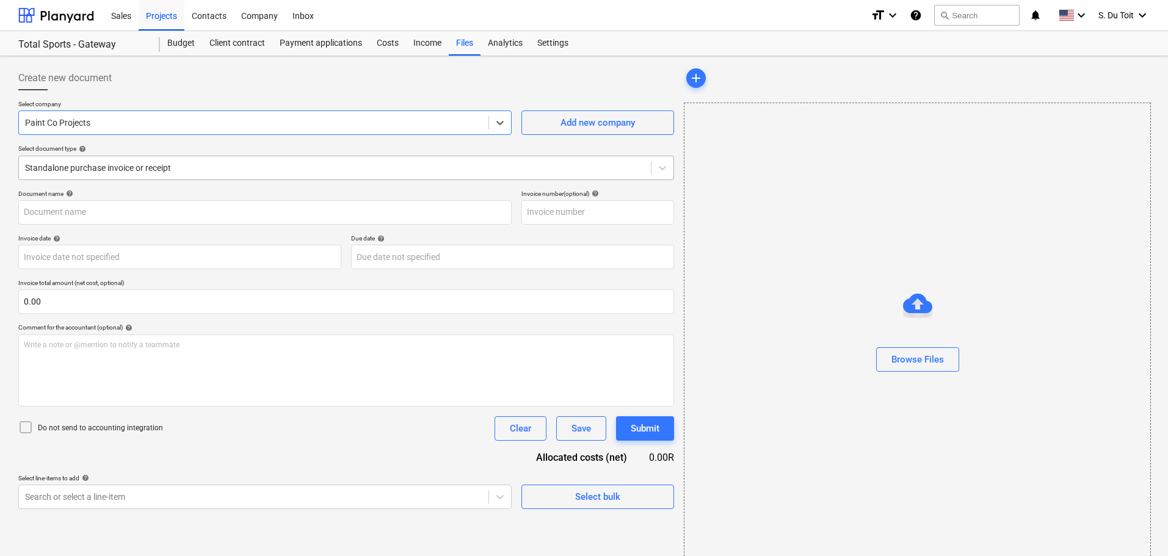
click at [275, 160] on div "Standalone purchase invoice or receipt" at bounding box center [335, 167] width 632 height 17
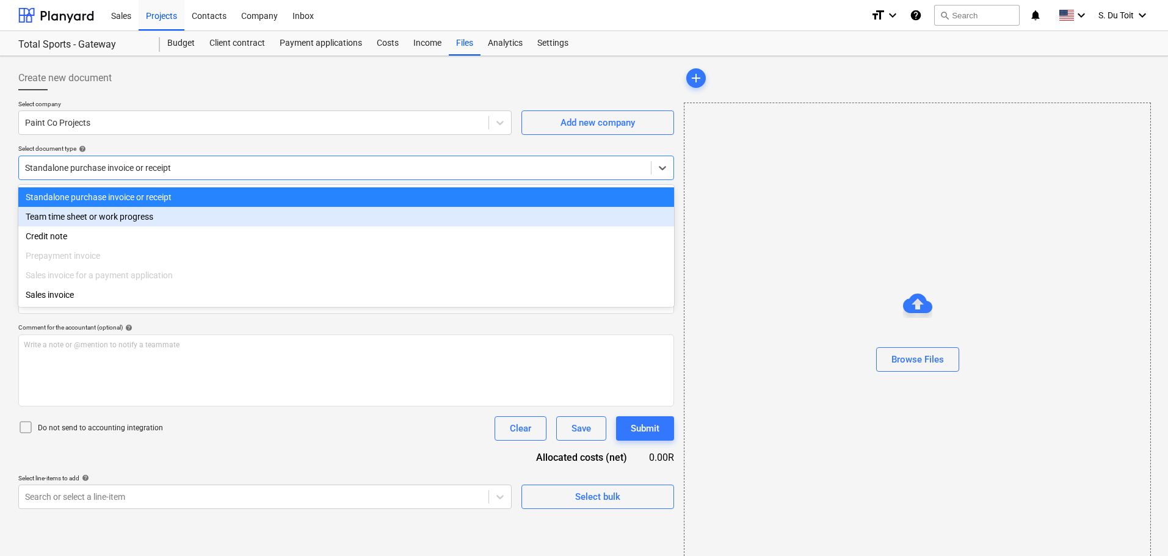
click at [270, 217] on div "Team time sheet or work progress" at bounding box center [346, 217] width 656 height 20
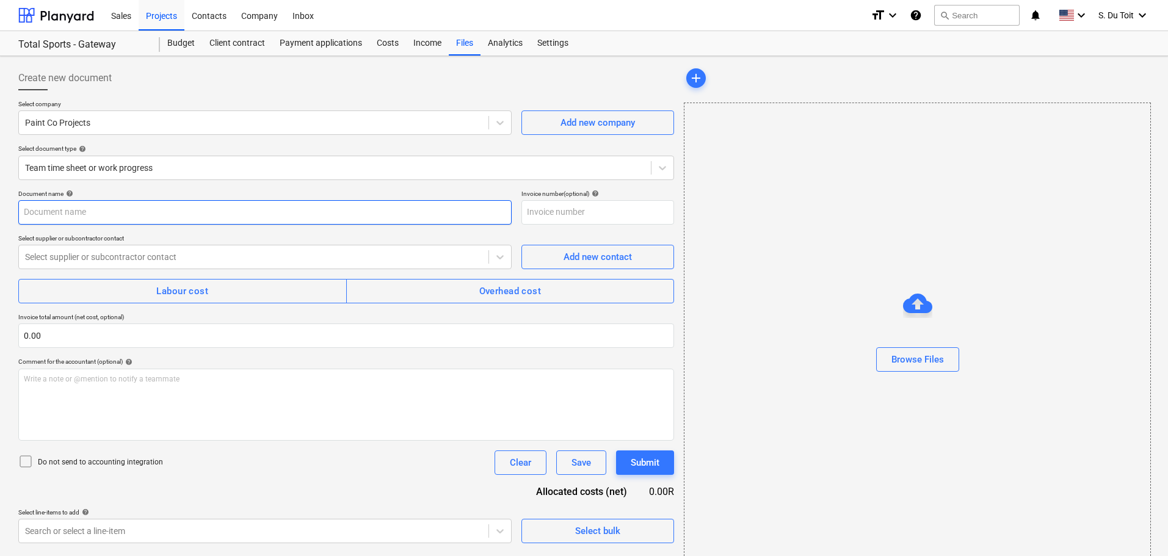
click at [198, 212] on input "text" at bounding box center [264, 212] width 493 height 24
type input "Labour 27/08-28/08"
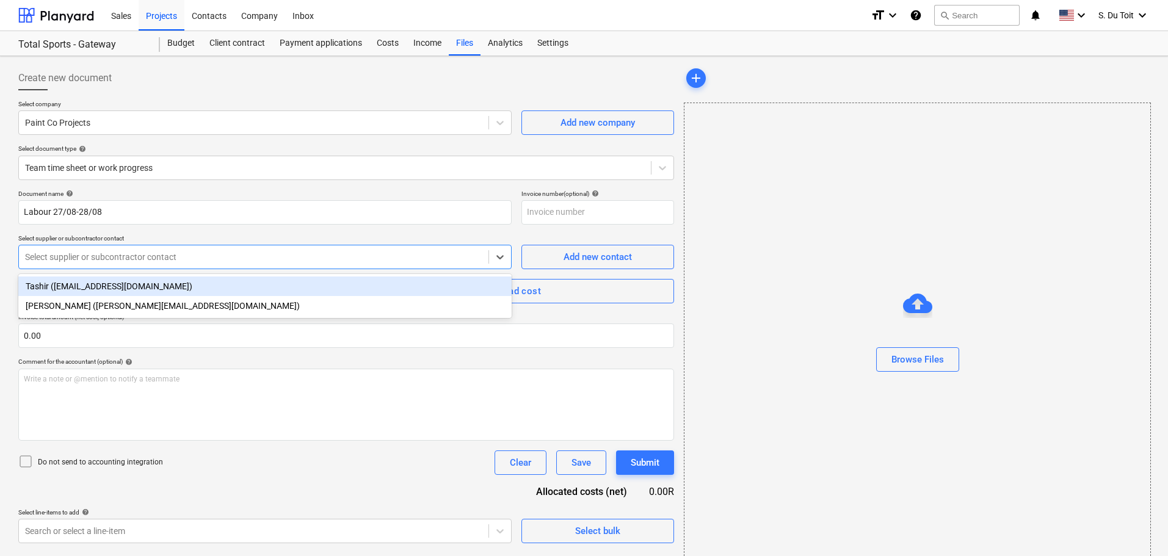
click at [225, 262] on div at bounding box center [253, 257] width 457 height 12
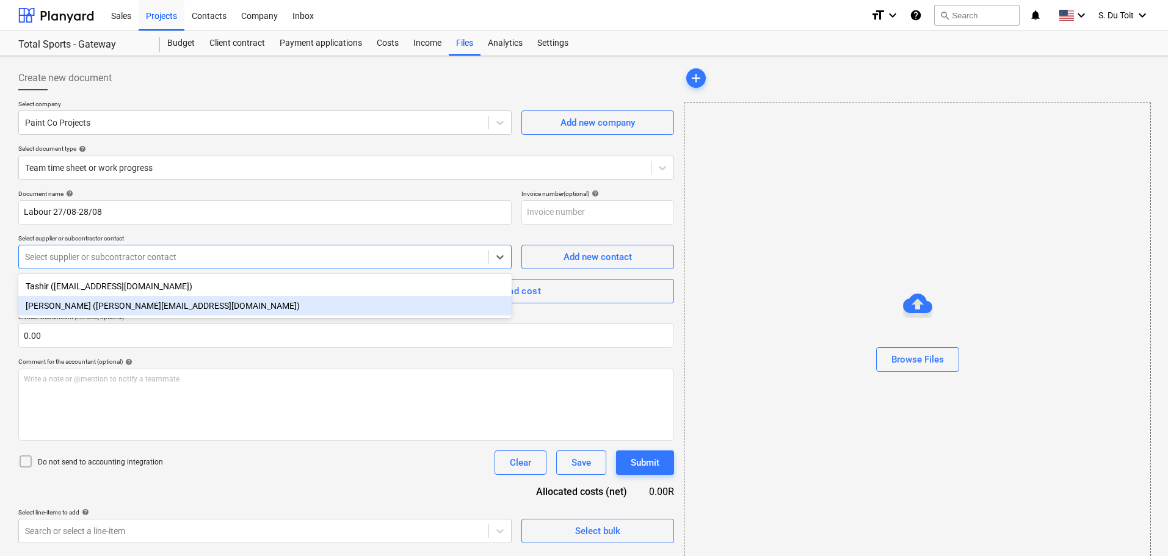
click at [224, 300] on div "[PERSON_NAME] ([PERSON_NAME][EMAIL_ADDRESS][DOMAIN_NAME])" at bounding box center [264, 306] width 493 height 20
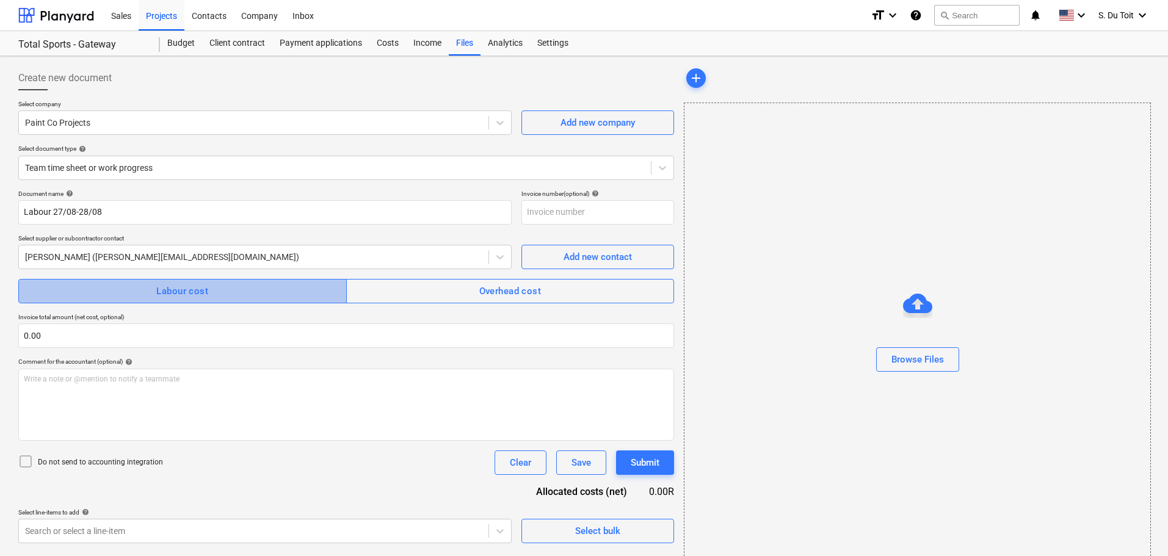
click at [151, 293] on span "Labour cost" at bounding box center [183, 291] width 302 height 16
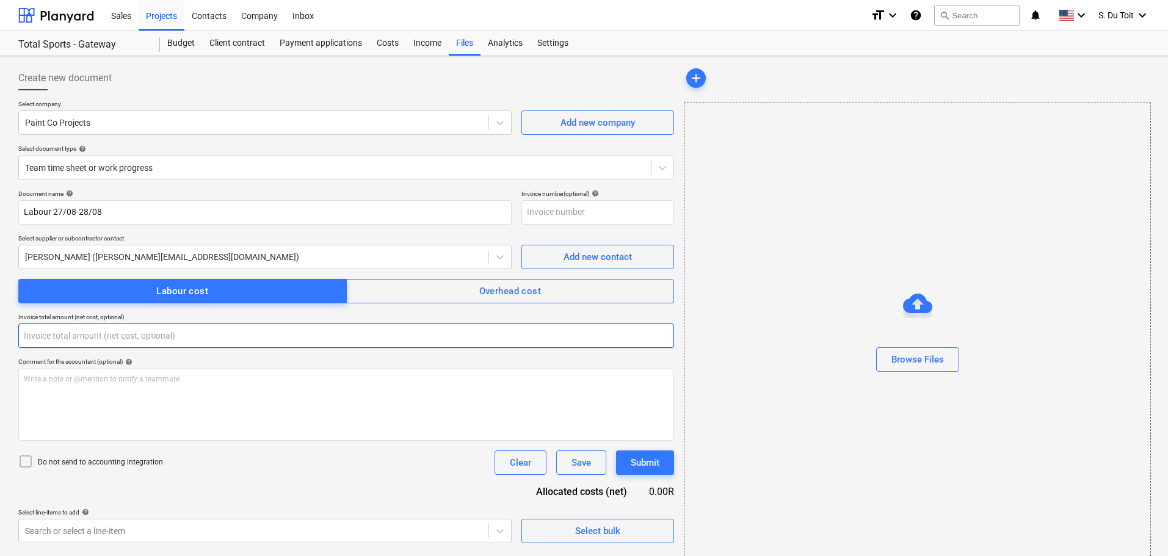
click at [124, 336] on input "text" at bounding box center [346, 336] width 656 height 24
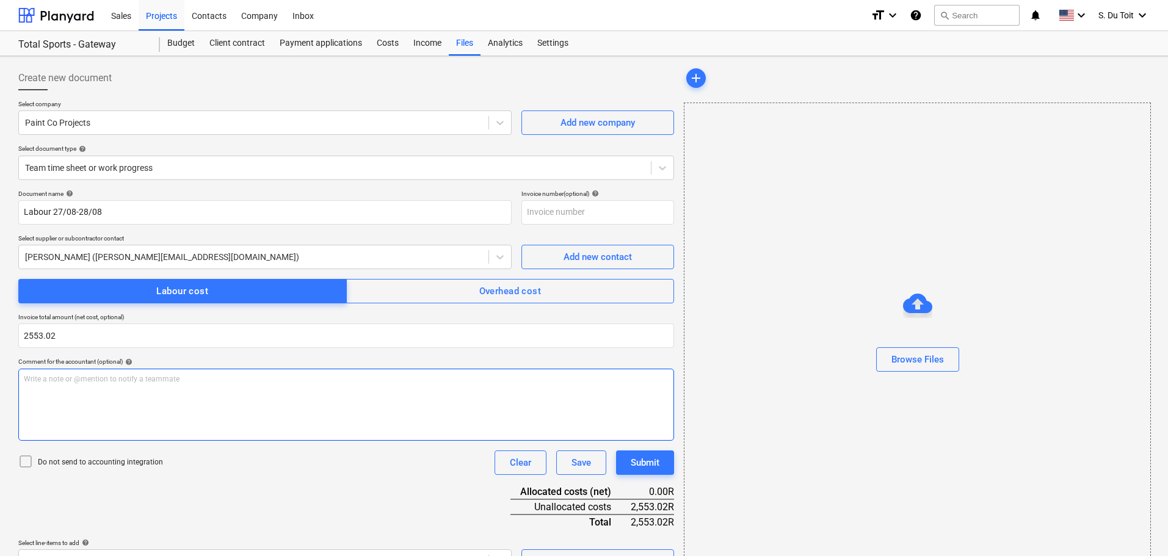
type input "2,553.02"
click at [111, 393] on div "Write a note or @mention to notify a teammate [PERSON_NAME]" at bounding box center [346, 405] width 656 height 72
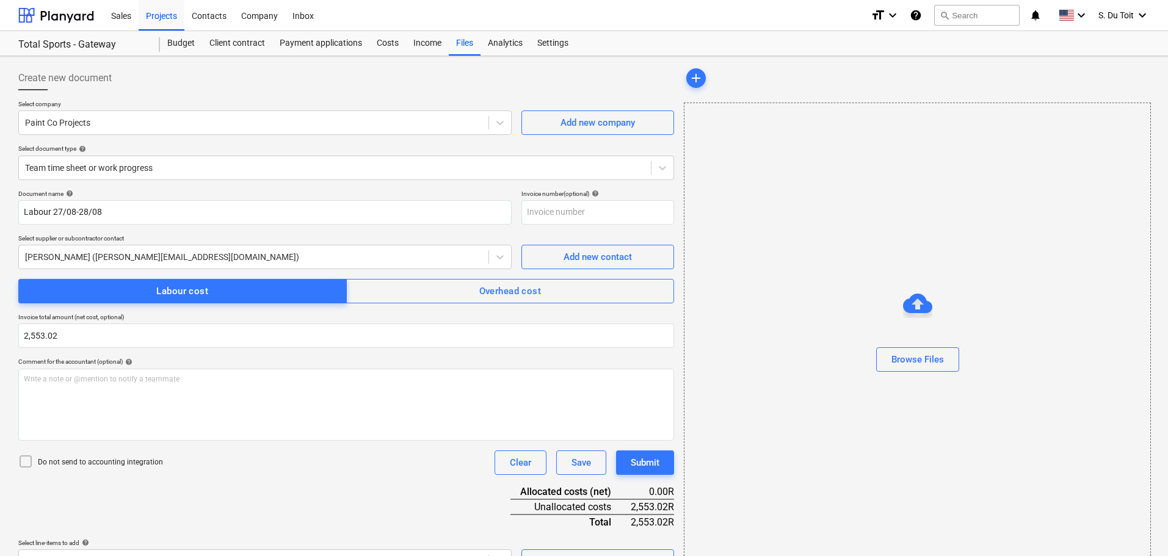
click at [100, 471] on div "Do not send to accounting integration" at bounding box center [90, 462] width 145 height 17
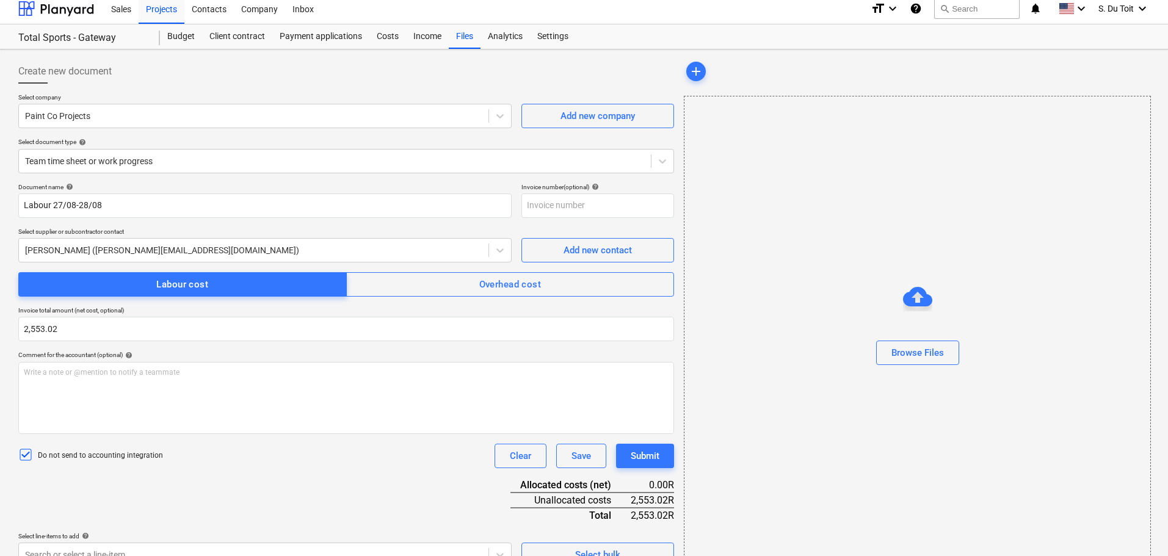
scroll to position [27, 0]
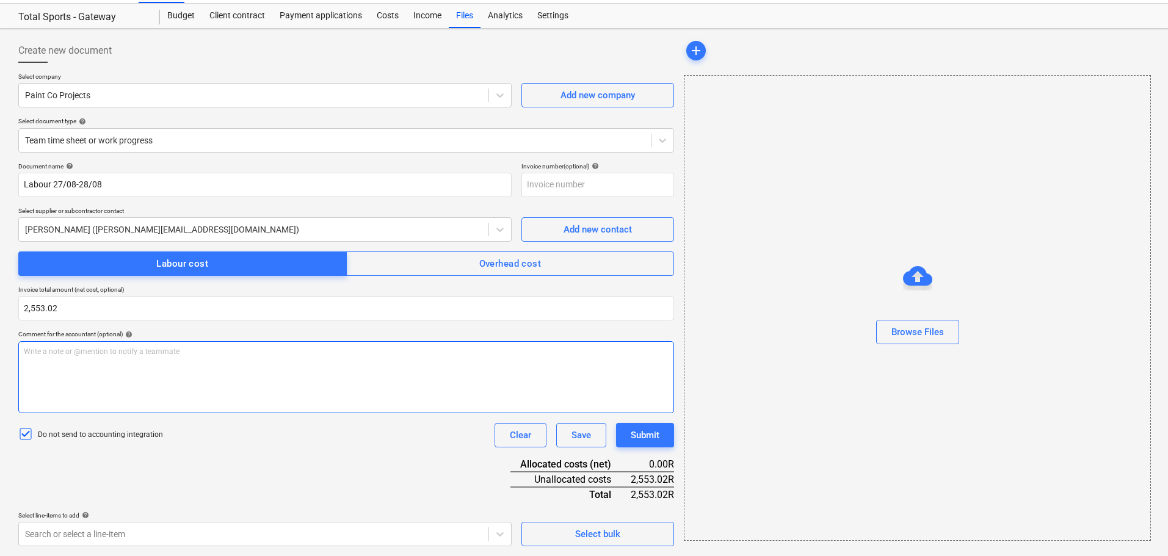
click at [115, 369] on div "Write a note or @mention to notify a teammate [PERSON_NAME]" at bounding box center [346, 377] width 656 height 72
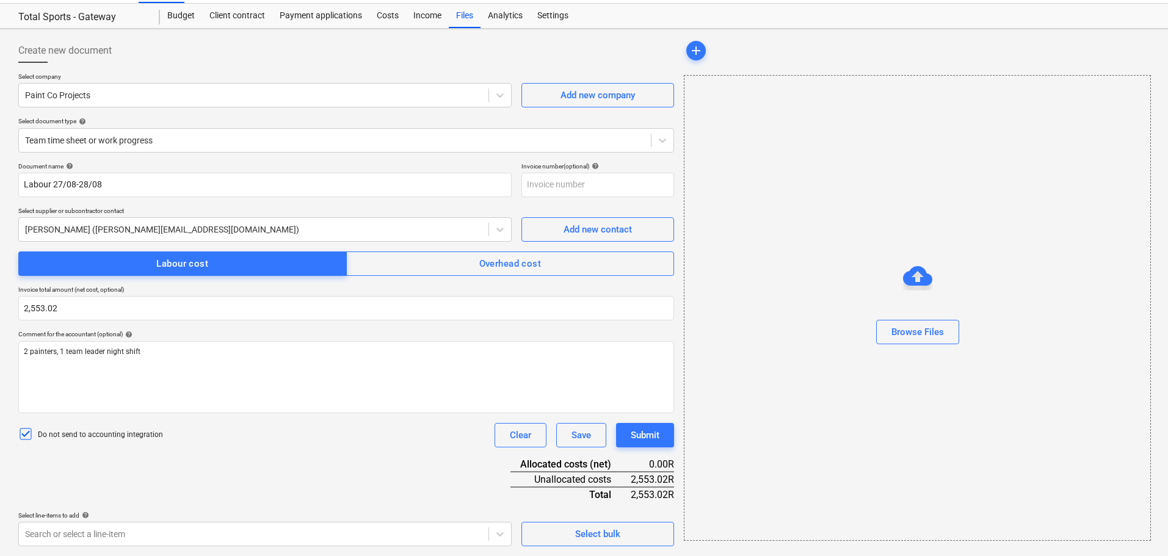
click at [248, 520] on div "Select line-items to add help" at bounding box center [264, 516] width 493 height 8
click at [244, 529] on body "Sales Projects Contacts Company Inbox format_size keyboard_arrow_down help sear…" at bounding box center [584, 251] width 1168 height 556
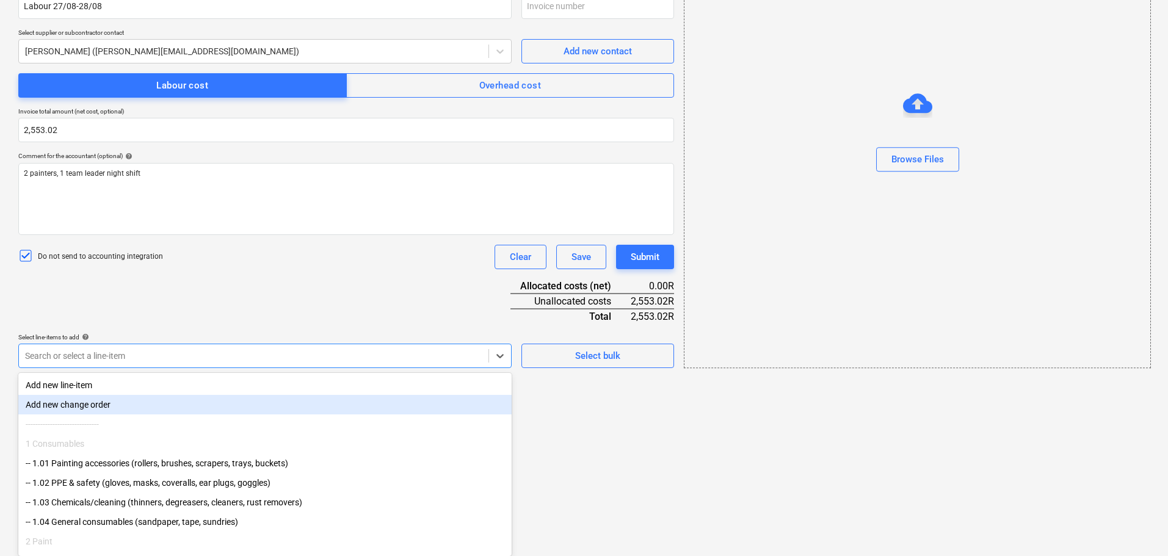
scroll to position [104, 0]
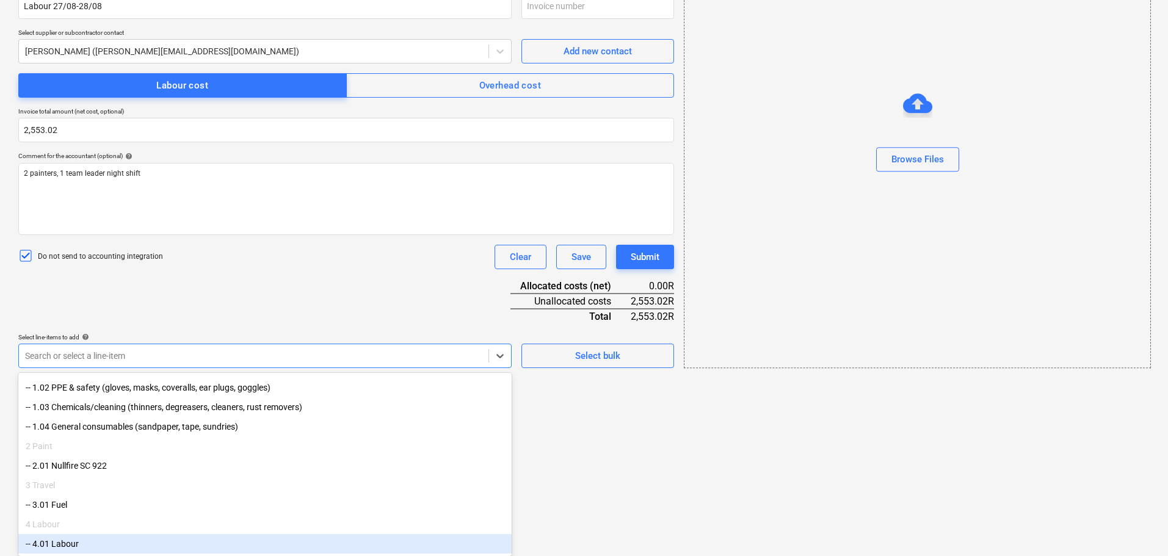
click at [189, 528] on div "4 Labour" at bounding box center [264, 525] width 493 height 20
click at [181, 542] on div "-- 4.01 Labour" at bounding box center [264, 544] width 493 height 20
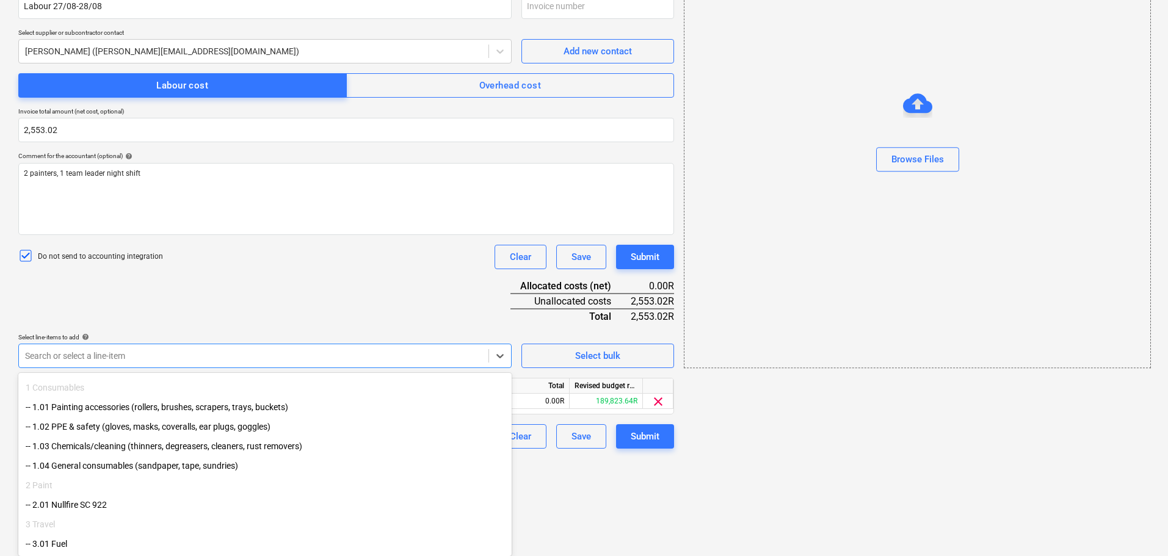
click at [616, 350] on html "Sales Projects Contacts Company Inbox format_size keyboard_arrow_down help sear…" at bounding box center [584, 72] width 1168 height 556
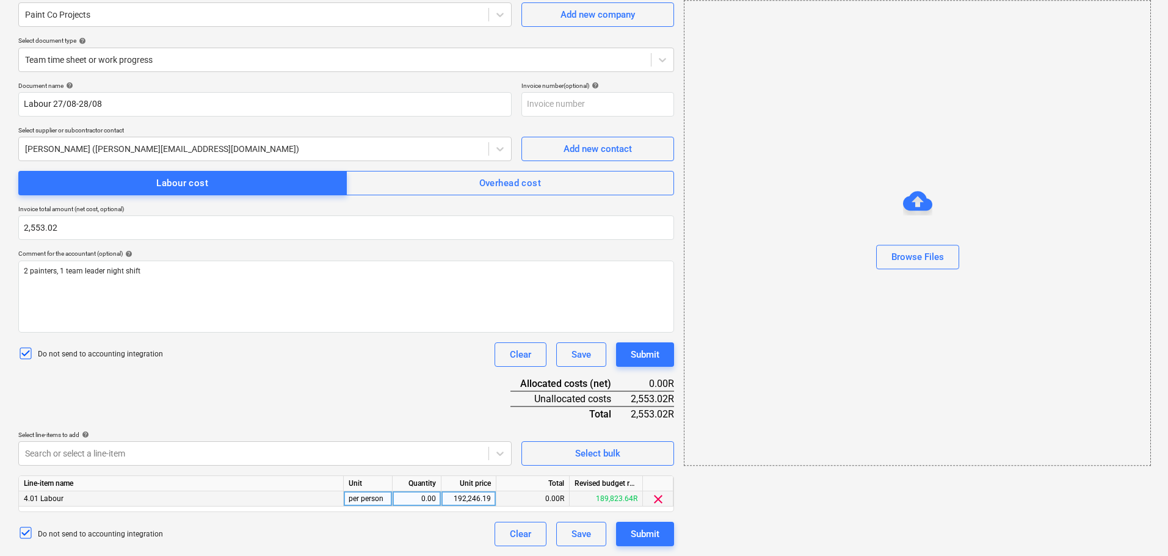
click at [412, 502] on div "0.00" at bounding box center [416, 498] width 38 height 15
type input "1"
click at [477, 501] on div "192,246.19" at bounding box center [468, 498] width 45 height 15
type input "2553.02"
click at [653, 528] on div "Submit" at bounding box center [645, 534] width 29 height 16
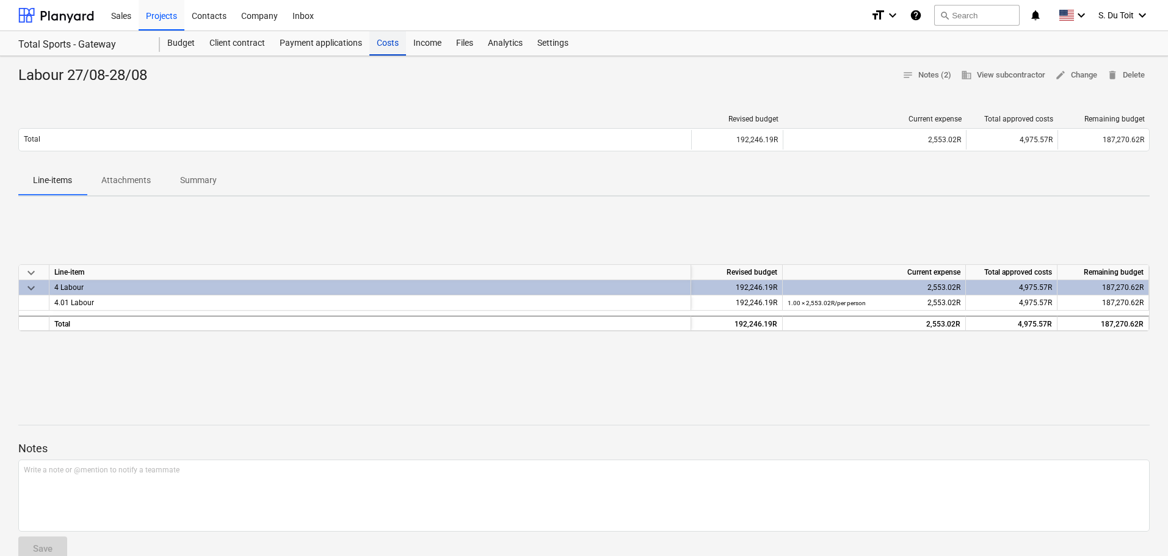
click at [396, 44] on div "Costs" at bounding box center [387, 43] width 37 height 24
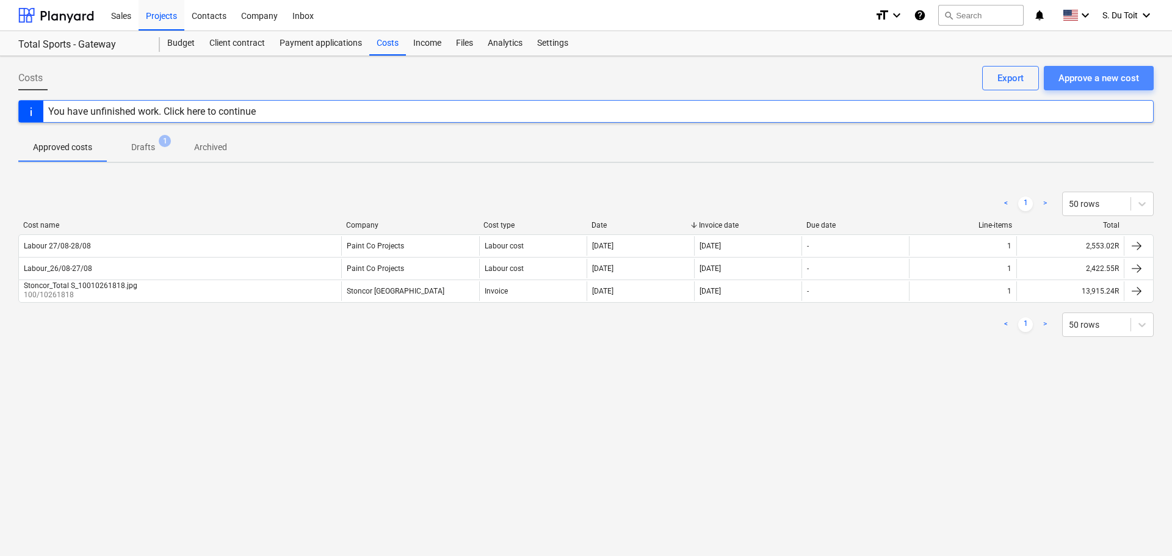
click at [1093, 75] on div "Approve a new cost" at bounding box center [1099, 78] width 81 height 16
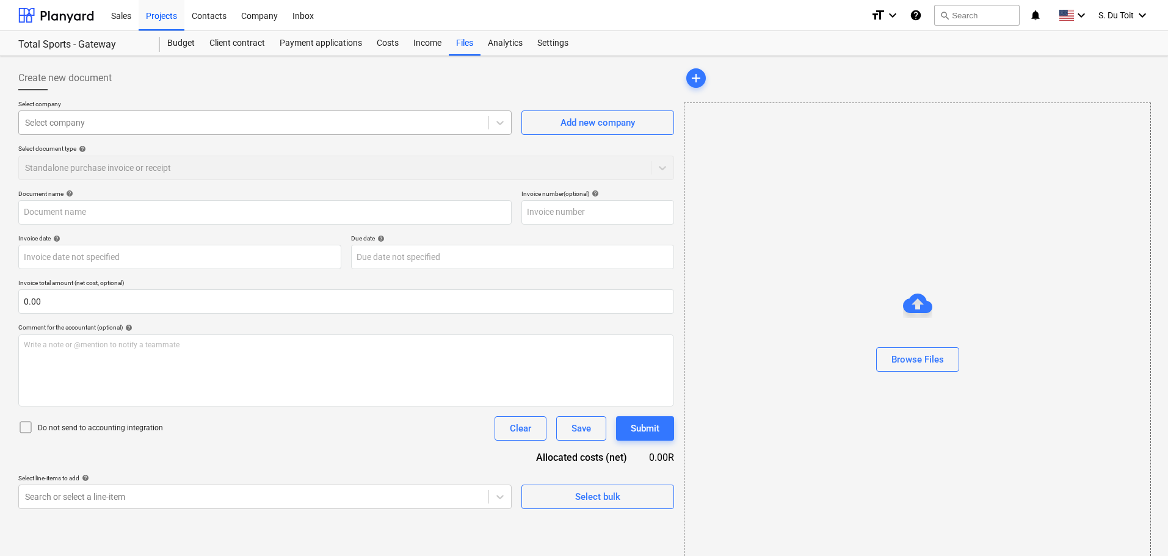
click at [264, 123] on div at bounding box center [253, 123] width 457 height 12
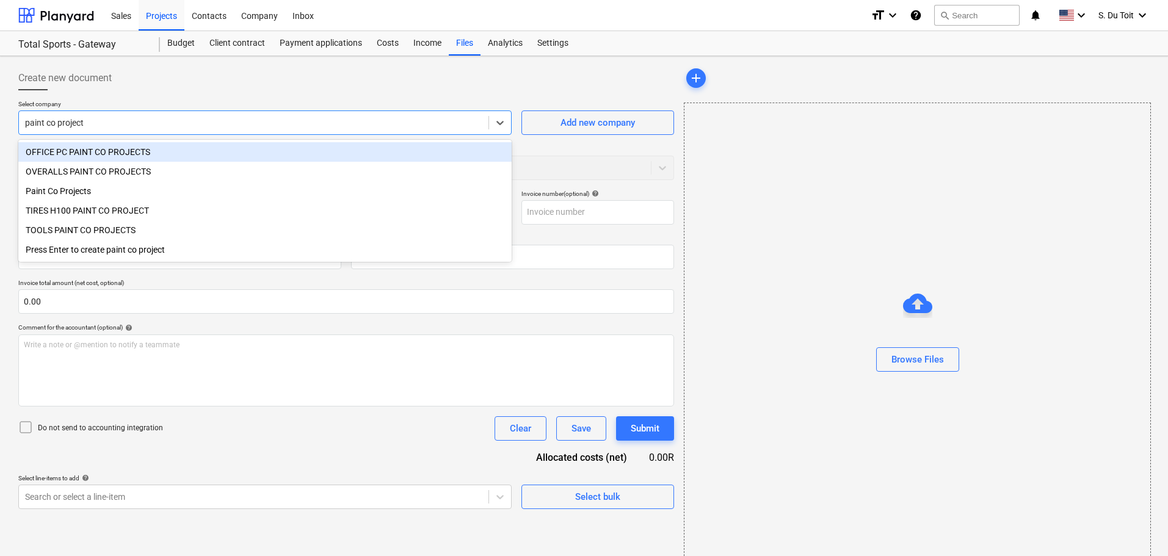
type input "paint co projects"
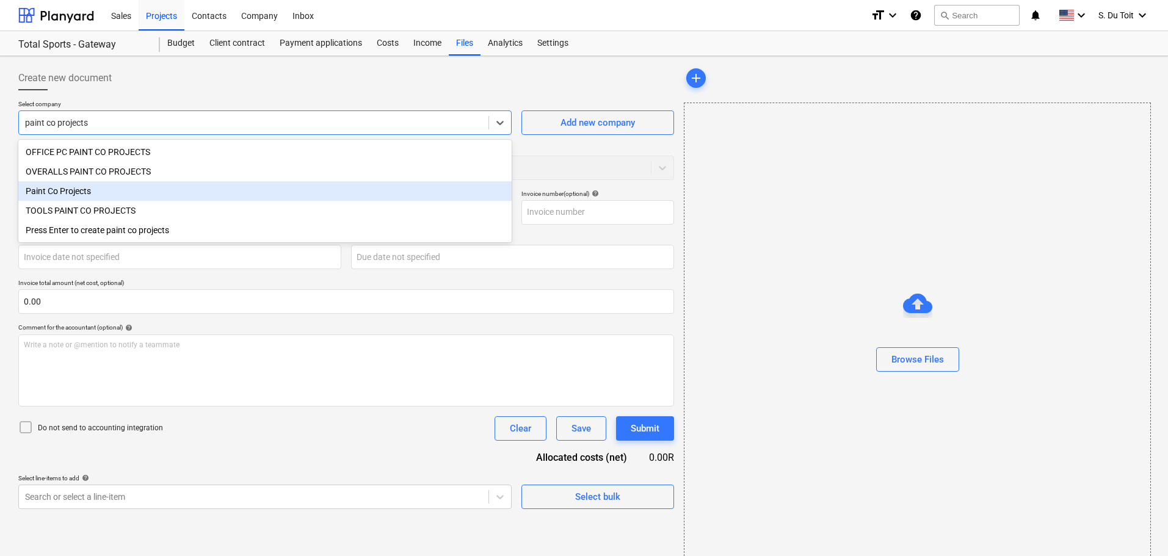
click at [229, 190] on div "Paint Co Projects" at bounding box center [264, 191] width 493 height 20
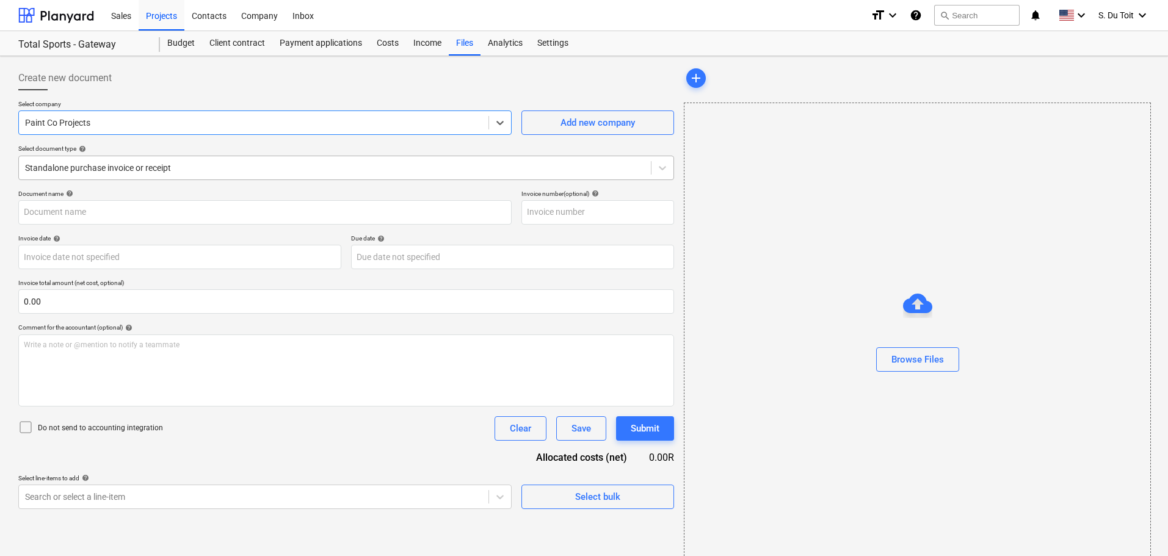
click at [159, 170] on div at bounding box center [335, 168] width 620 height 12
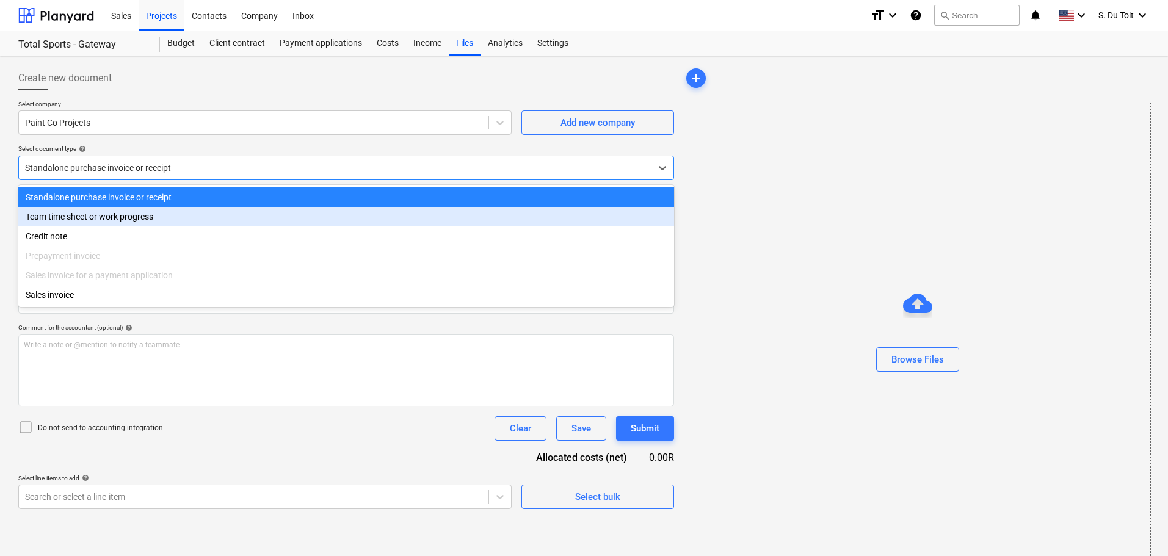
click at [164, 214] on div "Team time sheet or work progress" at bounding box center [346, 217] width 656 height 20
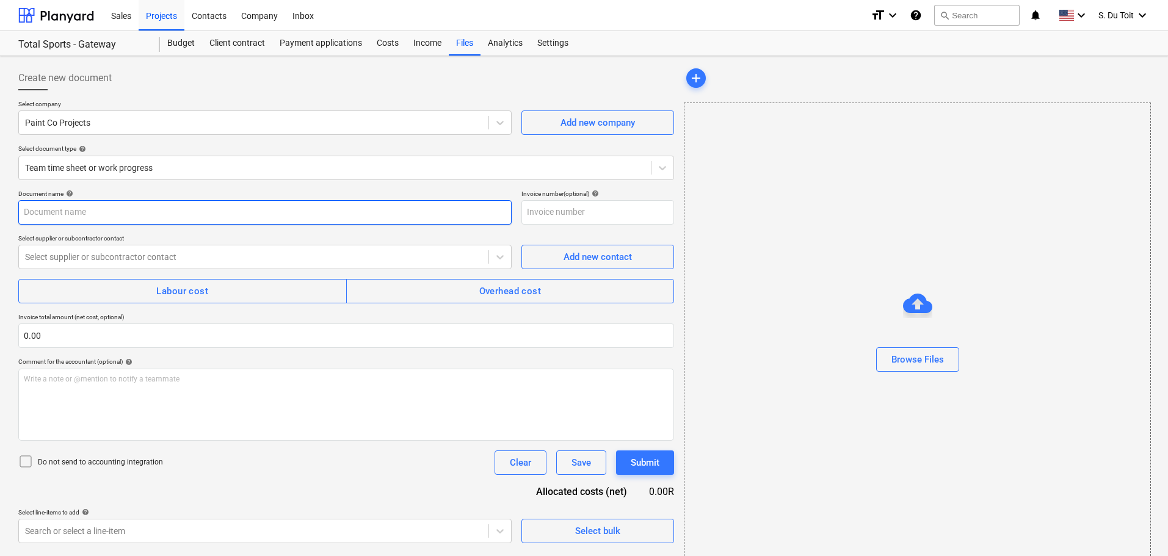
click at [107, 219] on input "text" at bounding box center [264, 212] width 493 height 24
type input "Labour 28/08-29/08"
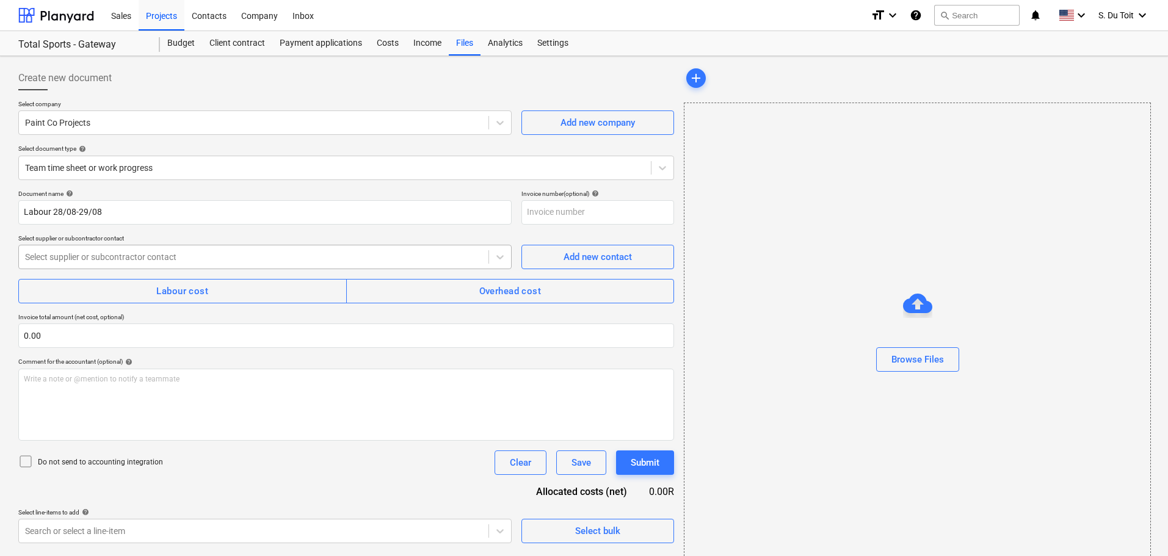
click at [103, 261] on div at bounding box center [253, 257] width 457 height 12
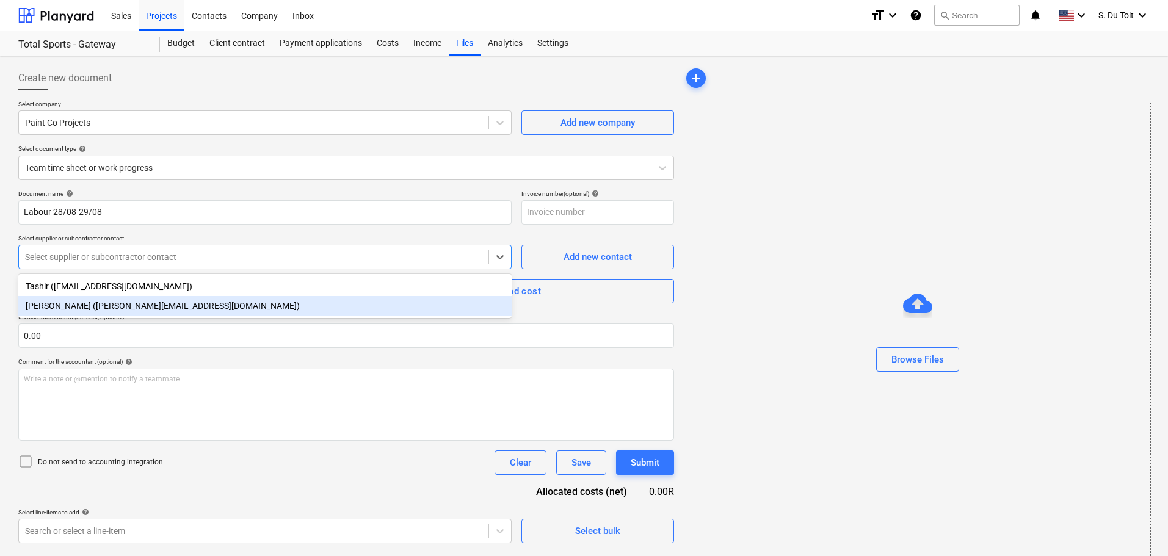
click at [121, 299] on div "[PERSON_NAME] ([PERSON_NAME][EMAIL_ADDRESS][DOMAIN_NAME])" at bounding box center [264, 306] width 493 height 20
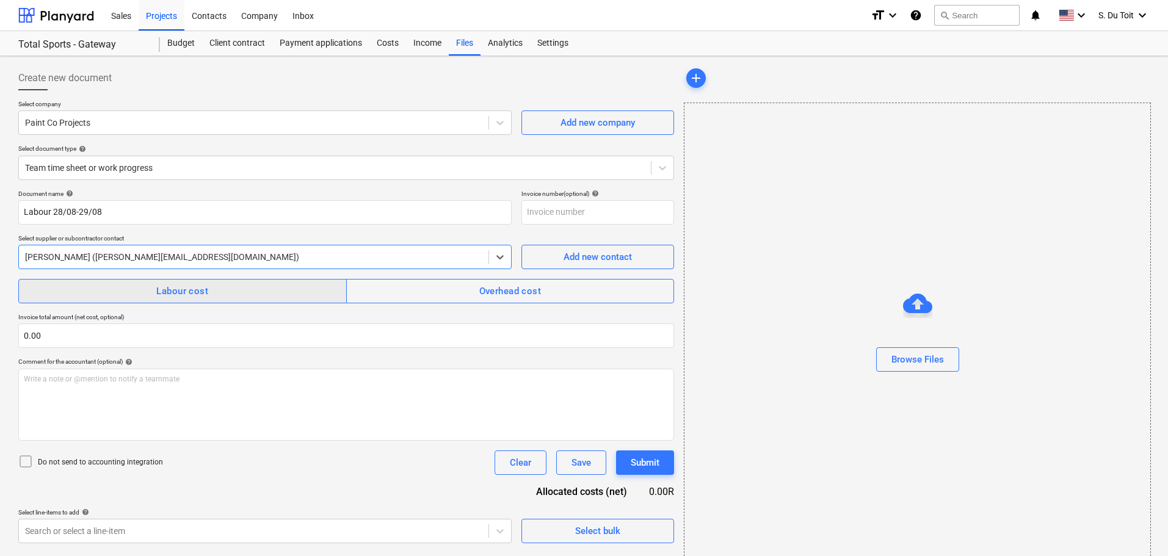
click at [137, 298] on span "Labour cost" at bounding box center [183, 291] width 302 height 16
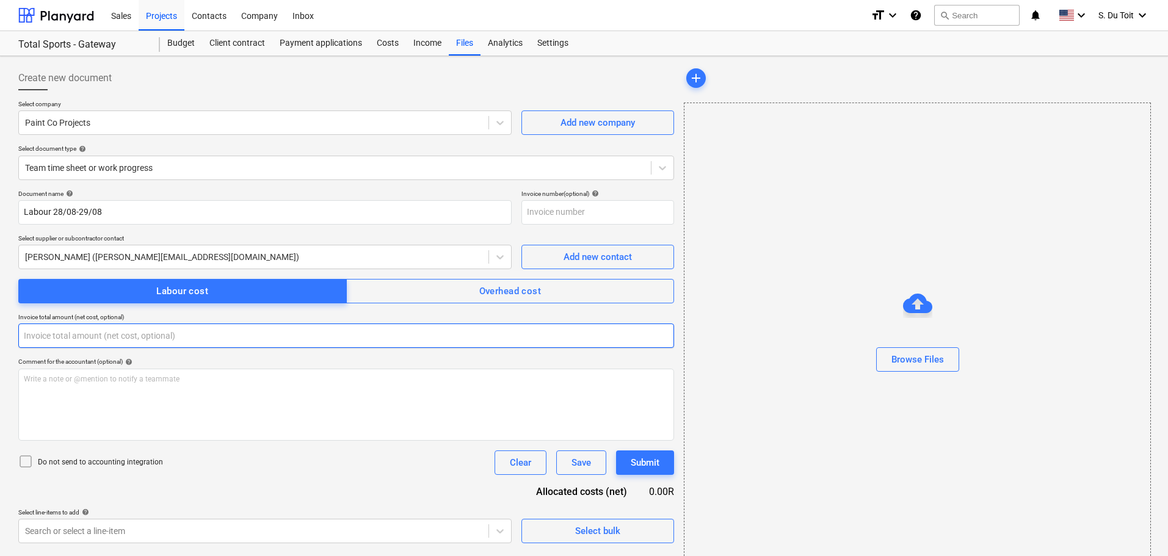
click at [117, 339] on input "text" at bounding box center [346, 336] width 656 height 24
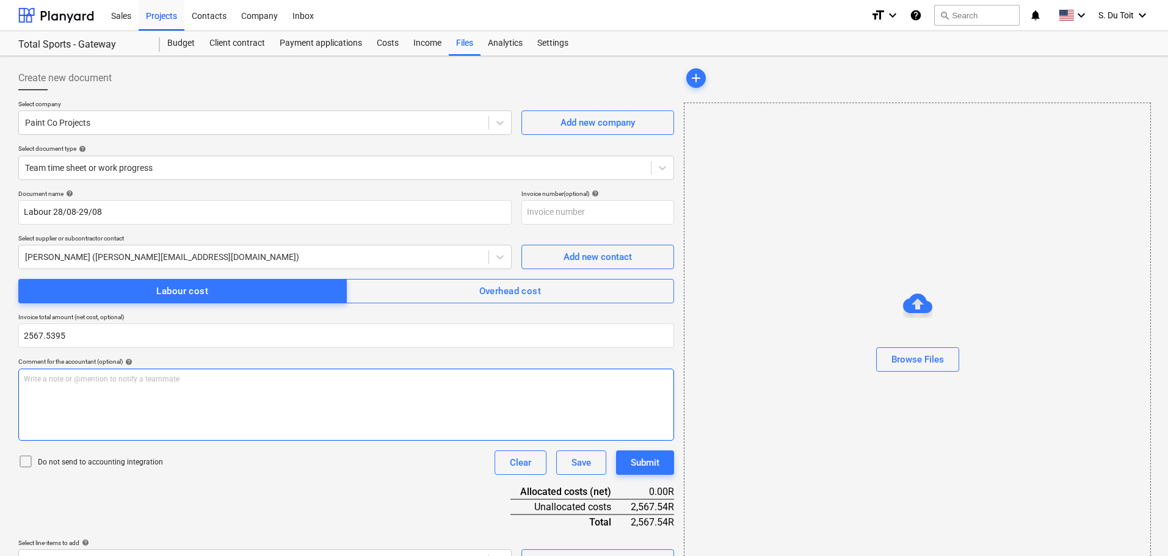
type input "2,567.54"
click at [116, 369] on div "Write a note or @mention to notify a teammate [PERSON_NAME]" at bounding box center [346, 405] width 656 height 72
click at [89, 386] on div "Write a note or @mention to notify a teammate [PERSON_NAME]" at bounding box center [346, 405] width 656 height 72
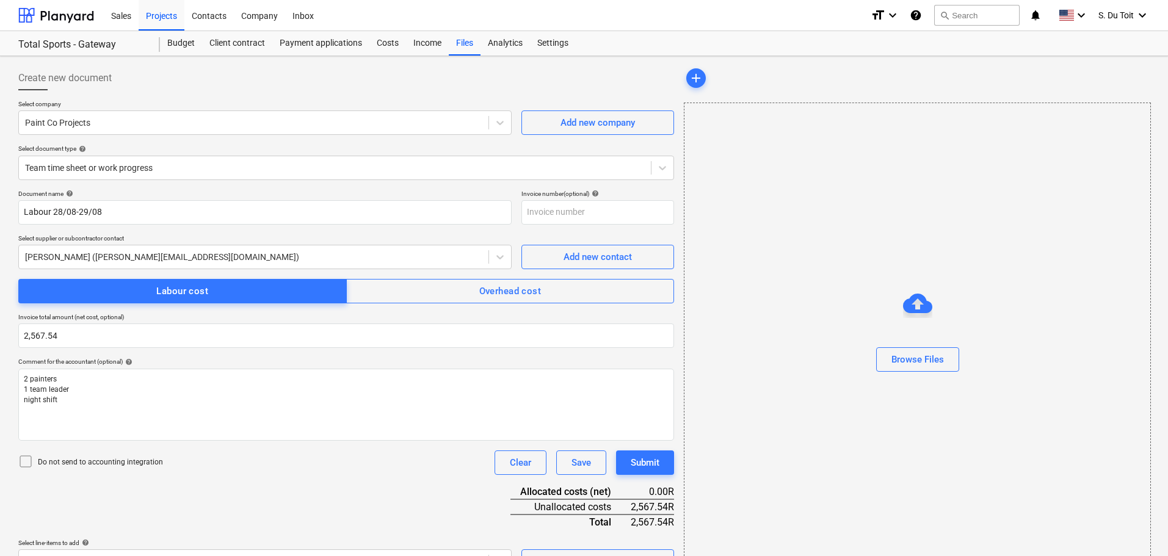
click at [73, 459] on p "Do not send to accounting integration" at bounding box center [100, 462] width 125 height 10
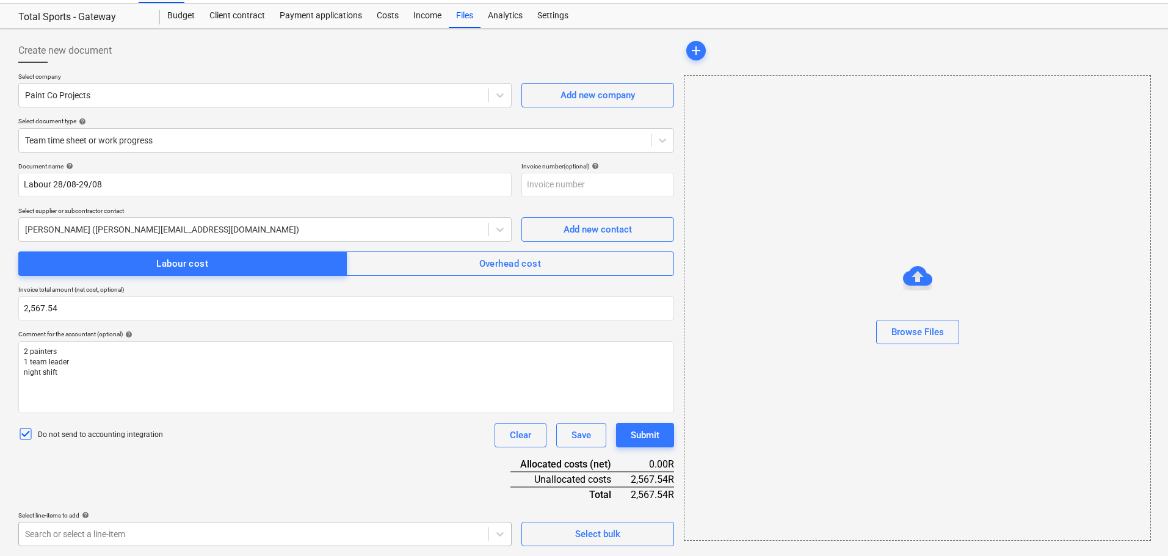
click at [107, 529] on body "Sales Projects Contacts Company Inbox format_size keyboard_arrow_down help sear…" at bounding box center [584, 251] width 1168 height 556
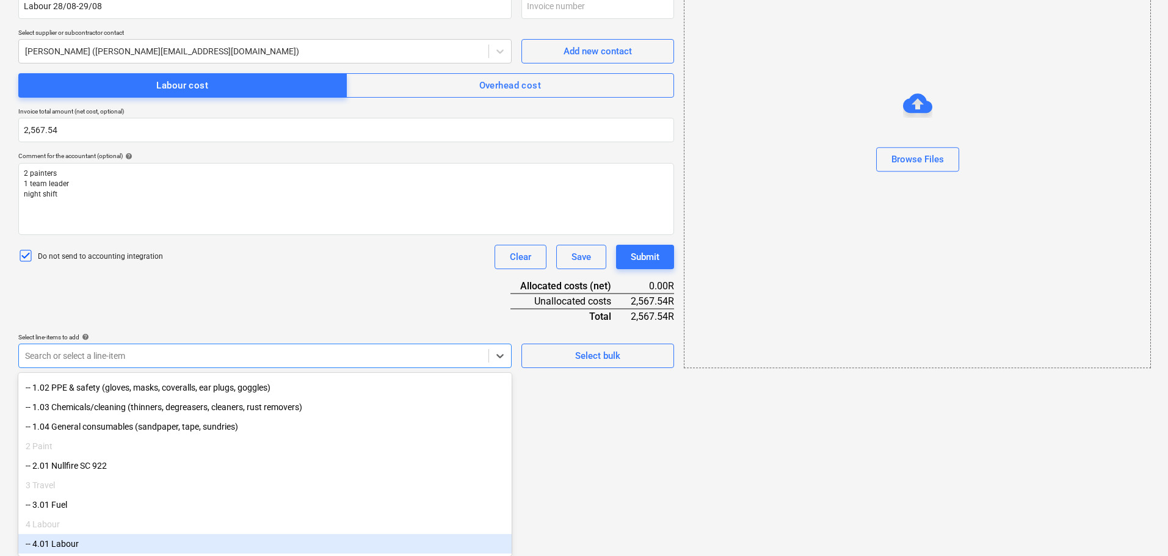
click at [104, 540] on div "-- 4.01 Labour" at bounding box center [264, 544] width 493 height 20
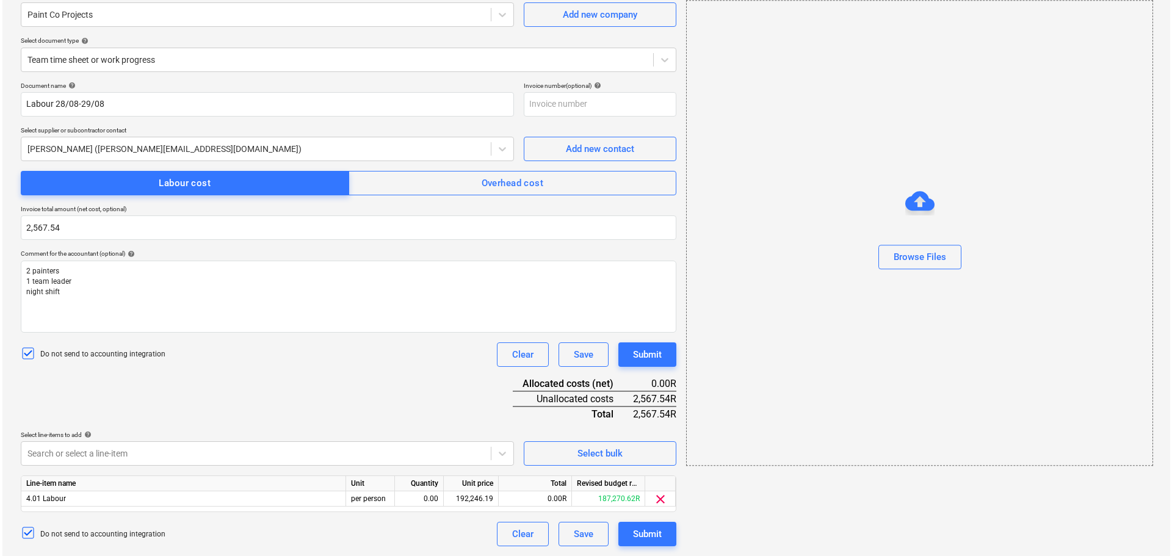
scroll to position [108, 0]
click at [568, 448] on html "Sales Projects Contacts Company Inbox format_size keyboard_arrow_down help sear…" at bounding box center [584, 170] width 1168 height 556
click at [433, 497] on div "0.00" at bounding box center [416, 498] width 38 height 15
type input "1"
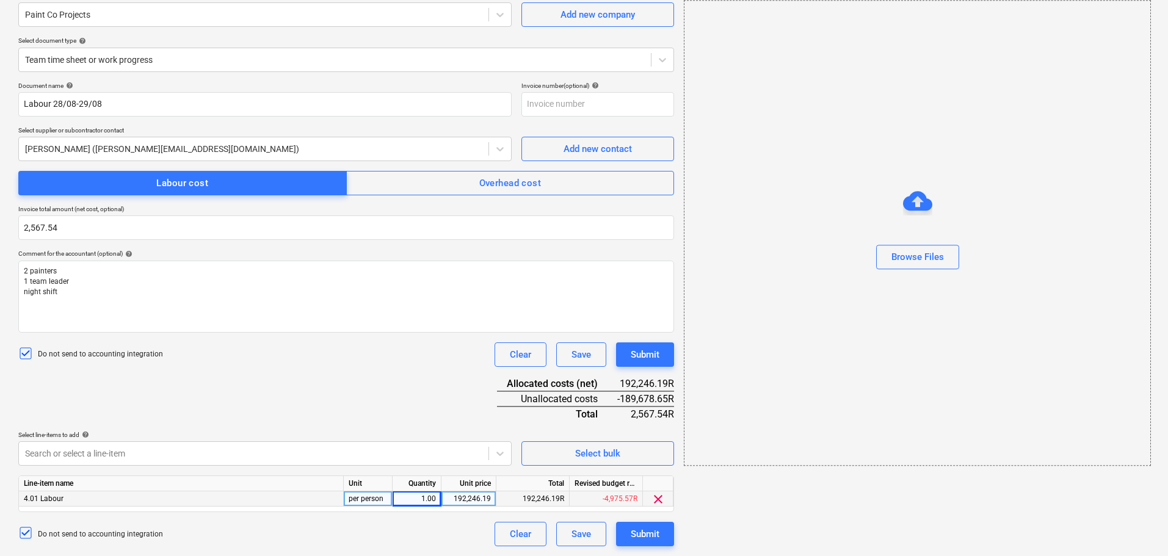
click at [473, 494] on div "192,246.19" at bounding box center [468, 498] width 45 height 15
type input "2567.54"
click at [379, 393] on div "Document name help Labour 28/08-29/08 Invoice number (optional) help Select sup…" at bounding box center [346, 314] width 656 height 465
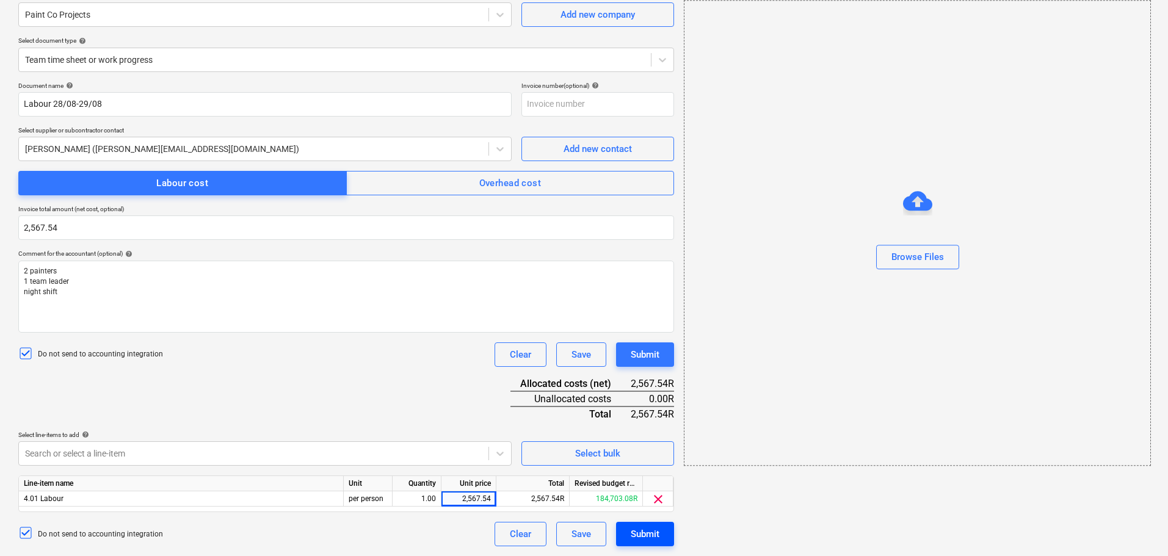
click at [650, 526] on div "Submit" at bounding box center [645, 534] width 29 height 16
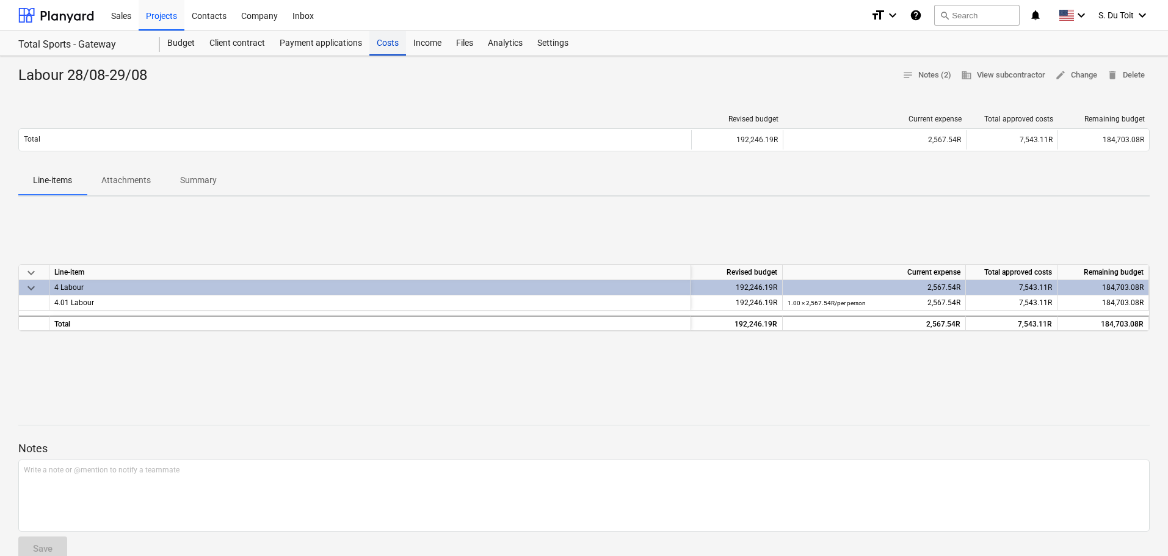
click at [391, 43] on div "Costs" at bounding box center [387, 43] width 37 height 24
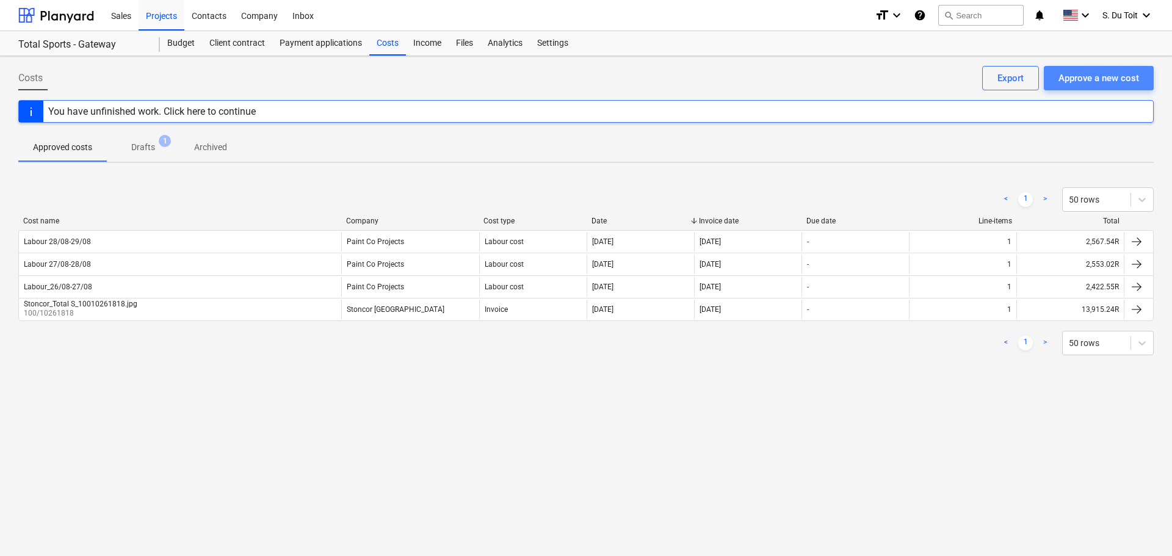
click at [1073, 82] on div "Approve a new cost" at bounding box center [1099, 78] width 81 height 16
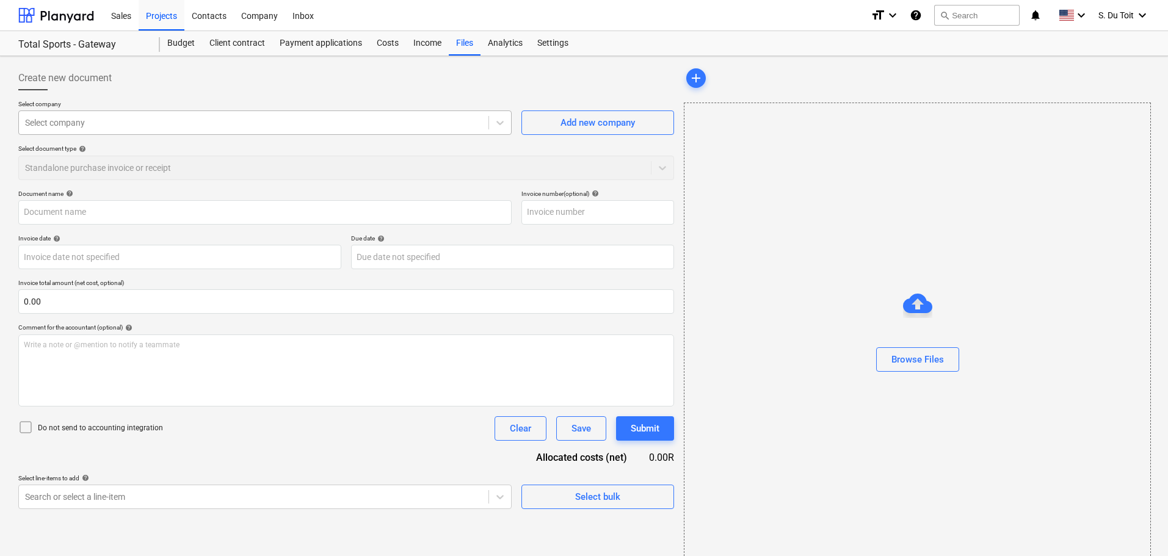
click at [275, 117] on div at bounding box center [253, 123] width 457 height 12
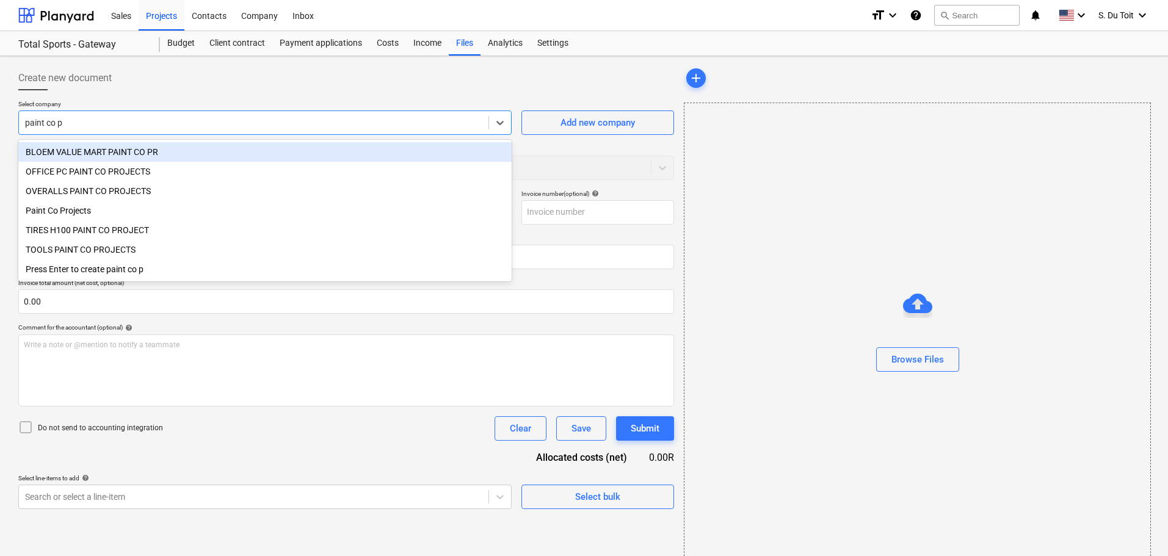
type input "paint co pr"
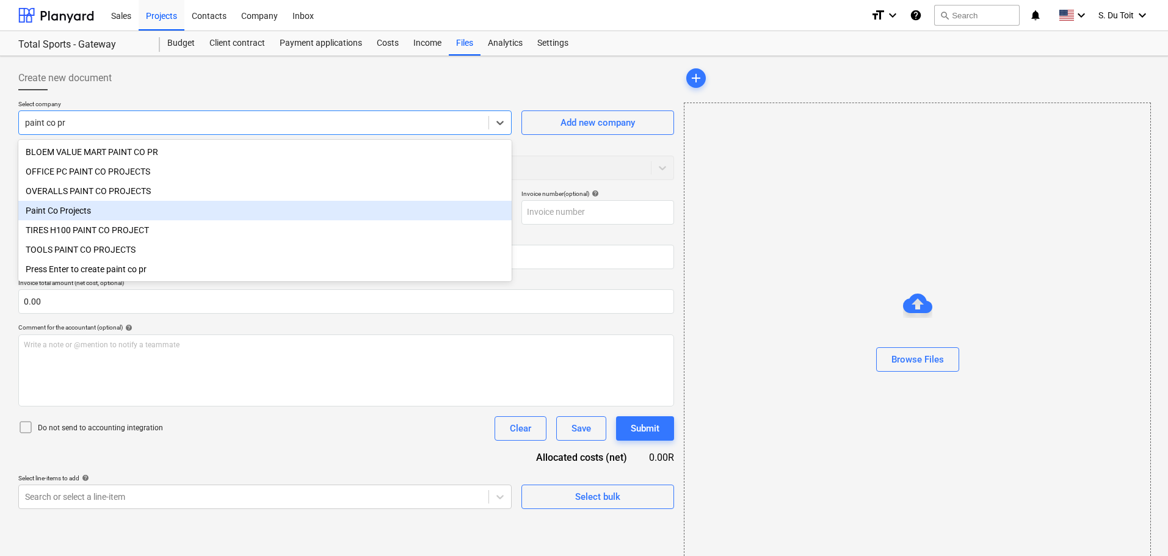
click at [175, 209] on div "Paint Co Projects" at bounding box center [264, 211] width 493 height 20
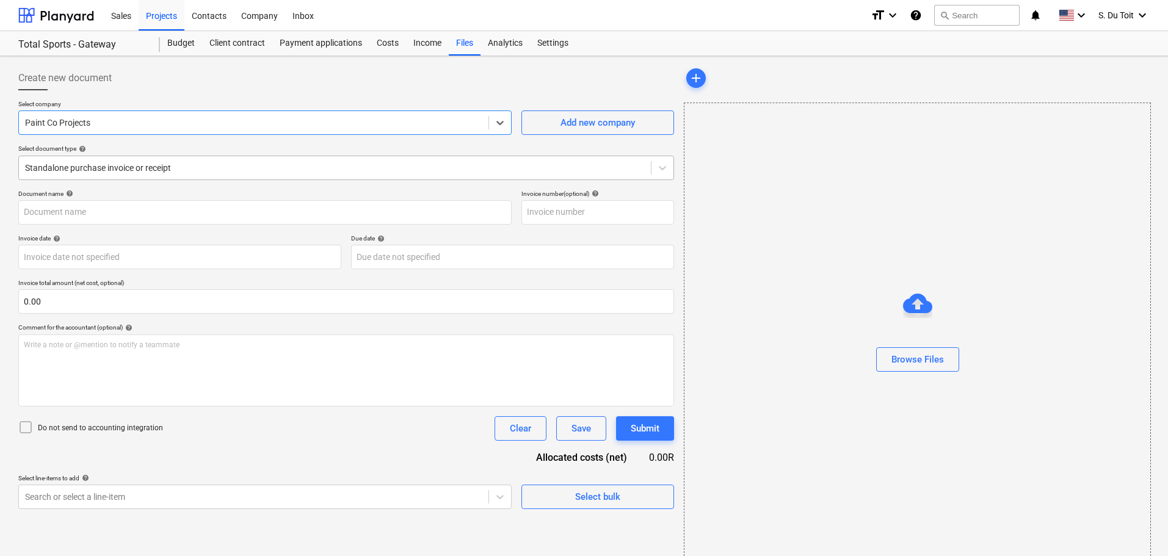
click at [111, 175] on div "Standalone purchase invoice or receipt" at bounding box center [335, 167] width 632 height 17
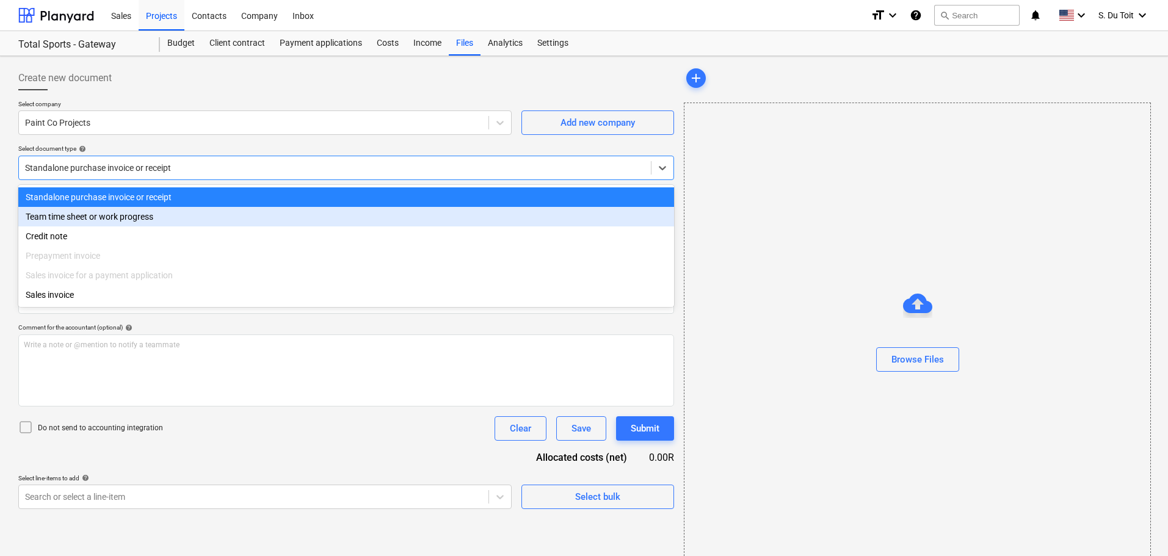
click at [115, 219] on div "Team time sheet or work progress" at bounding box center [346, 217] width 656 height 20
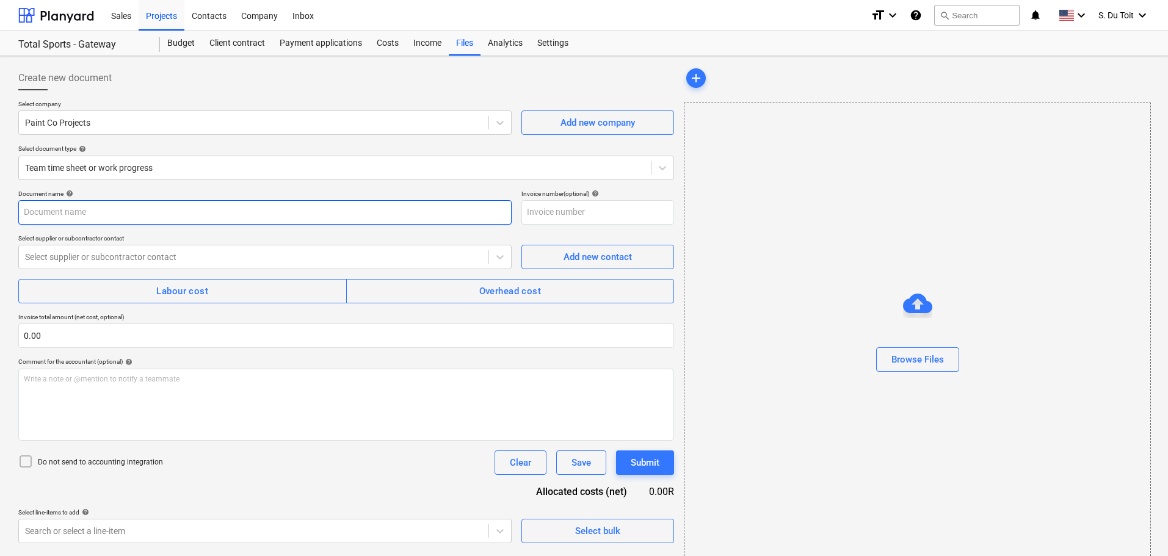
click at [92, 216] on input "text" at bounding box center [264, 212] width 493 height 24
type input "Labour 01/09-02/09"
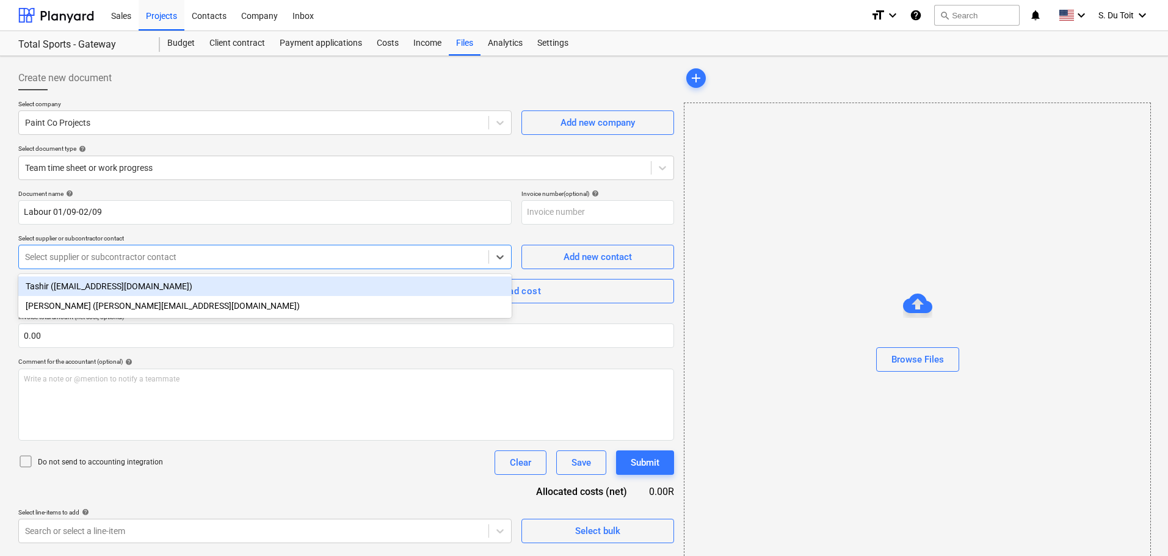
click at [101, 266] on div "Select supplier or subcontractor contact" at bounding box center [254, 256] width 470 height 17
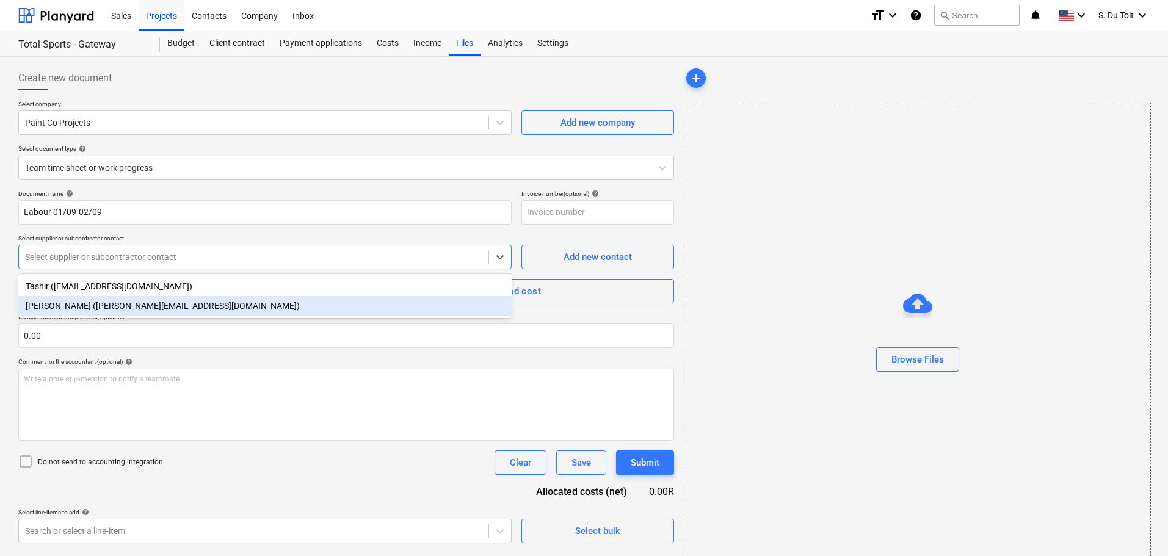
click at [102, 307] on div "[PERSON_NAME] ([PERSON_NAME][EMAIL_ADDRESS][DOMAIN_NAME])" at bounding box center [264, 306] width 493 height 20
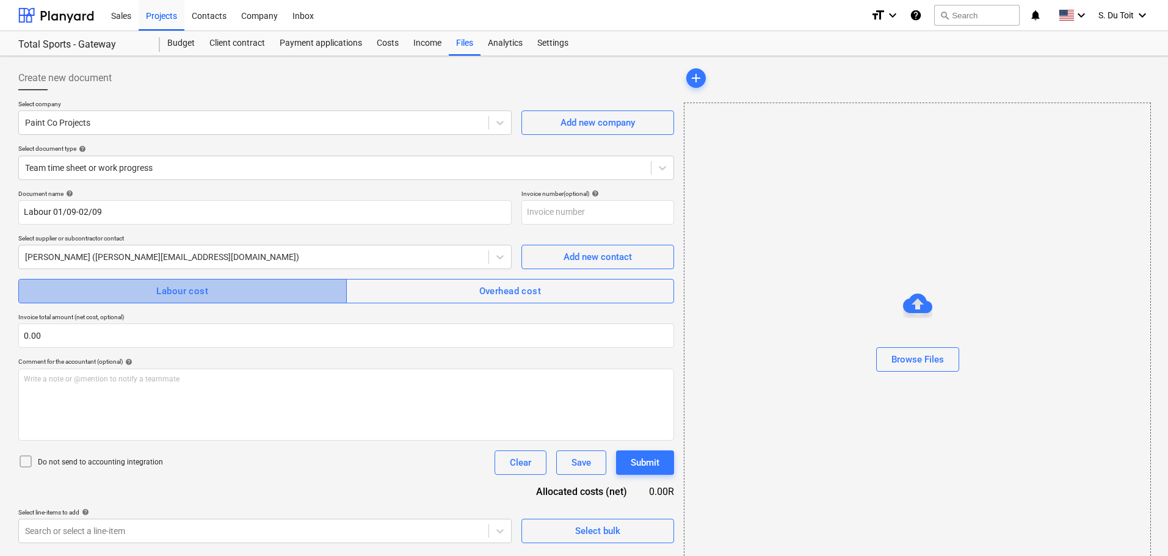
click at [173, 291] on div "Labour cost" at bounding box center [182, 291] width 52 height 16
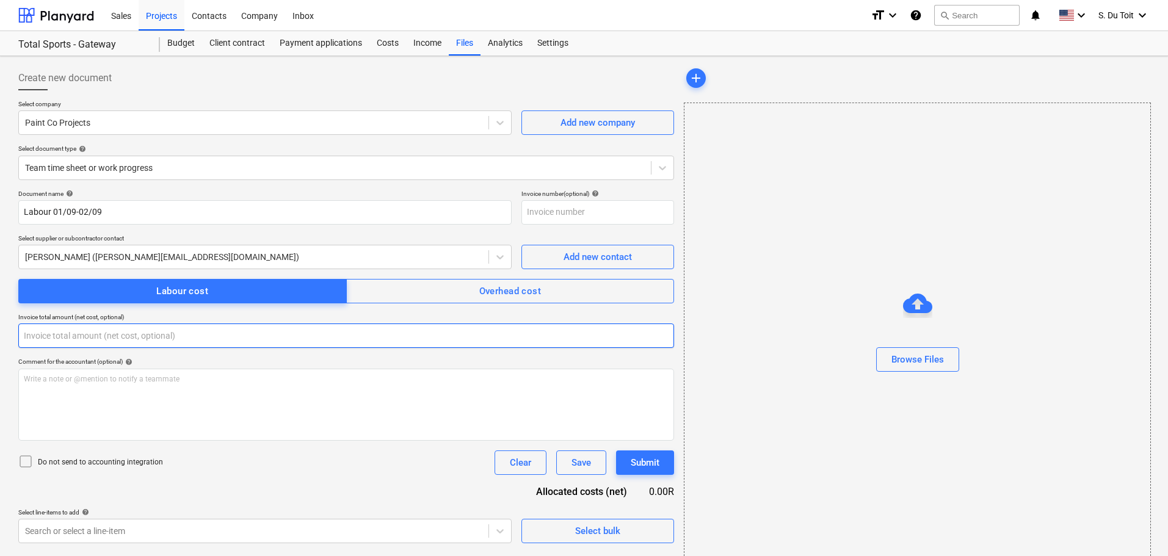
click at [133, 333] on input "text" at bounding box center [346, 336] width 656 height 24
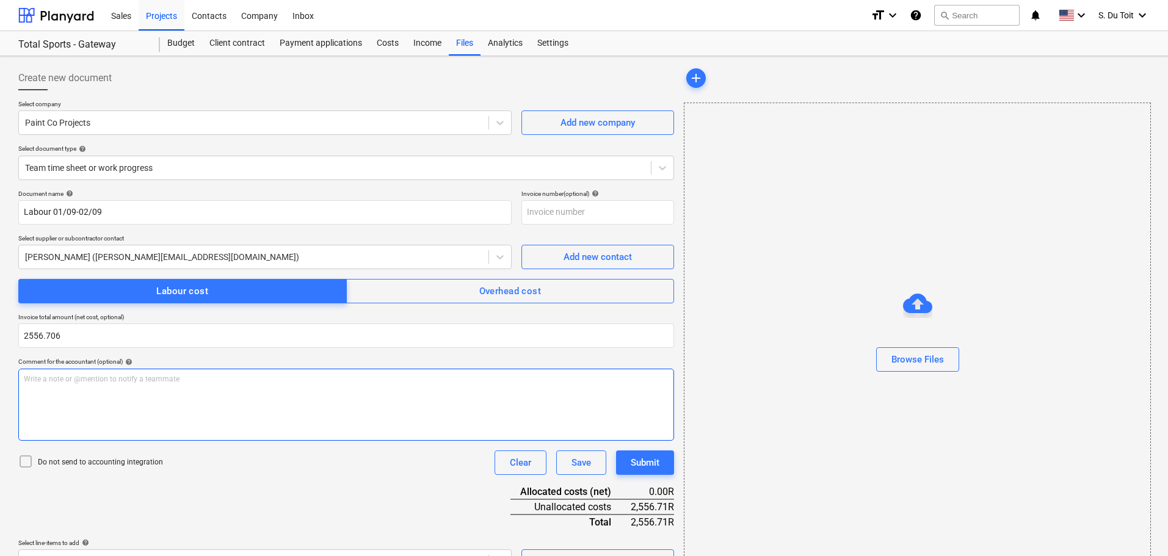
type input "2,556.71"
click at [134, 407] on div "Write a note or @mention to notify a teammate [PERSON_NAME]" at bounding box center [346, 405] width 656 height 72
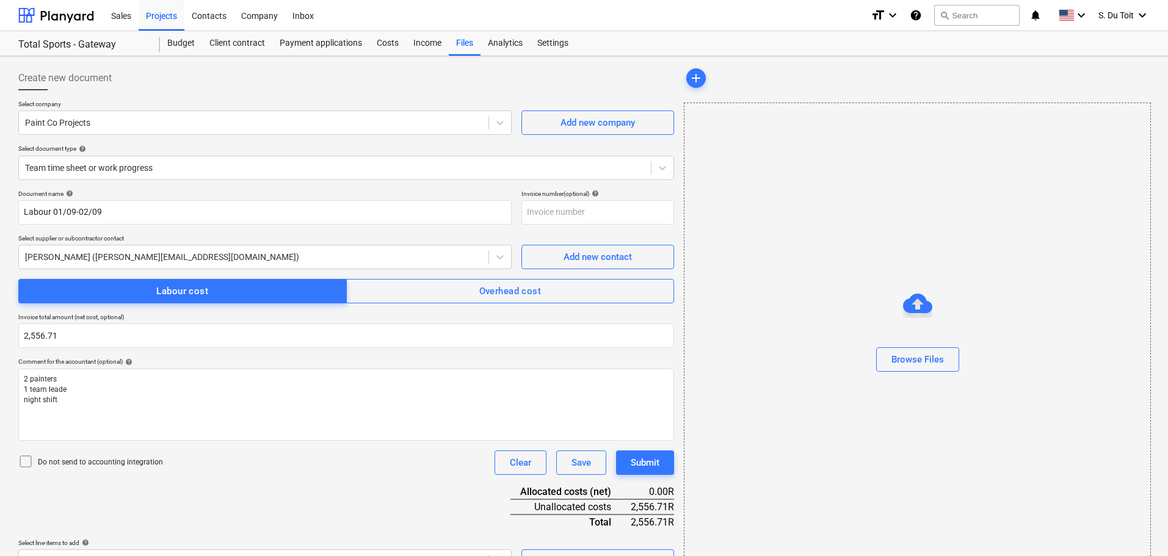
click at [93, 460] on p "Do not send to accounting integration" at bounding box center [100, 462] width 125 height 10
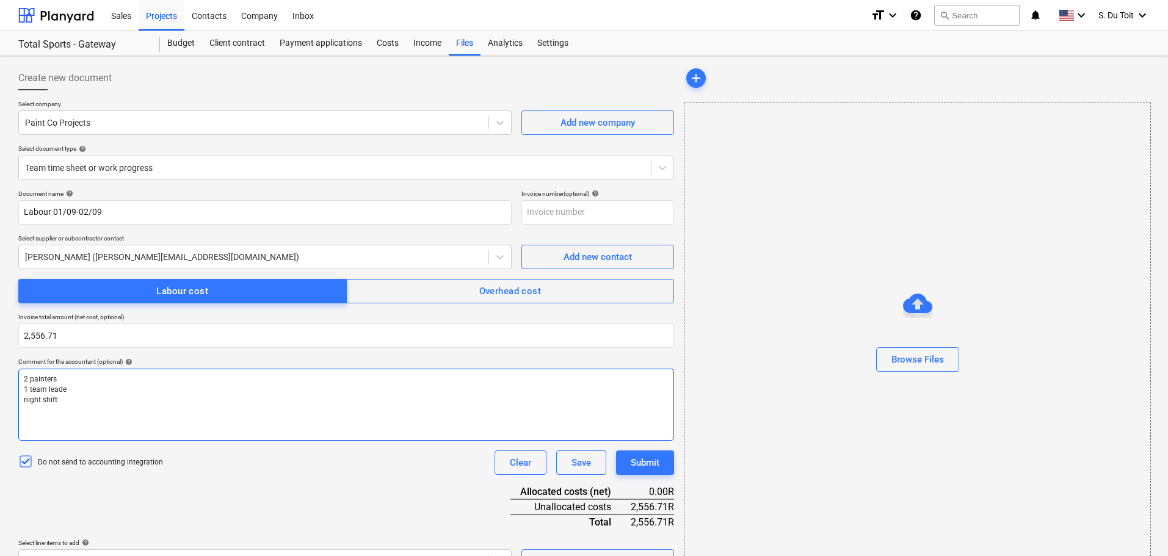
click at [89, 396] on p "night shift" at bounding box center [346, 400] width 645 height 10
click at [90, 391] on p "1 team leade" at bounding box center [346, 390] width 645 height 10
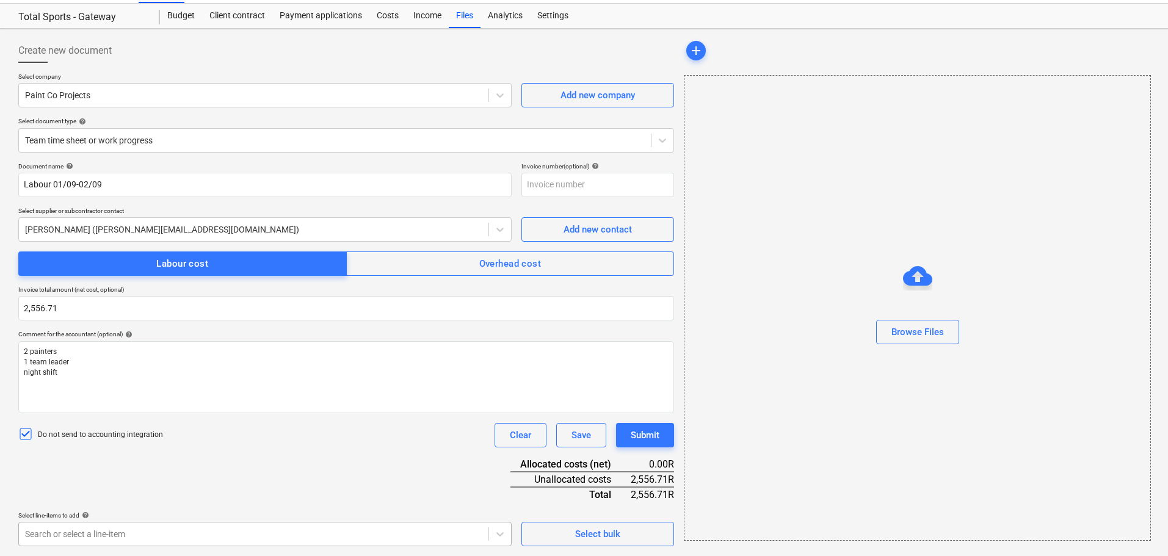
scroll to position [206, 0]
click at [115, 529] on body "Sales Projects Contacts Company Inbox format_size keyboard_arrow_down help sear…" at bounding box center [584, 251] width 1168 height 556
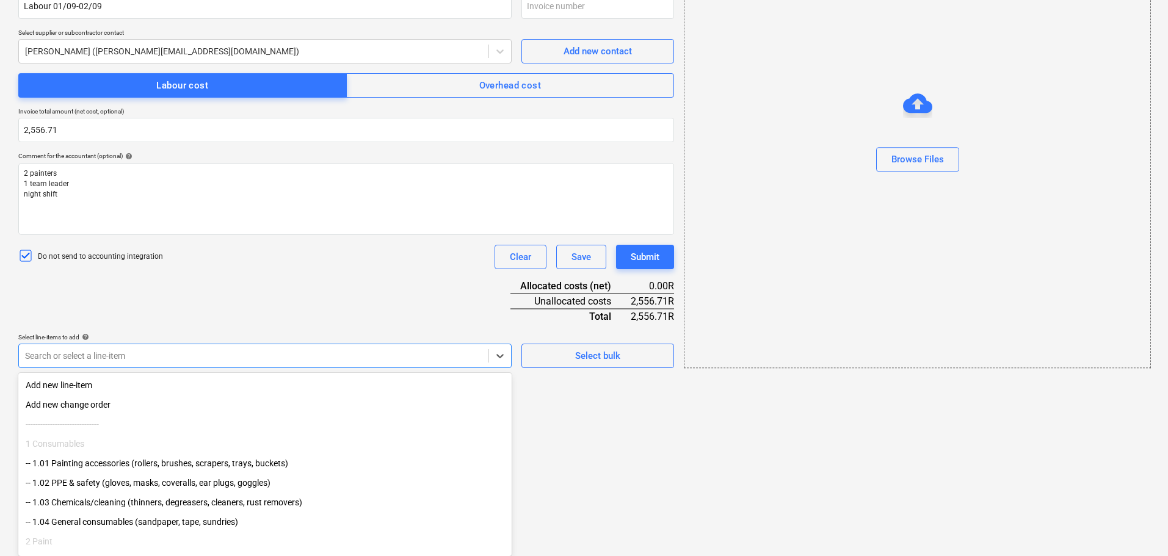
scroll to position [104, 0]
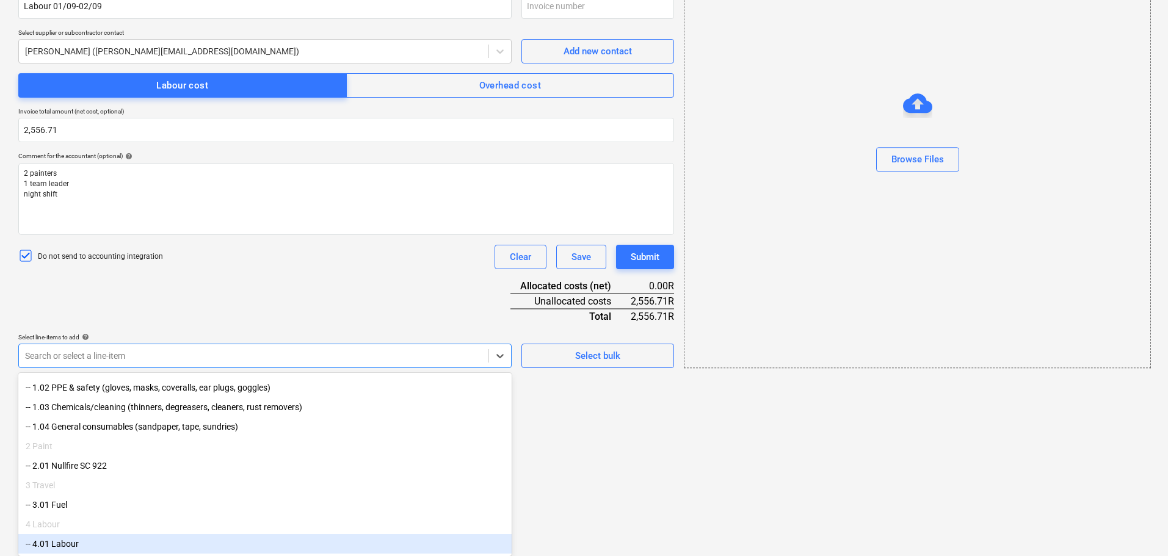
click at [162, 538] on div "-- 4.01 Labour" at bounding box center [264, 544] width 493 height 20
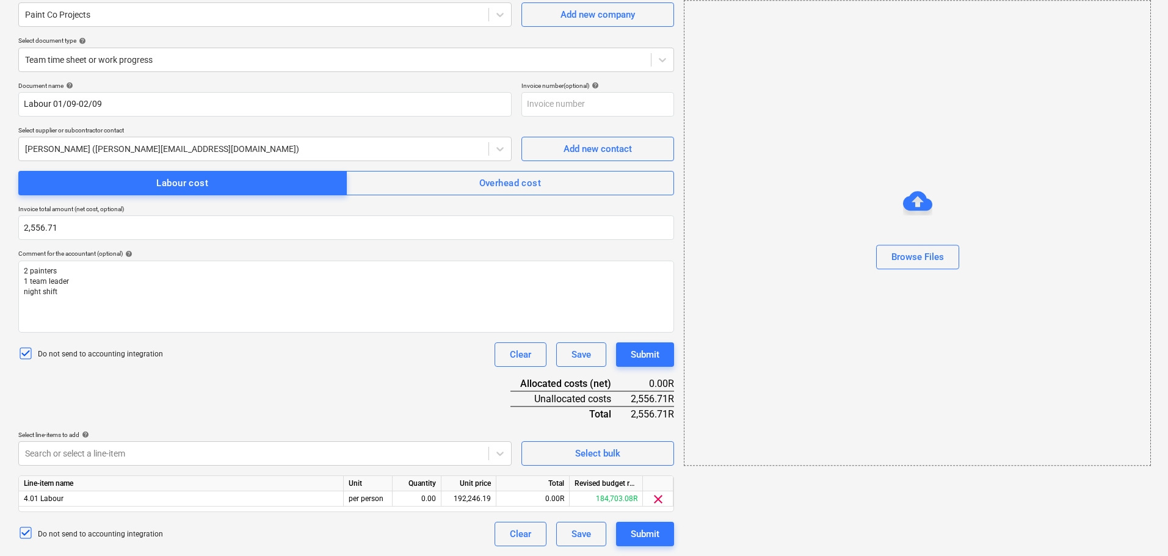
scroll to position [108, 0]
click at [426, 290] on div "Document name help Labour 01/09-02/09 Invoice number (optional) help Select sup…" at bounding box center [346, 314] width 656 height 465
click at [457, 502] on div "192,246.19" at bounding box center [468, 498] width 45 height 15
type input "2556.71"
click at [390, 499] on div "per person" at bounding box center [368, 498] width 49 height 15
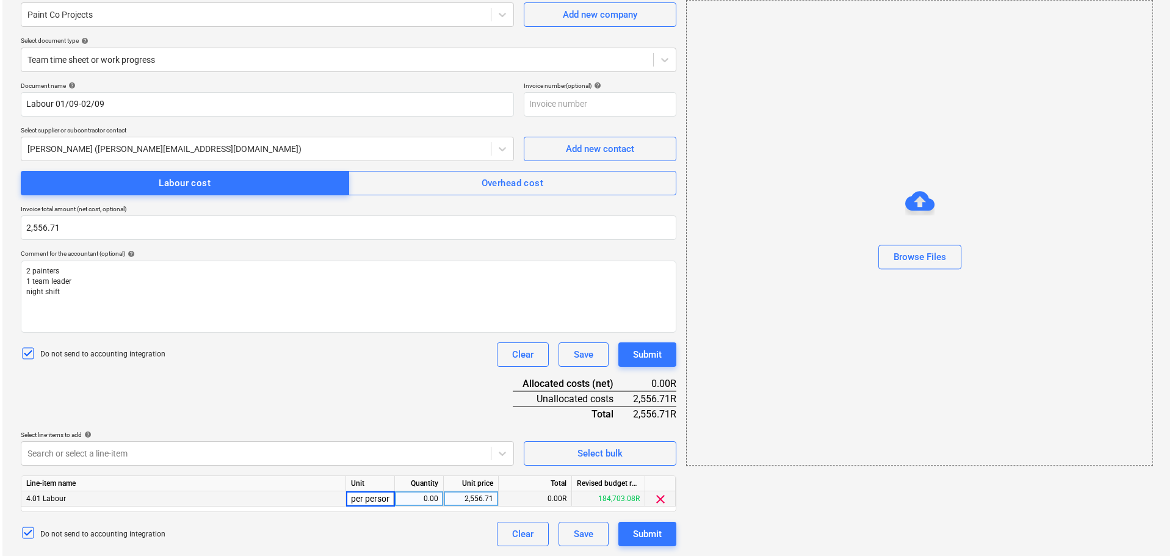
scroll to position [0, 2]
click at [415, 493] on div "0.00" at bounding box center [416, 498] width 38 height 15
type input "1"
click at [426, 524] on div "Do not send to accounting integration Clear Save Submit" at bounding box center [346, 534] width 656 height 24
click at [658, 532] on div "Submit" at bounding box center [645, 534] width 29 height 16
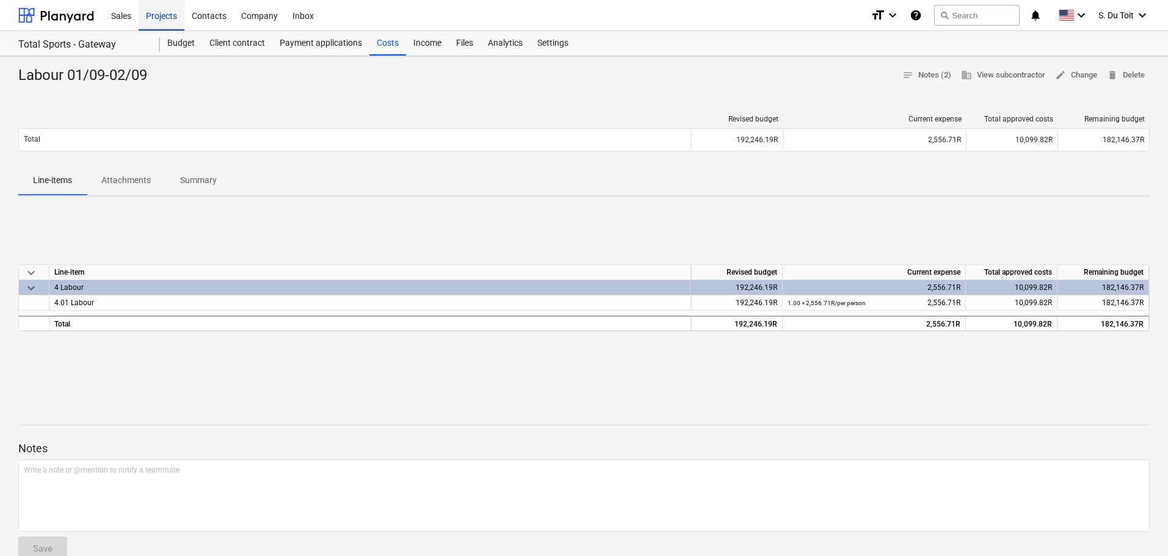
click at [159, 17] on div "Projects" at bounding box center [162, 14] width 46 height 31
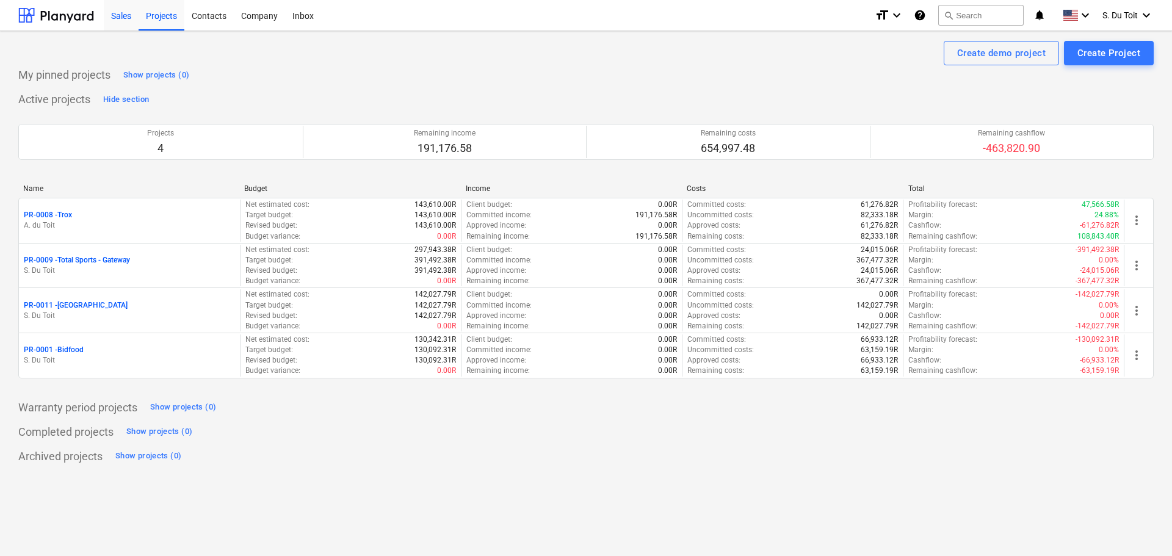
click at [106, 12] on div "Sales" at bounding box center [121, 14] width 35 height 31
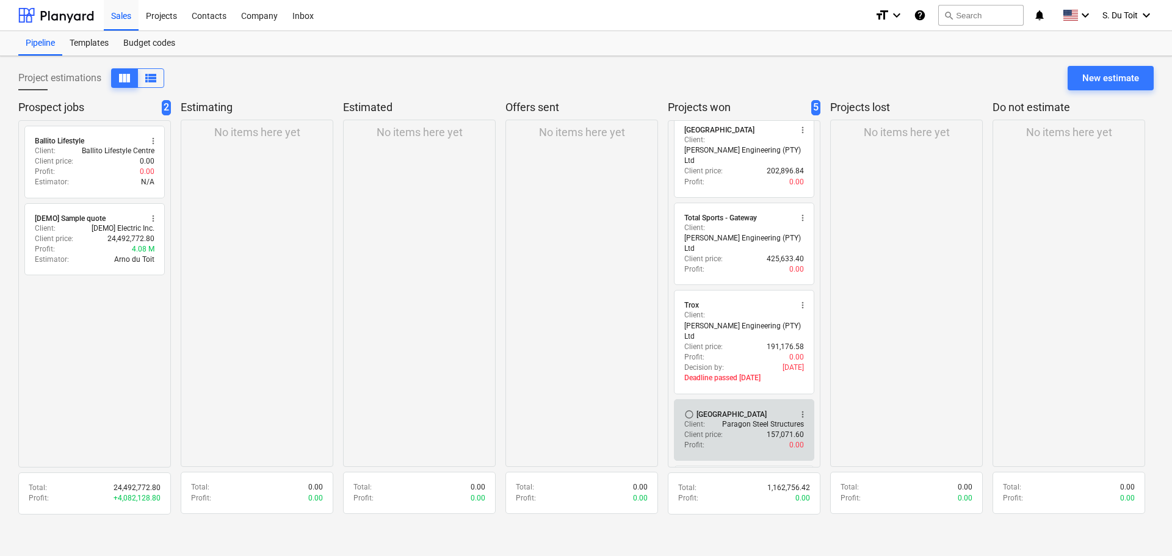
scroll to position [14, 0]
click at [730, 427] on div "Client price : 157,071.60" at bounding box center [744, 432] width 120 height 10
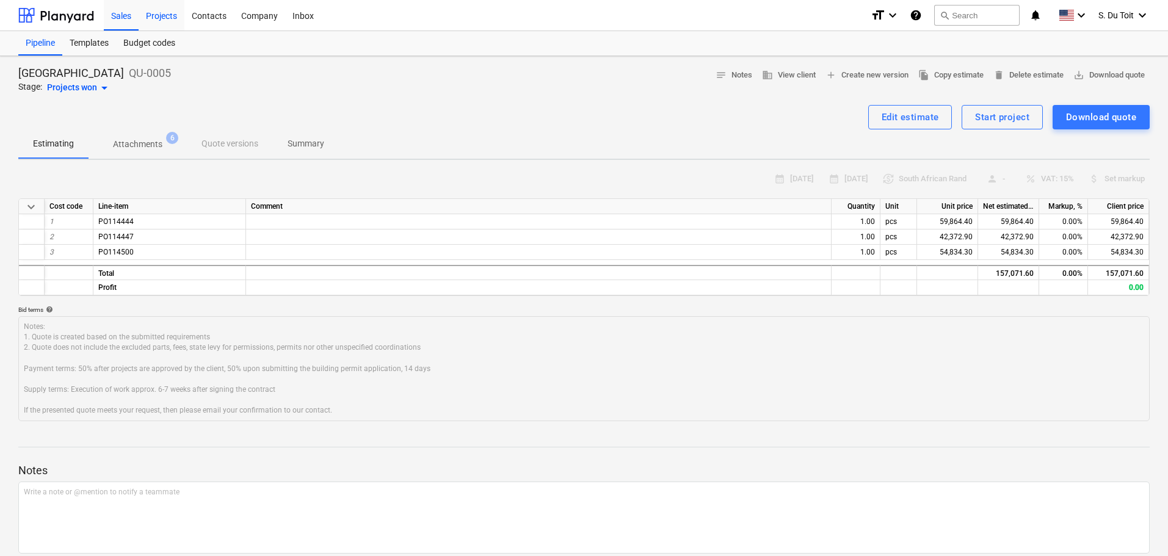
click at [167, 18] on div "Projects" at bounding box center [162, 14] width 46 height 31
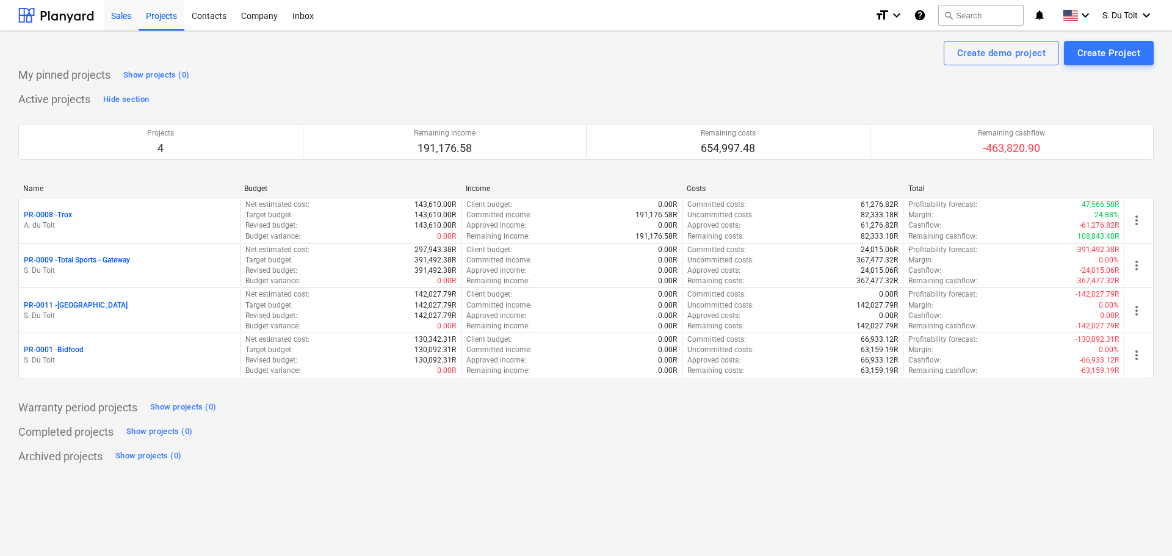
click at [120, 18] on div "Sales" at bounding box center [121, 14] width 35 height 31
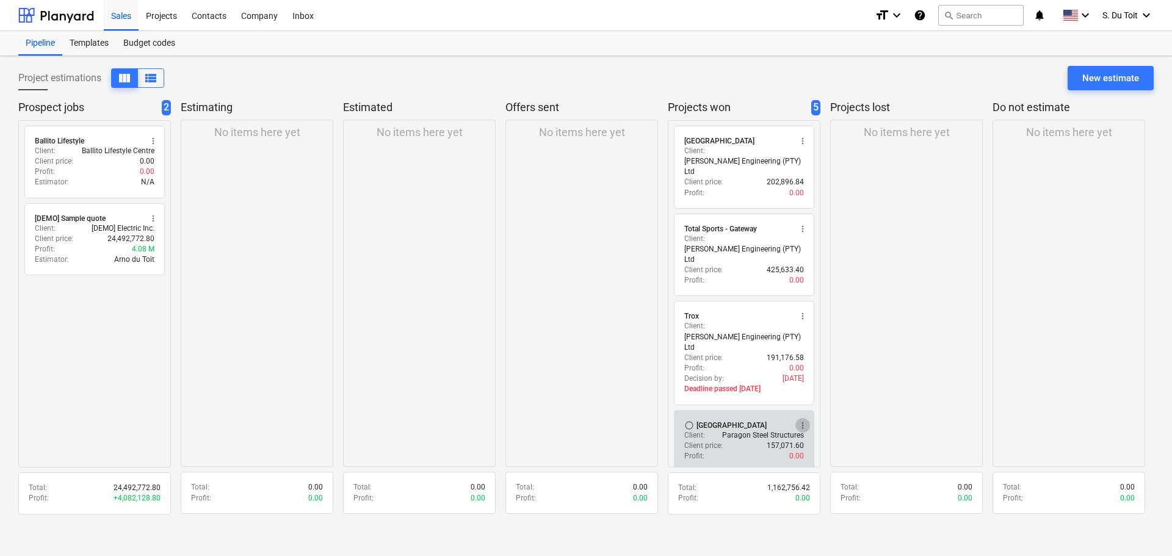
click at [800, 421] on span "more_vert" at bounding box center [803, 426] width 10 height 10
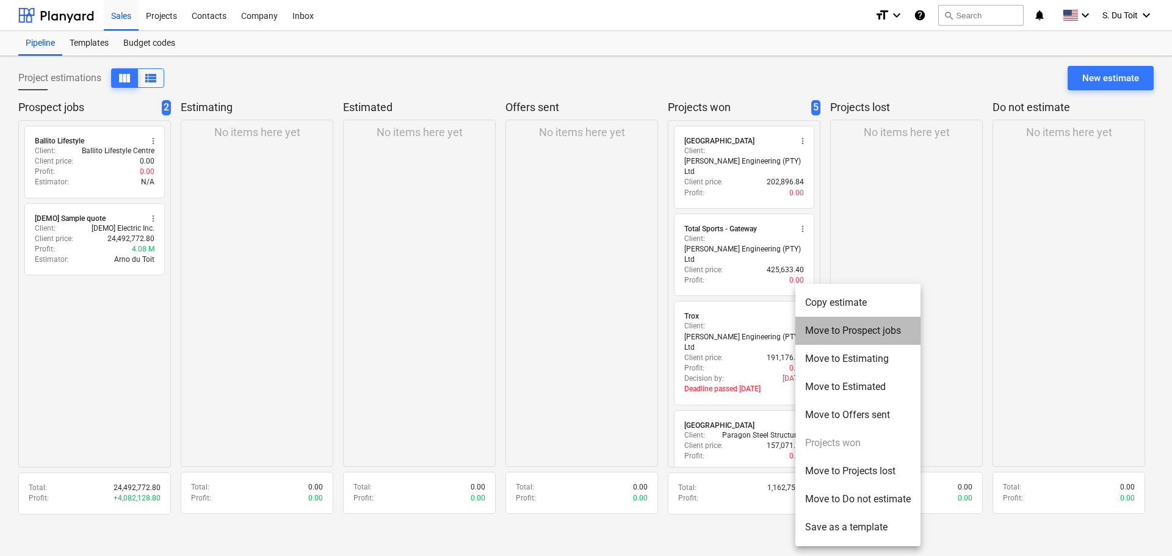
click at [836, 338] on li "Move to Prospect jobs" at bounding box center [858, 331] width 125 height 28
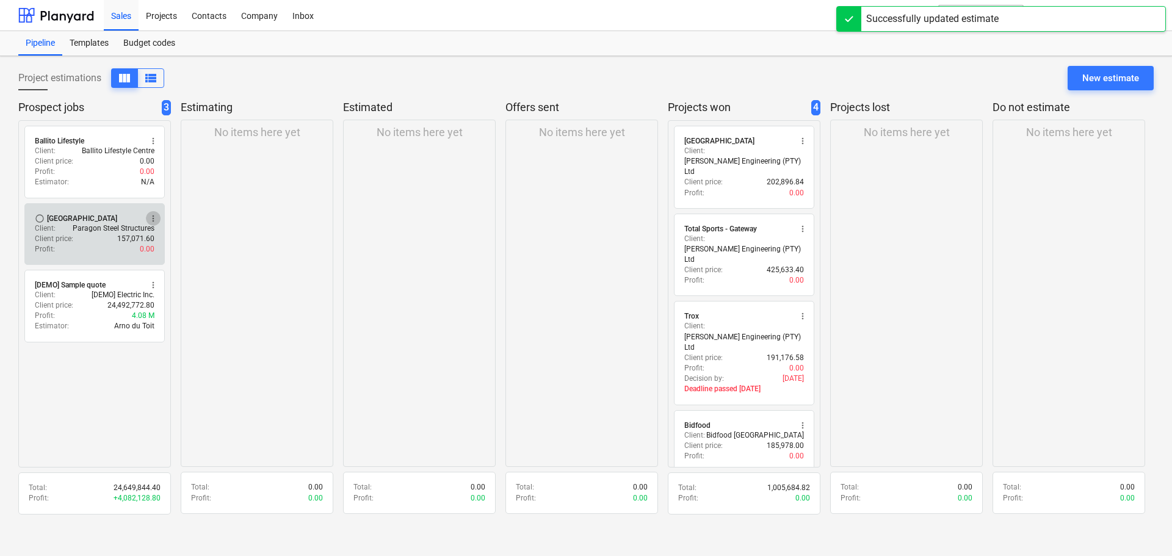
click at [155, 214] on span "more_vert" at bounding box center [153, 219] width 10 height 10
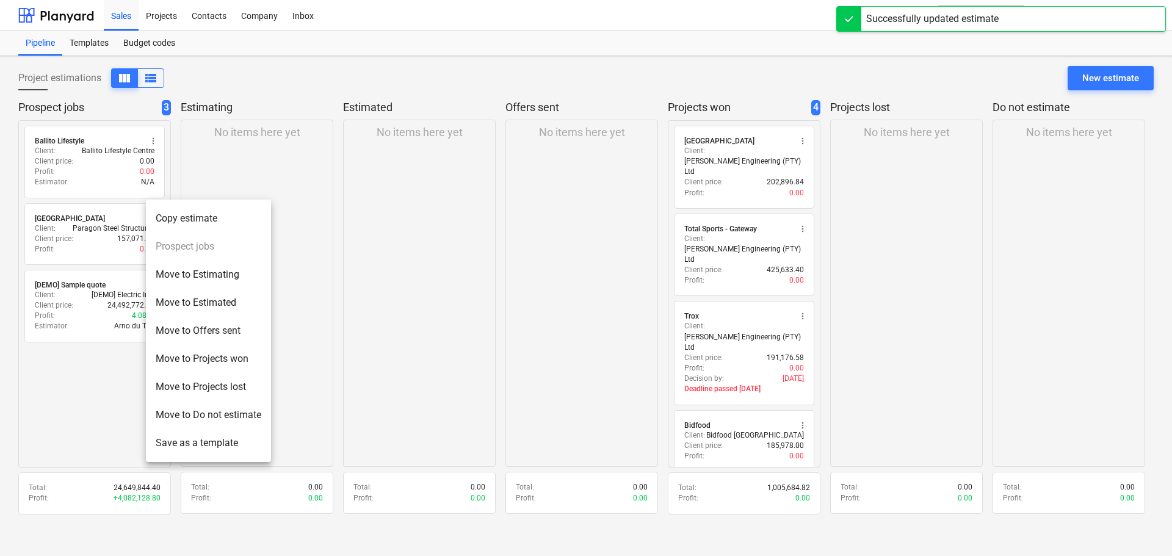
click at [227, 359] on li "Move to Projects won" at bounding box center [208, 359] width 125 height 28
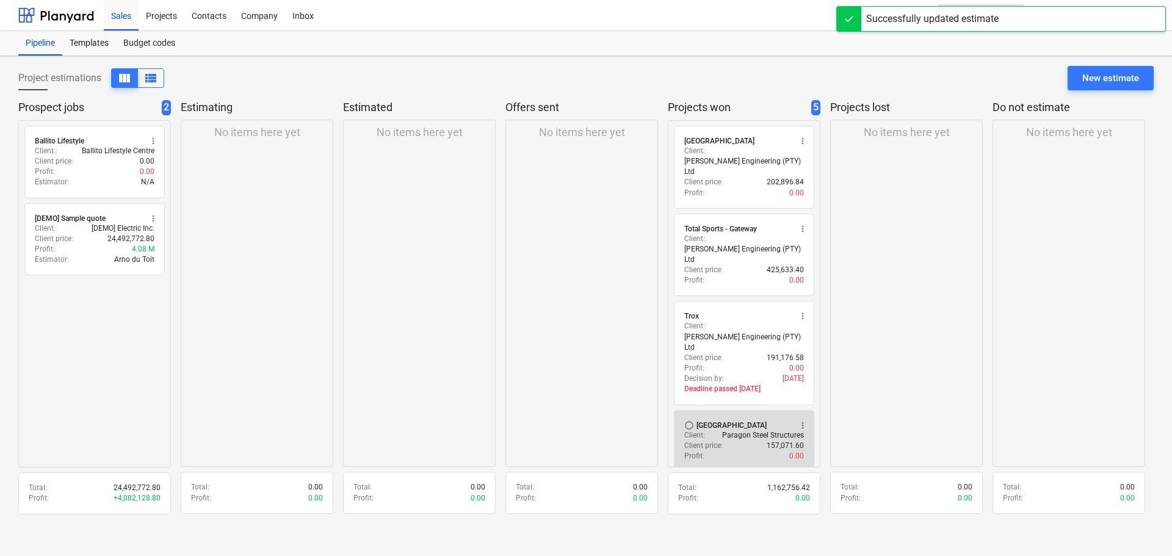
click at [745, 441] on div "Client price : 157,071.60" at bounding box center [744, 446] width 120 height 10
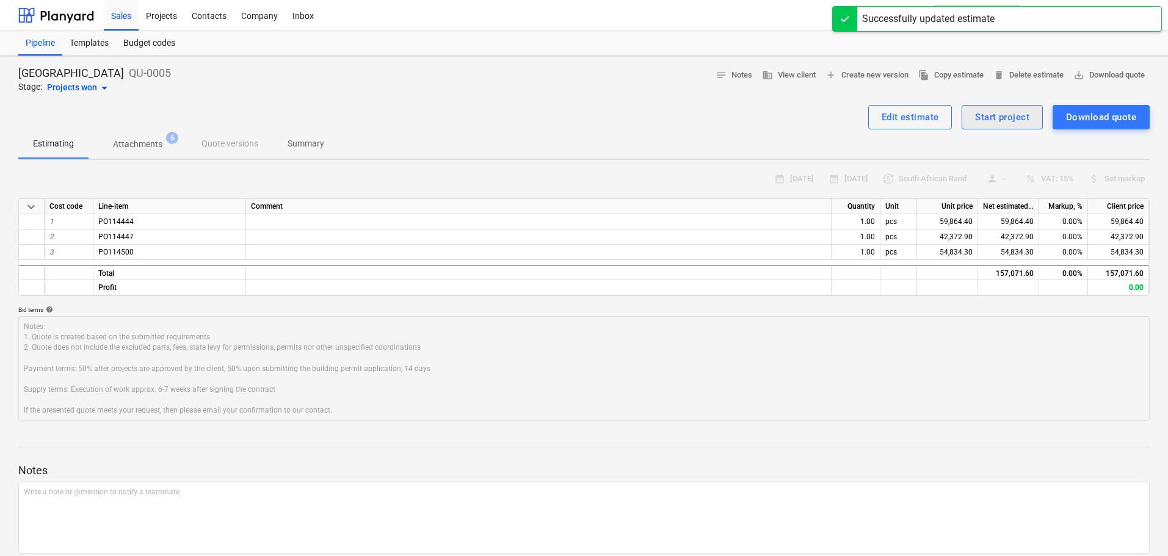
click at [984, 125] on div "Start project" at bounding box center [1002, 117] width 54 height 16
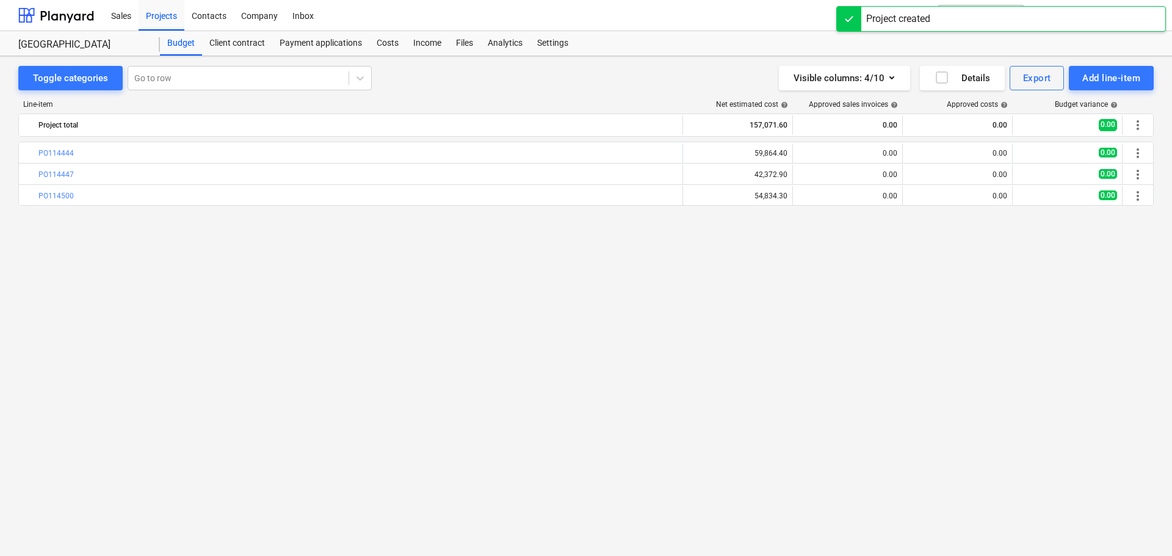
click at [664, 278] on div "bar_chart PO114444 edit 59,864.40 0.00 0.00 0.00 more_vert bar_chart PO114447 e…" at bounding box center [586, 324] width 1136 height 364
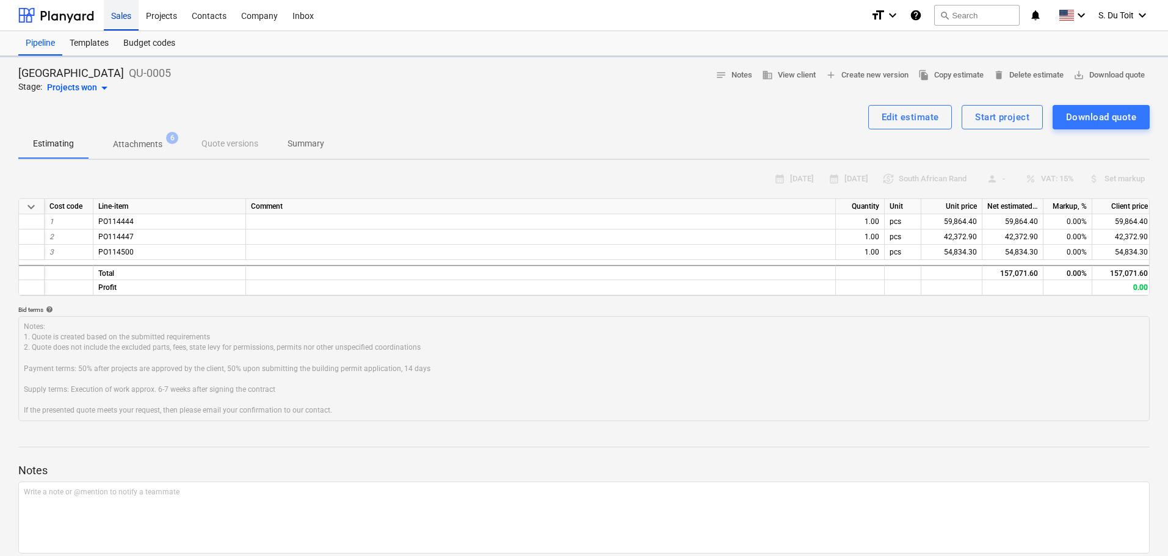
type textarea "x"
click at [156, 20] on div "Projects" at bounding box center [162, 14] width 46 height 31
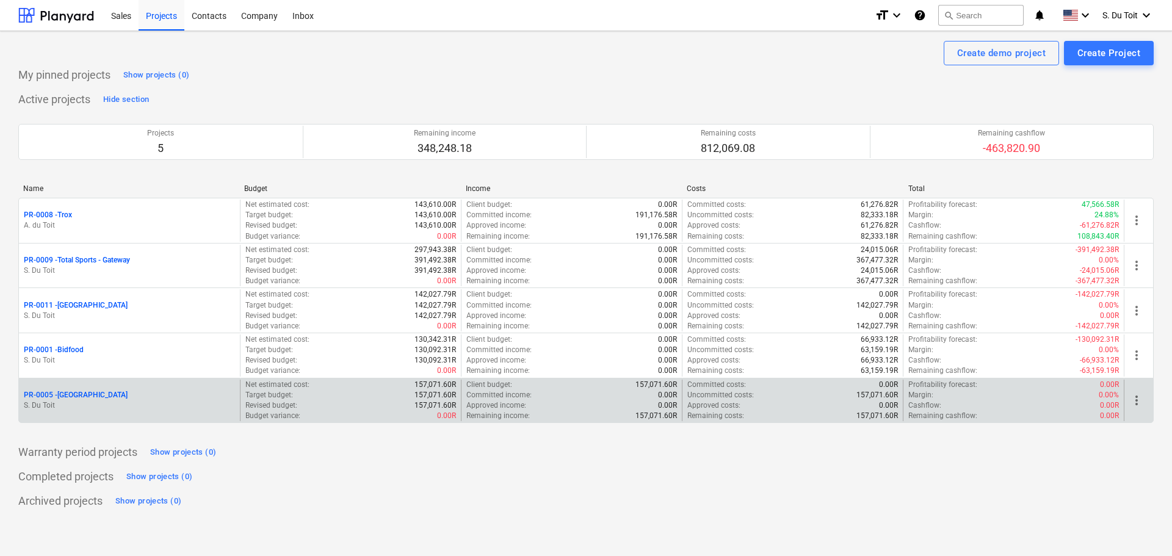
click at [85, 394] on p "PR-0005 - [GEOGRAPHIC_DATA]" at bounding box center [76, 395] width 104 height 10
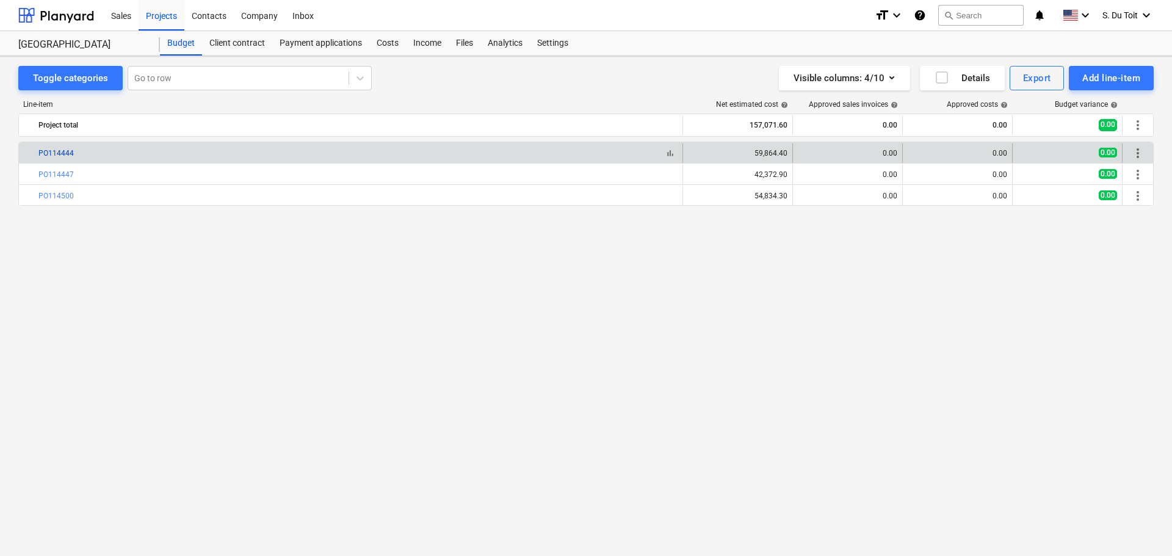
click at [69, 153] on link "PO114444" at bounding box center [55, 153] width 35 height 9
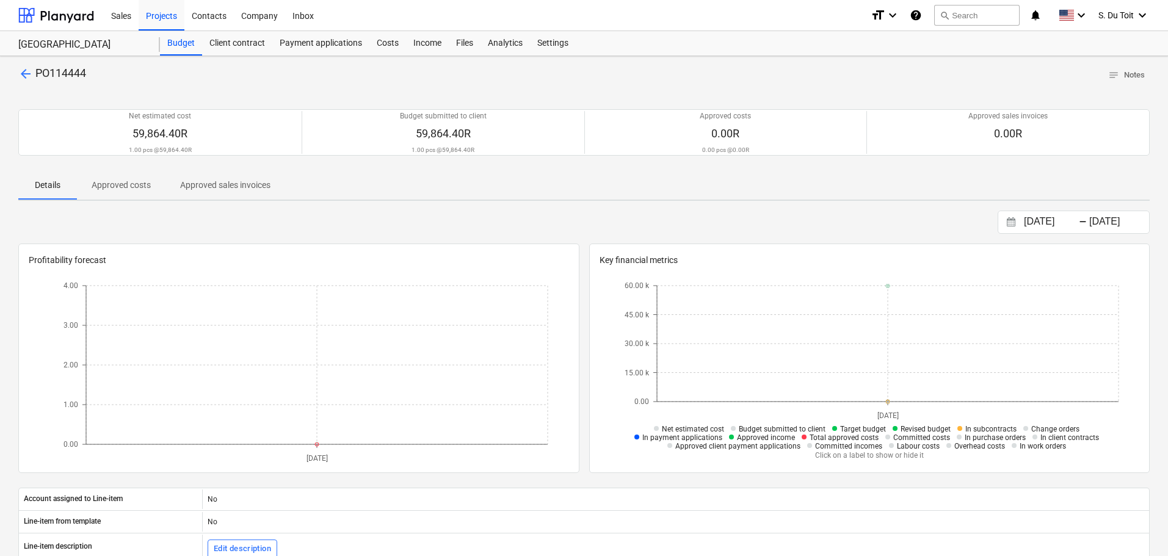
click at [27, 73] on span "arrow_back" at bounding box center [25, 74] width 15 height 15
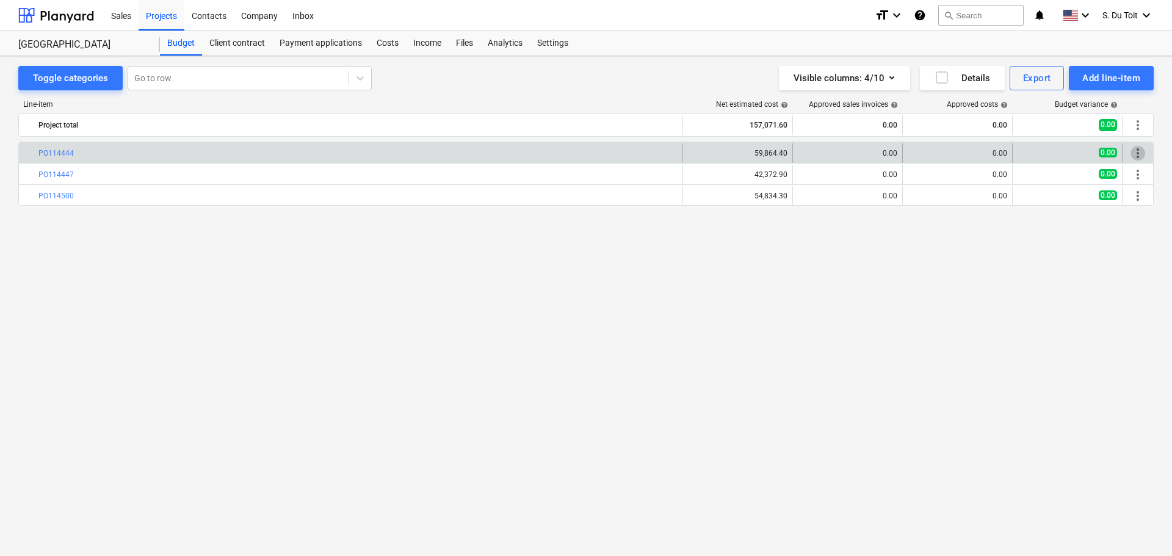
click at [1134, 155] on span "more_vert" at bounding box center [1138, 153] width 15 height 15
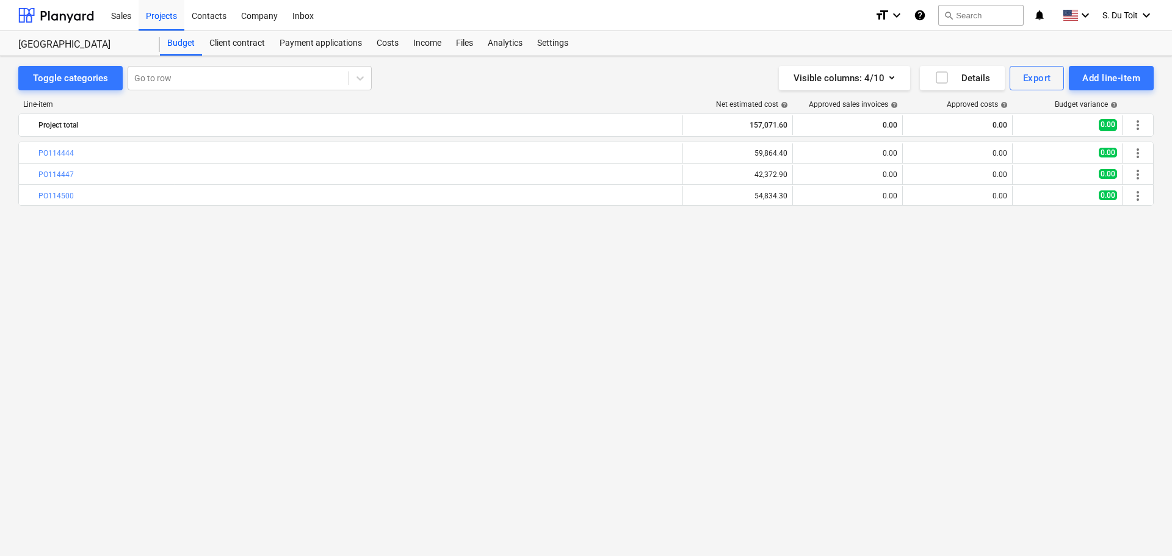
click at [96, 13] on div "Sales Projects Contacts Company Inbox format_size keyboard_arrow_down help sear…" at bounding box center [586, 15] width 1172 height 31
click at [126, 16] on div "Sales" at bounding box center [121, 14] width 35 height 31
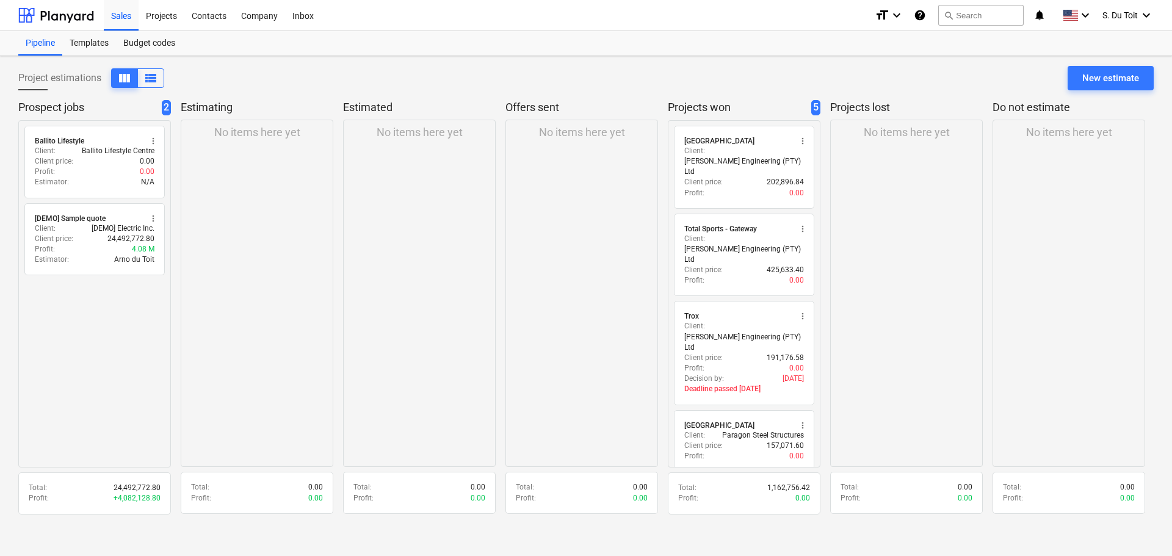
scroll to position [14, 0]
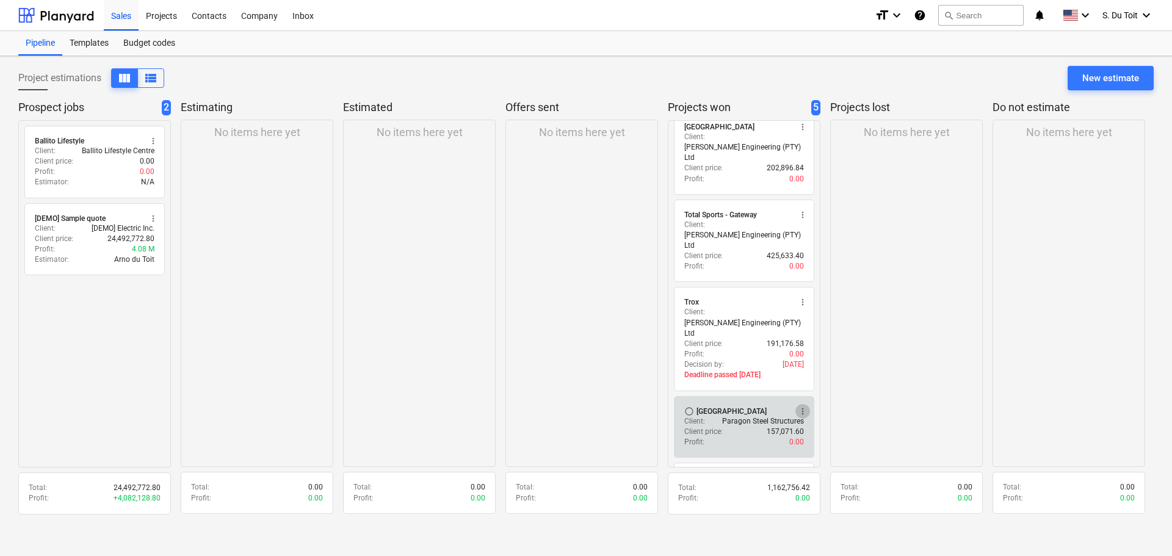
click at [799, 407] on span "more_vert" at bounding box center [803, 412] width 10 height 10
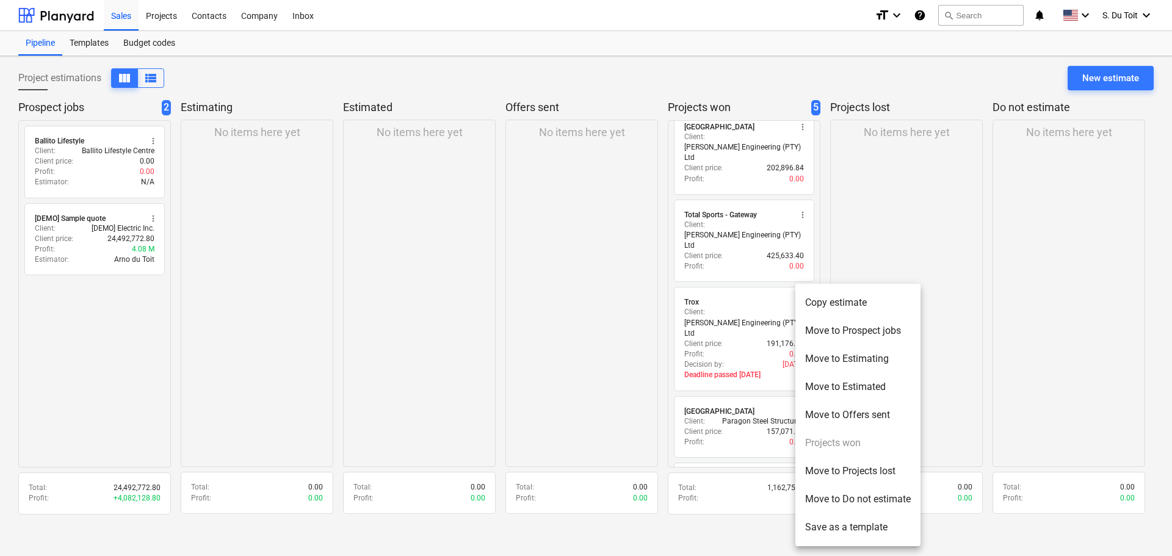
click at [871, 330] on li "Move to Prospect jobs" at bounding box center [858, 331] width 125 height 28
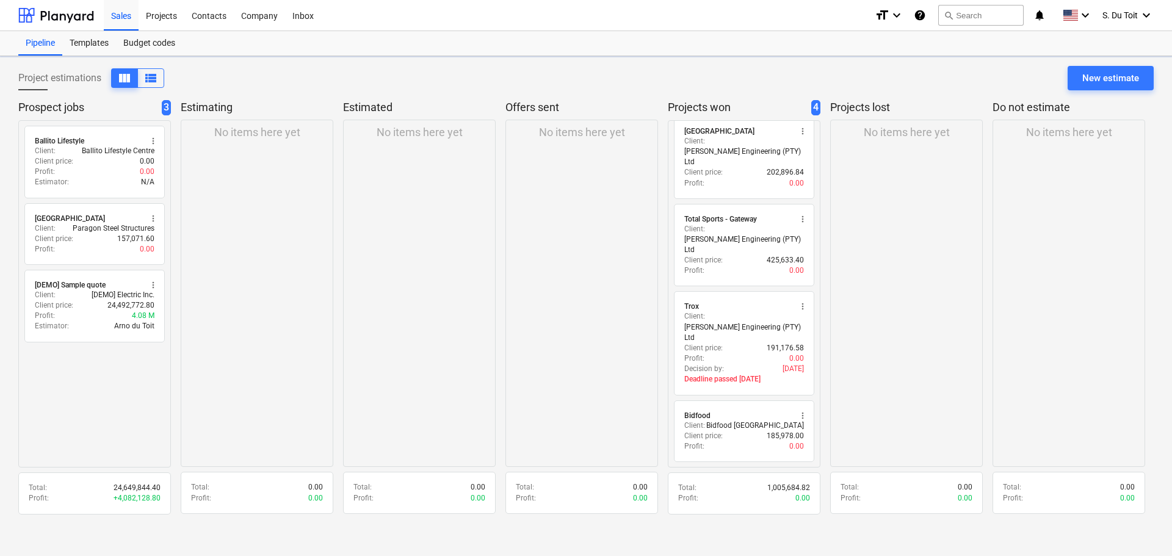
scroll to position [0, 0]
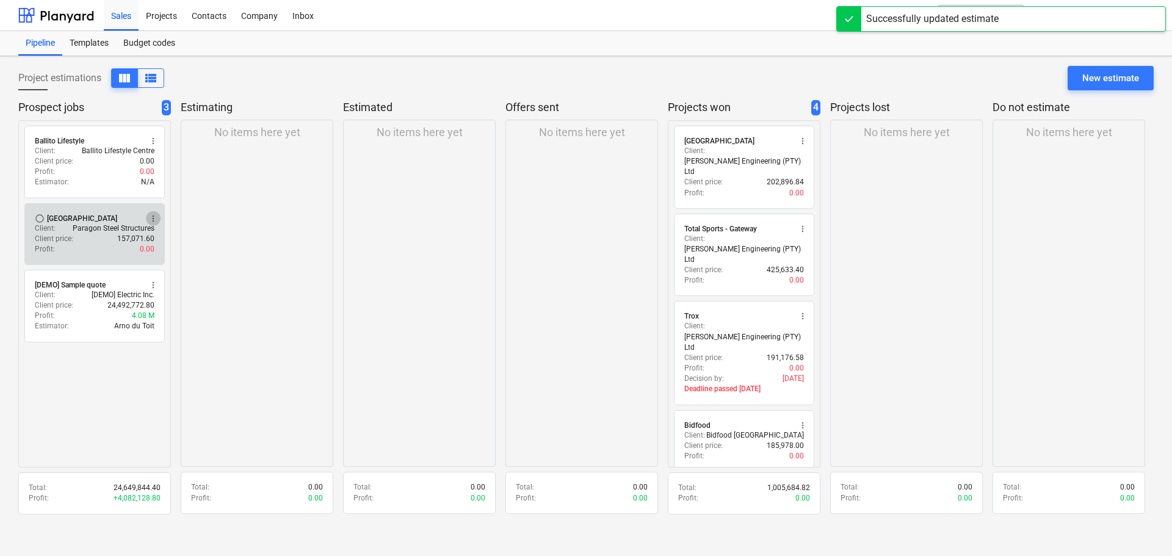
click at [151, 218] on span "more_vert" at bounding box center [153, 219] width 10 height 10
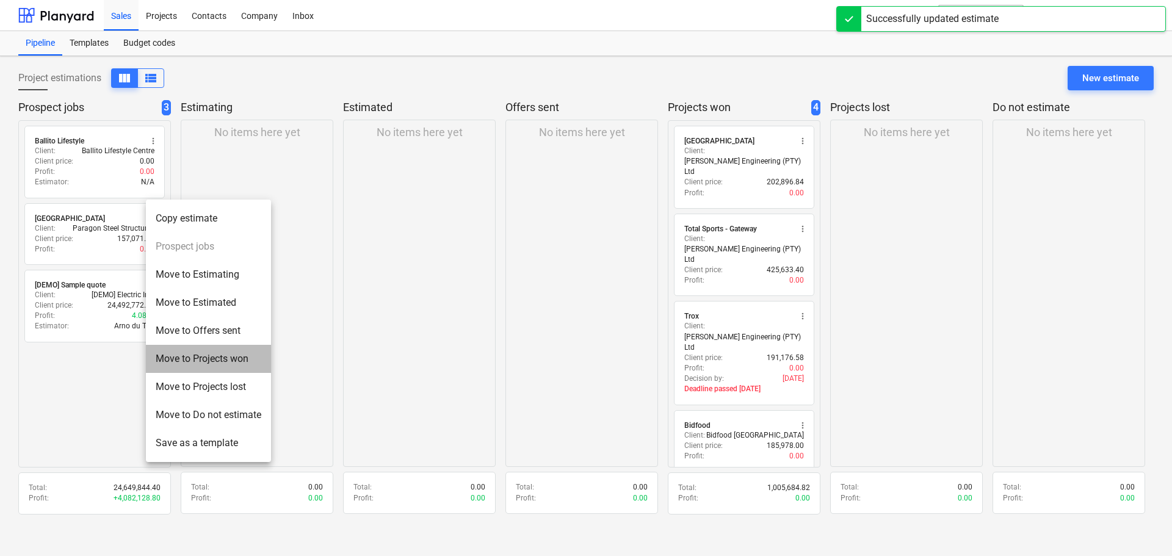
click at [211, 352] on li "Move to Projects won" at bounding box center [208, 359] width 125 height 28
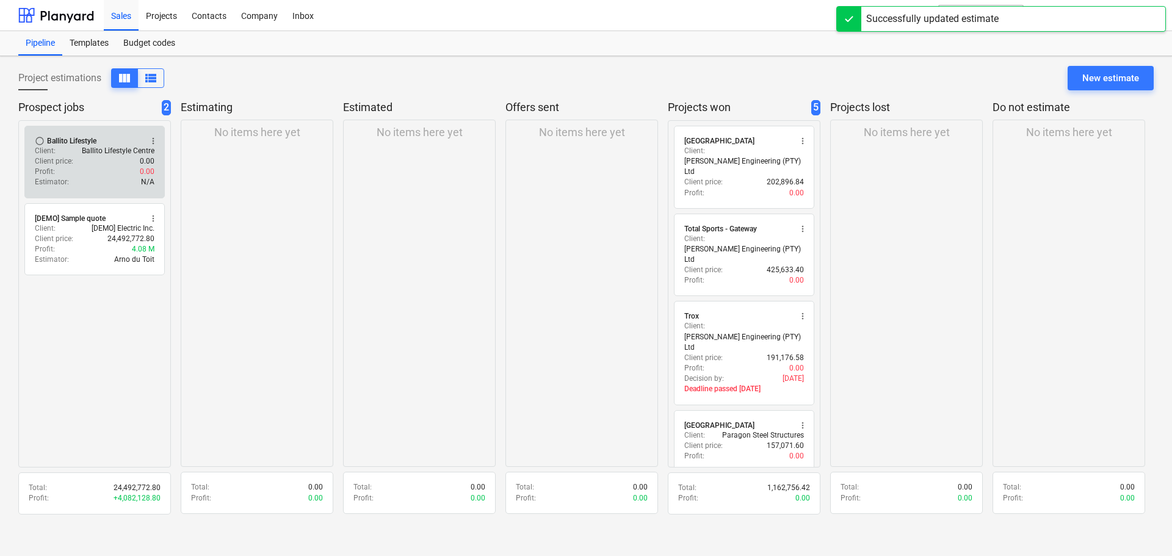
click at [153, 137] on span "more_vert" at bounding box center [153, 141] width 10 height 10
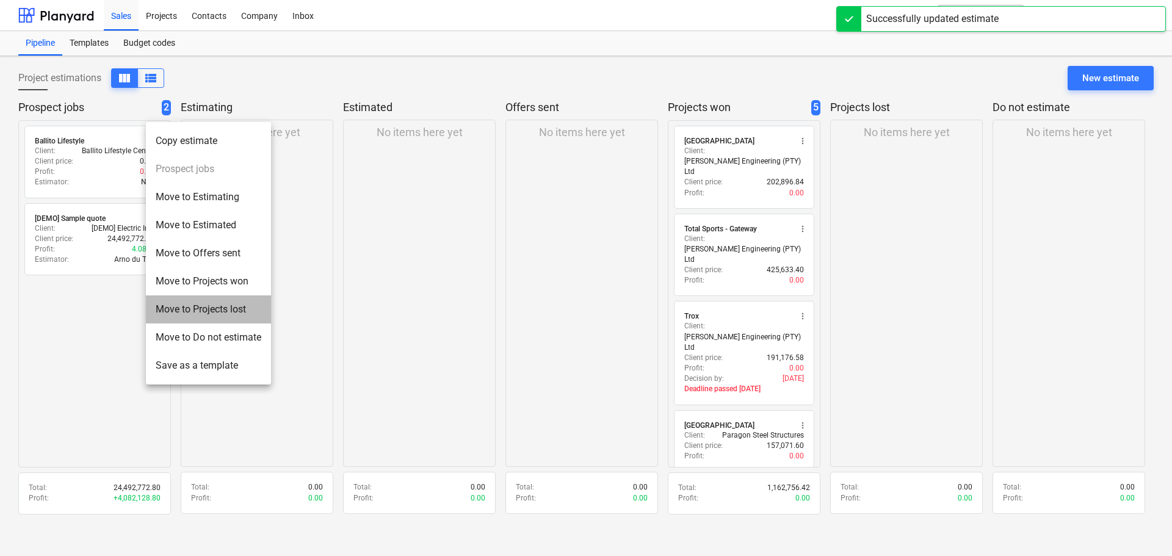
click at [217, 308] on li "Move to Projects lost" at bounding box center [208, 310] width 125 height 28
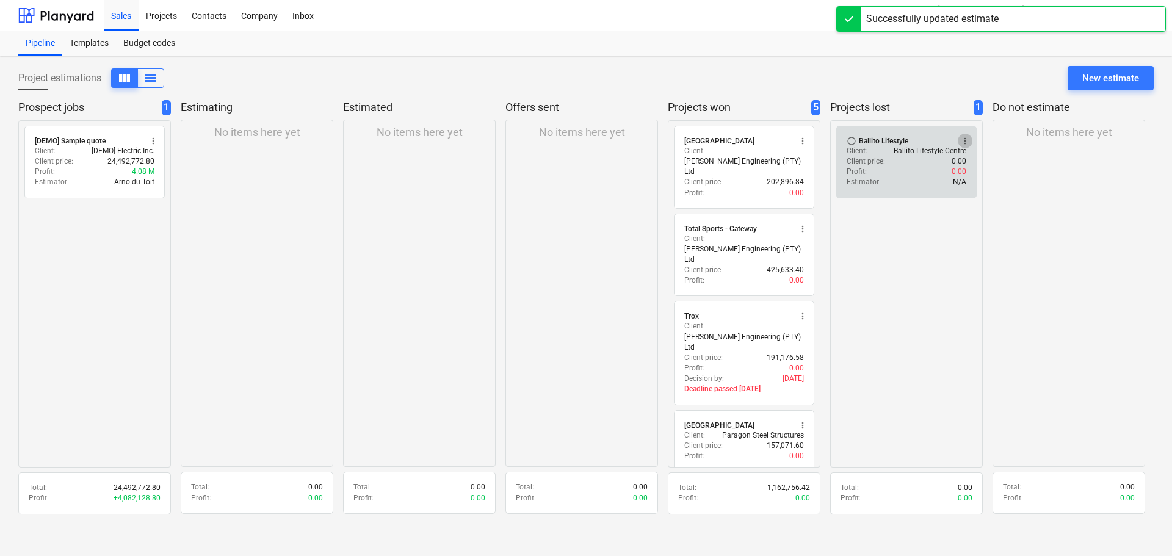
click at [965, 138] on span "more_vert" at bounding box center [965, 141] width 10 height 10
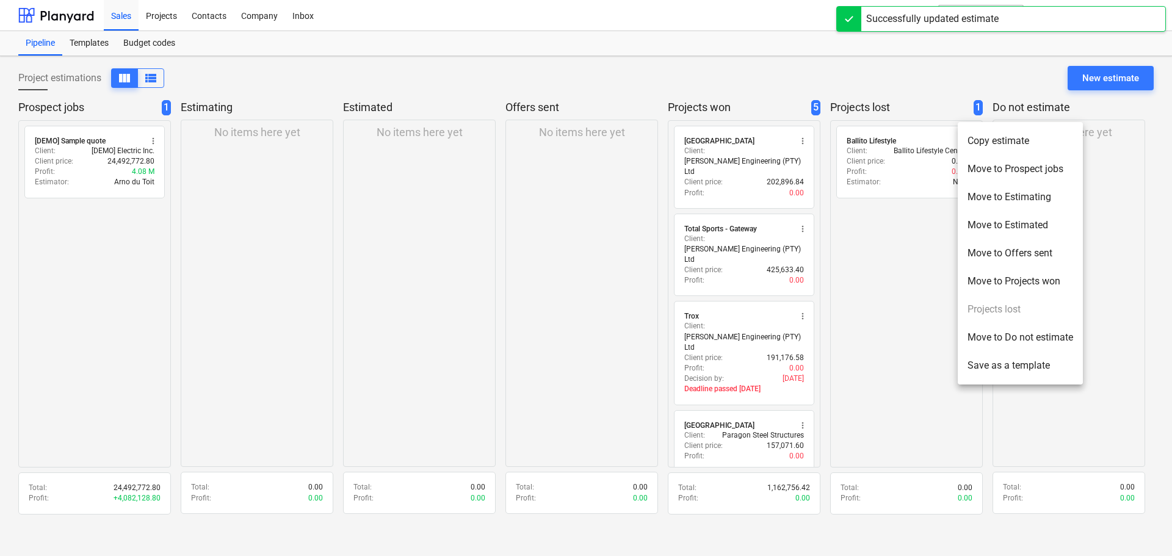
click at [1006, 275] on li "Move to Projects won" at bounding box center [1020, 281] width 125 height 28
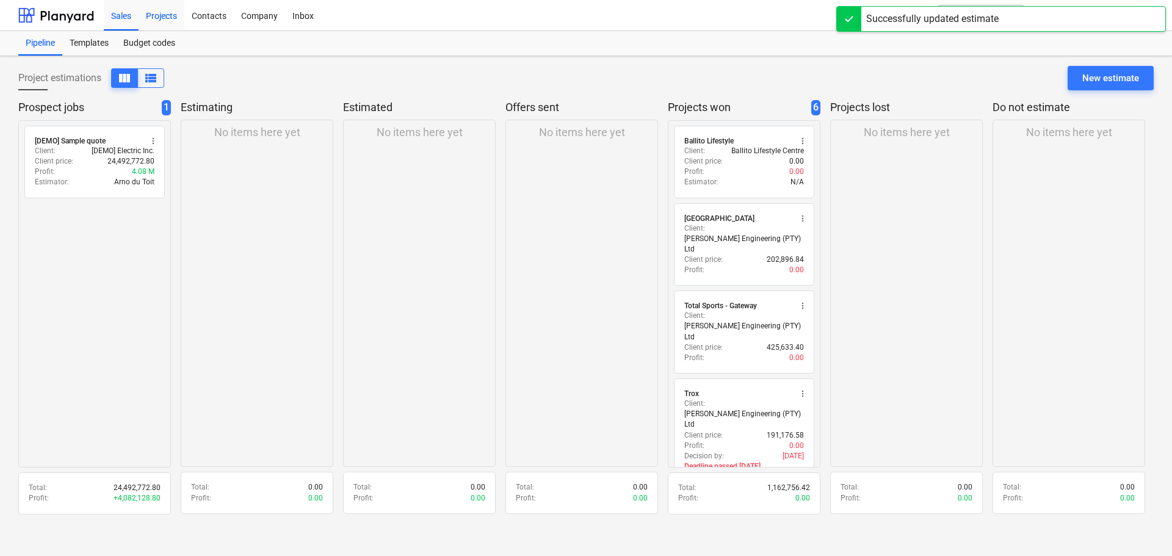
click at [162, 11] on div "Projects" at bounding box center [162, 14] width 46 height 31
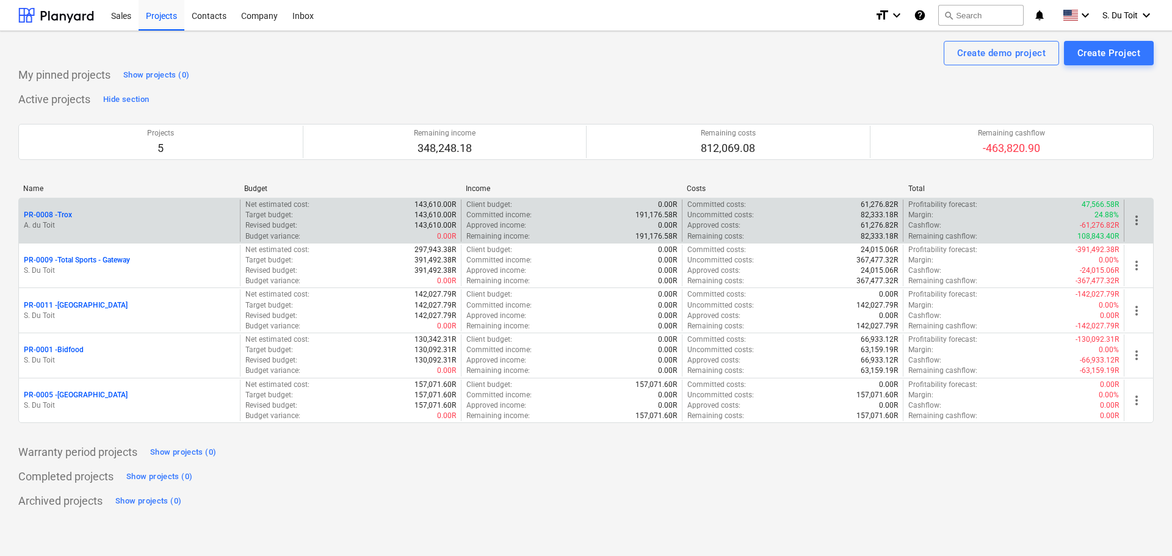
click at [48, 213] on p "PR-0008 - Trox" at bounding box center [48, 215] width 48 height 10
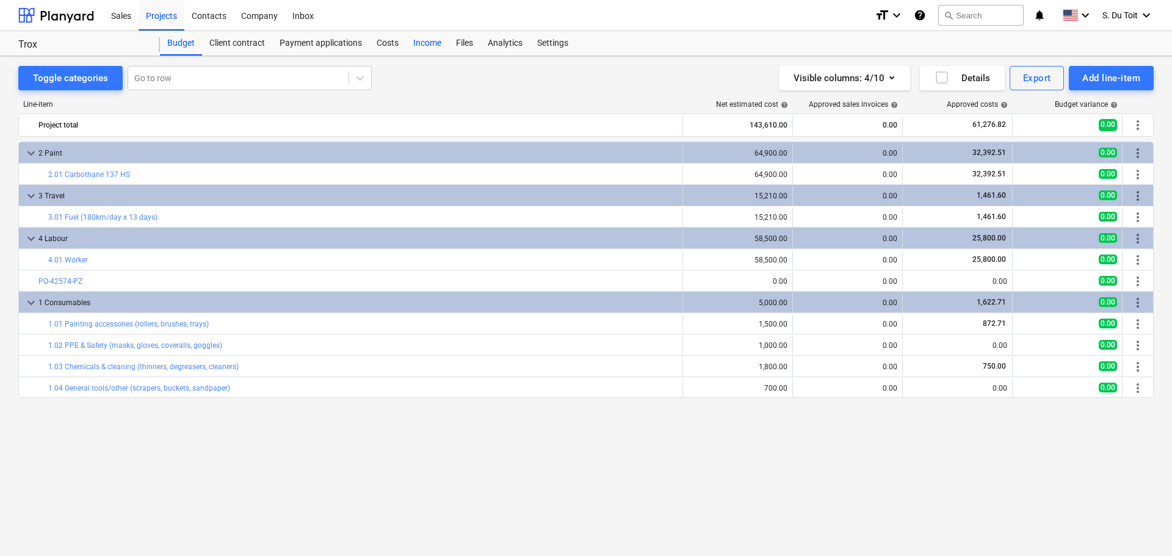
click at [418, 38] on div "Income" at bounding box center [427, 43] width 43 height 24
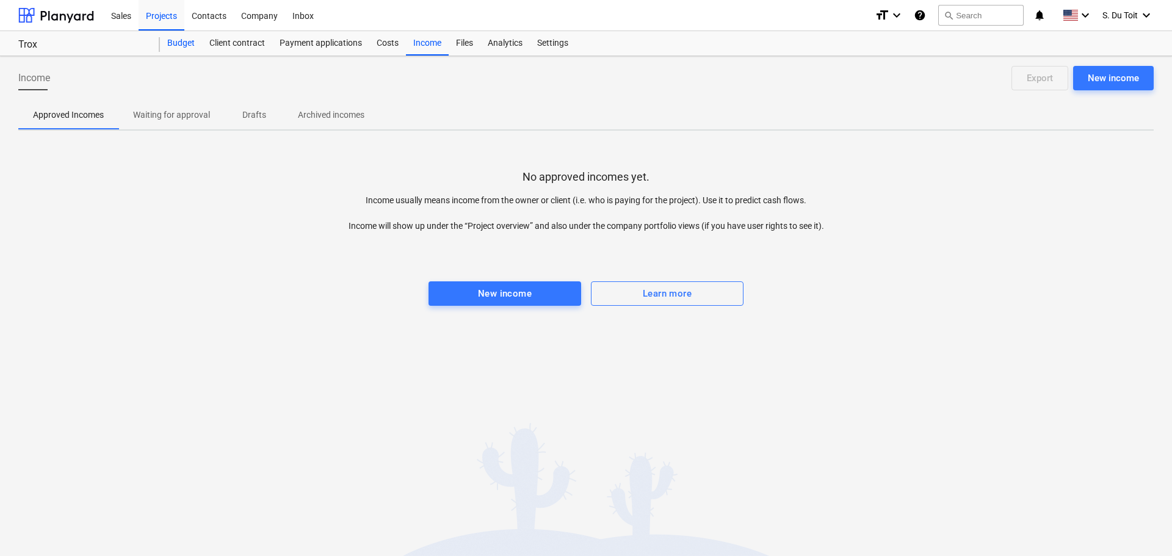
click at [182, 39] on div "Budget" at bounding box center [181, 43] width 42 height 24
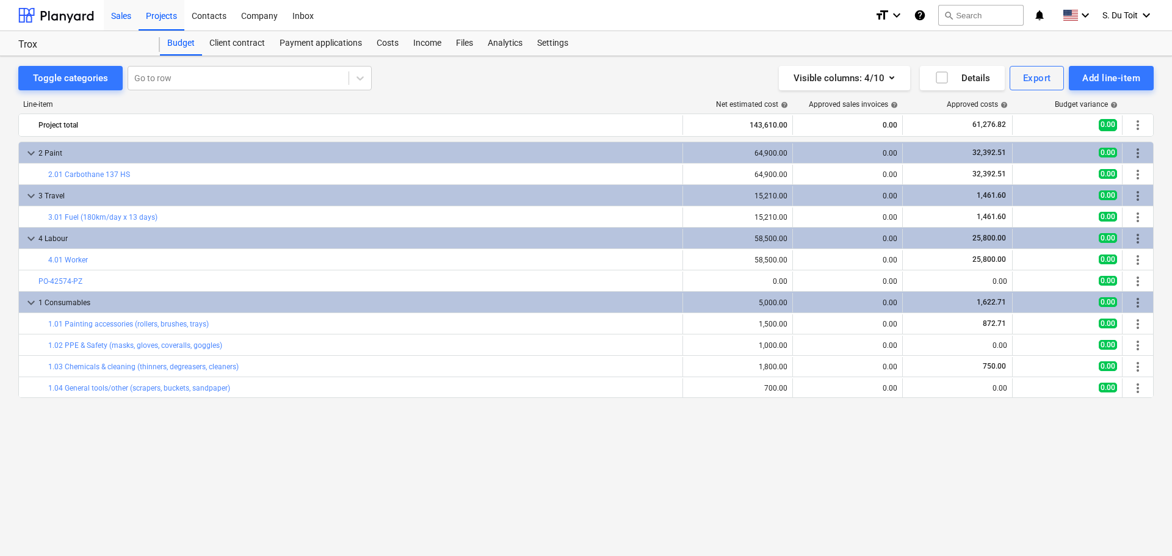
click at [130, 16] on div "Sales" at bounding box center [121, 14] width 35 height 31
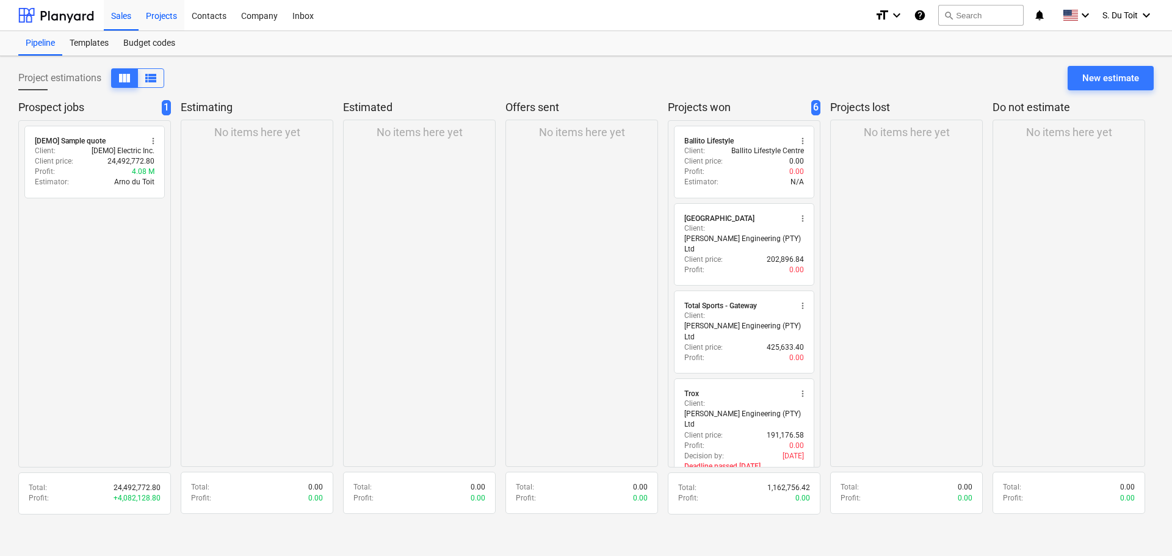
click at [169, 18] on div "Projects" at bounding box center [162, 14] width 46 height 31
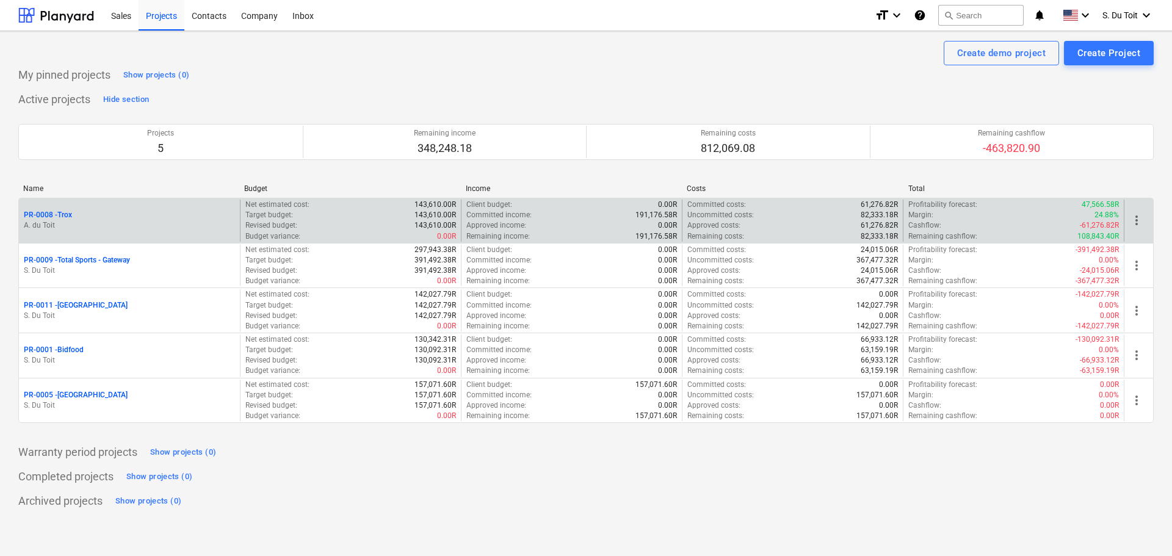
click at [65, 214] on p "PR-0008 - Trox" at bounding box center [48, 215] width 48 height 10
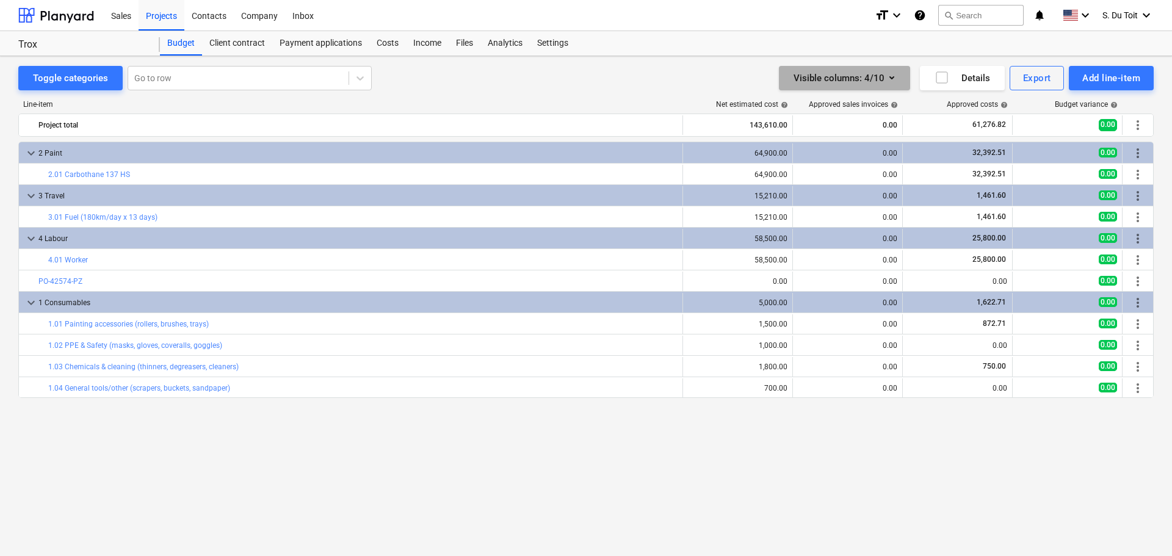
click at [887, 73] on icon "button" at bounding box center [892, 77] width 15 height 15
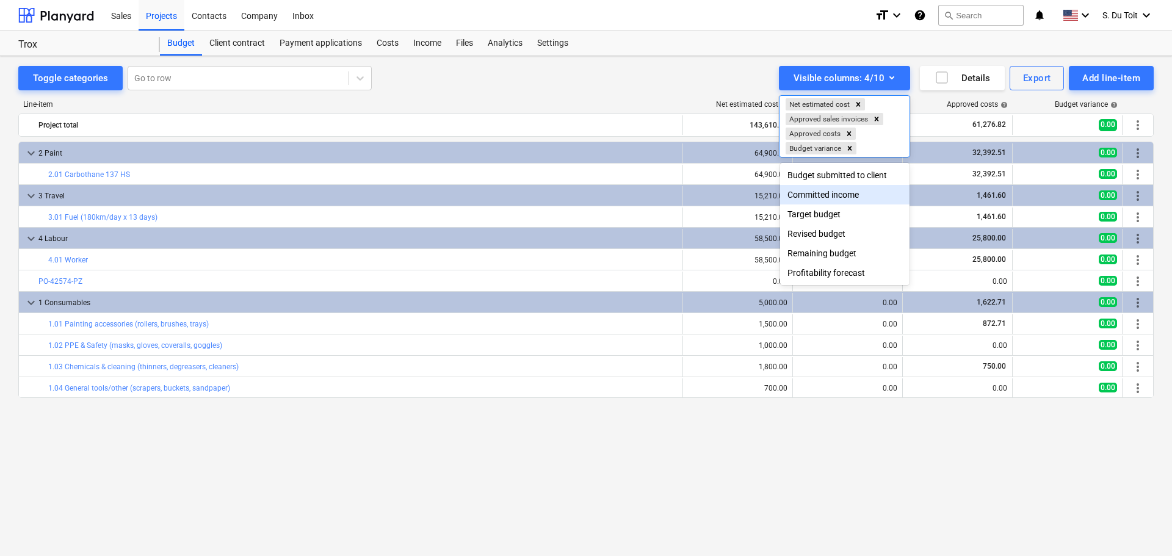
click at [872, 192] on div "Committed income" at bounding box center [844, 195] width 129 height 20
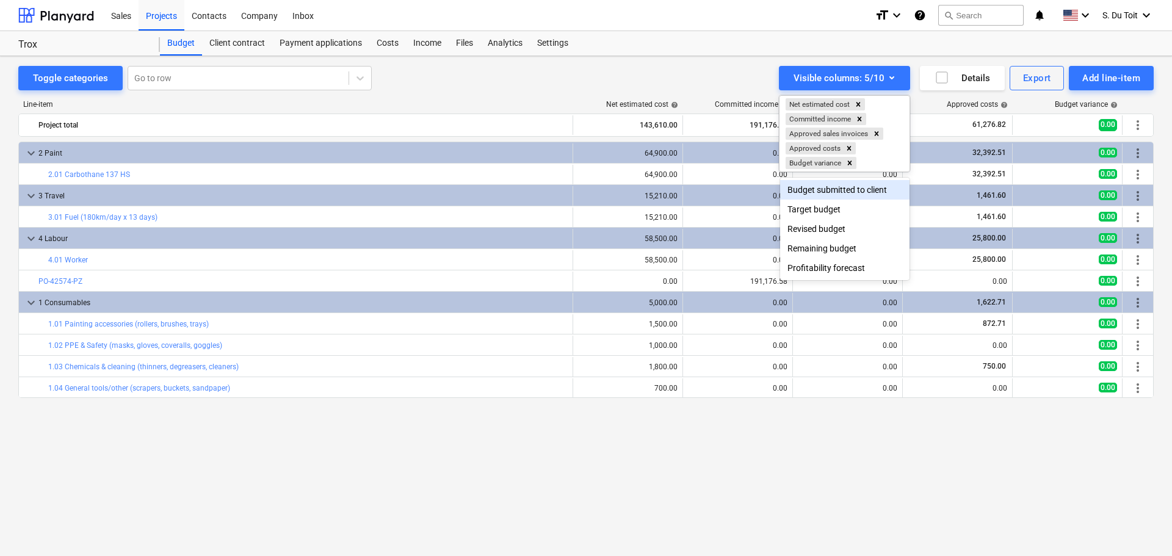
click at [709, 53] on div at bounding box center [586, 278] width 1172 height 556
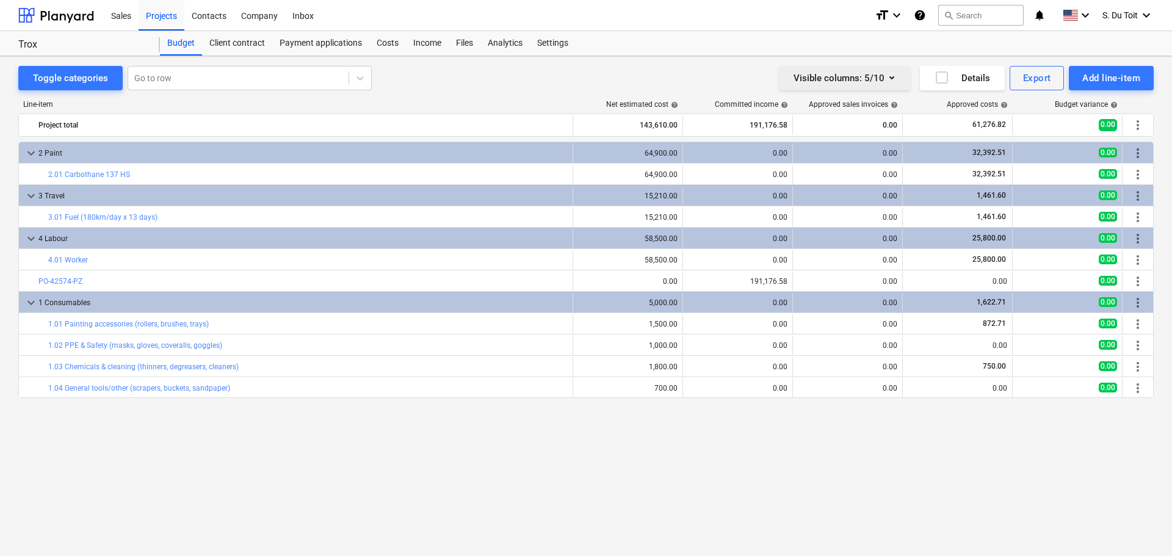
click at [877, 79] on div "Visible columns : 5/10" at bounding box center [845, 78] width 102 height 16
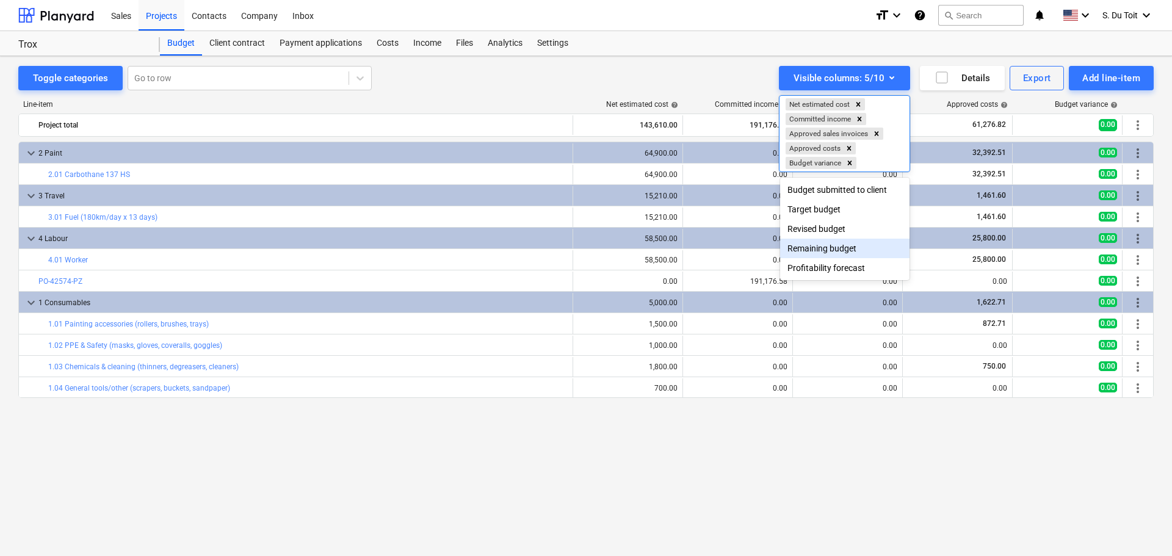
click at [822, 246] on div "Remaining budget" at bounding box center [844, 249] width 129 height 20
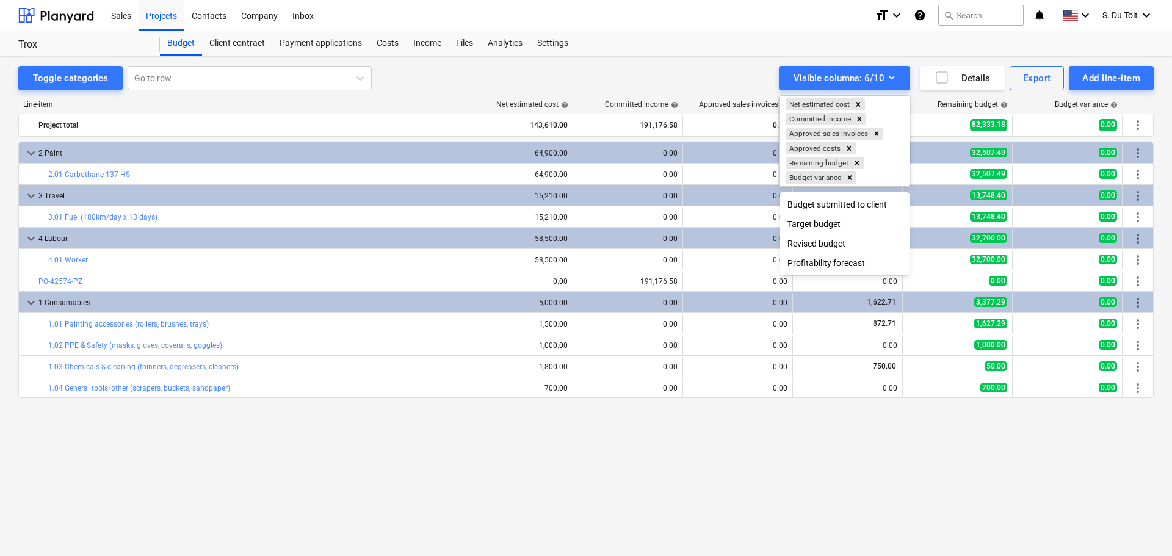
click at [660, 51] on div at bounding box center [586, 278] width 1172 height 556
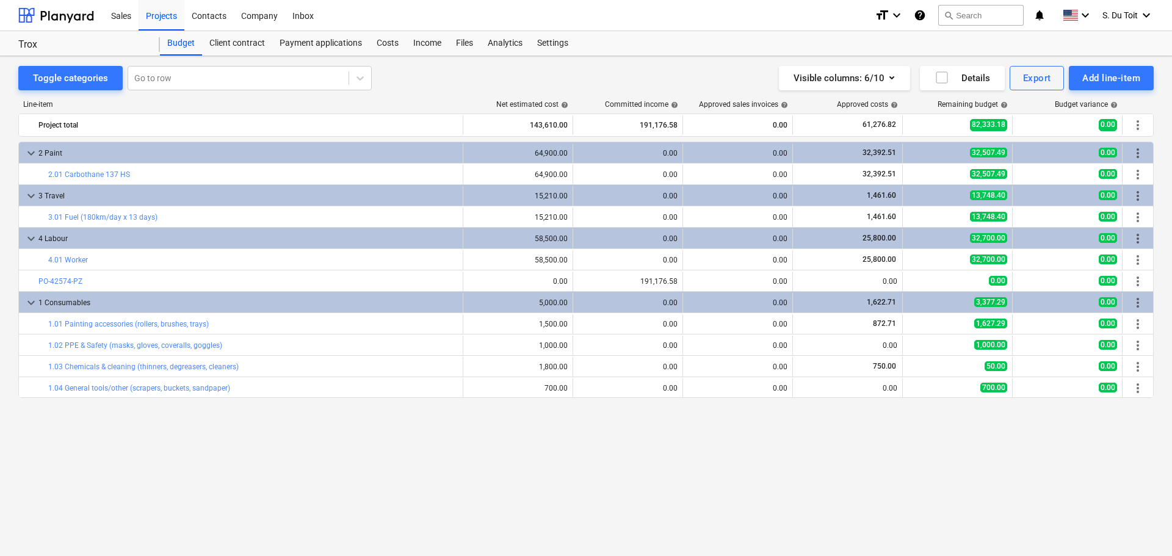
click at [720, 410] on div "keyboard_arrow_down 2 Paint 64,900.00 0.00 0.00 32,392.51 32,507.49 0.00 more_v…" at bounding box center [586, 324] width 1136 height 364
click at [883, 74] on div "Visible columns : 6/10" at bounding box center [845, 78] width 102 height 16
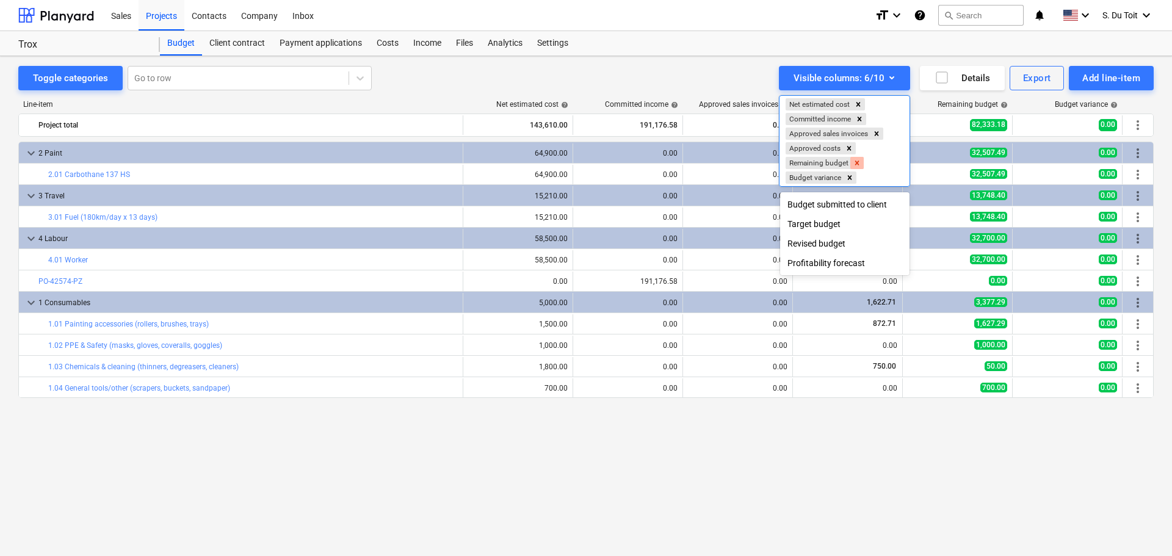
click at [855, 162] on icon "Remove Remaining budget" at bounding box center [857, 163] width 9 height 9
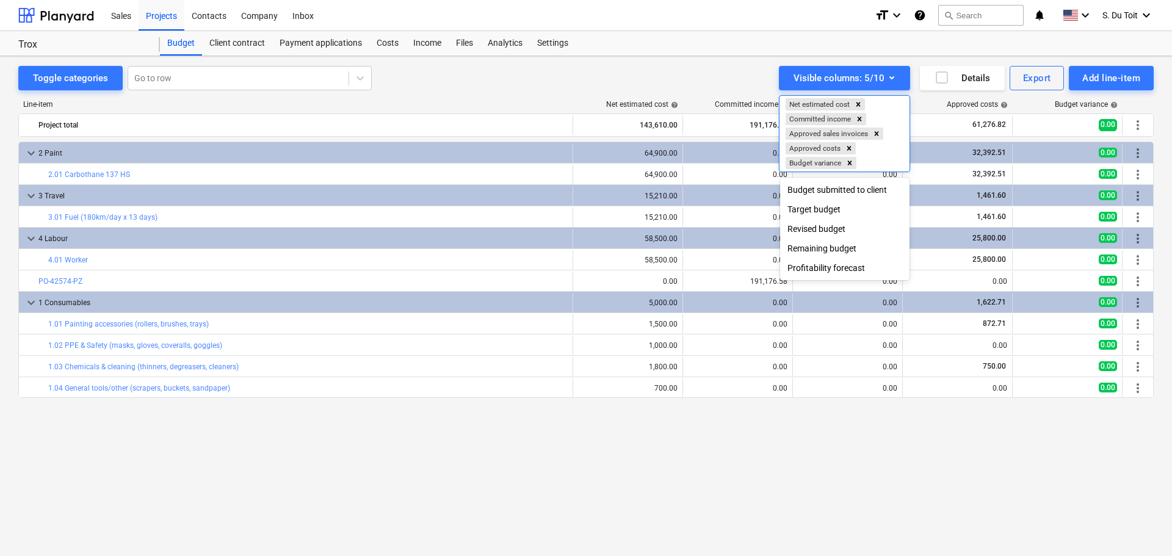
click at [822, 267] on div "Profitability forecast" at bounding box center [844, 268] width 129 height 20
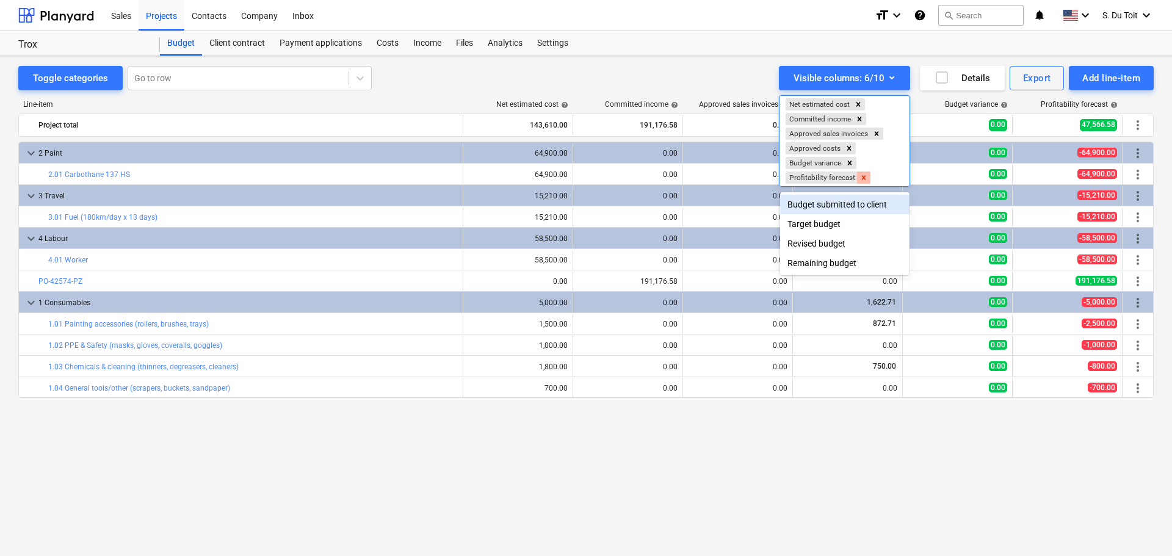
click at [863, 176] on icon "Remove Profitability forecast" at bounding box center [864, 177] width 4 height 4
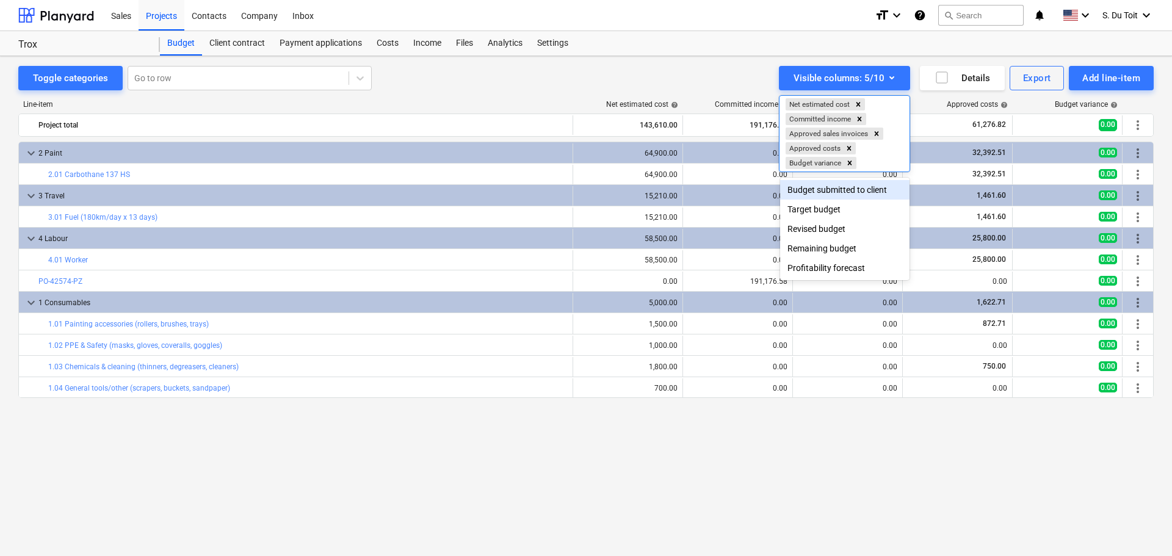
click at [461, 449] on div at bounding box center [586, 278] width 1172 height 556
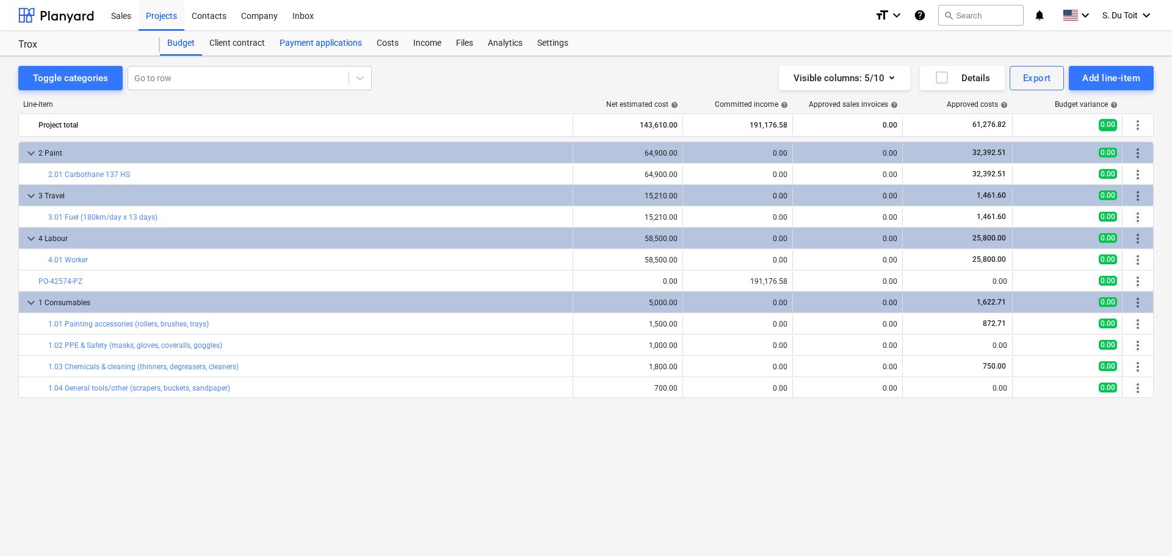
click at [367, 45] on div "Payment applications" at bounding box center [320, 43] width 97 height 24
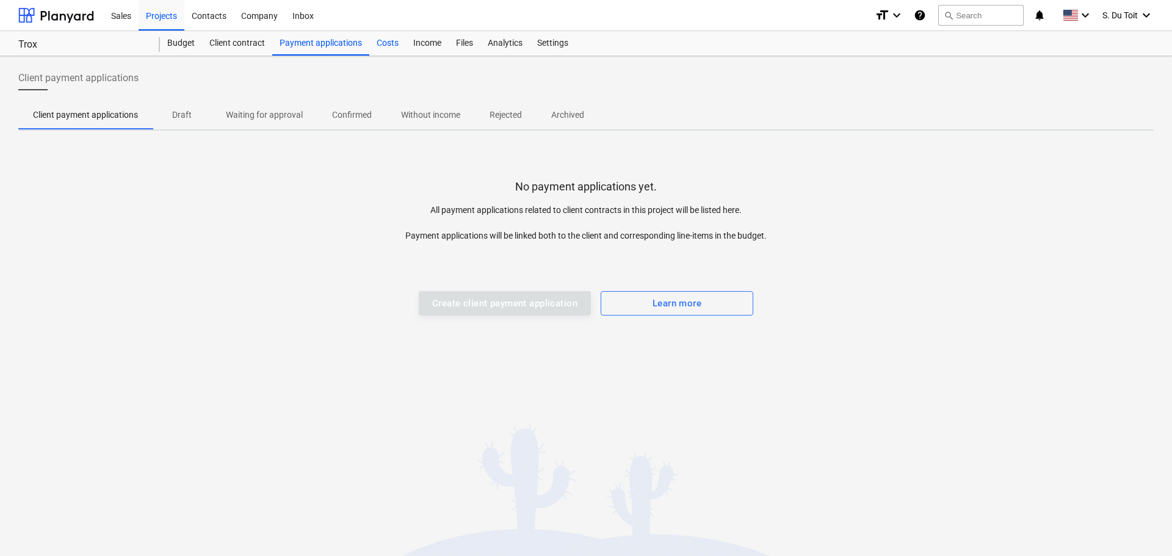
click at [380, 45] on div "Costs" at bounding box center [387, 43] width 37 height 24
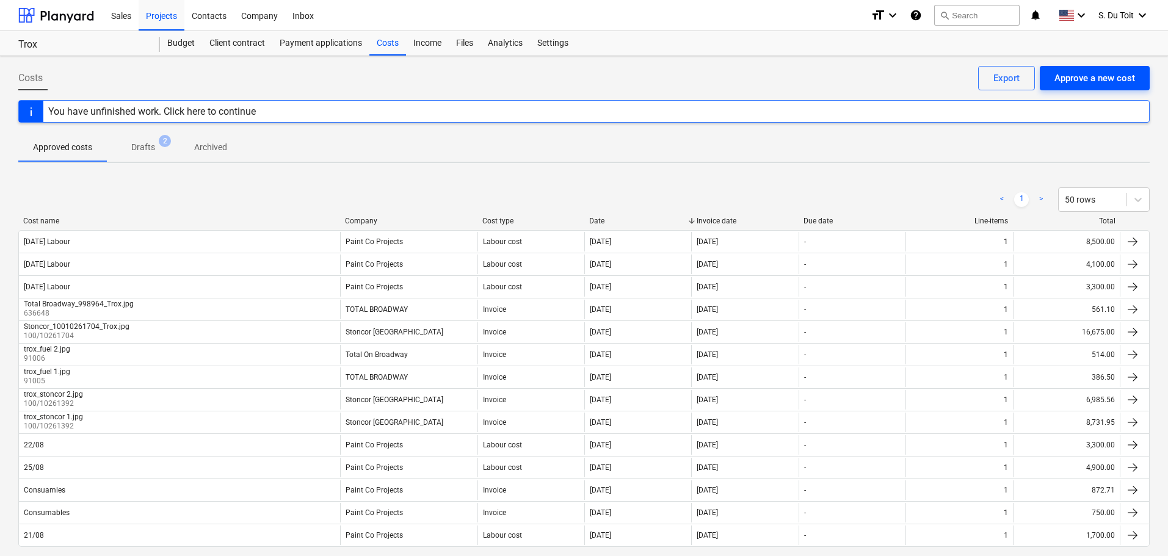
click at [1106, 78] on div "Approve a new cost" at bounding box center [1094, 78] width 81 height 16
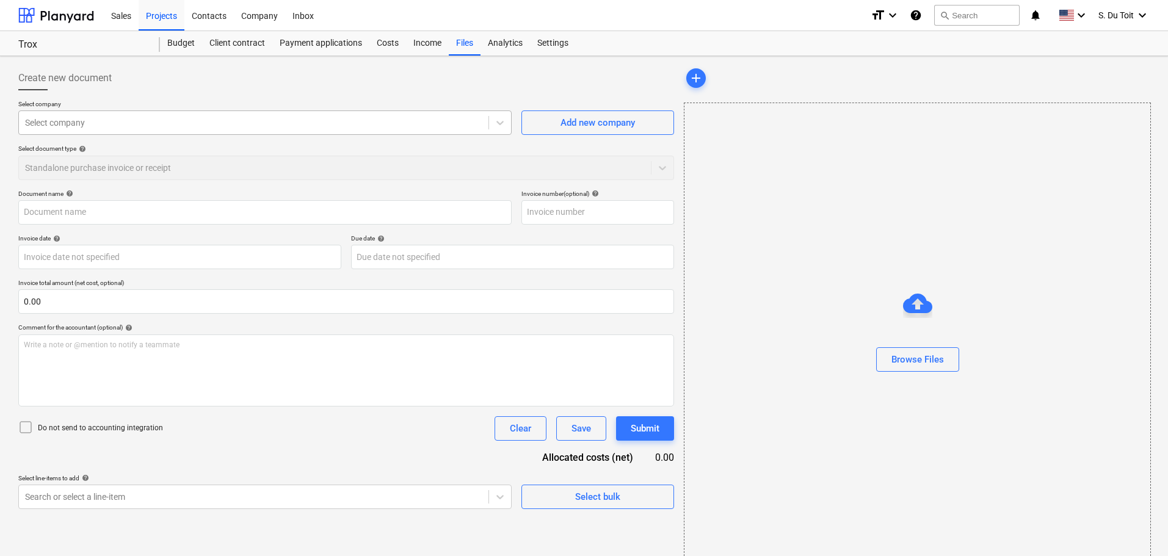
click at [159, 125] on div at bounding box center [253, 123] width 457 height 12
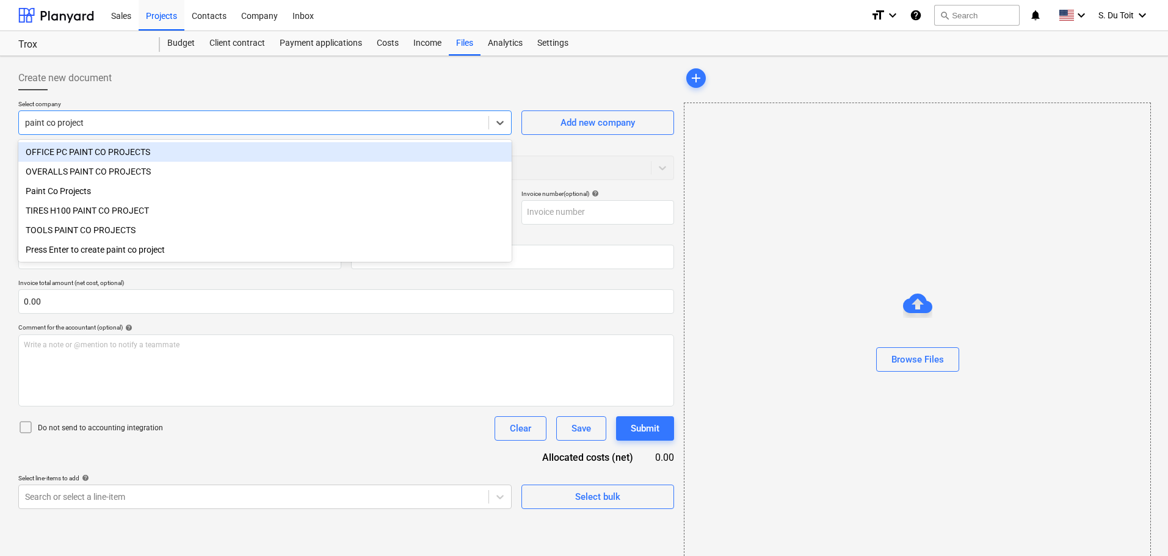
type input "paint co projects"
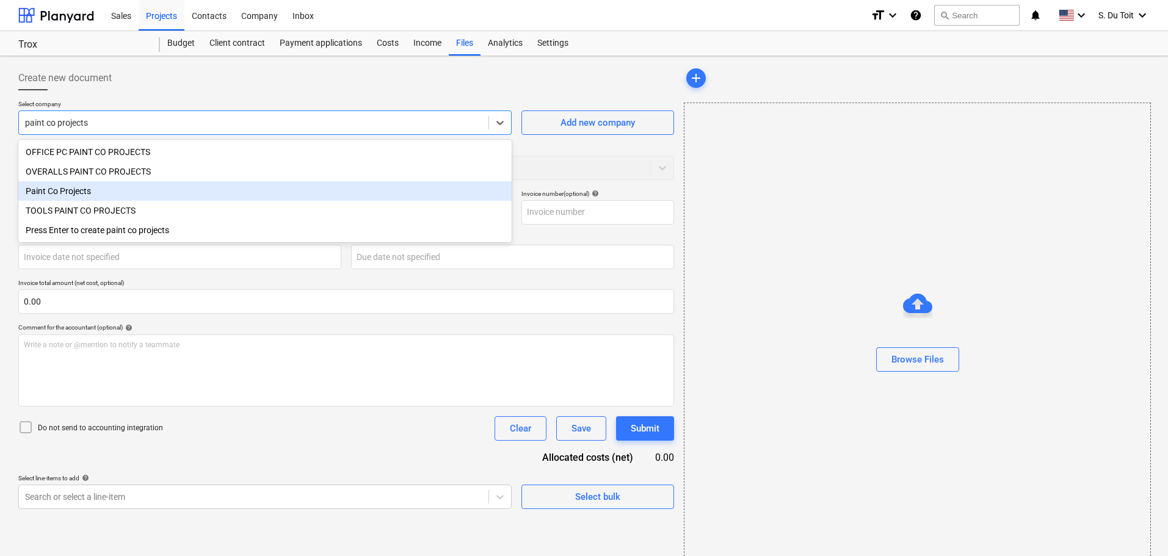
click at [153, 194] on div "Paint Co Projects" at bounding box center [264, 191] width 493 height 20
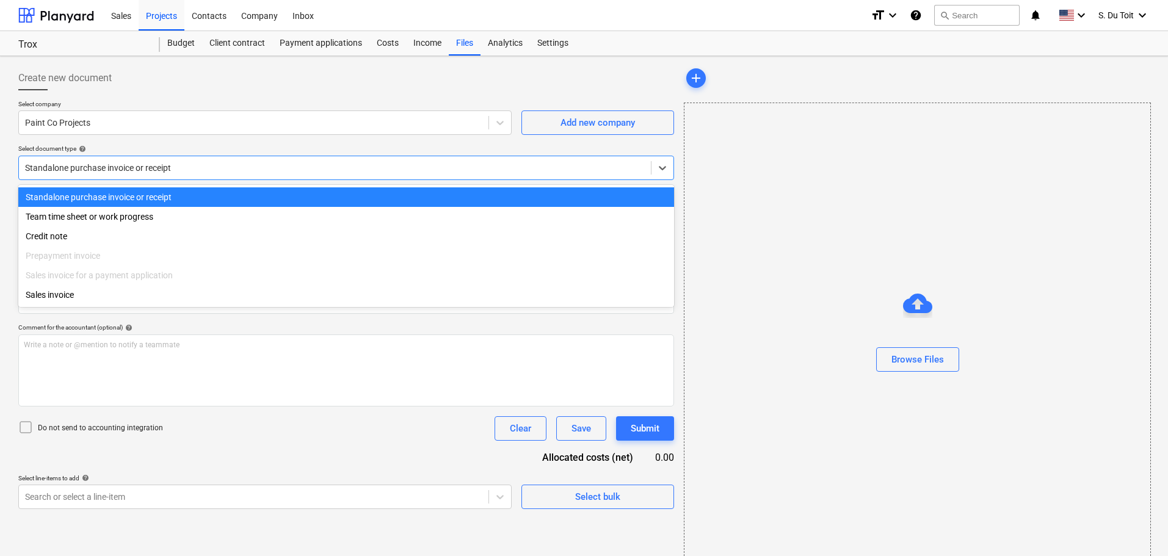
click at [92, 162] on div at bounding box center [335, 168] width 620 height 12
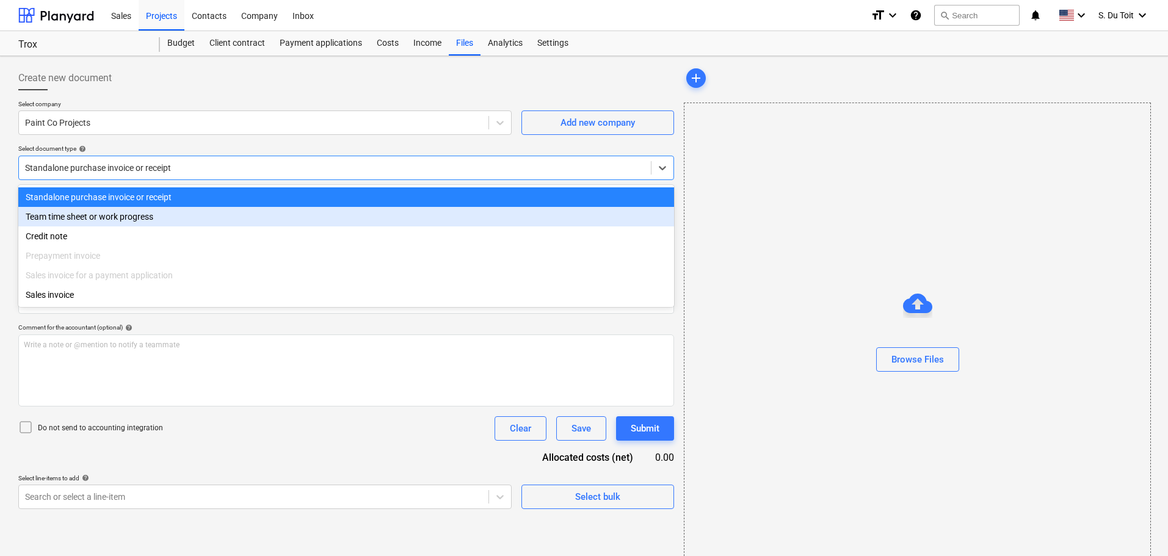
click at [92, 216] on div "Team time sheet or work progress" at bounding box center [346, 217] width 656 height 20
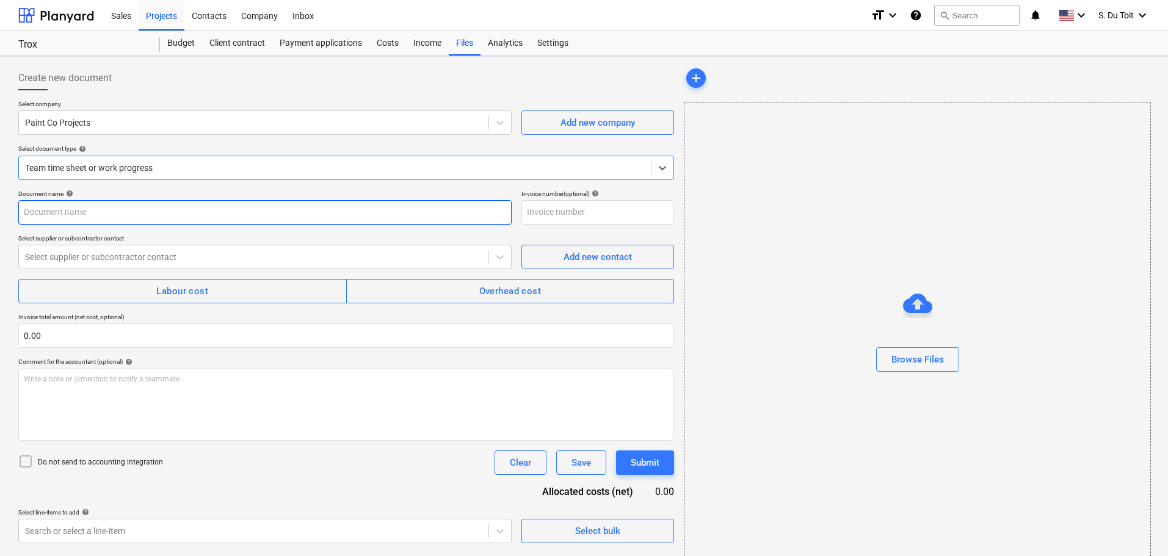
click at [59, 213] on input "text" at bounding box center [264, 212] width 493 height 24
type input "Labour 01/09"
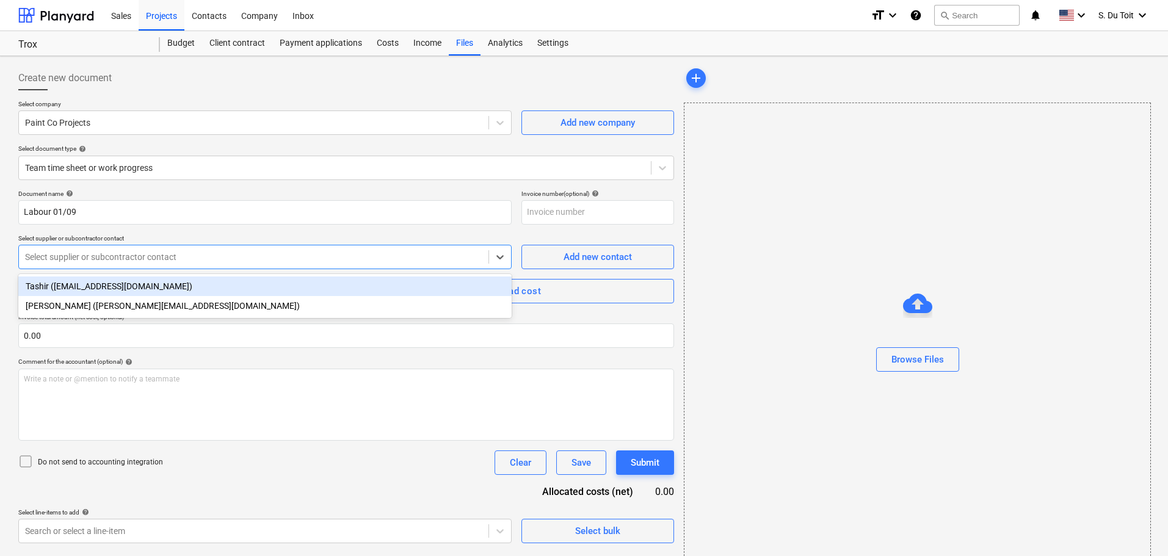
click at [63, 257] on div at bounding box center [253, 257] width 457 height 12
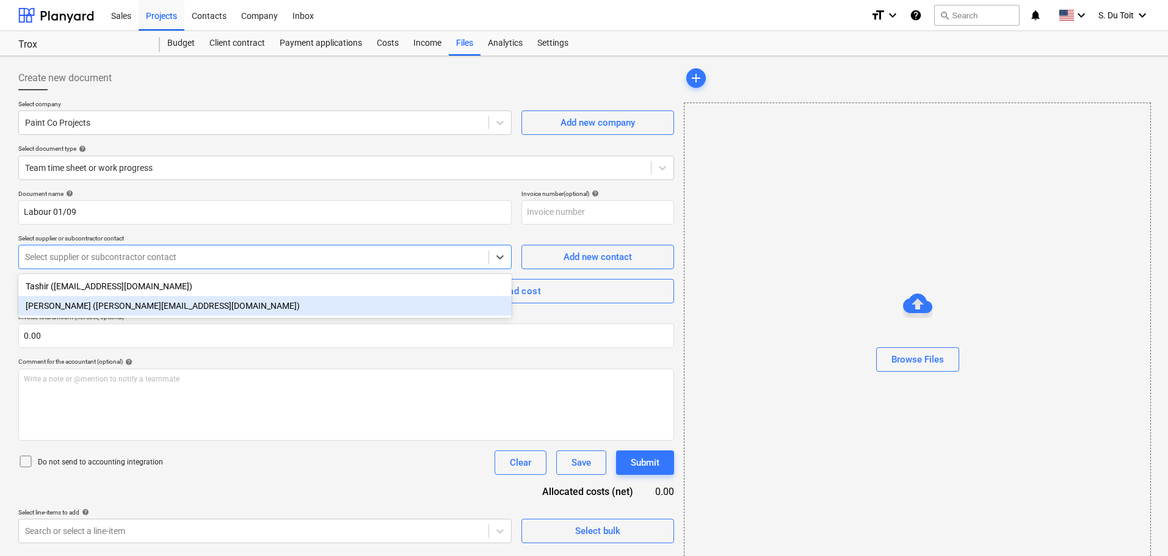
click at [63, 310] on div "[PERSON_NAME] ([PERSON_NAME][EMAIL_ADDRESS][DOMAIN_NAME])" at bounding box center [264, 306] width 493 height 20
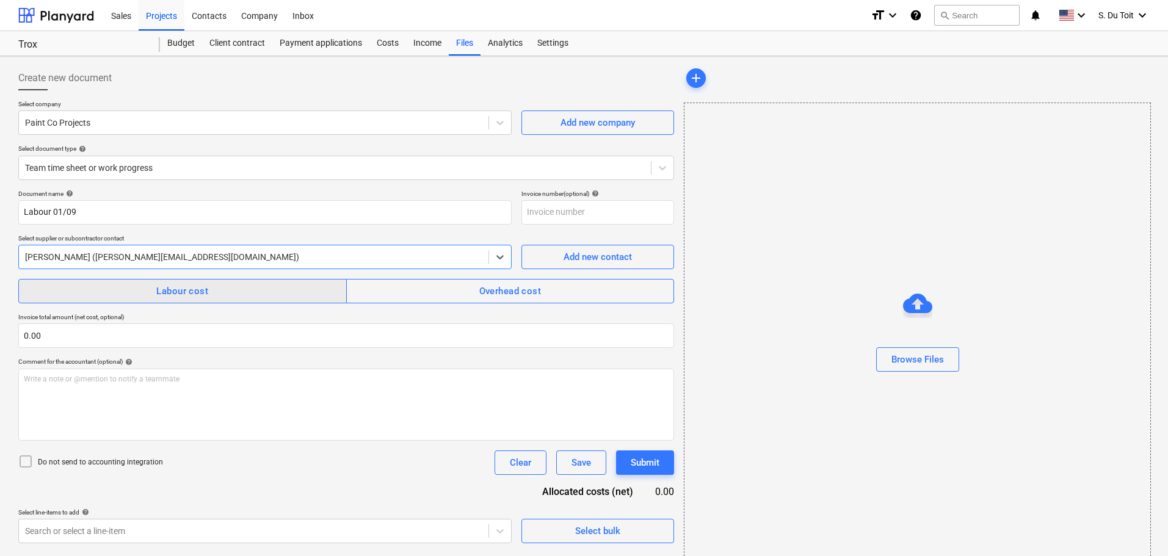
click at [72, 289] on span "Labour cost" at bounding box center [183, 291] width 302 height 16
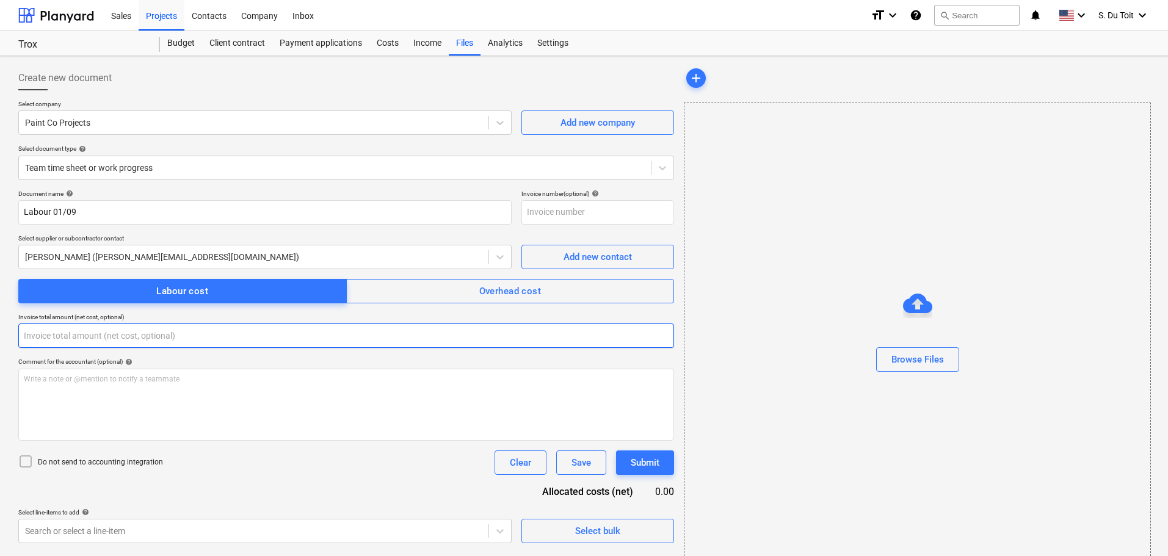
click at [68, 342] on input "text" at bounding box center [346, 336] width 656 height 24
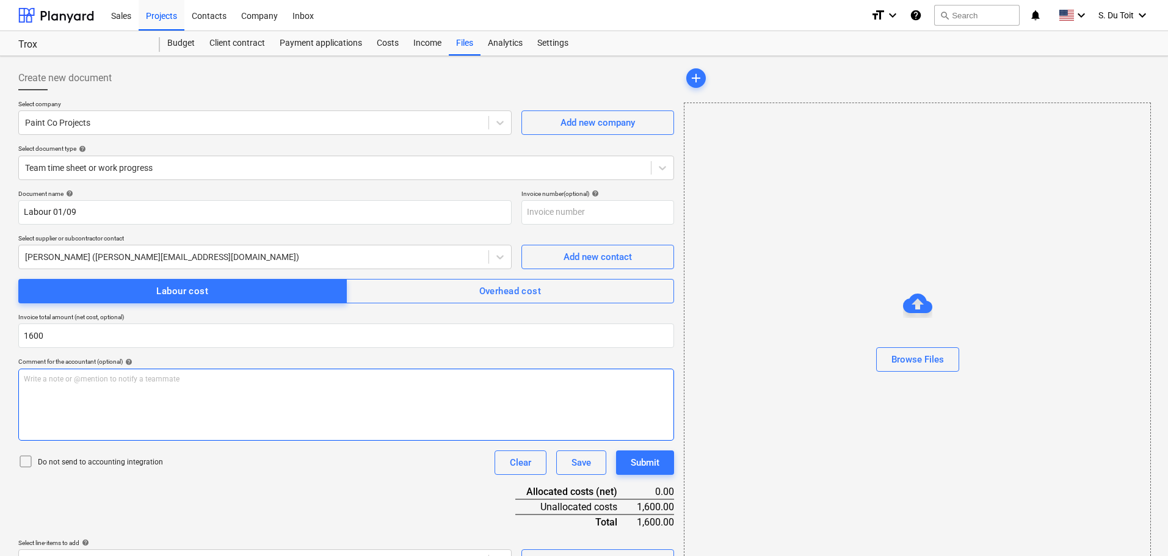
type input "1,600.00"
click at [131, 371] on div "Write a note or @mention to notify a teammate [PERSON_NAME]" at bounding box center [346, 405] width 656 height 72
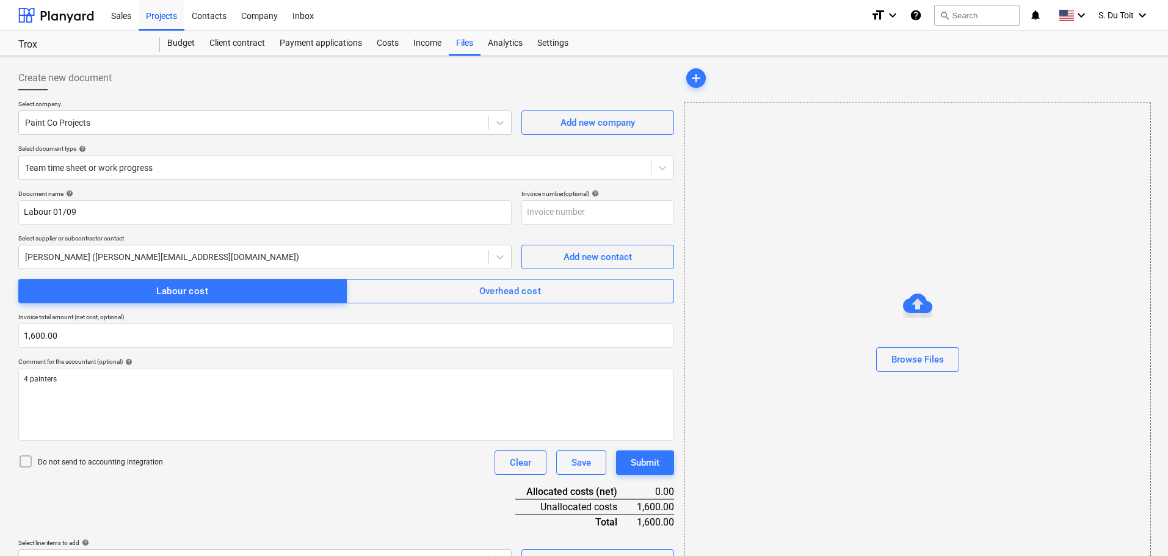
click at [142, 454] on div "Do not send to accounting integration" at bounding box center [90, 462] width 145 height 17
click at [142, 468] on div "Do not send to accounting integration" at bounding box center [90, 462] width 145 height 17
click at [140, 460] on p "Do not send to accounting integration" at bounding box center [100, 462] width 125 height 10
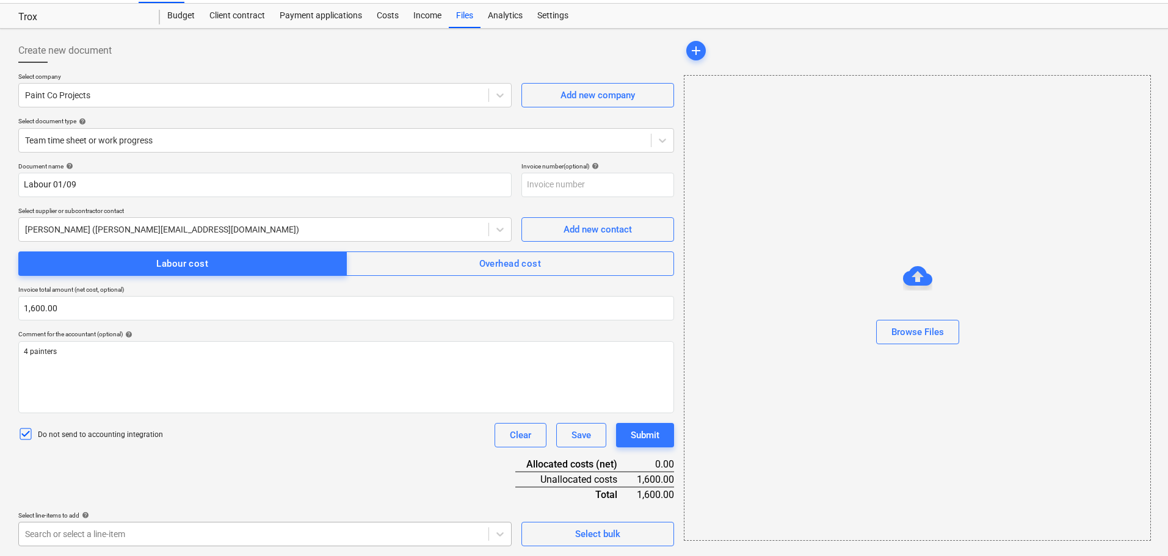
click at [139, 526] on body "Sales Projects Contacts Company Inbox format_size keyboard_arrow_down help sear…" at bounding box center [584, 251] width 1168 height 556
click at [716, 455] on html "Sales Projects Contacts Company Inbox format_size keyboard_arrow_down help sear…" at bounding box center [584, 251] width 1168 height 556
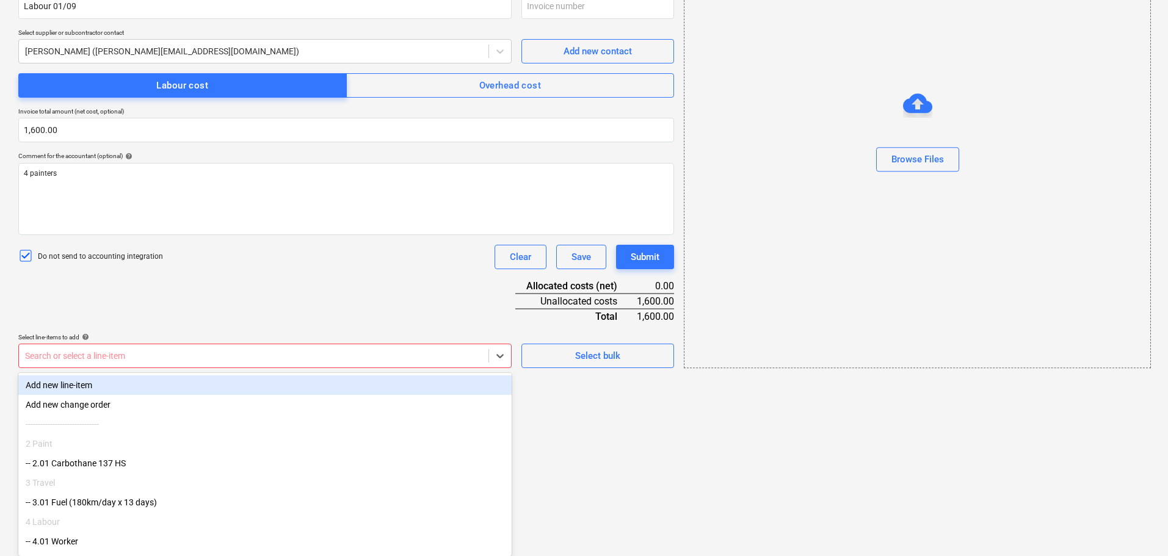
click at [482, 350] on body "Sales Projects Contacts Company Inbox format_size keyboard_arrow_down help sear…" at bounding box center [584, 72] width 1168 height 556
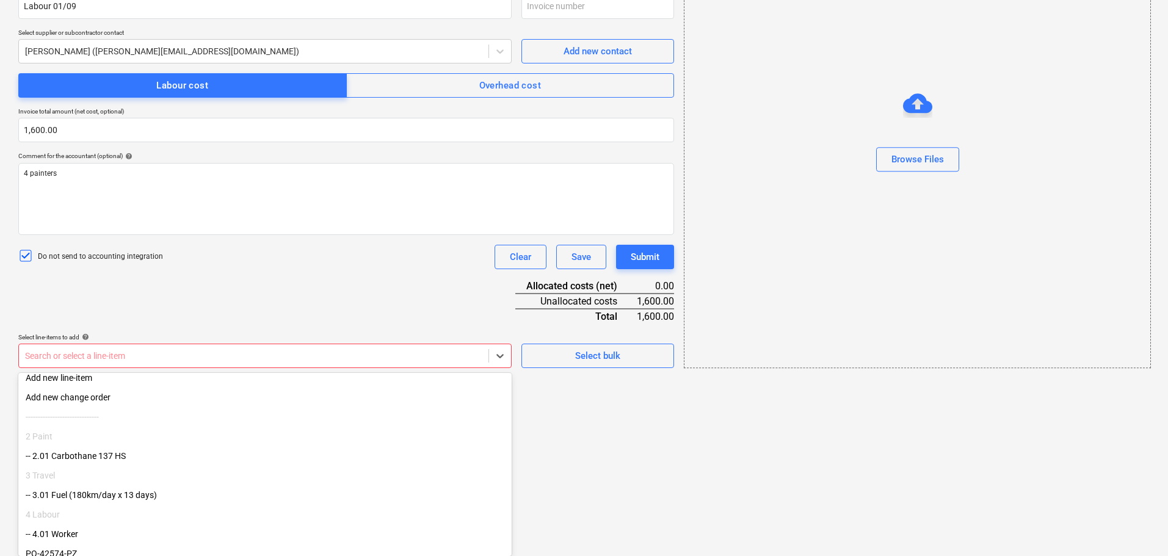
scroll to position [124, 0]
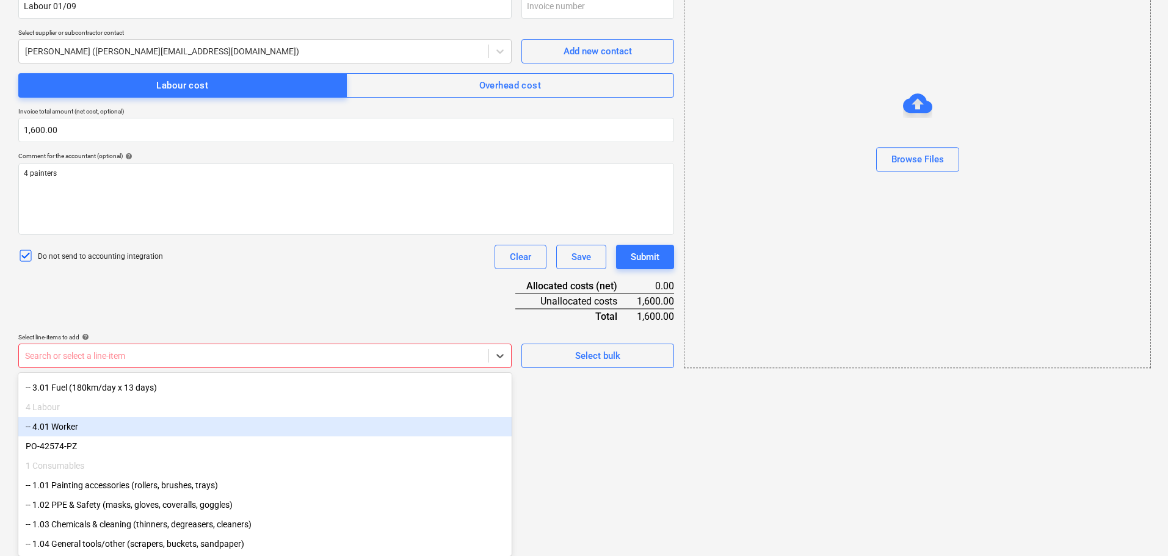
click at [252, 419] on div "-- 4.01 Worker" at bounding box center [264, 427] width 493 height 20
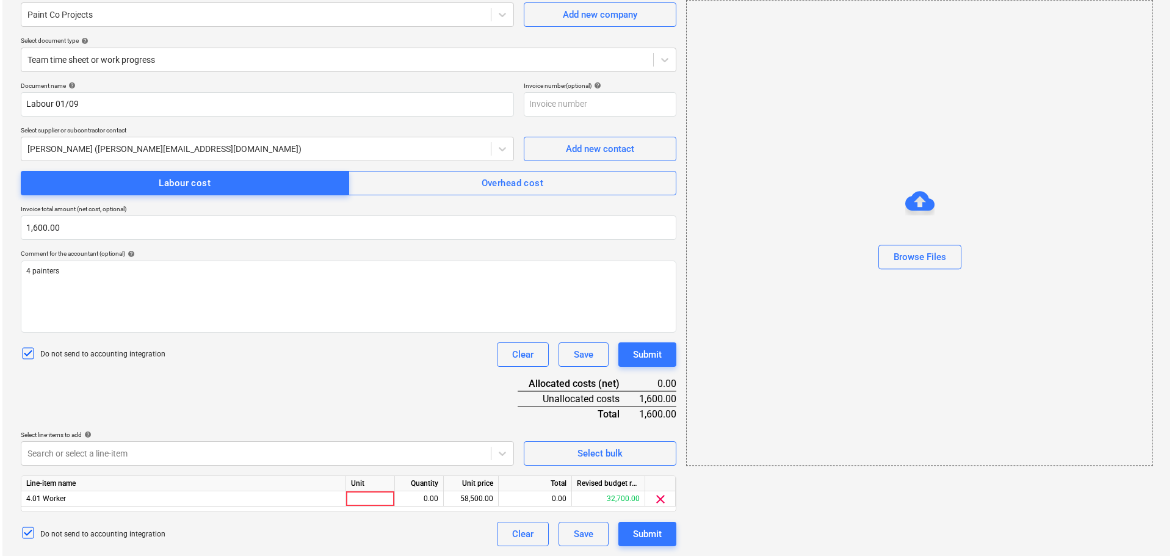
scroll to position [108, 0]
click at [578, 448] on html "Sales Projects Contacts Company Inbox format_size keyboard_arrow_down help sear…" at bounding box center [584, 170] width 1168 height 556
click at [371, 501] on div at bounding box center [368, 498] width 49 height 15
type input "pcs"
click at [434, 496] on div "0.00" at bounding box center [416, 498] width 38 height 15
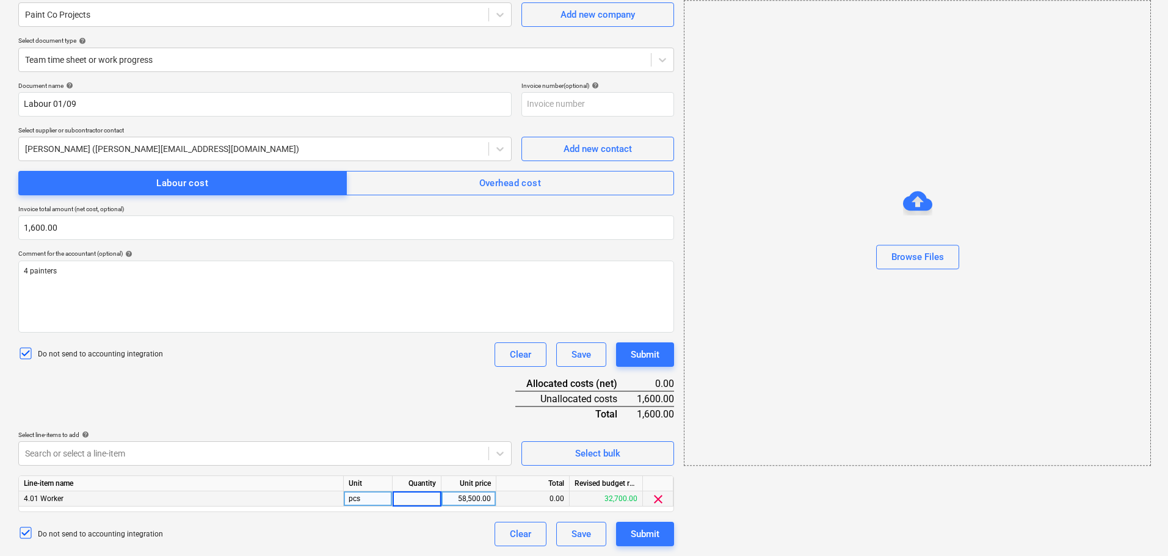
type input "1"
click at [471, 498] on div "58,500.00" at bounding box center [468, 498] width 45 height 15
type input "1600"
click at [641, 537] on div "Submit" at bounding box center [645, 534] width 29 height 16
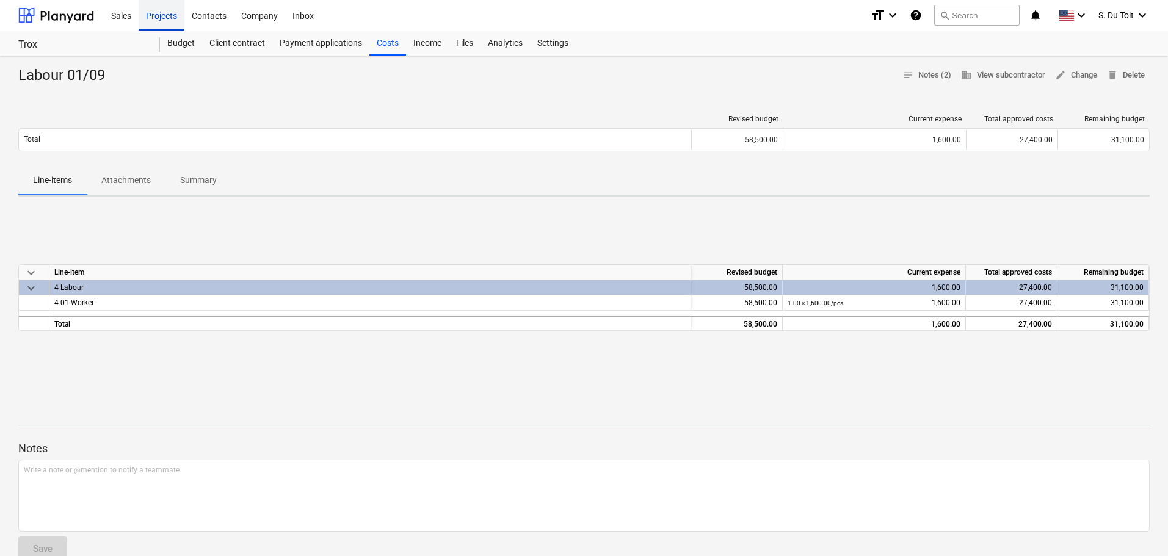
click at [165, 20] on div "Projects" at bounding box center [162, 14] width 46 height 31
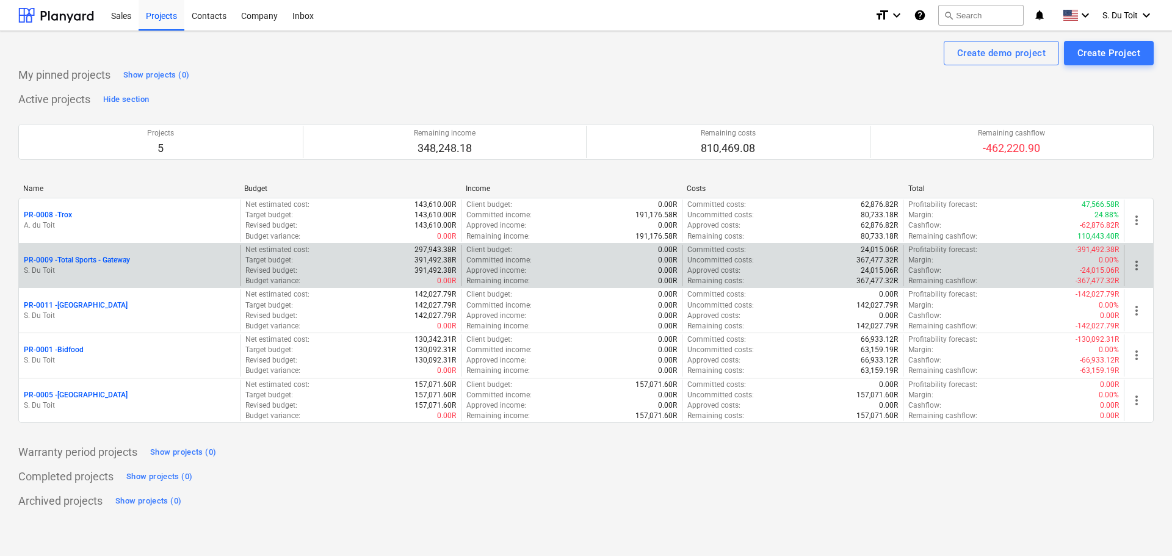
click at [114, 264] on p "PR-0009 - Total Sports - Gateway" at bounding box center [77, 260] width 106 height 10
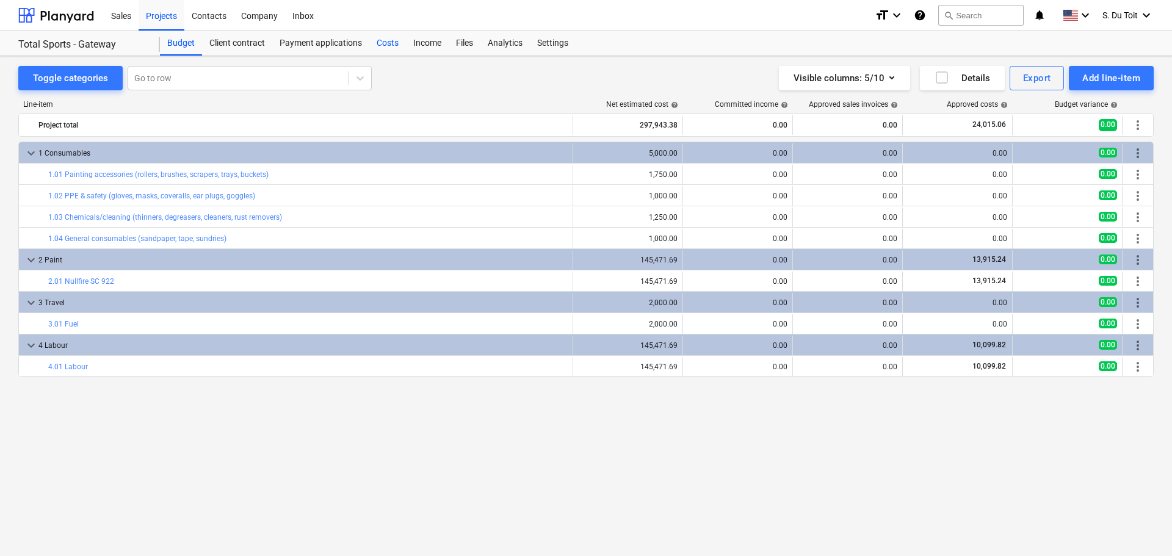
click at [384, 41] on div "Costs" at bounding box center [387, 43] width 37 height 24
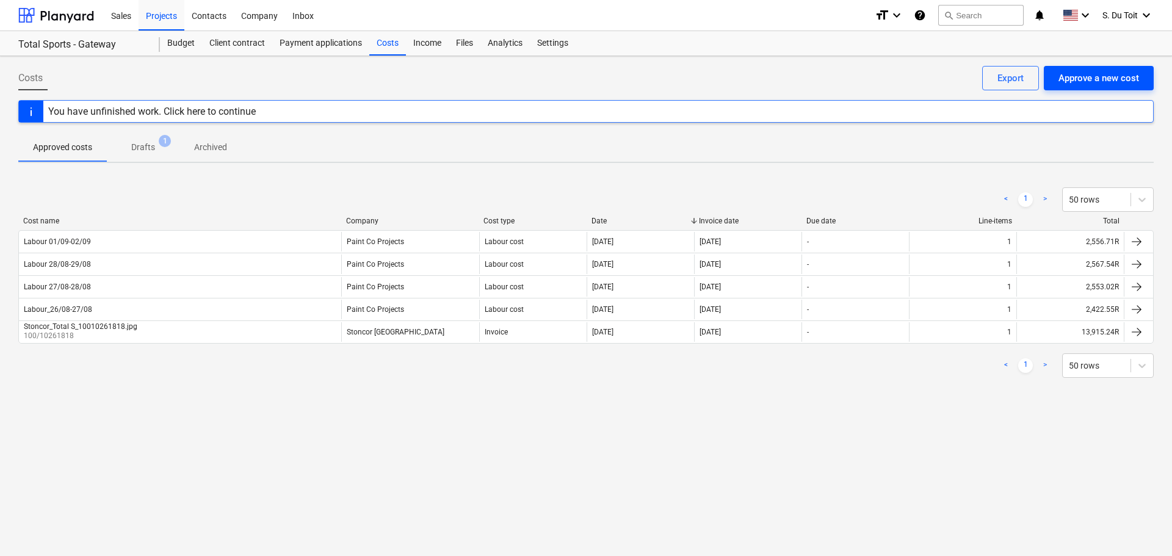
click at [1114, 84] on div "Approve a new cost" at bounding box center [1099, 78] width 81 height 16
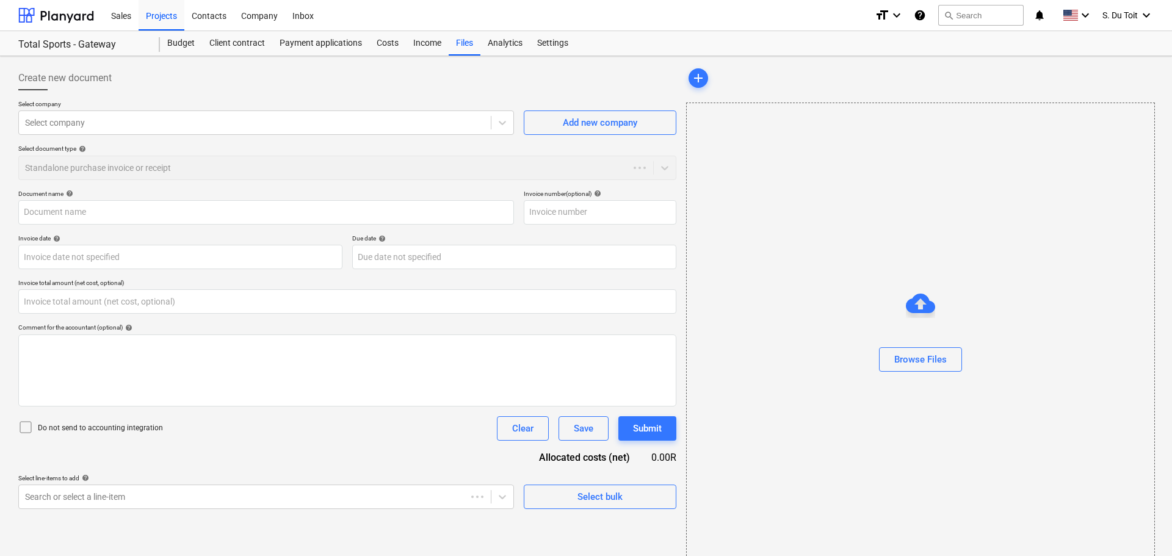
type input "0.00"
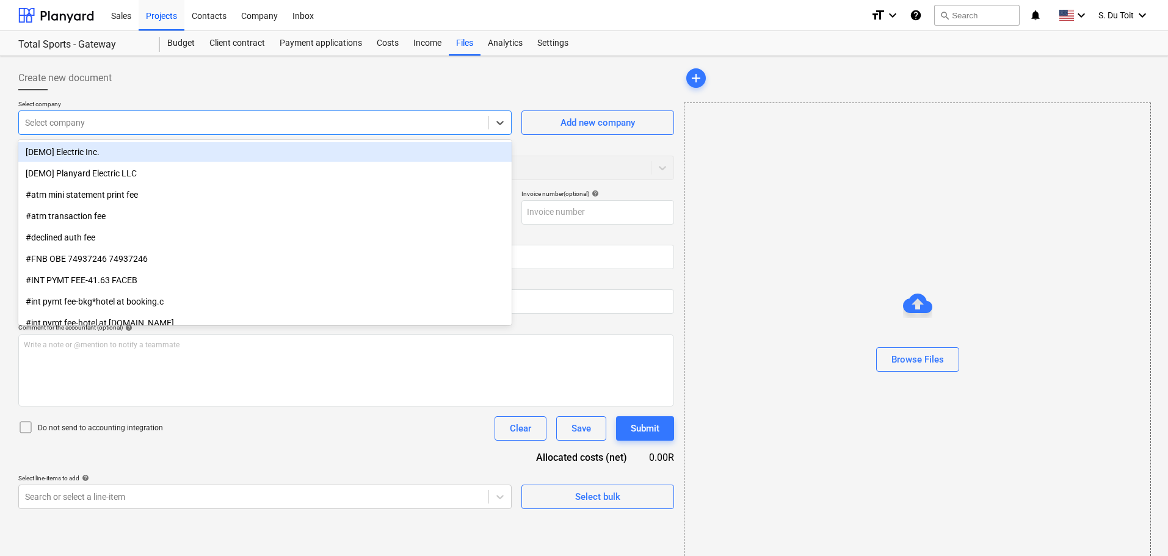
click at [255, 122] on div at bounding box center [253, 123] width 457 height 12
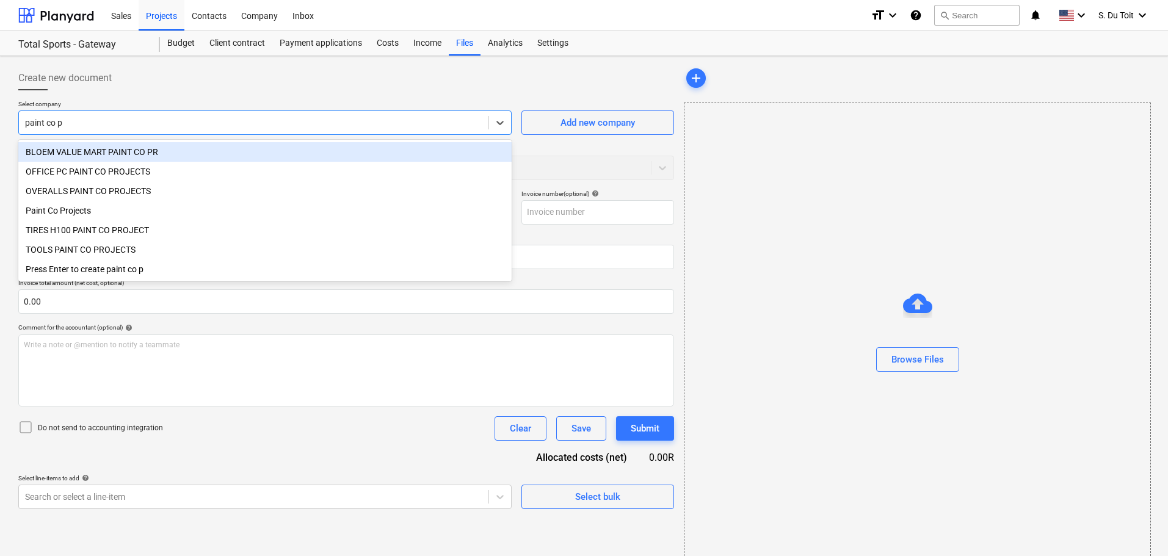
type input "paint co pr"
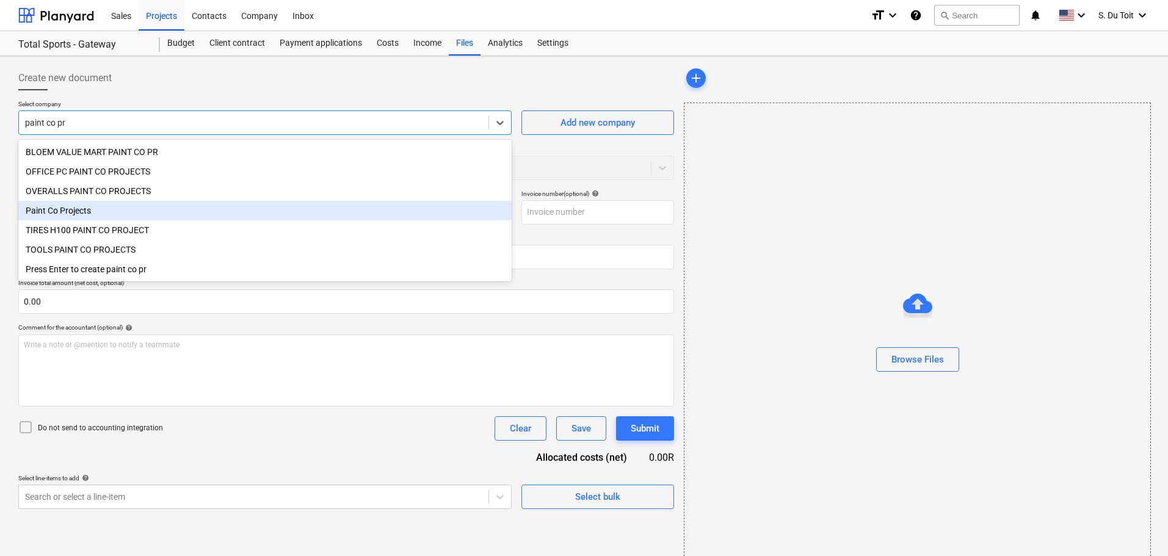
click at [182, 214] on div "Paint Co Projects" at bounding box center [264, 211] width 493 height 20
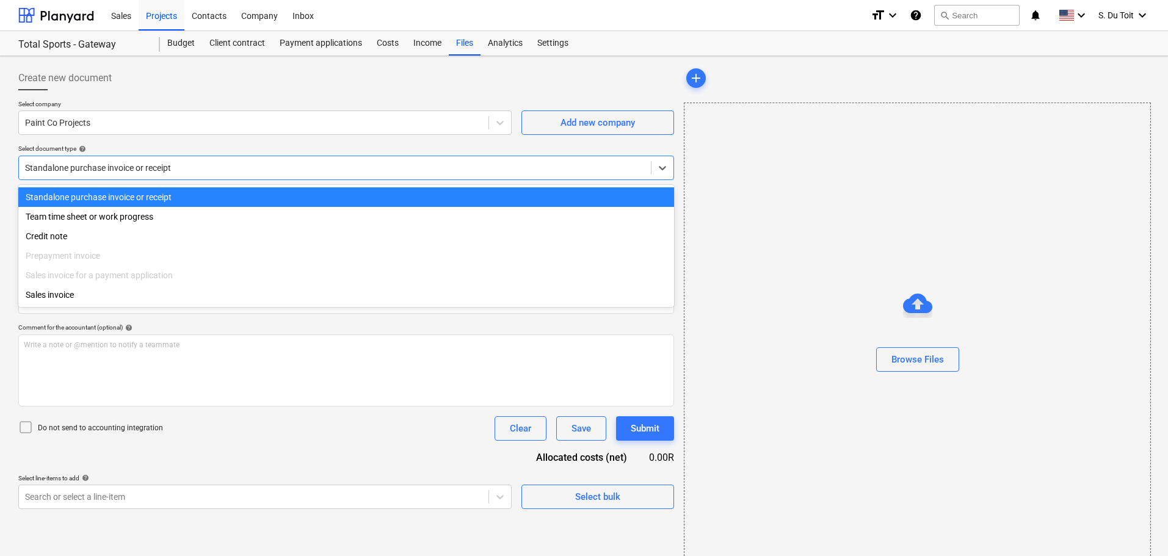
click at [85, 162] on div at bounding box center [335, 168] width 620 height 12
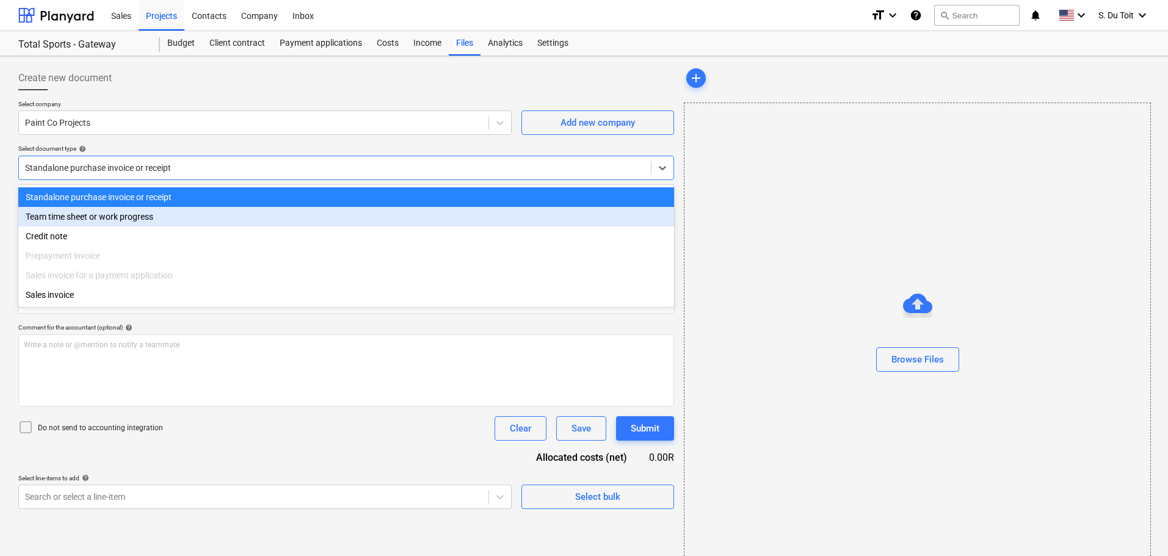
click at [87, 224] on div "Team time sheet or work progress" at bounding box center [346, 217] width 656 height 20
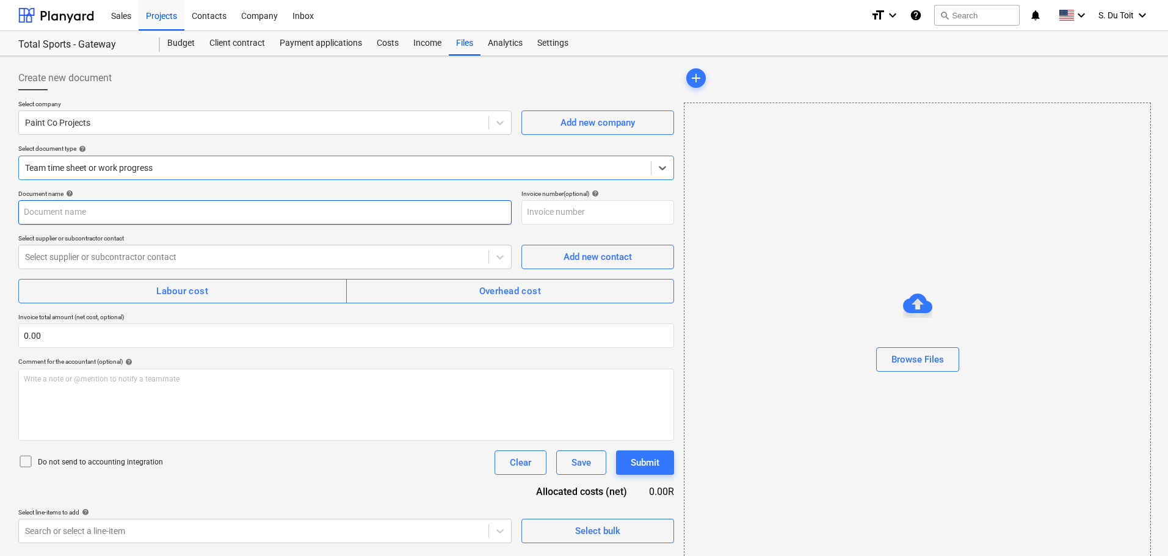
click at [57, 223] on input "text" at bounding box center [264, 212] width 493 height 24
type input "Labour 01/09"
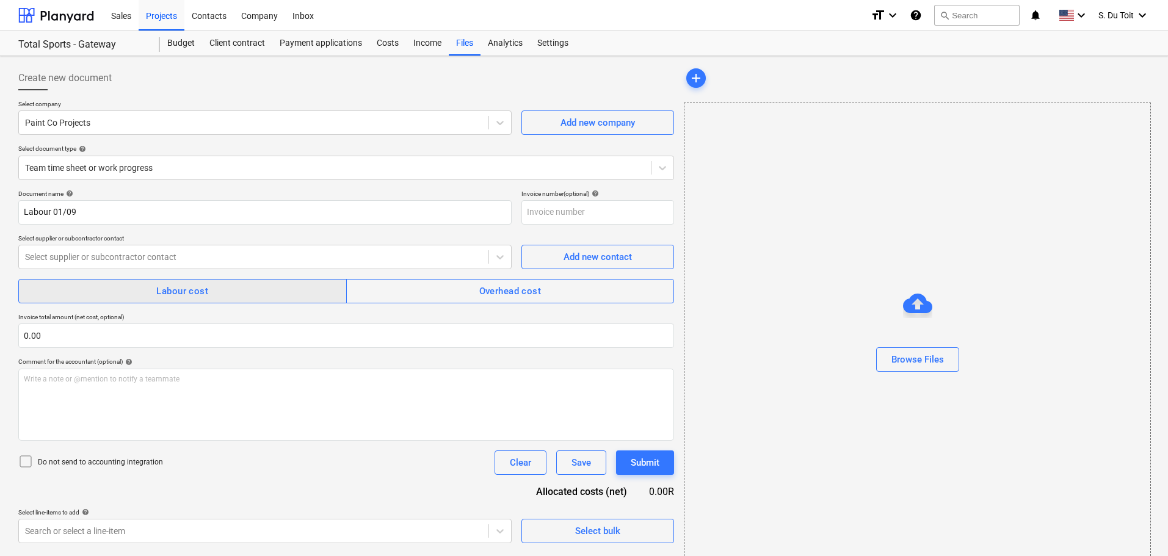
click at [141, 293] on span "Labour cost" at bounding box center [183, 291] width 302 height 16
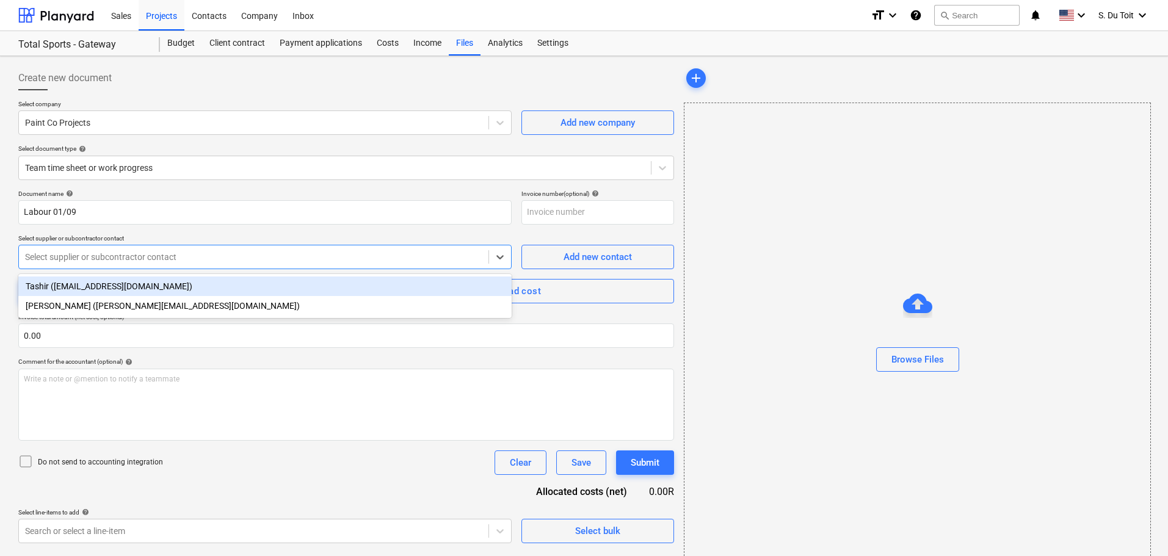
click at [126, 248] on div "Select supplier or subcontractor contact" at bounding box center [264, 257] width 493 height 24
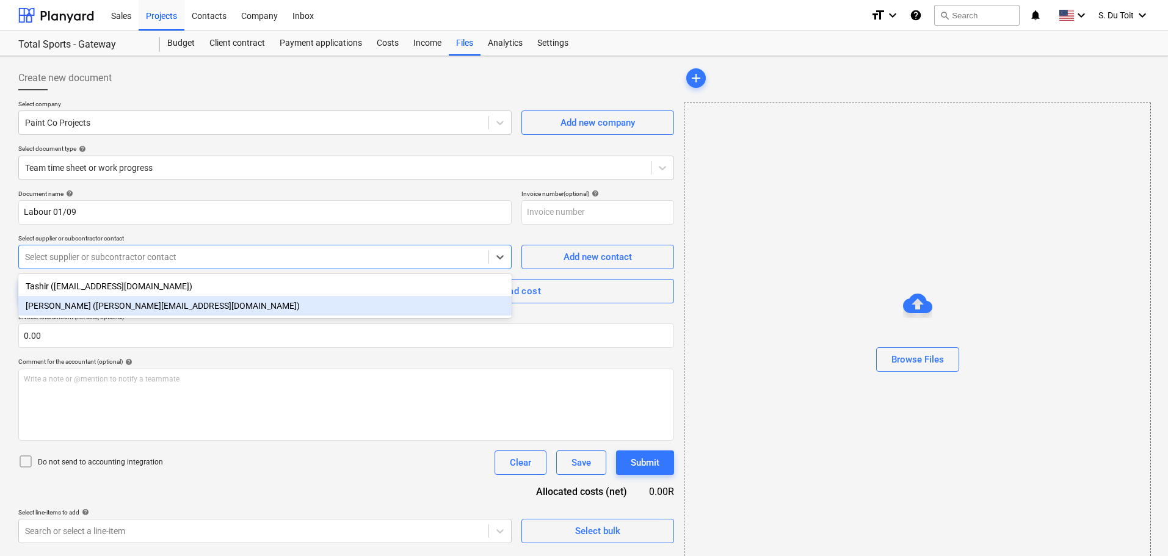
click at [122, 305] on div "[PERSON_NAME] ([PERSON_NAME][EMAIL_ADDRESS][DOMAIN_NAME])" at bounding box center [264, 306] width 493 height 20
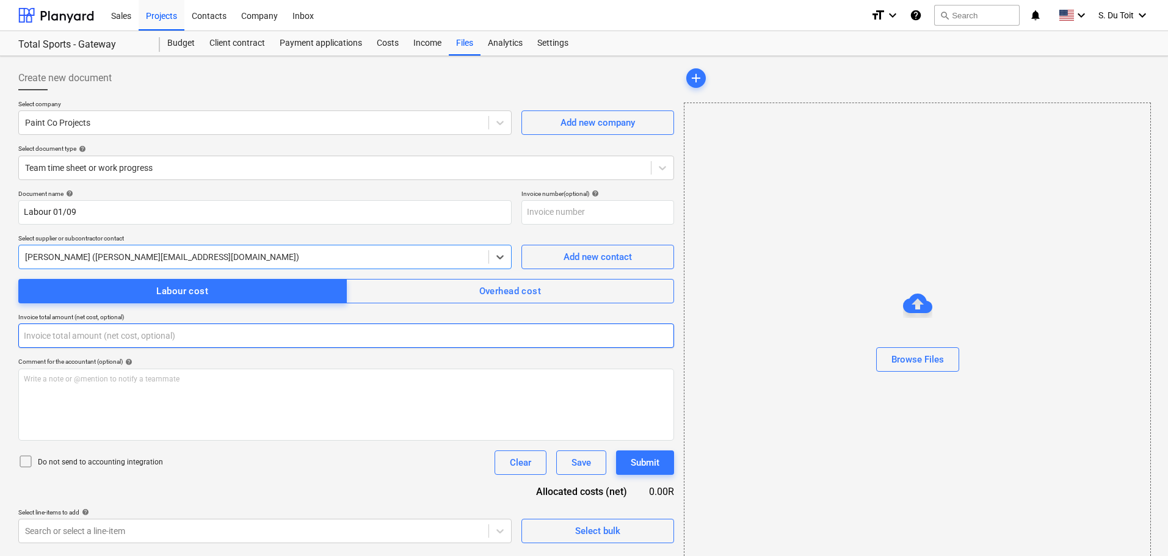
click at [92, 336] on input "text" at bounding box center [346, 336] width 656 height 24
click at [68, 345] on input "text" at bounding box center [346, 336] width 656 height 24
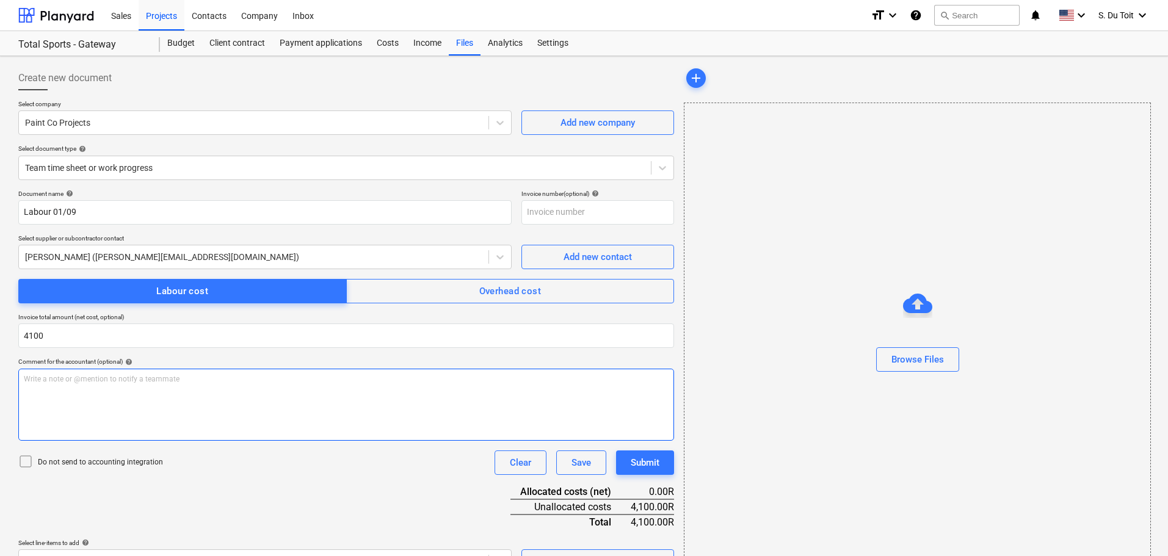
type input "4,100.00"
click at [98, 388] on div "Write a note or @mention to notify a teammate [PERSON_NAME]" at bounding box center [346, 405] width 656 height 72
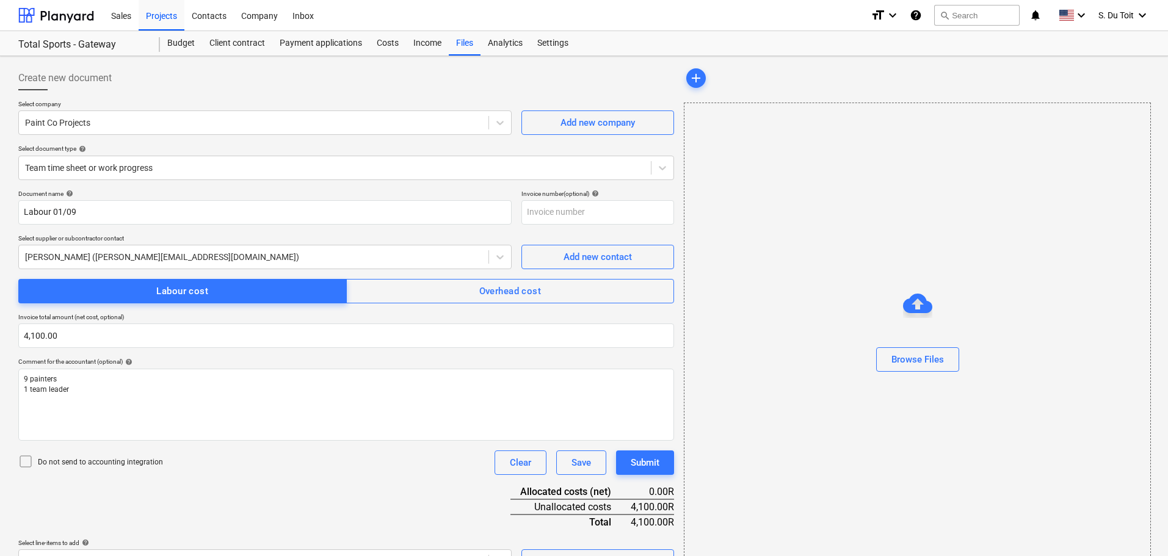
click at [87, 461] on p "Do not send to accounting integration" at bounding box center [100, 462] width 125 height 10
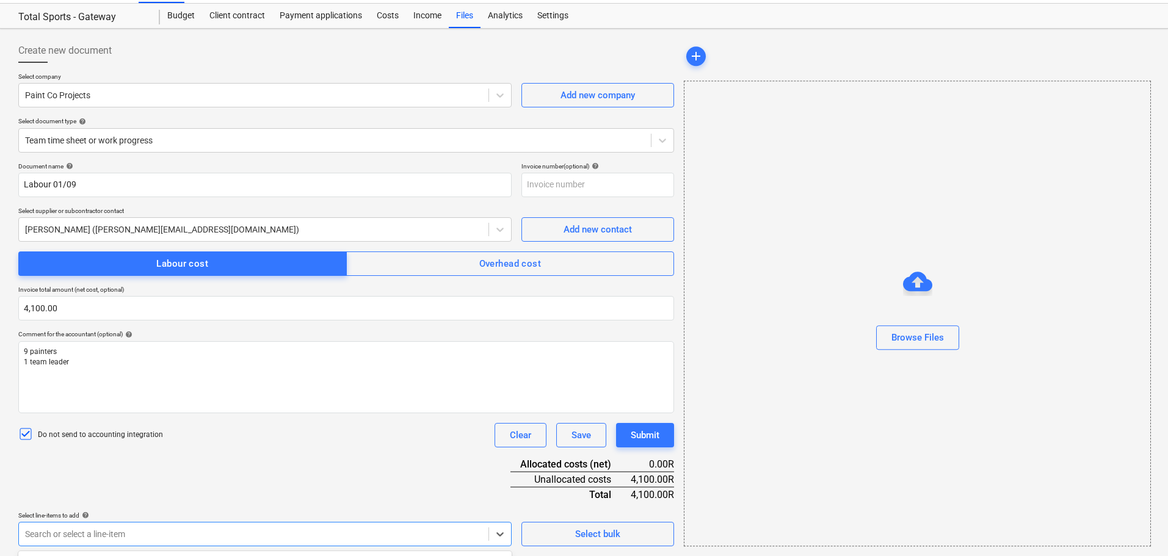
scroll to position [206, 0]
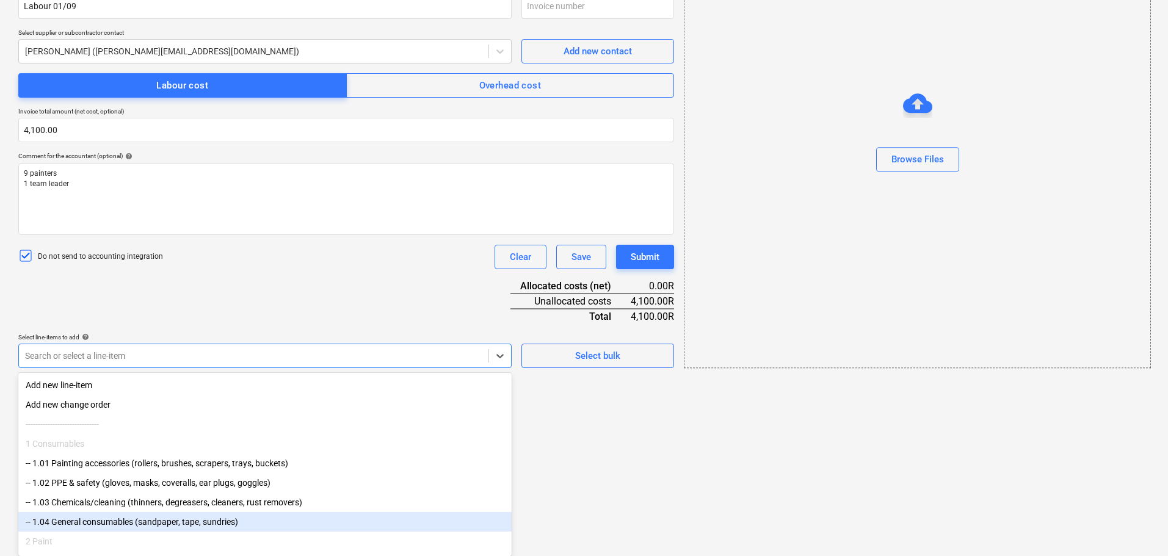
click at [76, 350] on body "Sales Projects Contacts Company Inbox format_size keyboard_arrow_down help sear…" at bounding box center [584, 72] width 1168 height 556
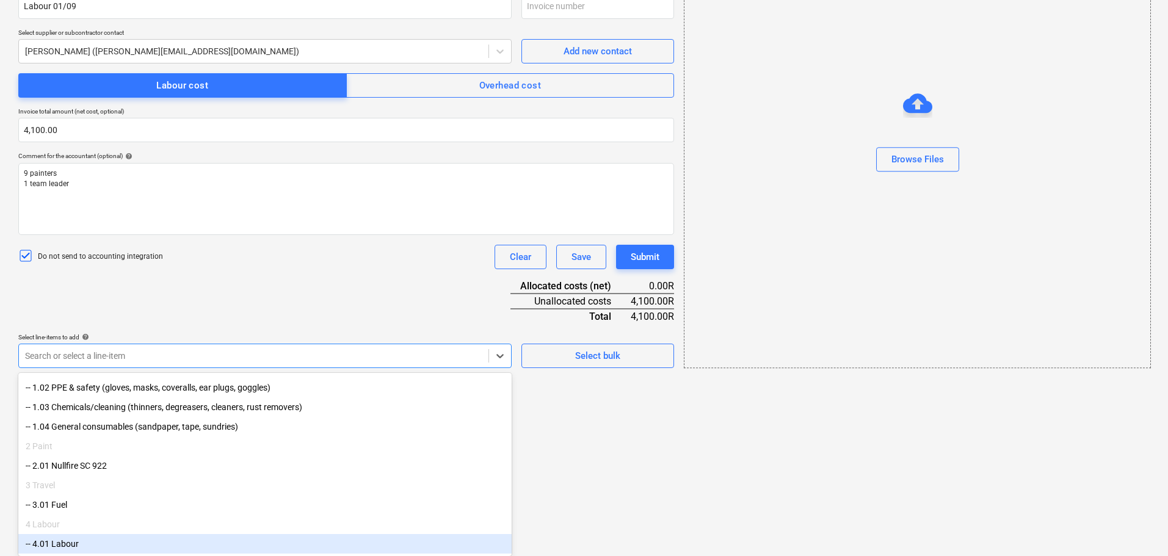
click at [105, 537] on div "-- 4.01 Labour" at bounding box center [264, 544] width 493 height 20
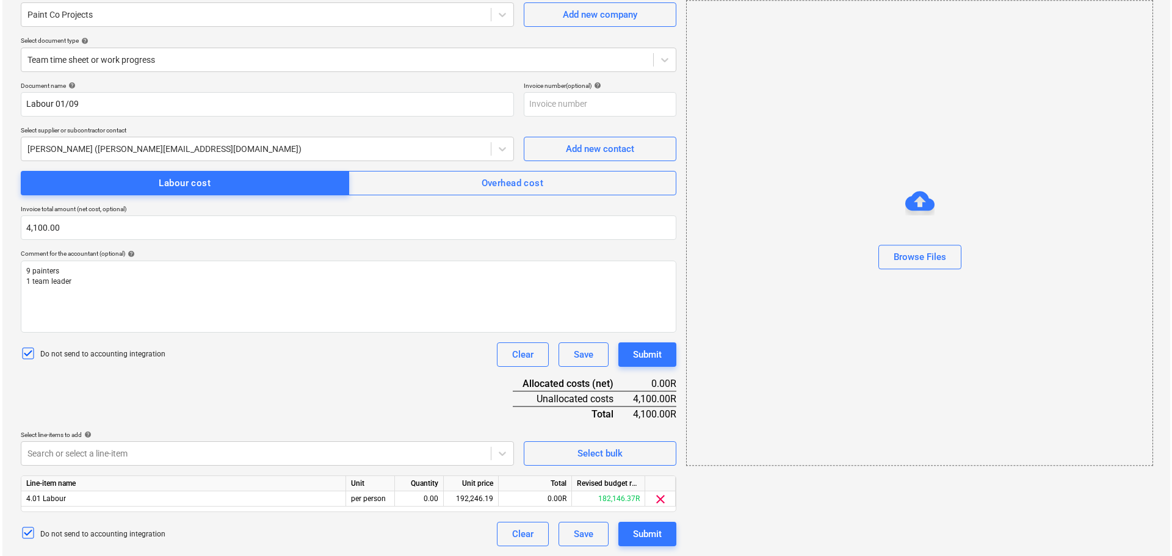
scroll to position [108, 0]
drag, startPoint x: 544, startPoint y: 483, endPoint x: 528, endPoint y: 455, distance: 32.3
click at [544, 448] on html "Sales Projects Contacts Company Inbox format_size keyboard_arrow_down help sear…" at bounding box center [584, 170] width 1168 height 556
click at [427, 501] on div "0.00" at bounding box center [416, 498] width 38 height 15
type input "1"
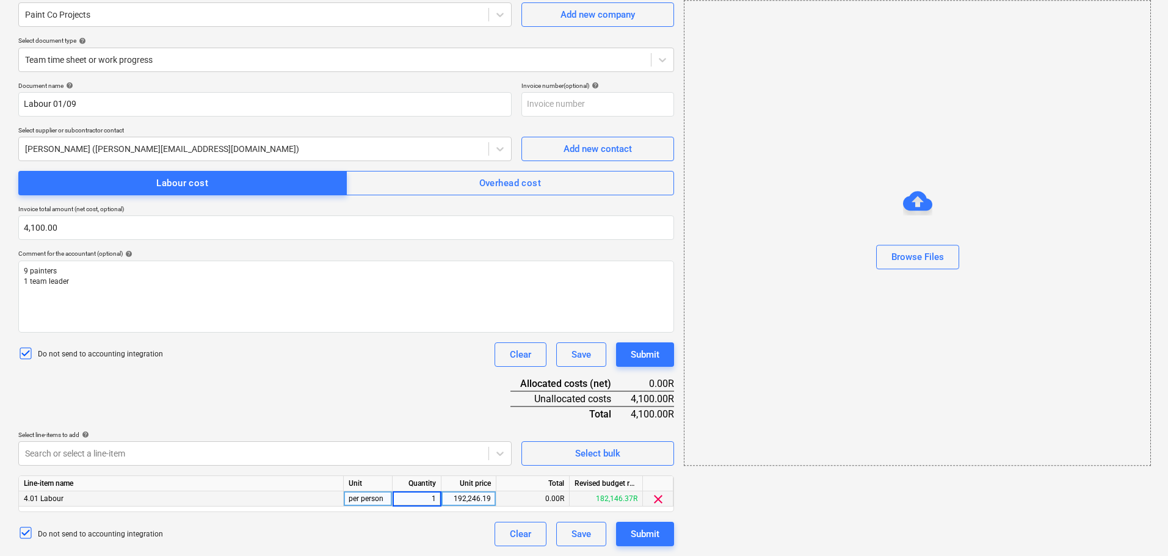
click at [465, 502] on div "192,246.19" at bounding box center [468, 498] width 45 height 15
type input "4100"
click at [654, 534] on div "Submit" at bounding box center [645, 534] width 29 height 16
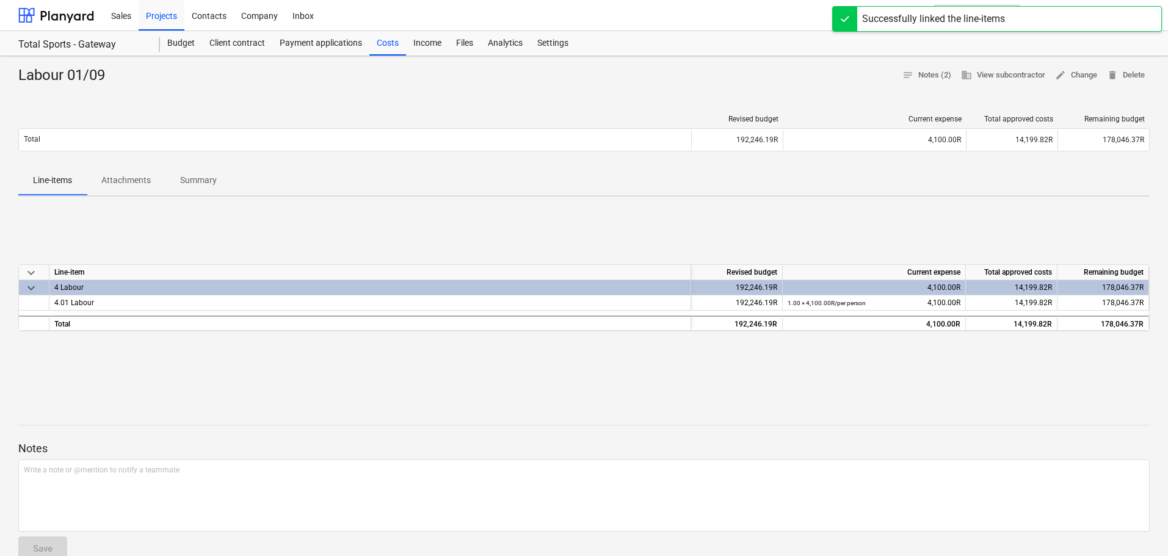
click at [369, 397] on div "Labour 01/09 notes Notes (2) business View subcontractor edit Change delete Del…" at bounding box center [584, 433] width 1168 height 755
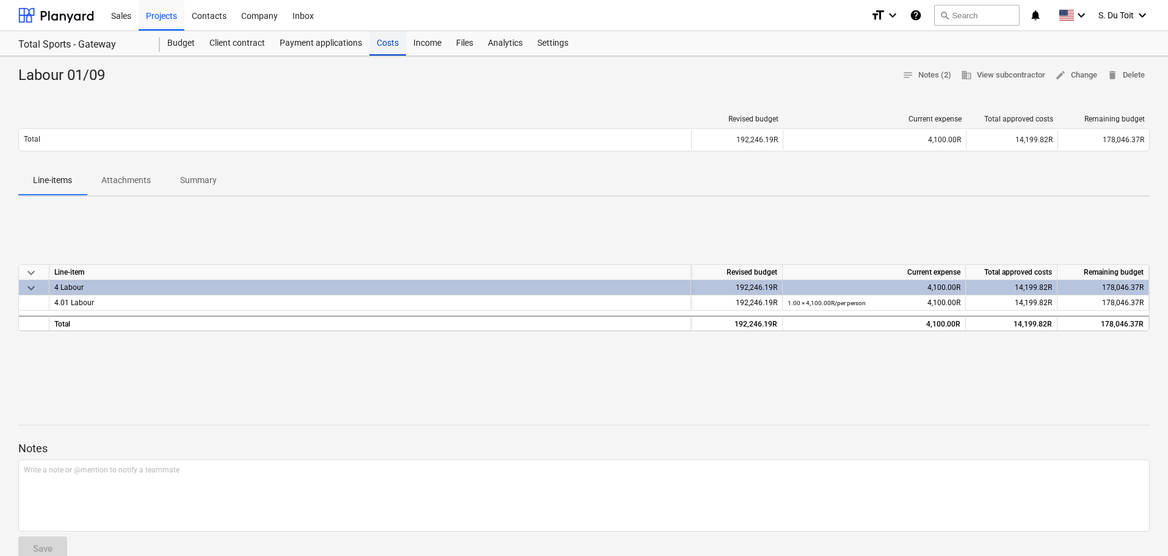
click at [380, 42] on div "Costs" at bounding box center [387, 43] width 37 height 24
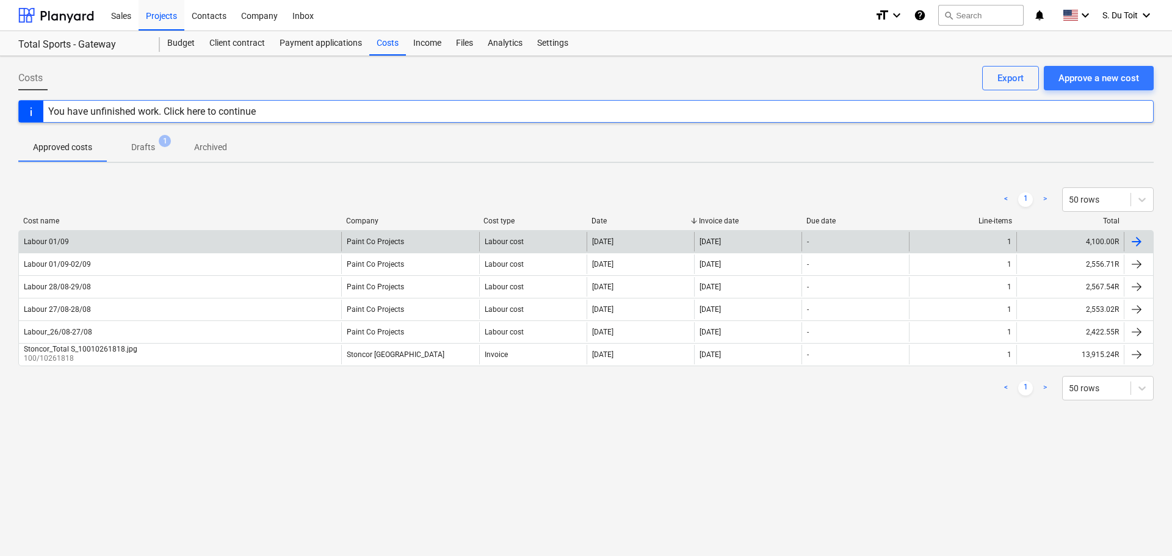
click at [224, 239] on div "Labour 01/09" at bounding box center [180, 242] width 322 height 20
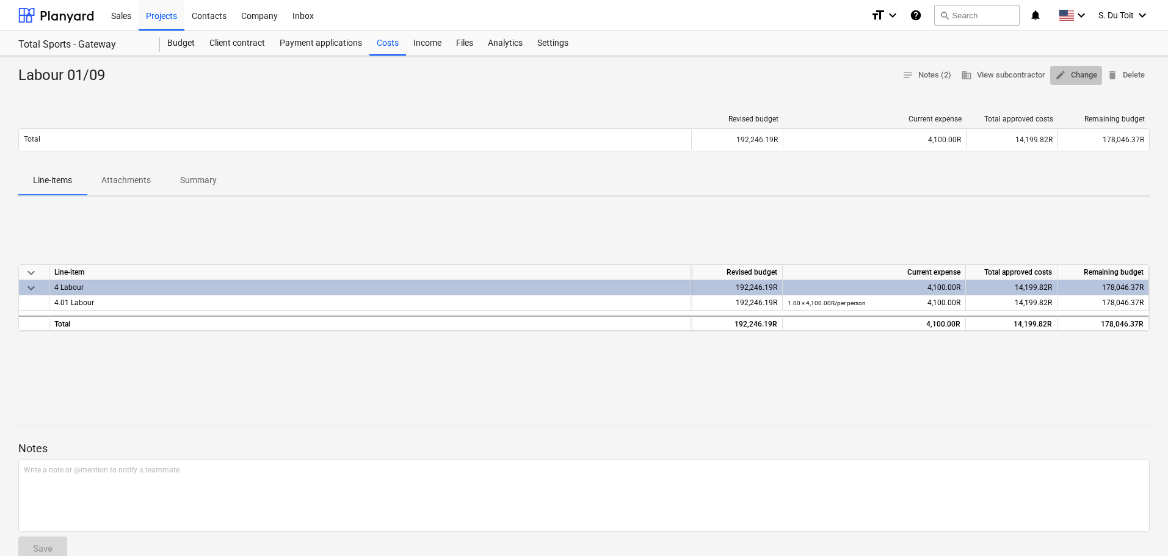
click at [1068, 76] on span "edit Change" at bounding box center [1076, 75] width 42 height 14
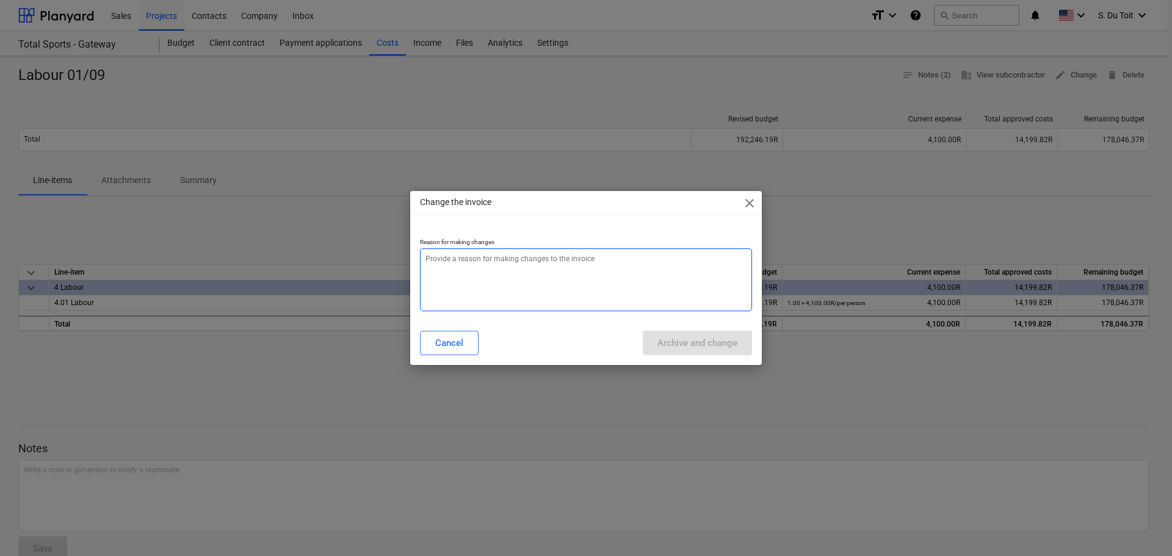
click at [516, 278] on textarea at bounding box center [586, 279] width 332 height 63
type textarea "x"
type textarea "1"
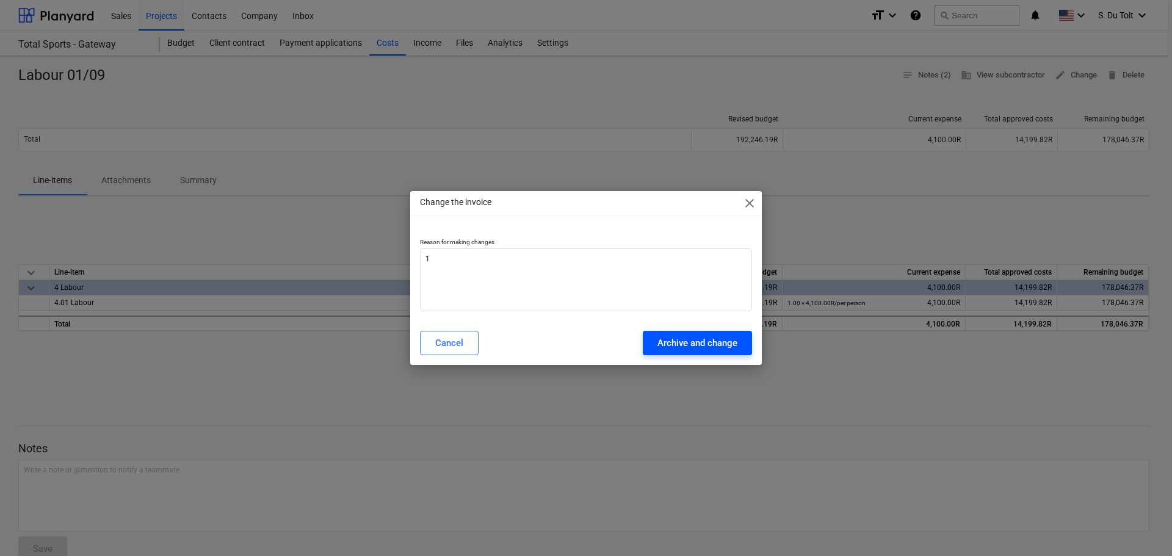
click at [661, 339] on div "Archive and change" at bounding box center [698, 343] width 80 height 16
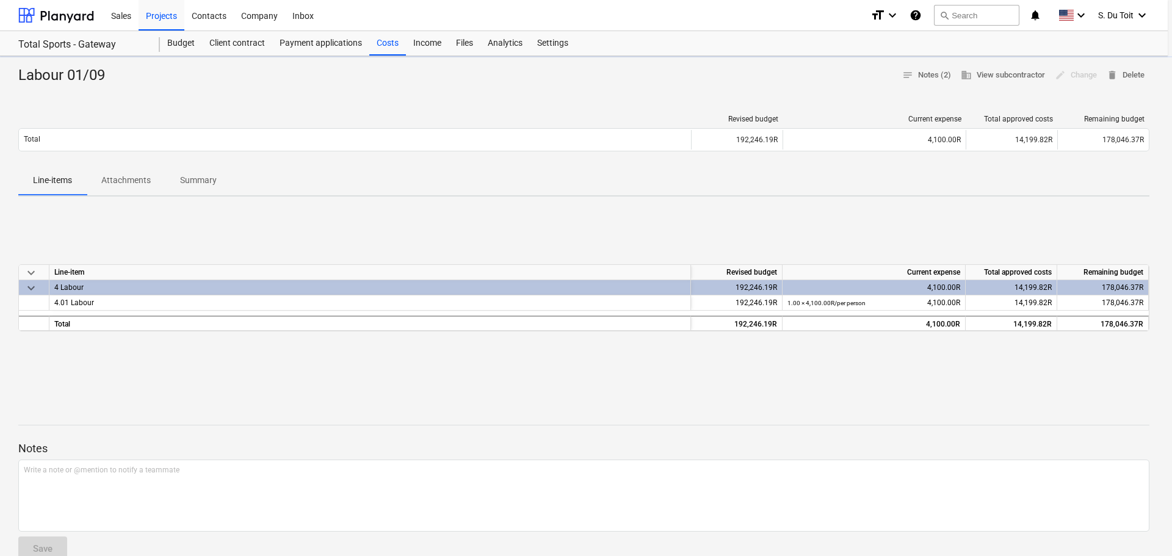
type textarea "x"
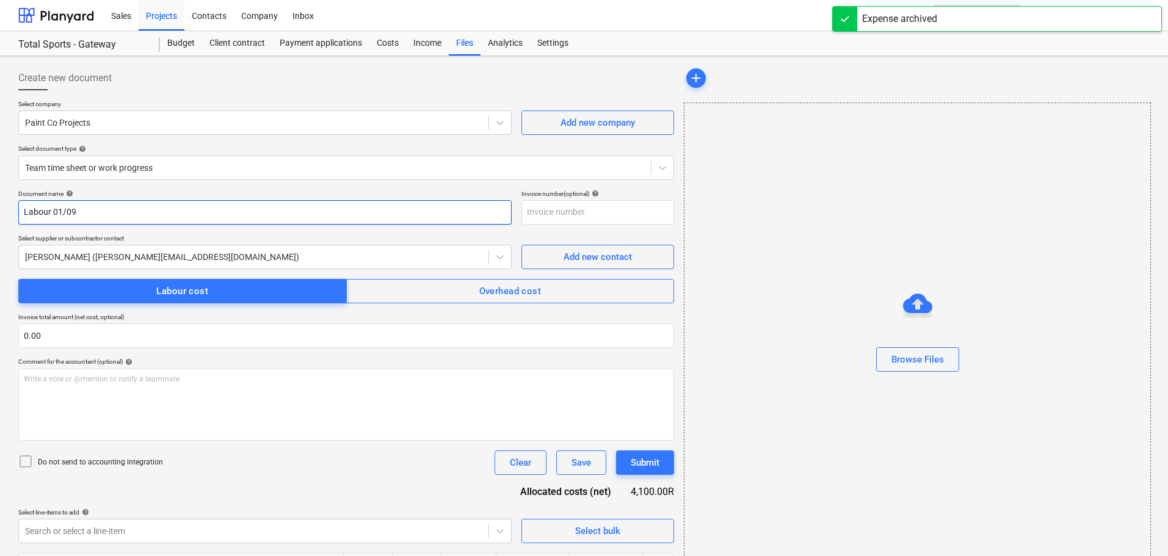
click at [142, 222] on input "Labour 01/09" at bounding box center [264, 212] width 493 height 24
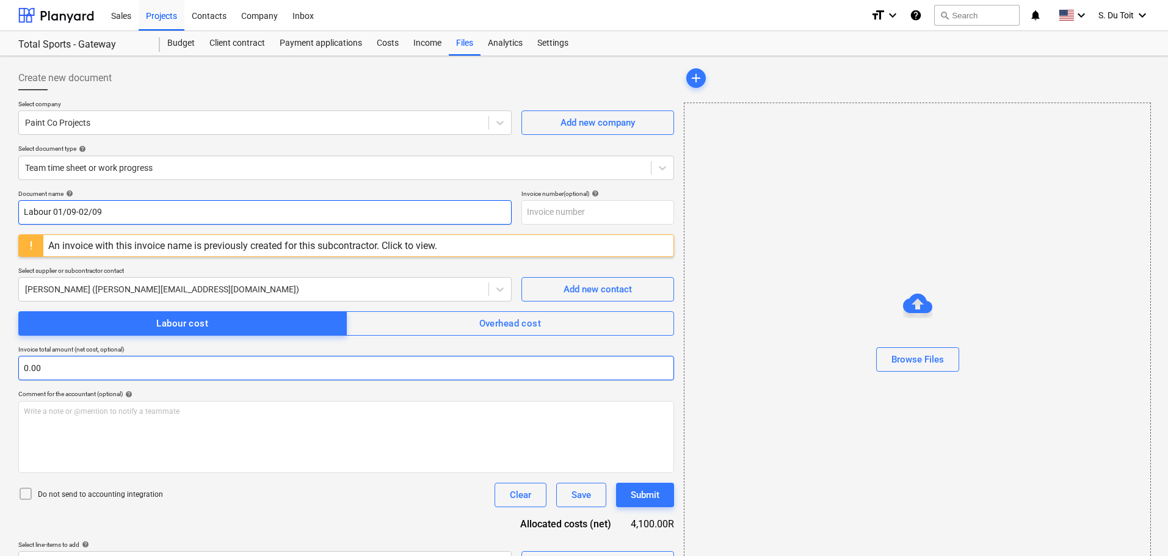
type input "Labour 01/09-02/09"
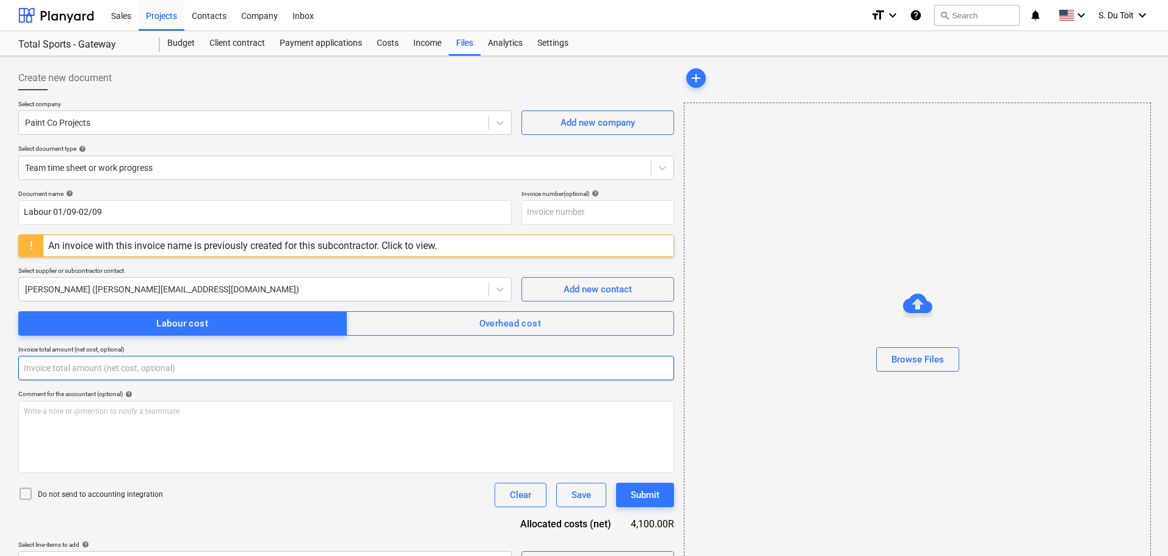
click at [130, 379] on input "text" at bounding box center [346, 368] width 656 height 24
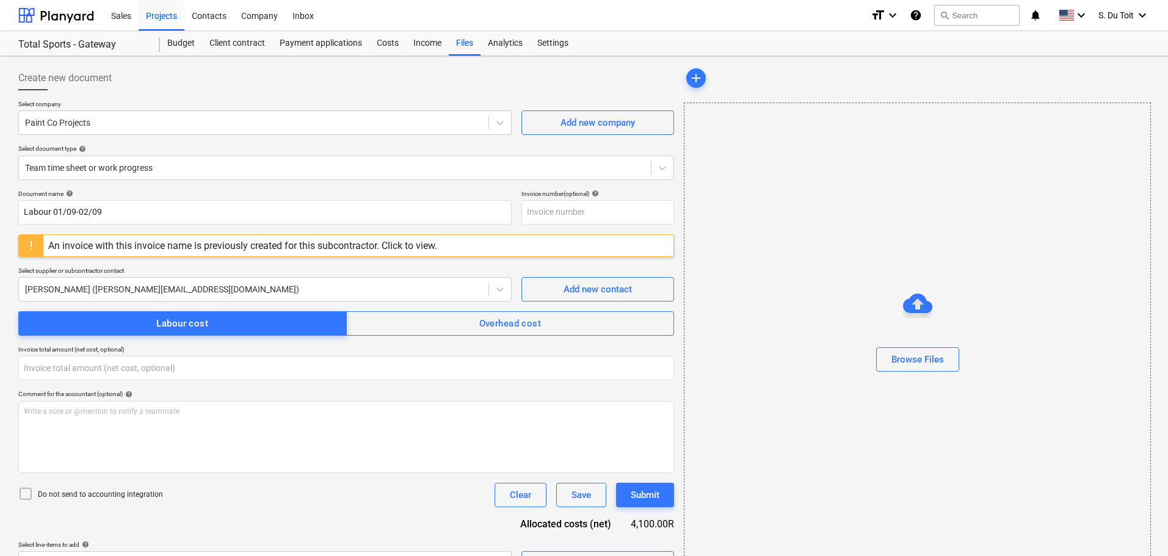
type input "0.00"
click at [531, 502] on button "Clear" at bounding box center [521, 495] width 52 height 24
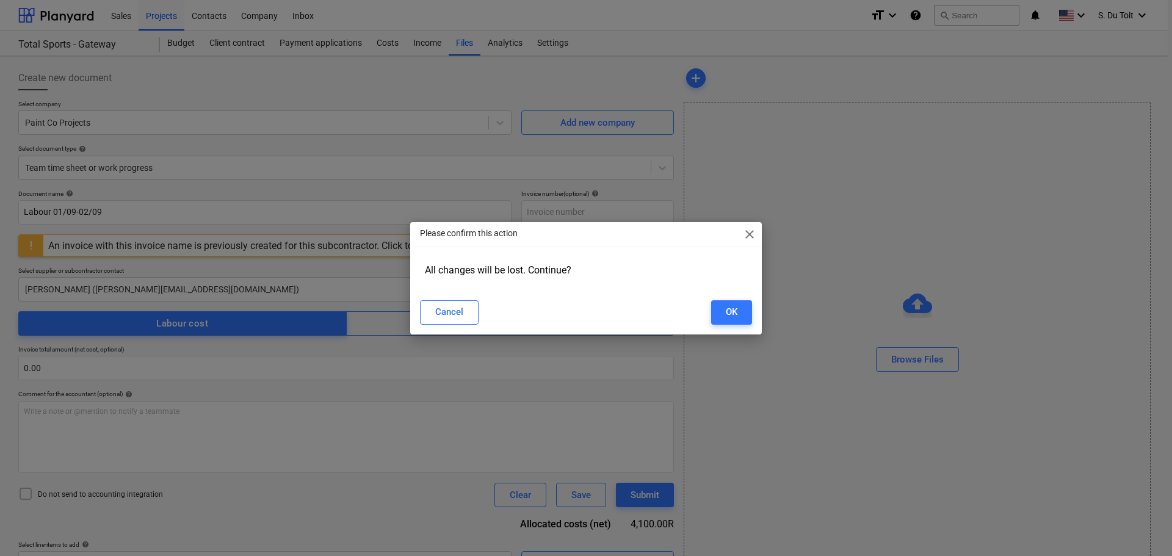
click at [755, 235] on span "close" at bounding box center [749, 234] width 15 height 15
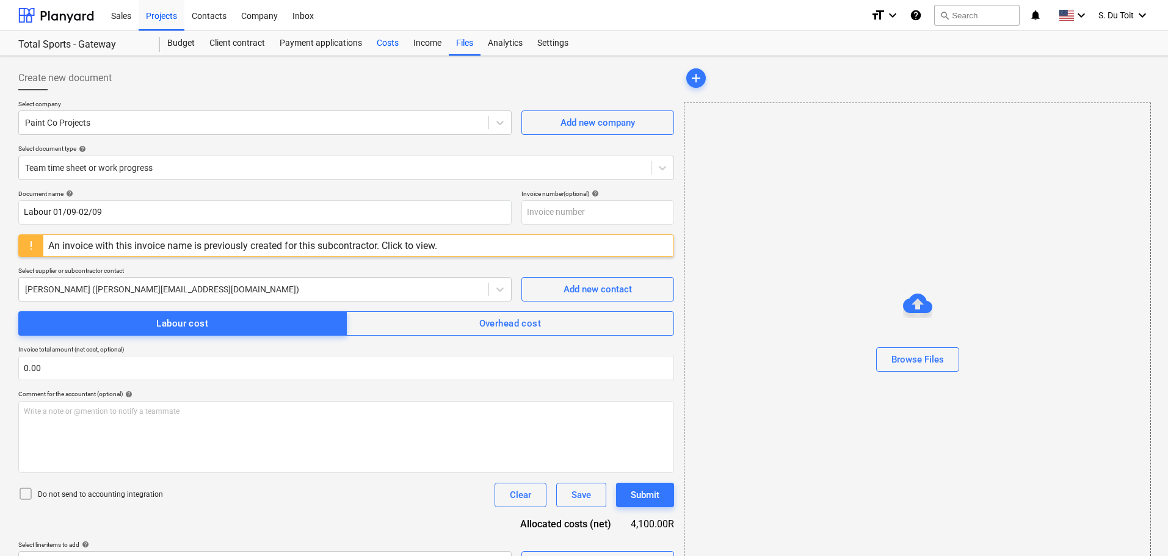
click at [400, 44] on div "Costs" at bounding box center [387, 43] width 37 height 24
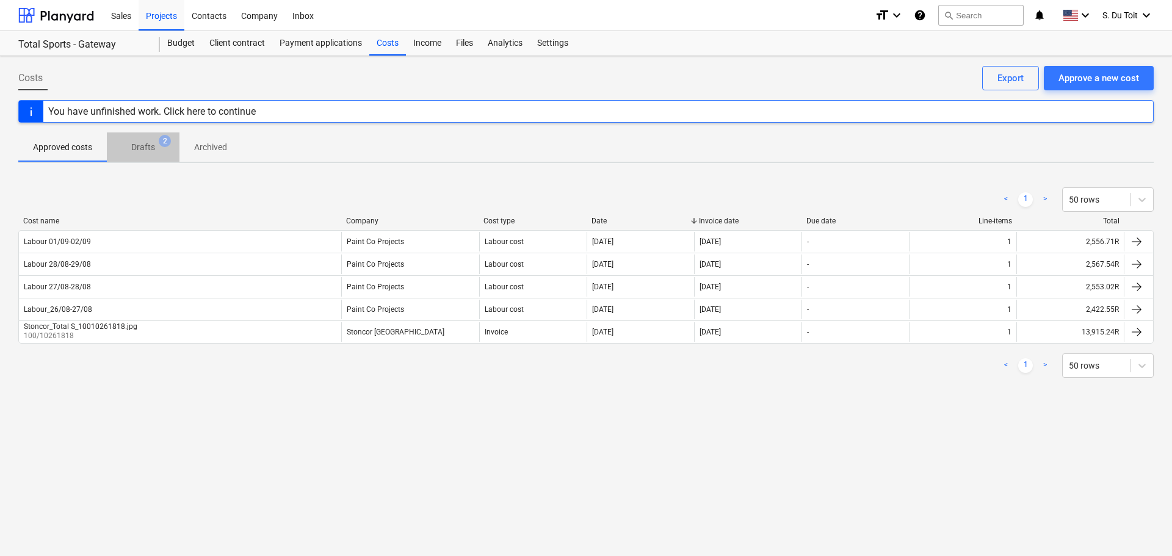
click at [162, 142] on span "2" at bounding box center [165, 141] width 12 height 12
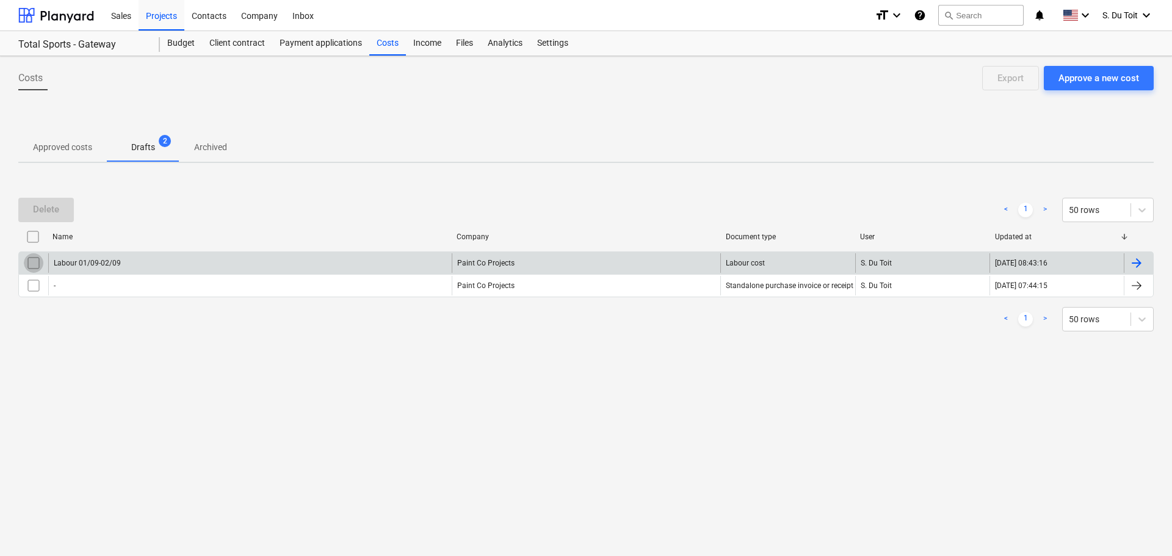
click at [38, 262] on input "checkbox" at bounding box center [34, 263] width 20 height 20
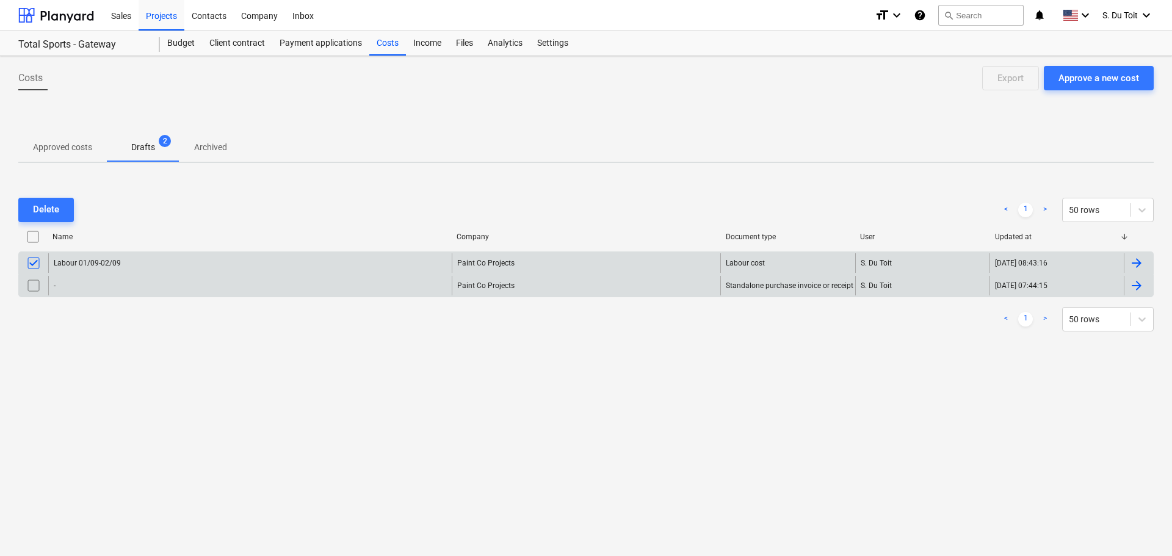
click at [36, 287] on input "checkbox" at bounding box center [34, 286] width 20 height 20
click at [57, 216] on div "Delete" at bounding box center [46, 209] width 26 height 16
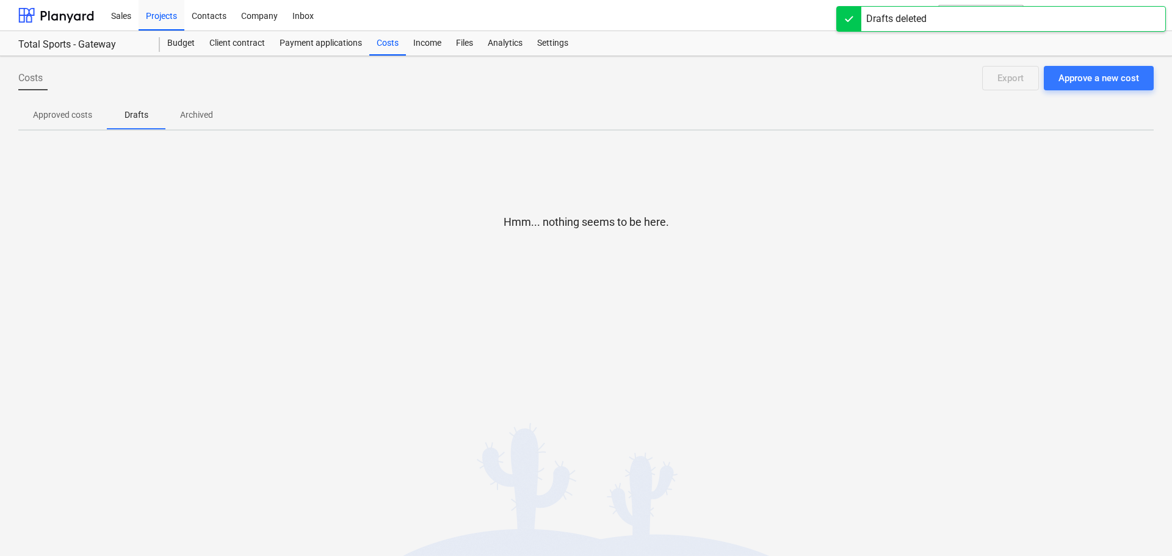
click at [83, 121] on p "Approved costs" at bounding box center [62, 115] width 59 height 13
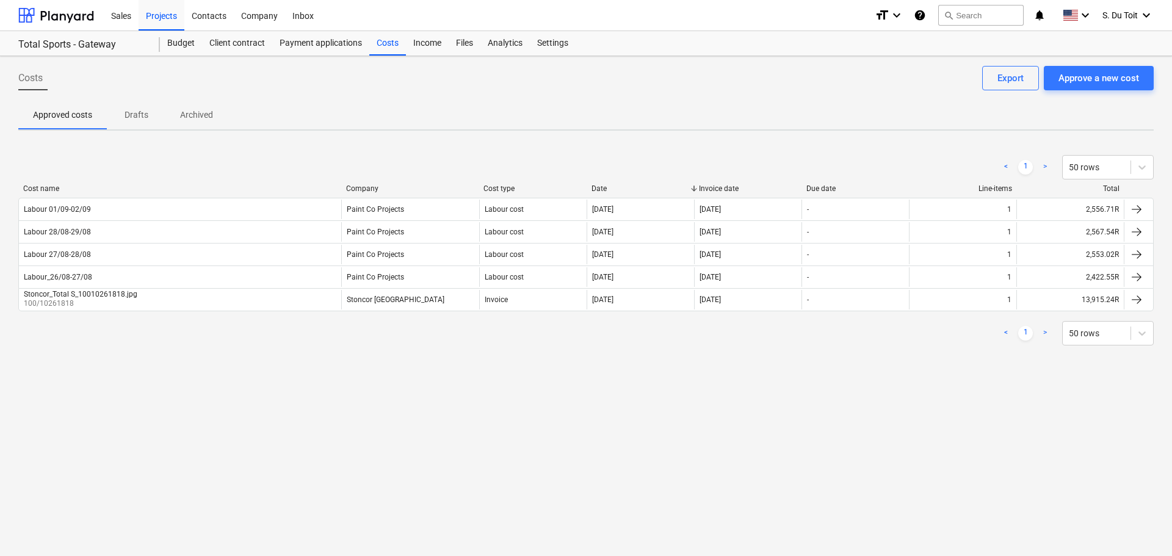
click at [490, 99] on div "Costs Approve a new cost Export" at bounding box center [586, 83] width 1136 height 34
click at [332, 48] on div "Payment applications" at bounding box center [320, 43] width 97 height 24
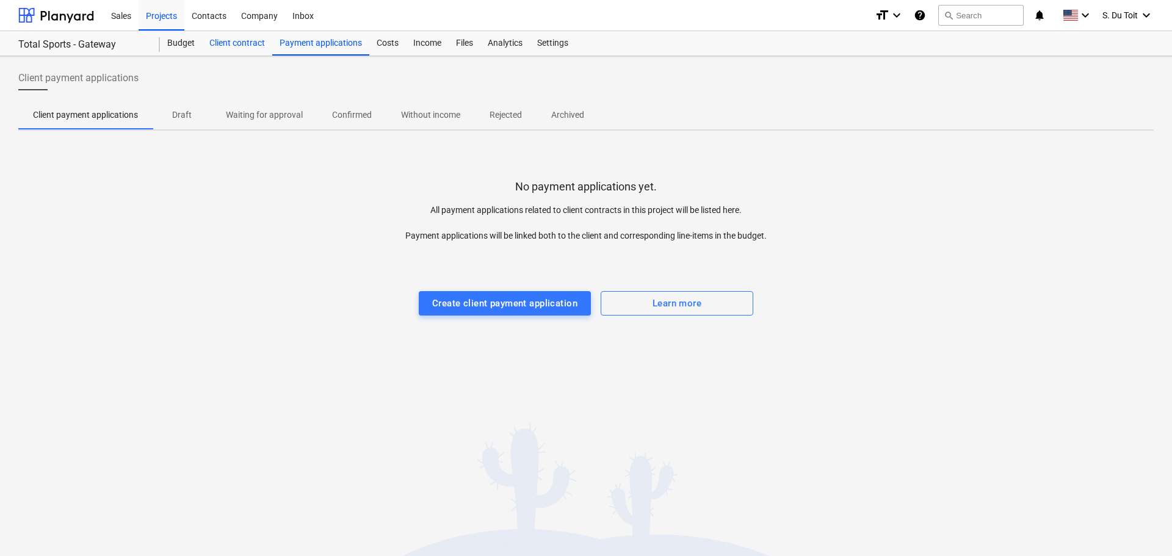
click at [236, 40] on div "Client contract" at bounding box center [237, 43] width 70 height 24
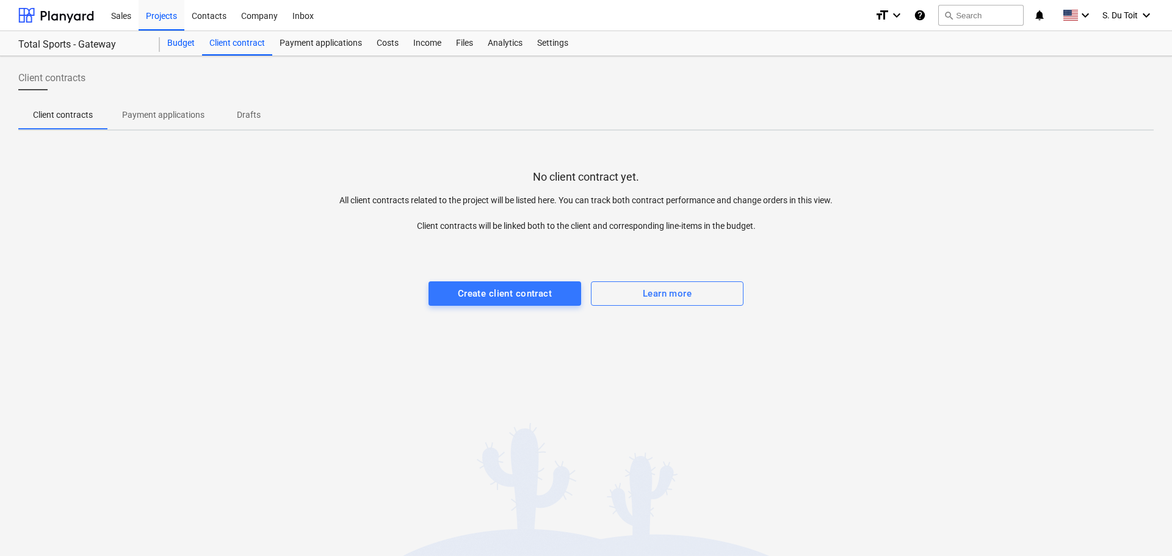
click at [188, 42] on div "Budget" at bounding box center [181, 43] width 42 height 24
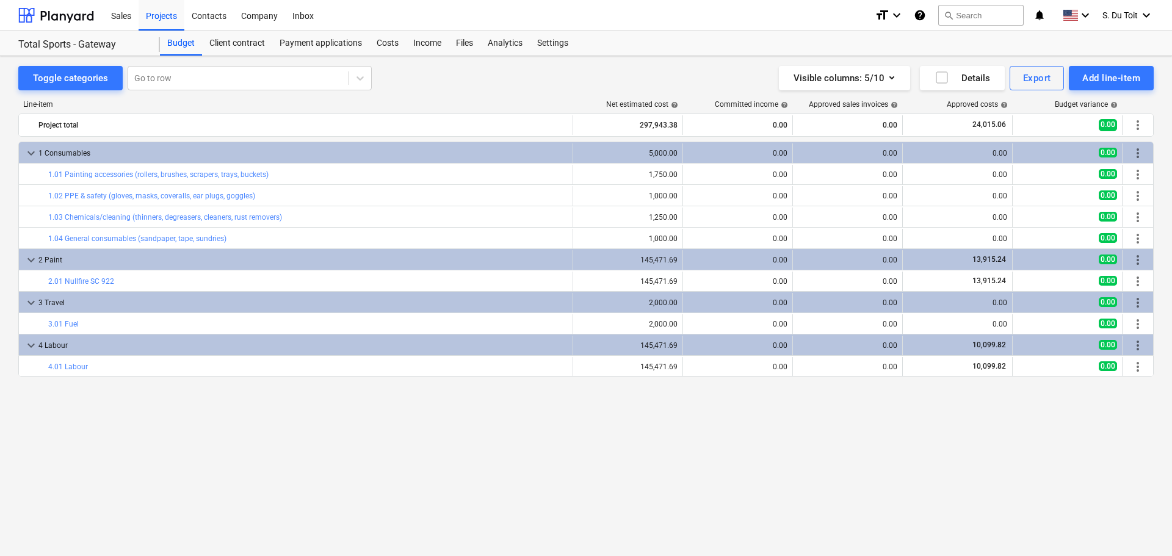
click at [479, 439] on div "keyboard_arrow_down 1 Consumables 5,000.00 0.00 0.00 0.00 0.00 more_vert bar_ch…" at bounding box center [586, 324] width 1136 height 364
click at [159, 17] on div "Projects" at bounding box center [162, 14] width 46 height 31
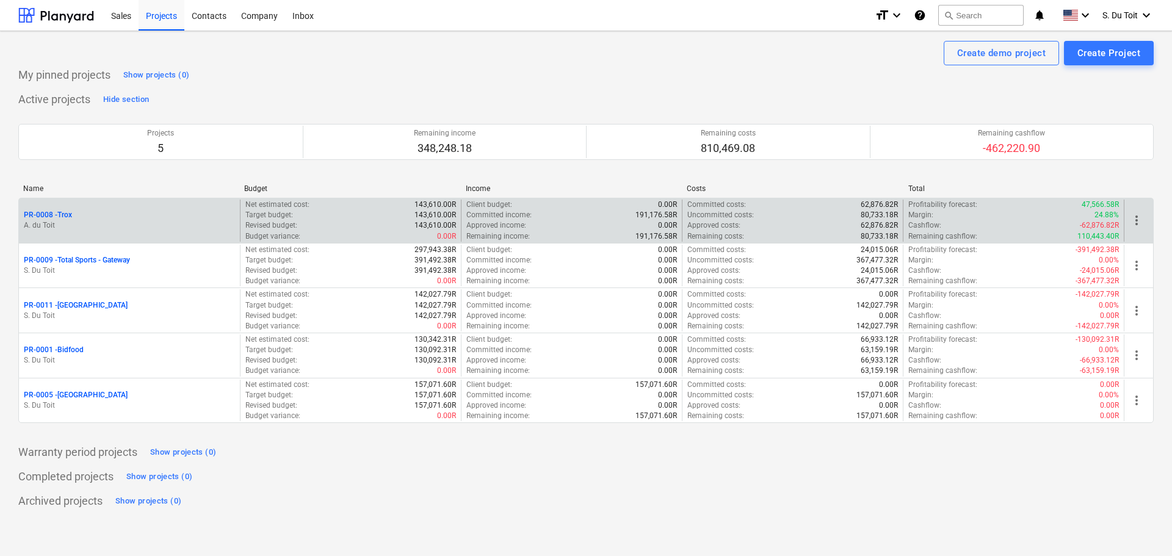
click at [68, 219] on p "PR-0008 - Trox" at bounding box center [48, 215] width 48 height 10
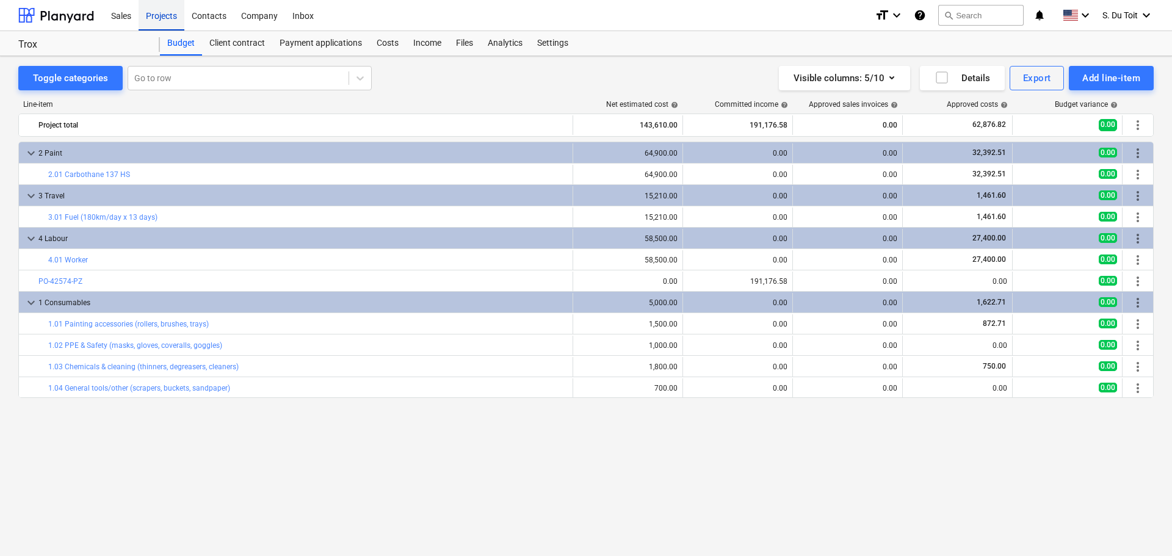
click at [174, 18] on div "Projects" at bounding box center [162, 14] width 46 height 31
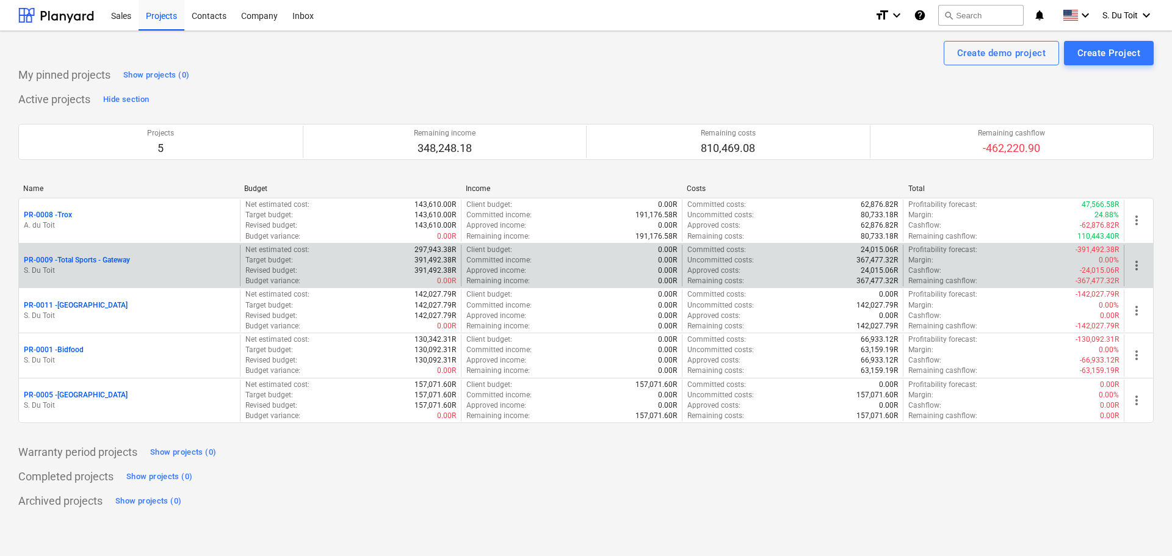
click at [94, 259] on p "PR-0009 - Total Sports - Gateway" at bounding box center [77, 260] width 106 height 10
